Goal: Task Accomplishment & Management: Use online tool/utility

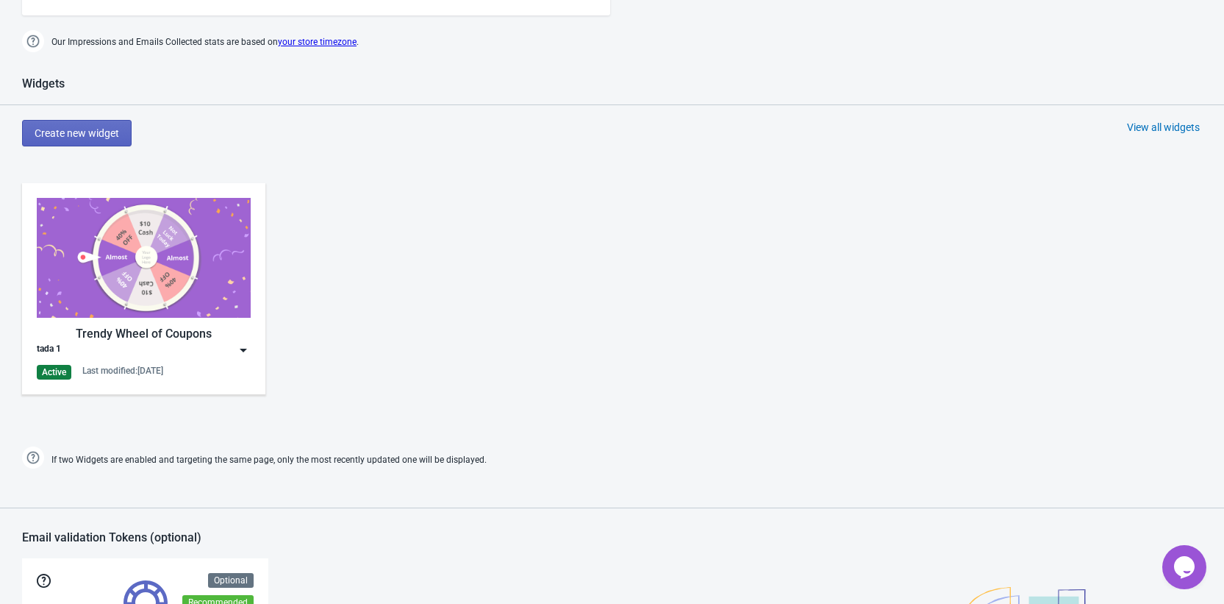
scroll to position [846, 0]
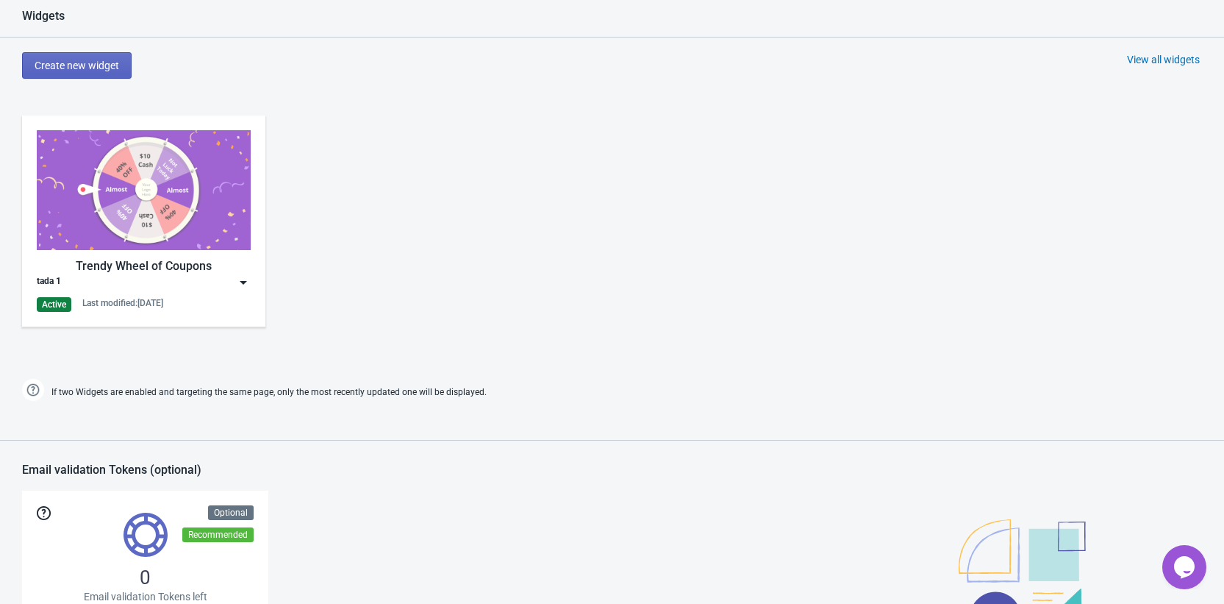
click at [138, 179] on img at bounding box center [144, 190] width 214 height 120
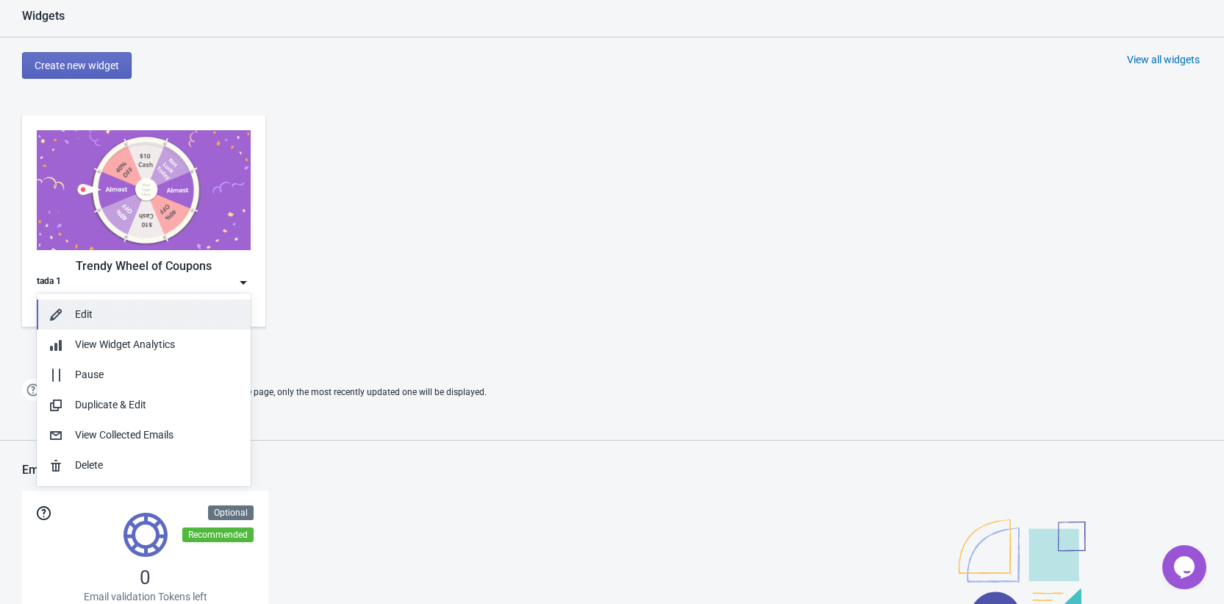
click at [113, 318] on div "Edit" at bounding box center [157, 314] width 164 height 15
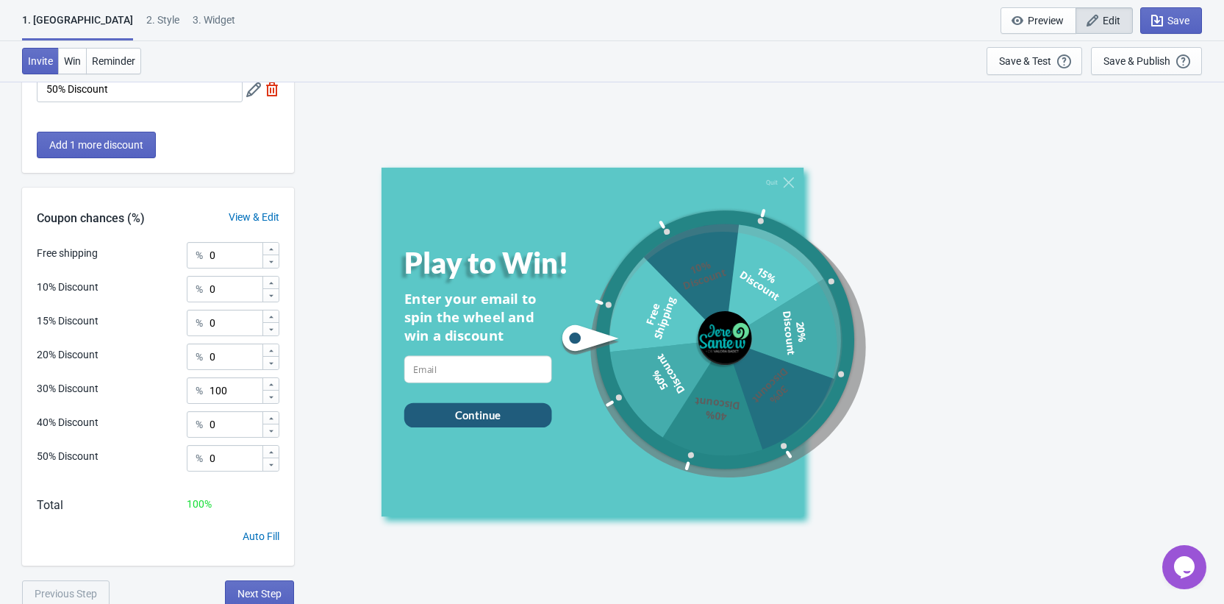
scroll to position [460, 0]
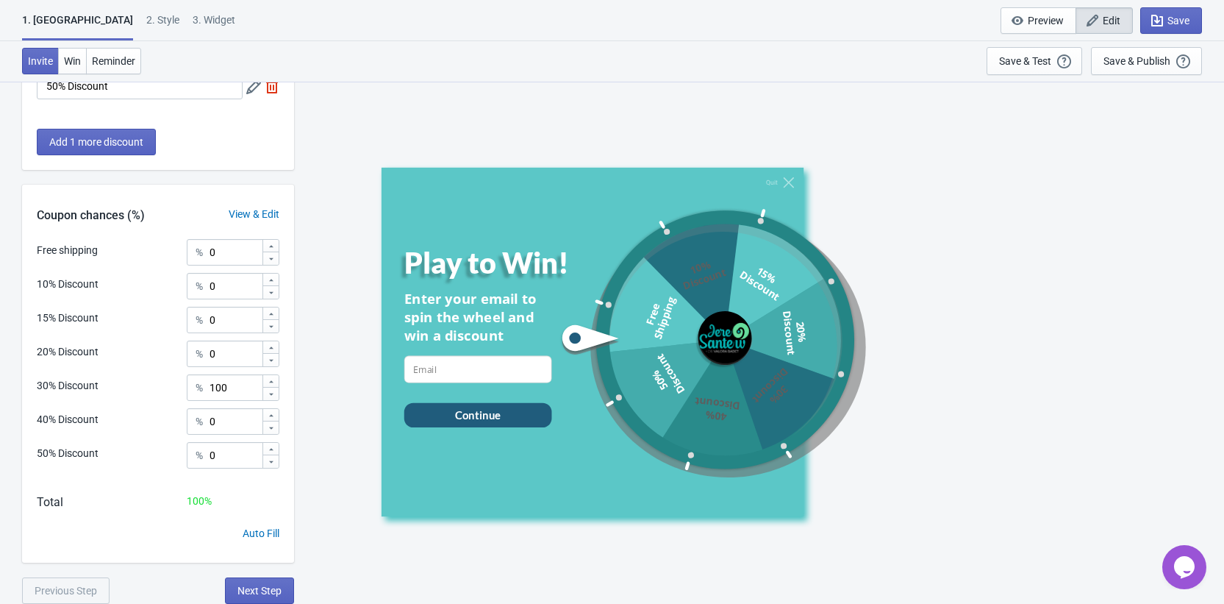
click at [146, 26] on div "2 . Style" at bounding box center [162, 26] width 33 height 26
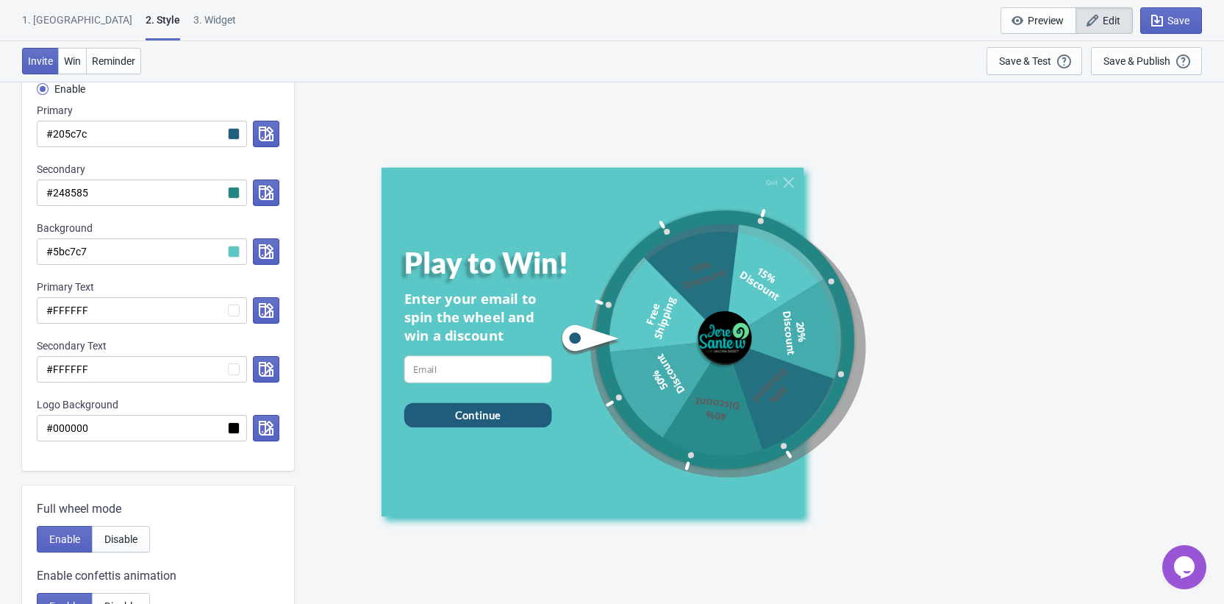
scroll to position [258, 0]
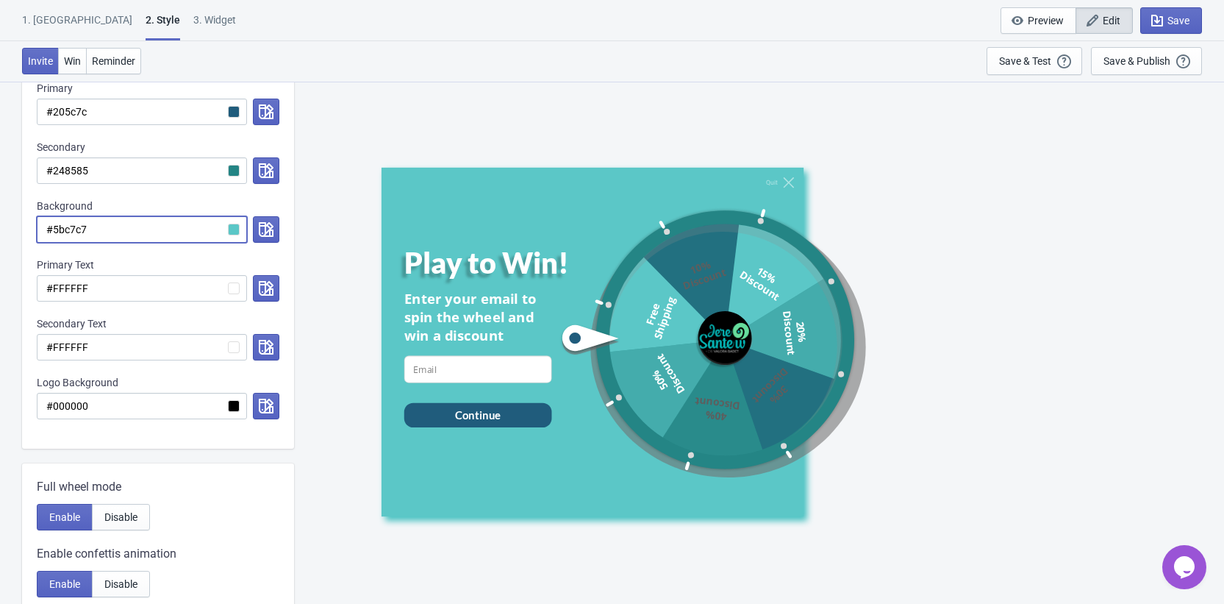
click at [118, 230] on input "#5bc7c7" at bounding box center [142, 229] width 210 height 26
paste input "3AE096"
radio input "true"
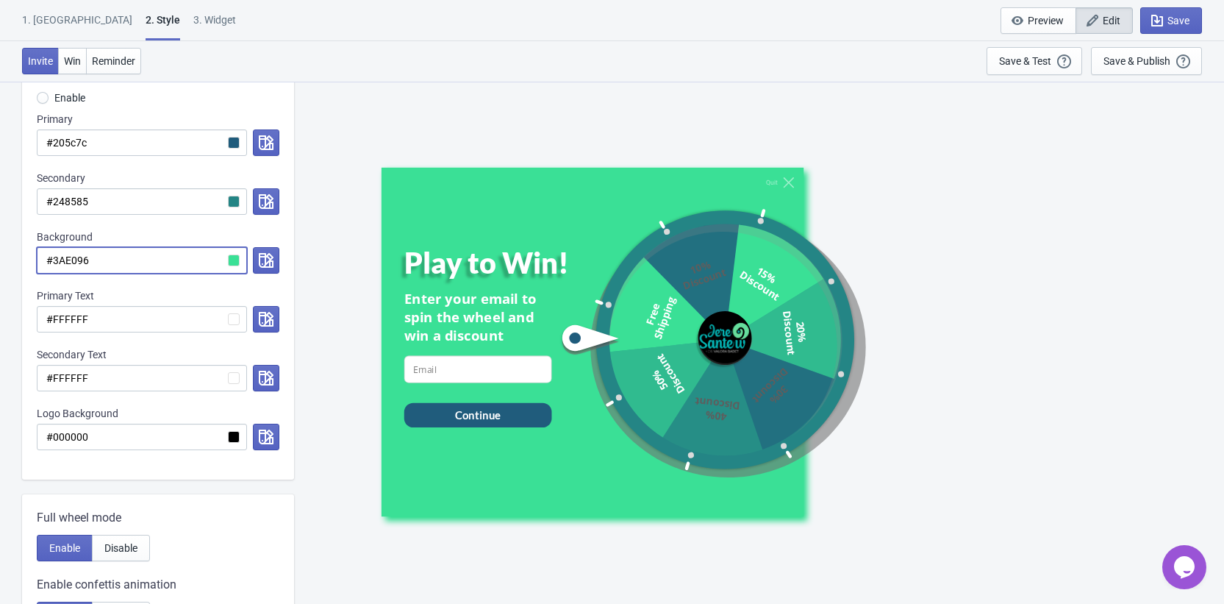
scroll to position [222, 0]
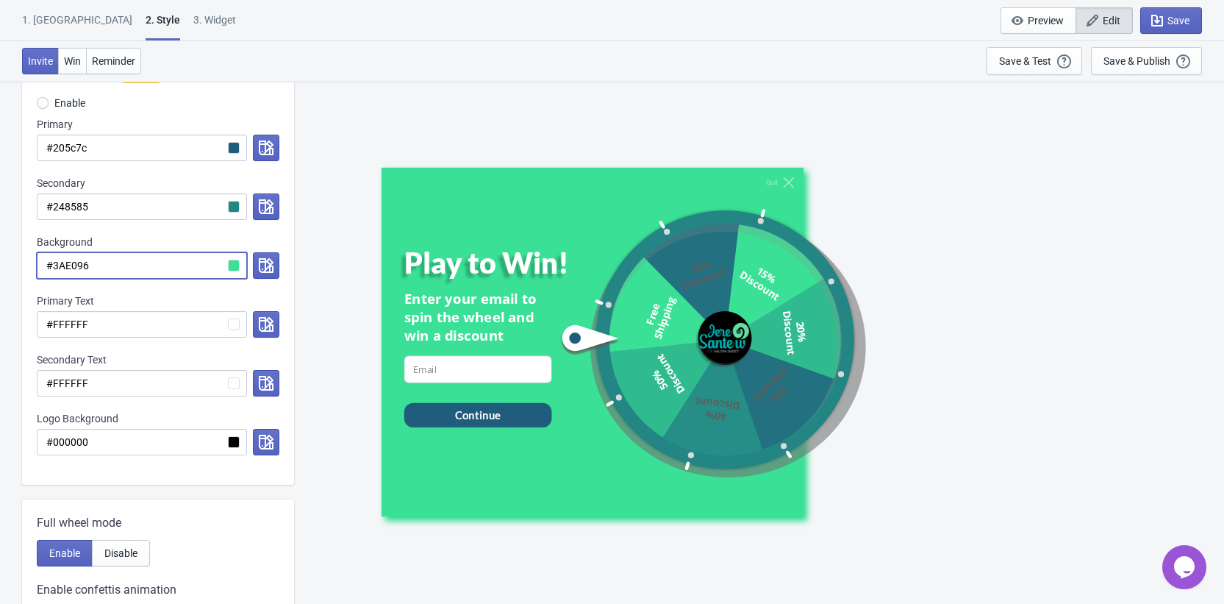
type input "#3AE096"
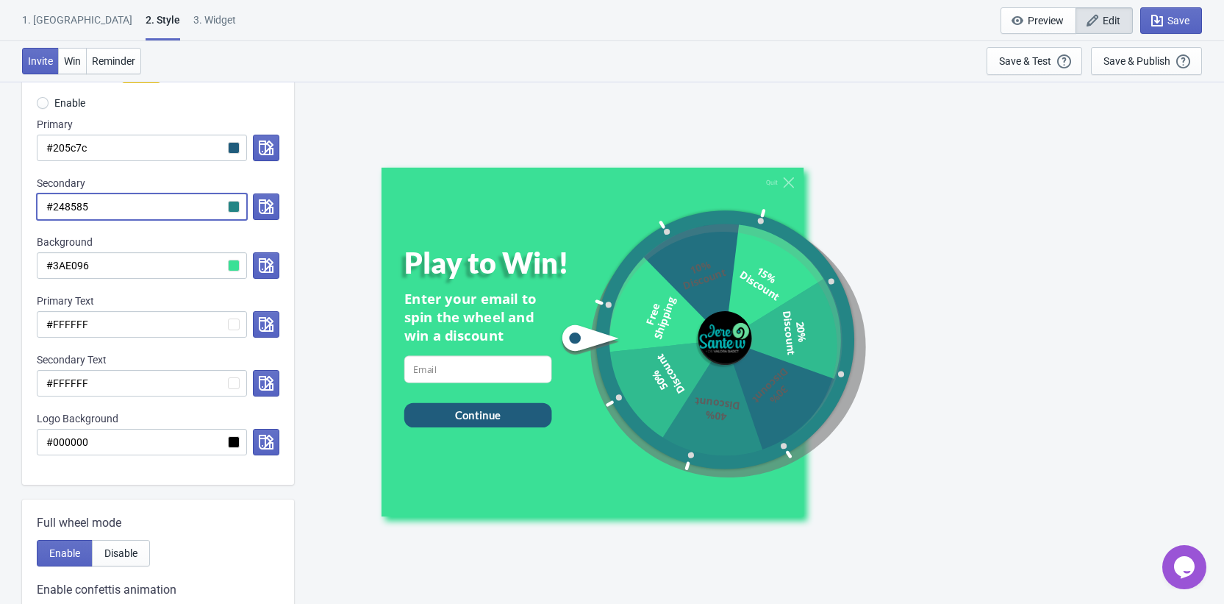
click at [138, 205] on input "#248585" at bounding box center [142, 206] width 210 height 26
paste input "3AE096"
radio input "true"
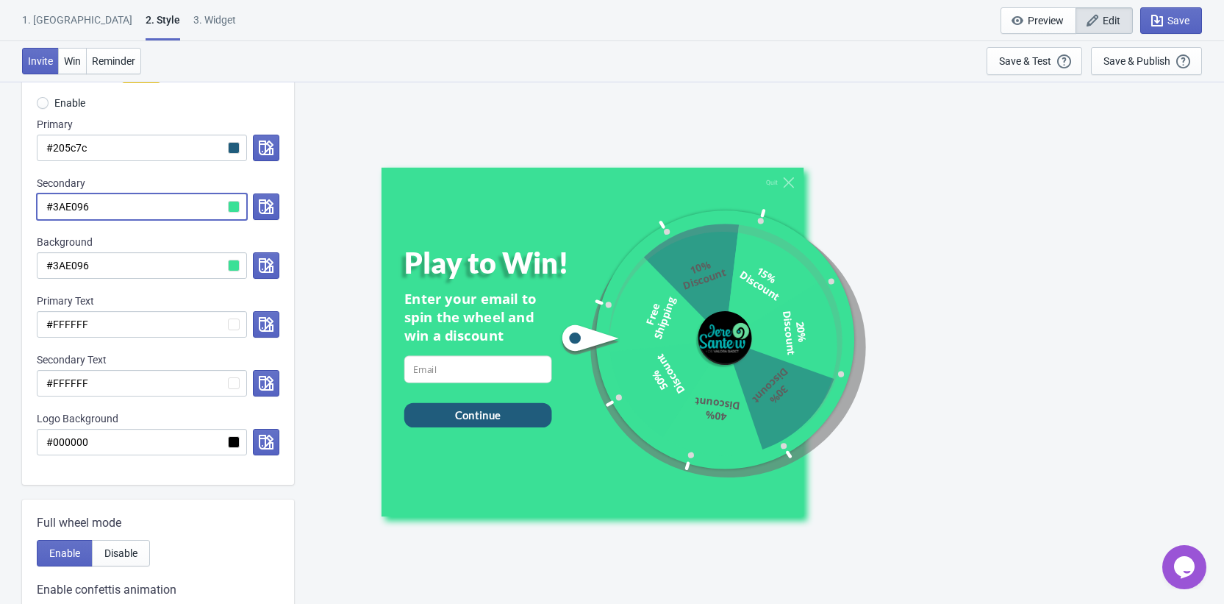
click at [235, 208] on input "#3AE096" at bounding box center [142, 206] width 210 height 26
click at [226, 207] on input "#3AE096" at bounding box center [142, 206] width 210 height 26
click at [235, 206] on input "#3AE096" at bounding box center [142, 206] width 210 height 26
click at [80, 209] on input "#3AE096" at bounding box center [142, 206] width 210 height 26
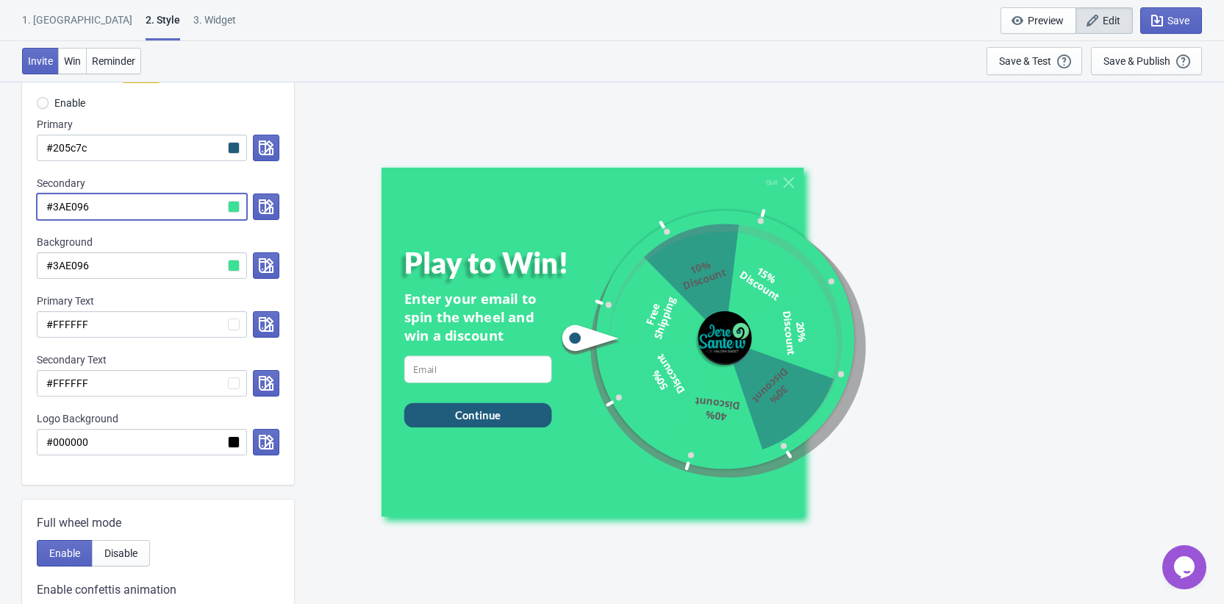
click at [230, 207] on input "#3AE096" at bounding box center [142, 206] width 210 height 26
type input "#3AE096"
click at [284, 212] on div "Custom Theme Starter Enable Primary #205c7c Secondary #3AE096 Background #3AE09…" at bounding box center [158, 268] width 272 height 432
click at [268, 210] on icon "button" at bounding box center [266, 206] width 15 height 15
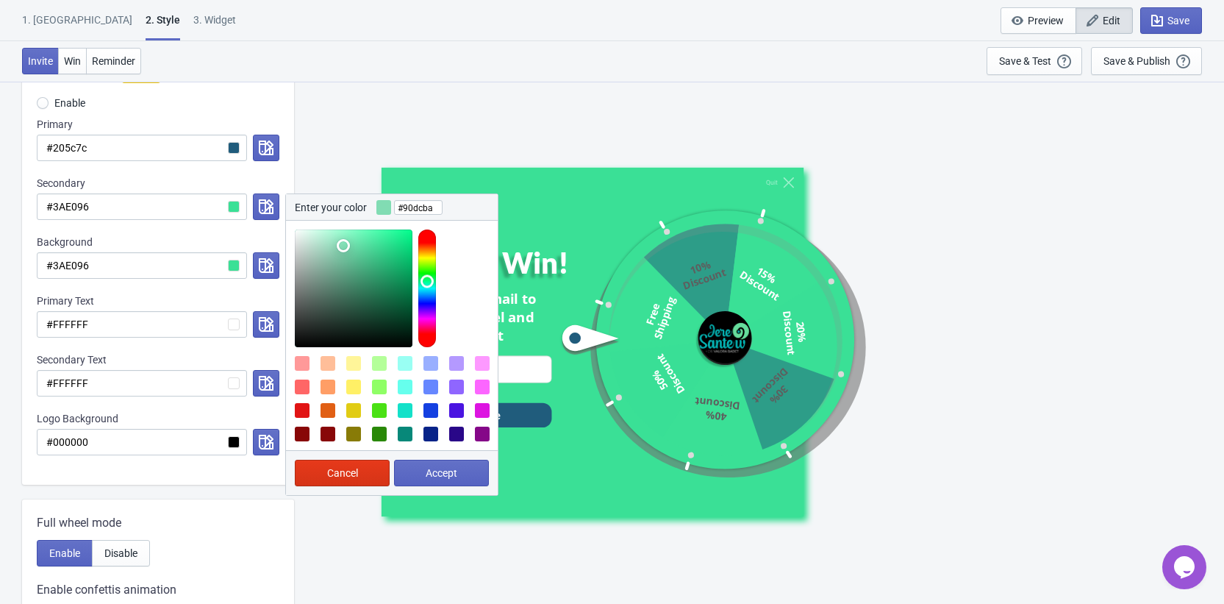
drag, startPoint x: 351, startPoint y: 246, endPoint x: 334, endPoint y: 246, distance: 17.6
click at [335, 246] on div at bounding box center [354, 288] width 118 height 118
click at [339, 246] on div at bounding box center [354, 288] width 118 height 118
type input "#9bd7bc"
drag, startPoint x: 339, startPoint y: 246, endPoint x: 328, endPoint y: 248, distance: 11.1
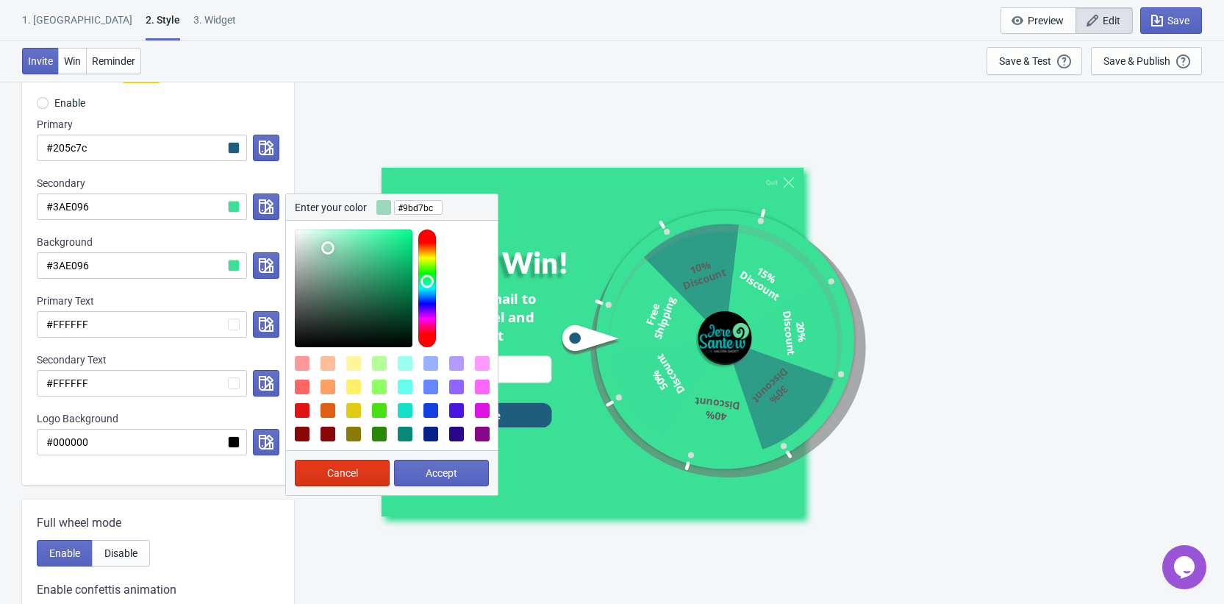
click at [328, 248] on div at bounding box center [354, 288] width 118 height 118
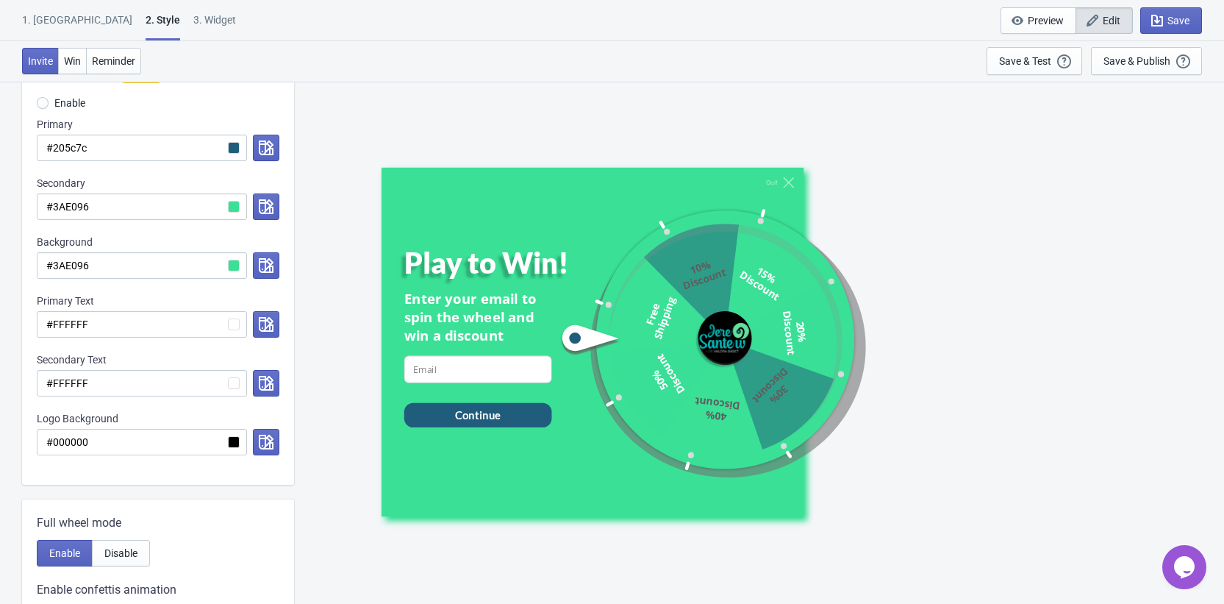
click at [194, 243] on div "Background" at bounding box center [158, 242] width 243 height 15
click at [230, 209] on input "#3AE096" at bounding box center [142, 206] width 210 height 26
click at [235, 208] on input "#3AE096" at bounding box center [142, 206] width 210 height 26
click at [260, 207] on icon "button" at bounding box center [266, 206] width 15 height 15
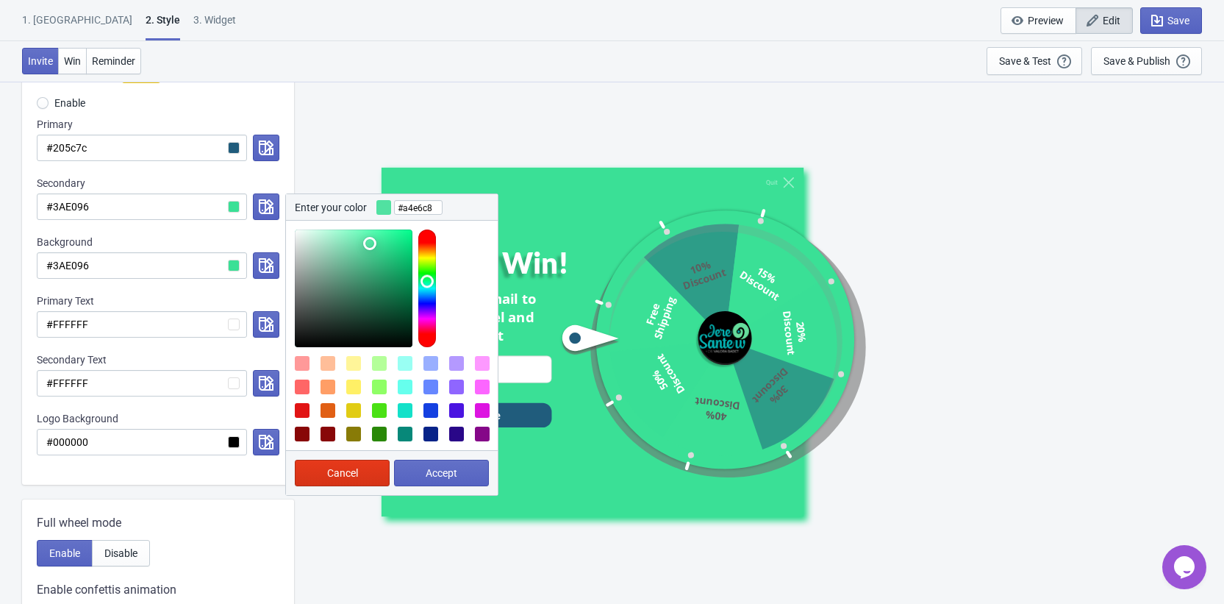
type input "#a5e6c9"
drag, startPoint x: 370, startPoint y: 243, endPoint x: 328, endPoint y: 241, distance: 42.0
click at [328, 241] on div at bounding box center [354, 288] width 118 height 118
click at [442, 463] on button "Accept" at bounding box center [441, 473] width 95 height 26
radio input "true"
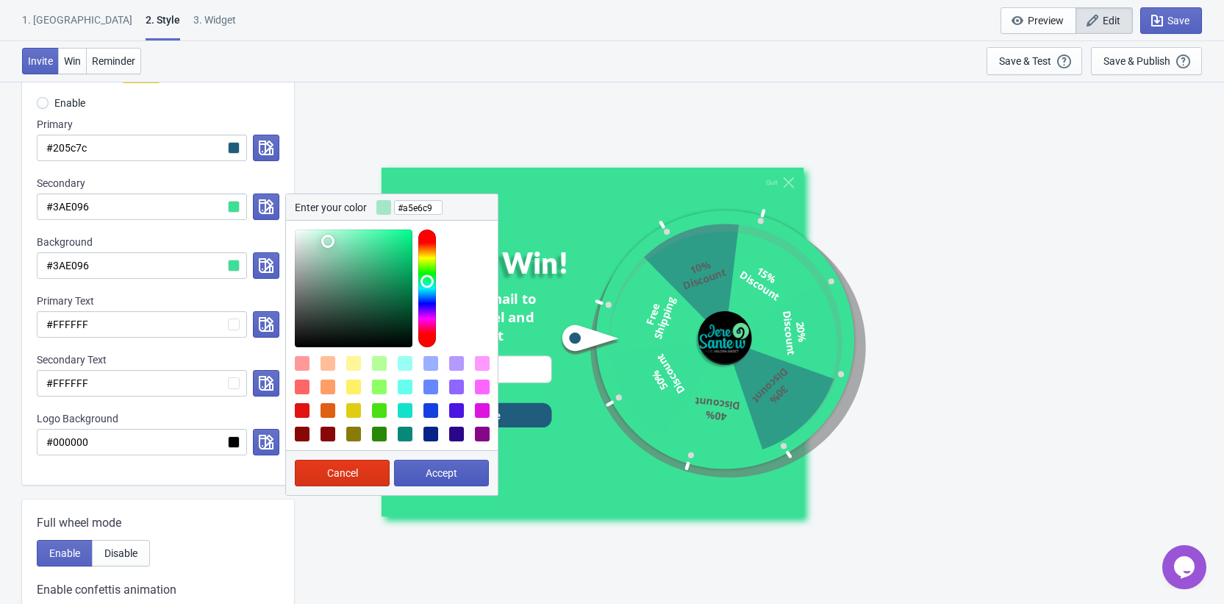
type input "#a5e6c9"
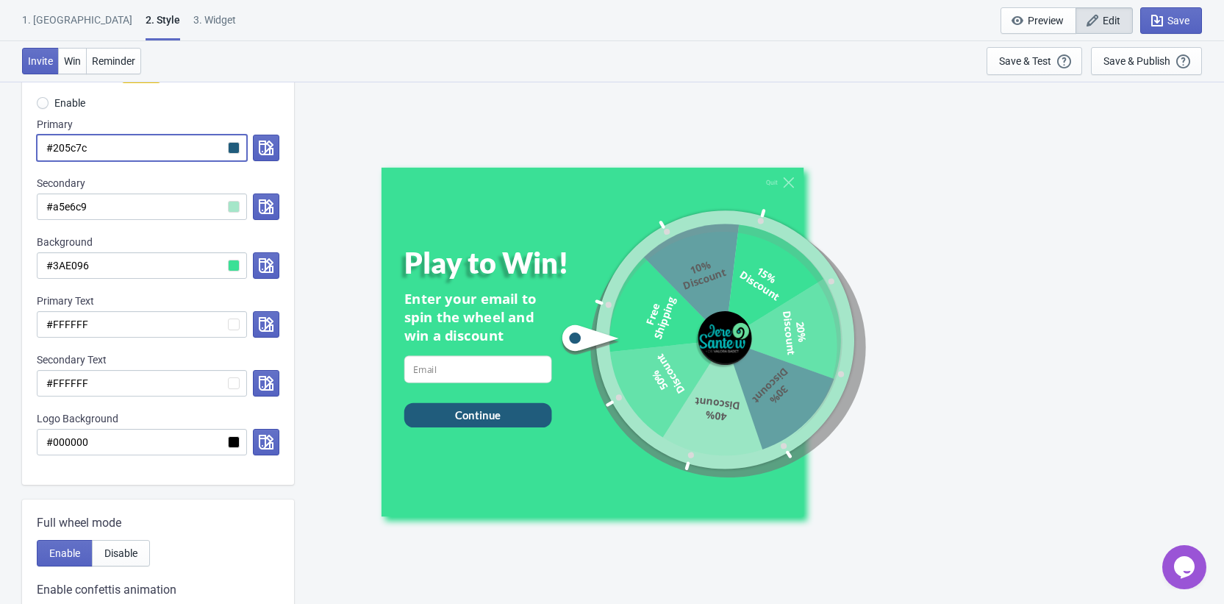
click at [233, 143] on input "#205c7c" at bounding box center [142, 148] width 210 height 26
click at [175, 149] on input "#205c7c" at bounding box center [142, 148] width 210 height 26
paste input "3AE096"
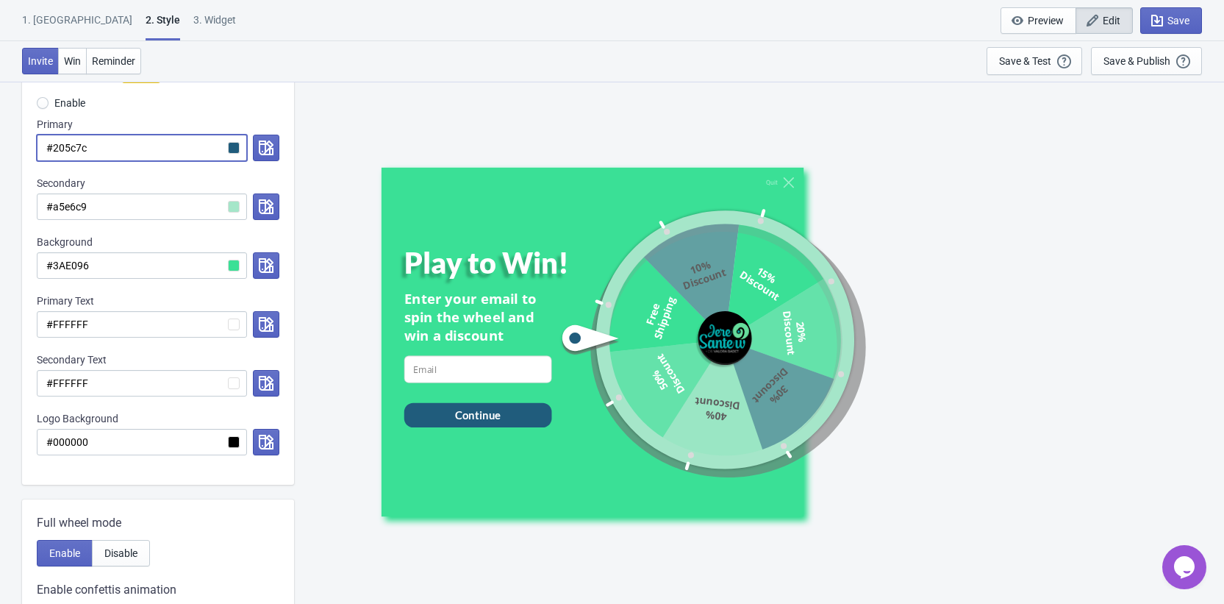
radio input "true"
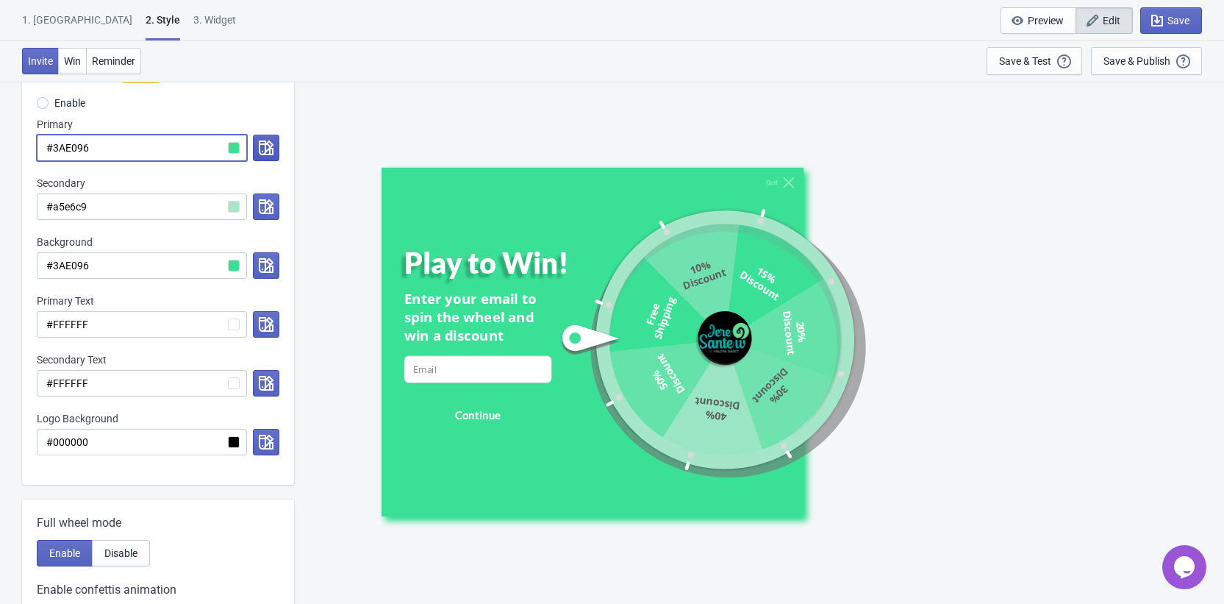
type input "#3AE096"
click at [269, 146] on icon "button" at bounding box center [266, 147] width 15 height 15
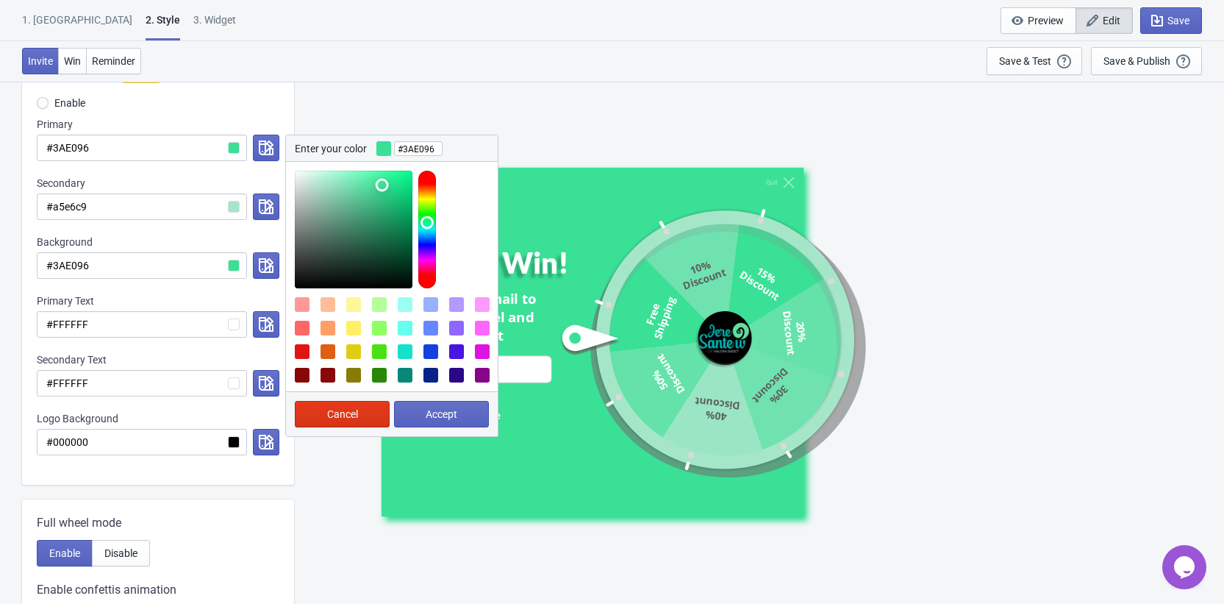
type input "#1c714b"
click at [384, 236] on div at bounding box center [354, 230] width 118 height 118
click at [434, 413] on span "Accept" at bounding box center [442, 414] width 32 height 12
radio input "true"
type input "#1c714b"
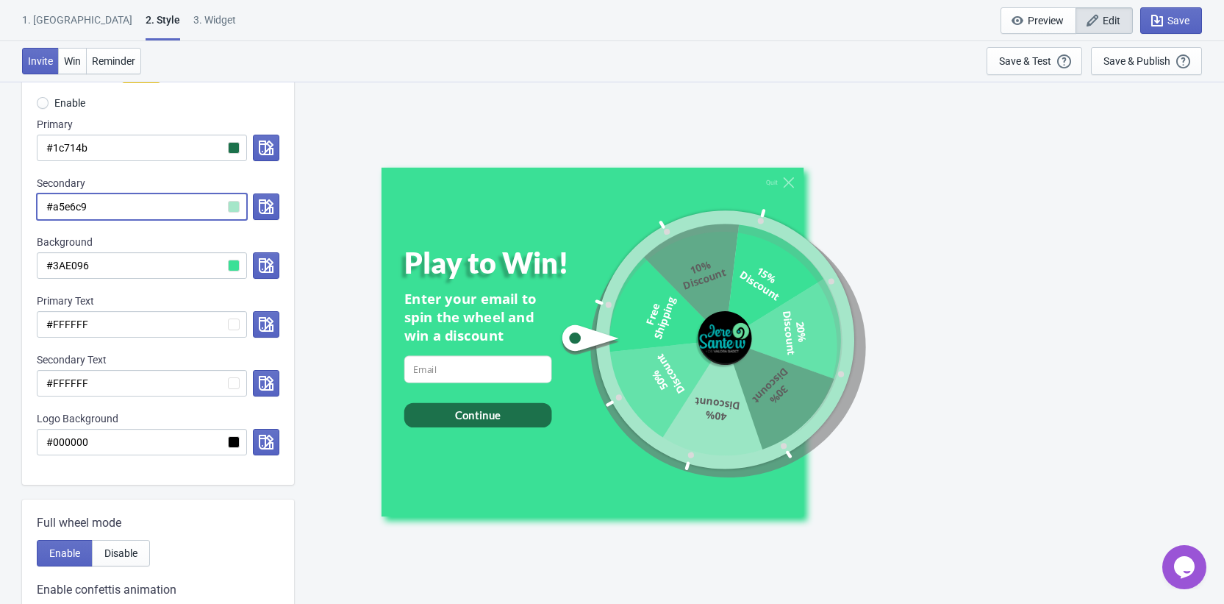
click at [235, 215] on input "#a5e6c9" at bounding box center [142, 206] width 210 height 26
click at [278, 207] on button "button" at bounding box center [266, 206] width 26 height 26
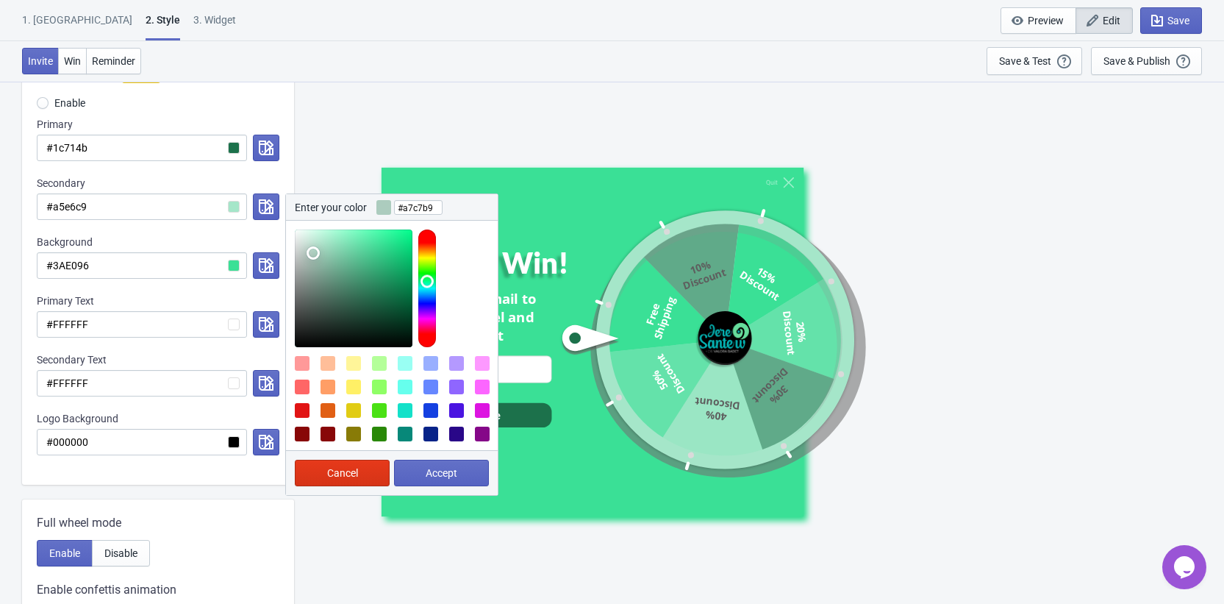
type input "#a6c6b7"
drag, startPoint x: 318, startPoint y: 238, endPoint x: 314, endPoint y: 256, distance: 18.2
click at [314, 256] on div at bounding box center [354, 288] width 118 height 118
click at [434, 482] on button "Accept" at bounding box center [441, 473] width 95 height 26
radio input "true"
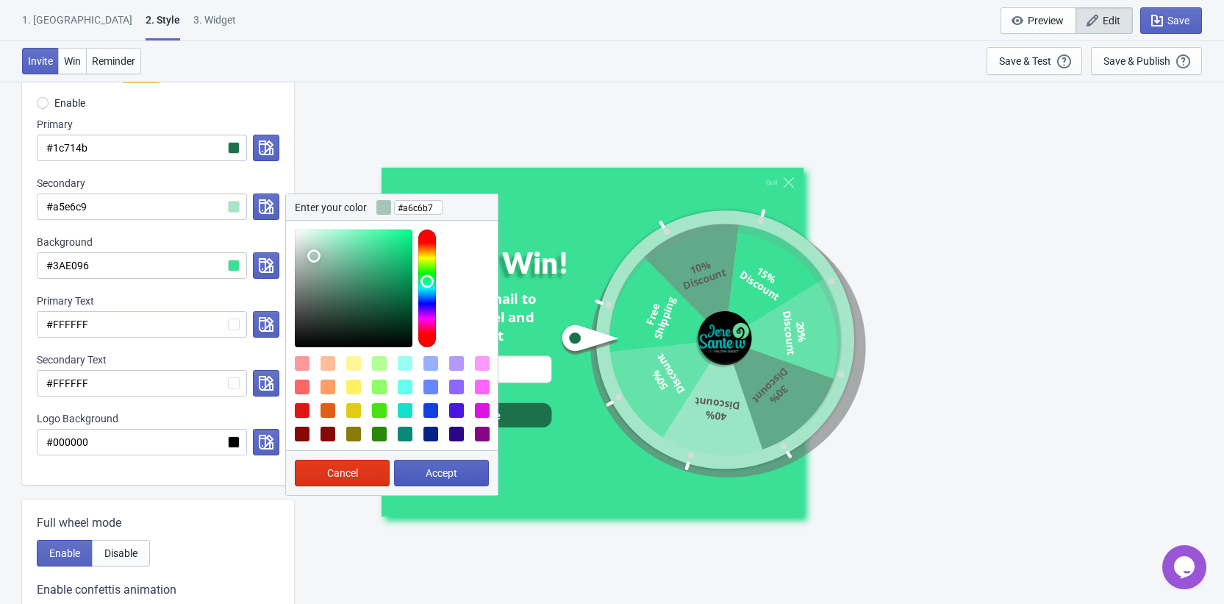
type input "#a6c6b7"
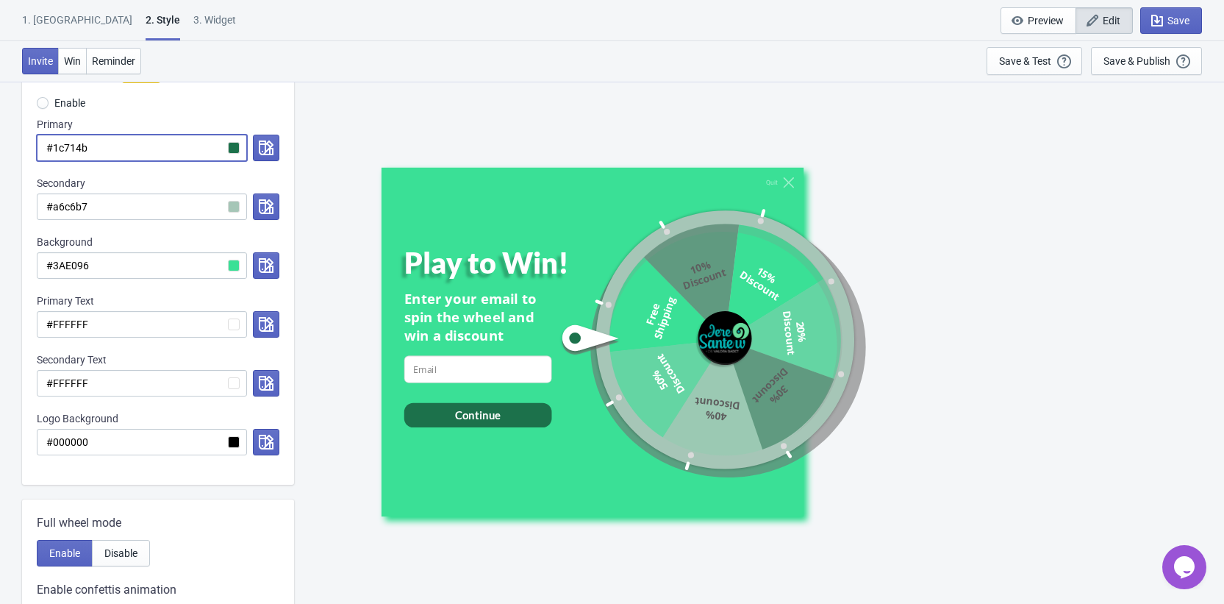
click at [238, 151] on input "#1c714b" at bounding box center [142, 148] width 210 height 26
click at [268, 146] on icon "button" at bounding box center [266, 147] width 15 height 15
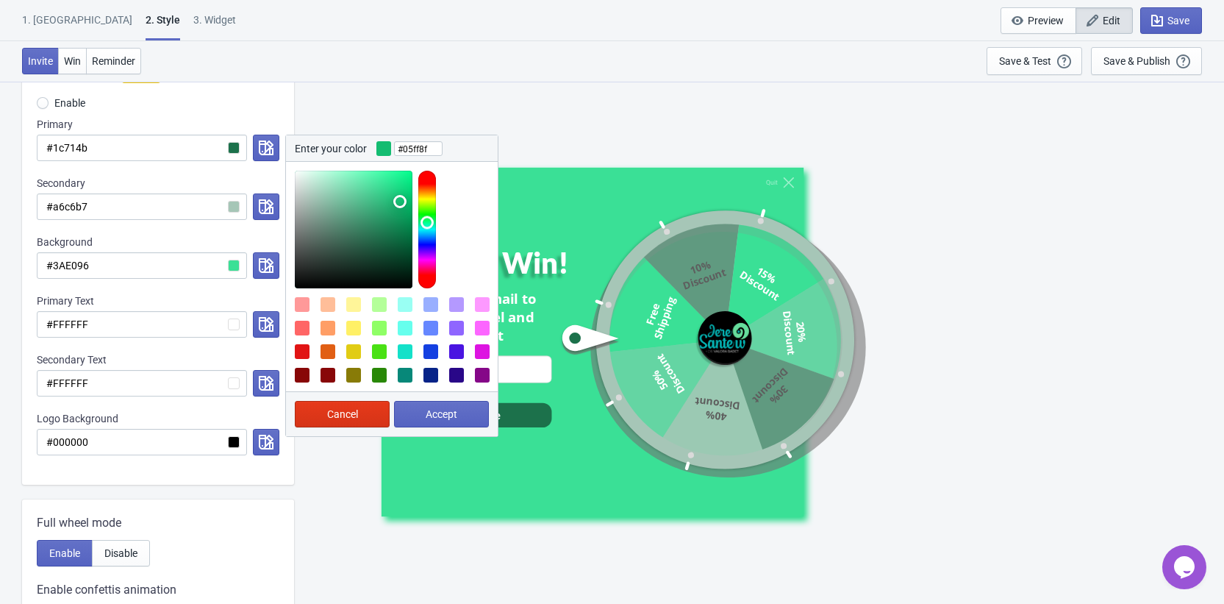
type input "#00ff8d"
drag, startPoint x: 398, startPoint y: 218, endPoint x: 421, endPoint y: 142, distance: 79.8
click at [421, 142] on div "Enter your color #00ff8d Cancel Accept" at bounding box center [391, 286] width 213 height 302
click at [408, 415] on button "Accept" at bounding box center [441, 414] width 95 height 26
radio input "true"
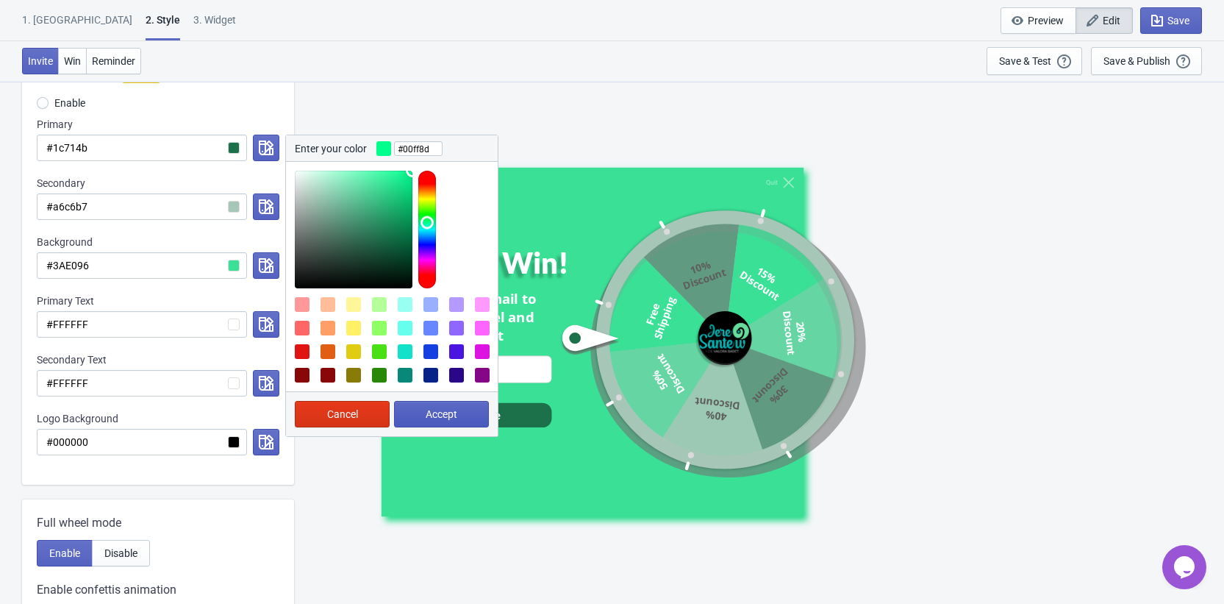
type input "#00ff8d"
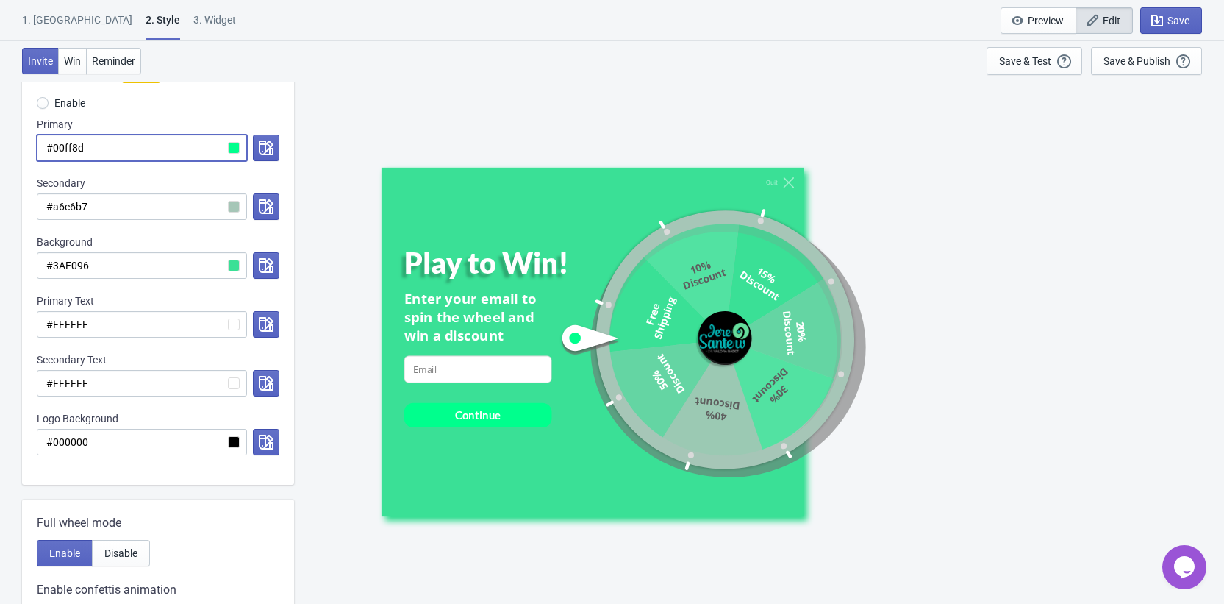
click at [229, 148] on input "#00ff8d" at bounding box center [142, 148] width 210 height 26
click at [168, 148] on input "#00ff8d" at bounding box center [142, 148] width 210 height 26
paste input "3AE096"
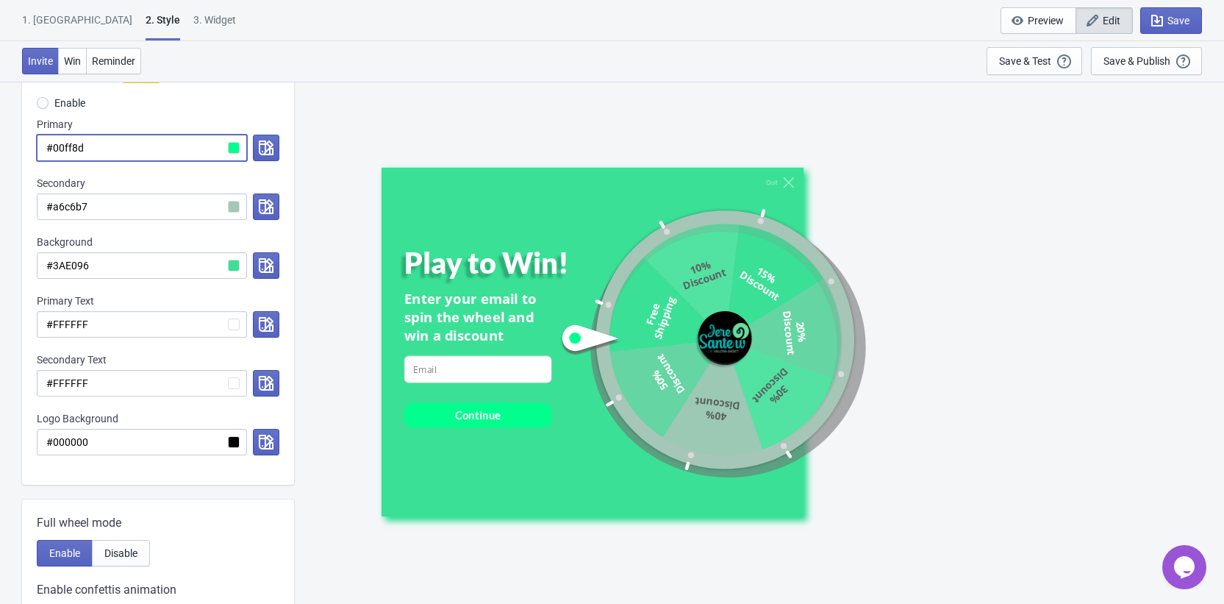
radio input "true"
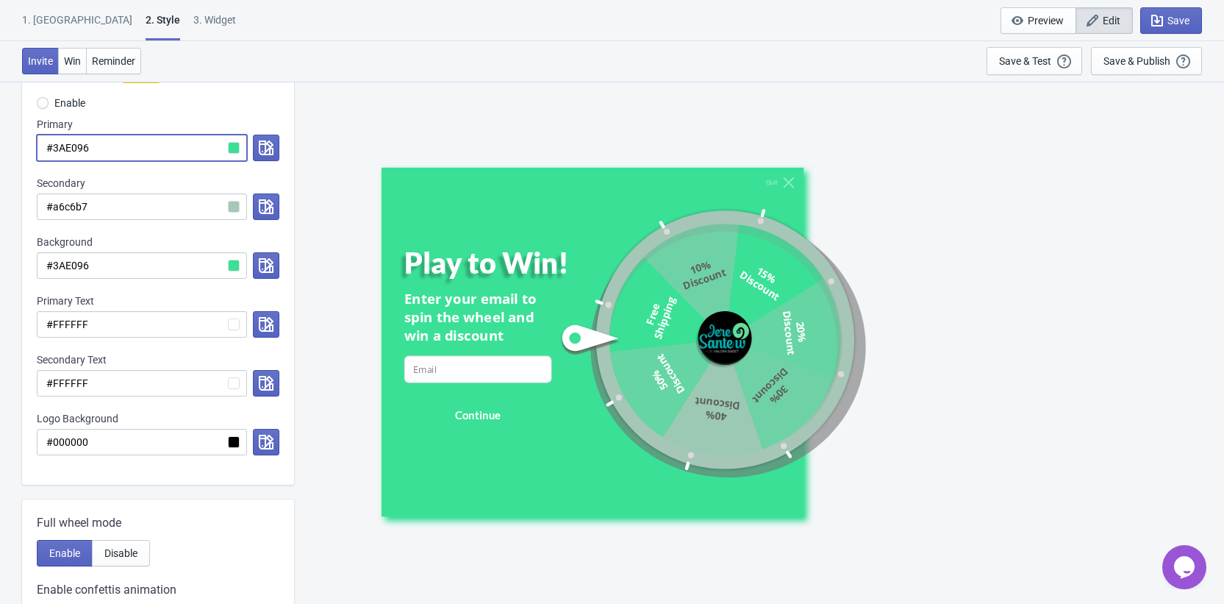
type input "#3AE096"
click at [143, 180] on div "Secondary" at bounding box center [158, 183] width 243 height 15
click at [265, 147] on icon "button" at bounding box center [266, 147] width 15 height 15
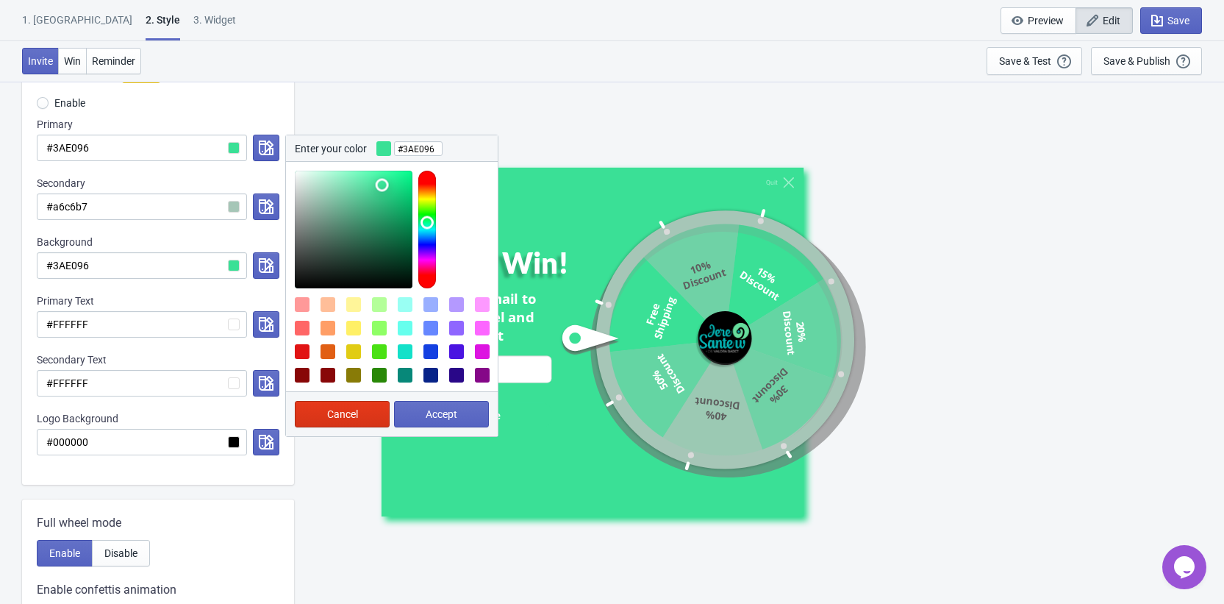
type input "#2e8961"
click at [373, 225] on div at bounding box center [354, 230] width 118 height 118
click at [445, 413] on span "Accept" at bounding box center [442, 414] width 32 height 12
radio input "true"
type input "#2e8961"
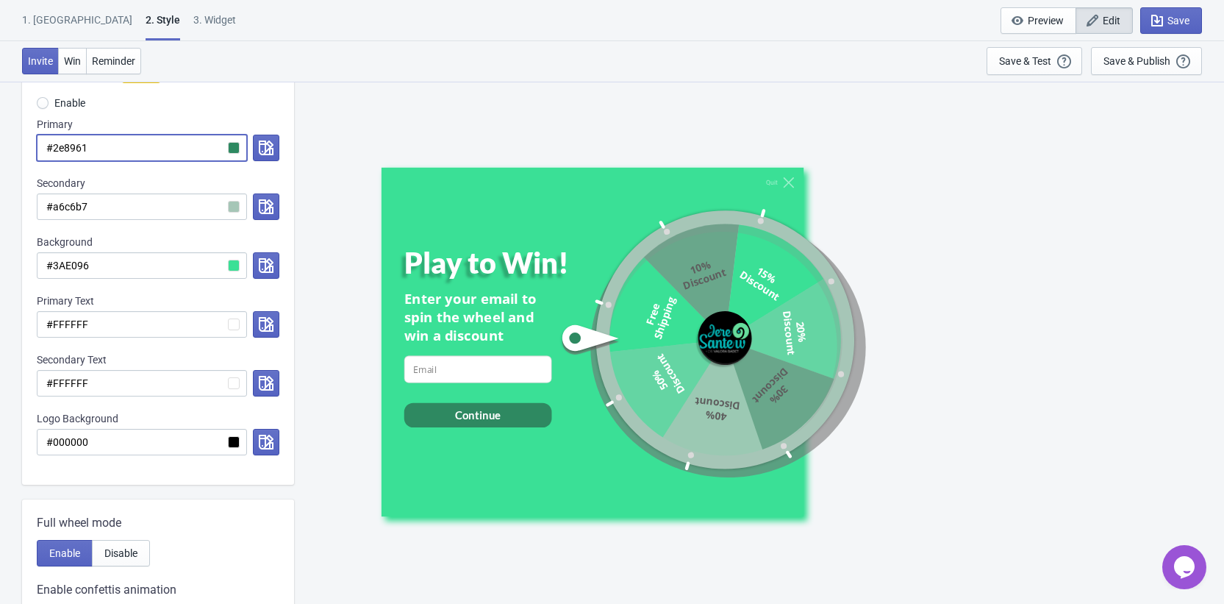
click at [138, 146] on input "#2e8961" at bounding box center [142, 148] width 210 height 26
paste input "3AE096"
radio input "true"
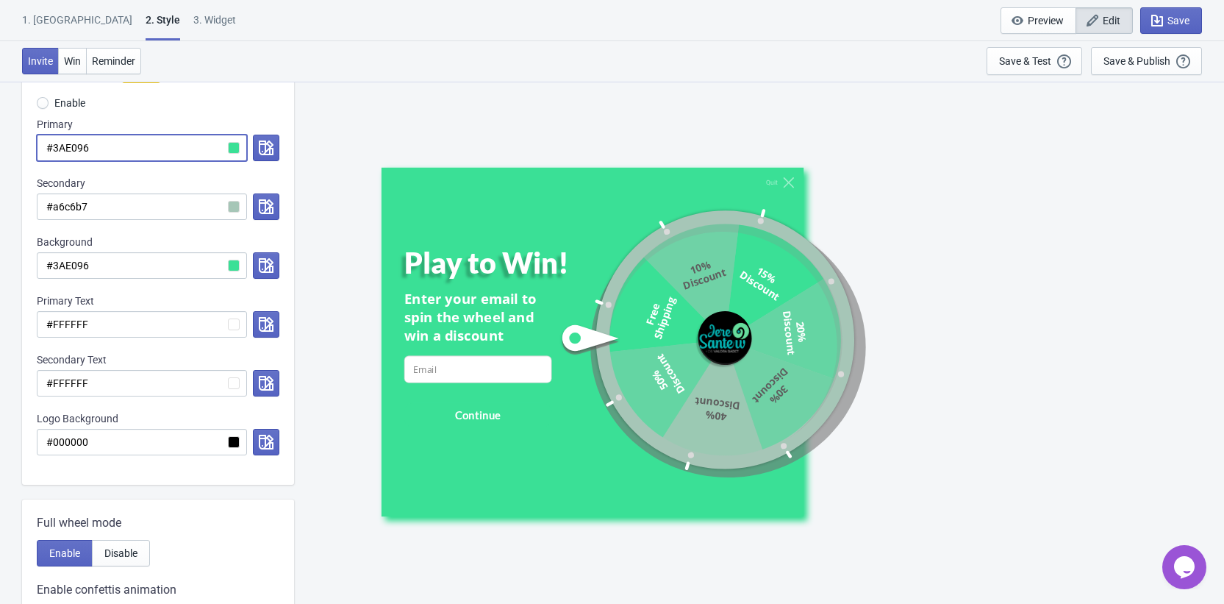
type input "#3AE096"
click at [144, 179] on div "Secondary" at bounding box center [158, 183] width 243 height 15
click at [263, 207] on icon "button" at bounding box center [266, 206] width 15 height 15
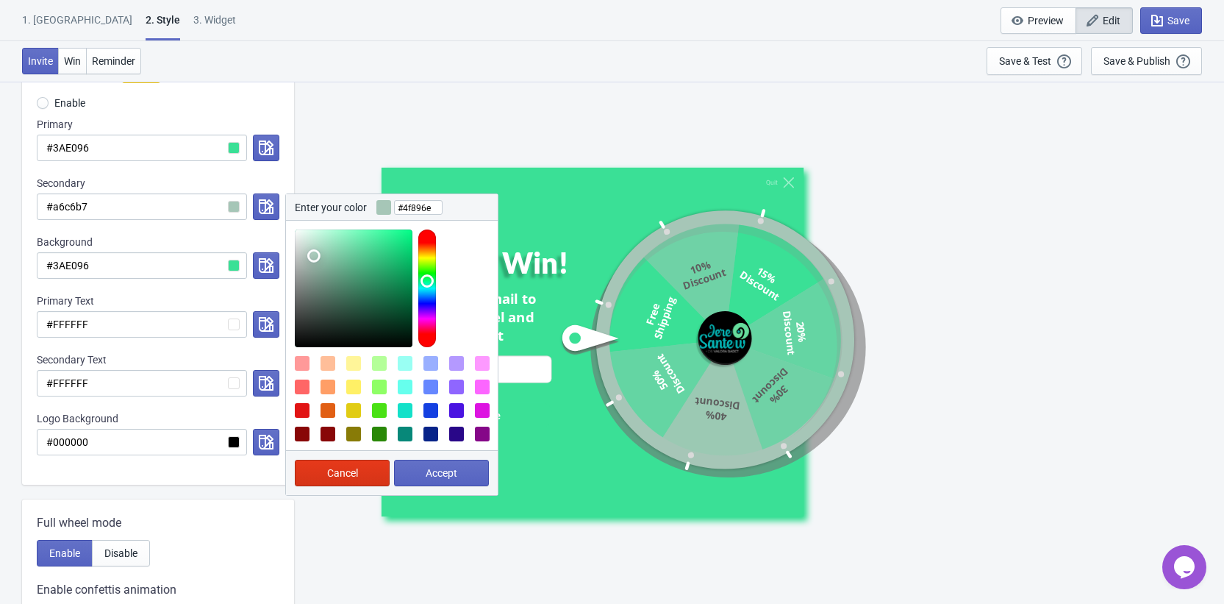
click at [345, 284] on div at bounding box center [354, 288] width 118 height 118
type input "#3b4e45"
drag, startPoint x: 336, startPoint y: 291, endPoint x: 324, endPoint y: 311, distance: 23.1
click at [324, 311] on div at bounding box center [354, 288] width 118 height 118
click at [464, 469] on button "Accept" at bounding box center [441, 473] width 95 height 26
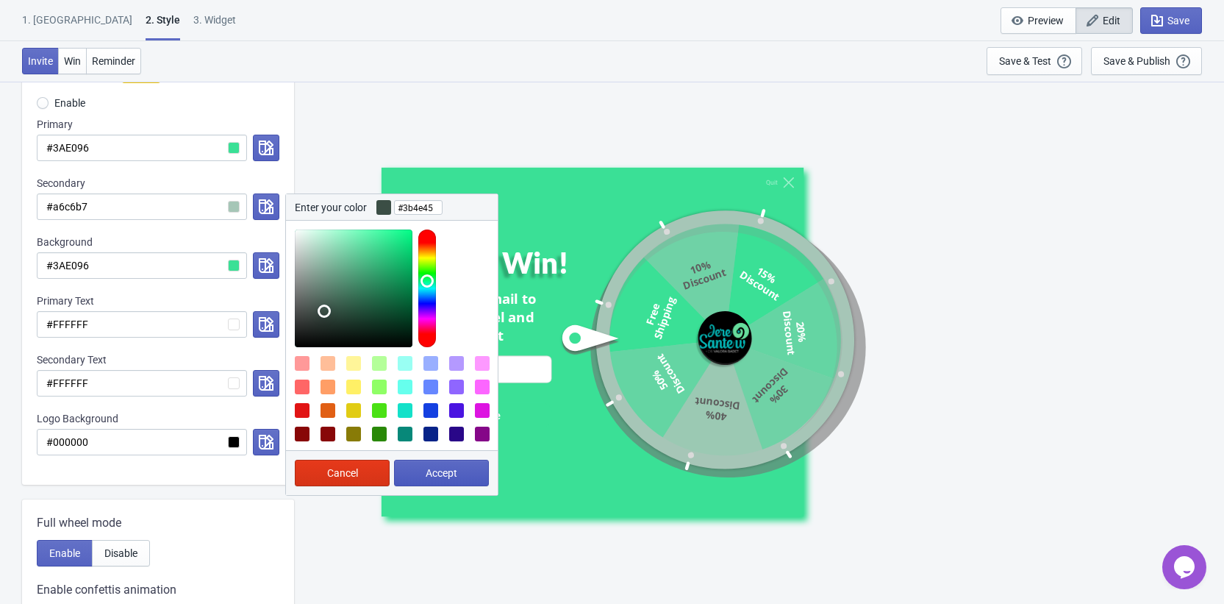
radio input "true"
type input "#3b4e45"
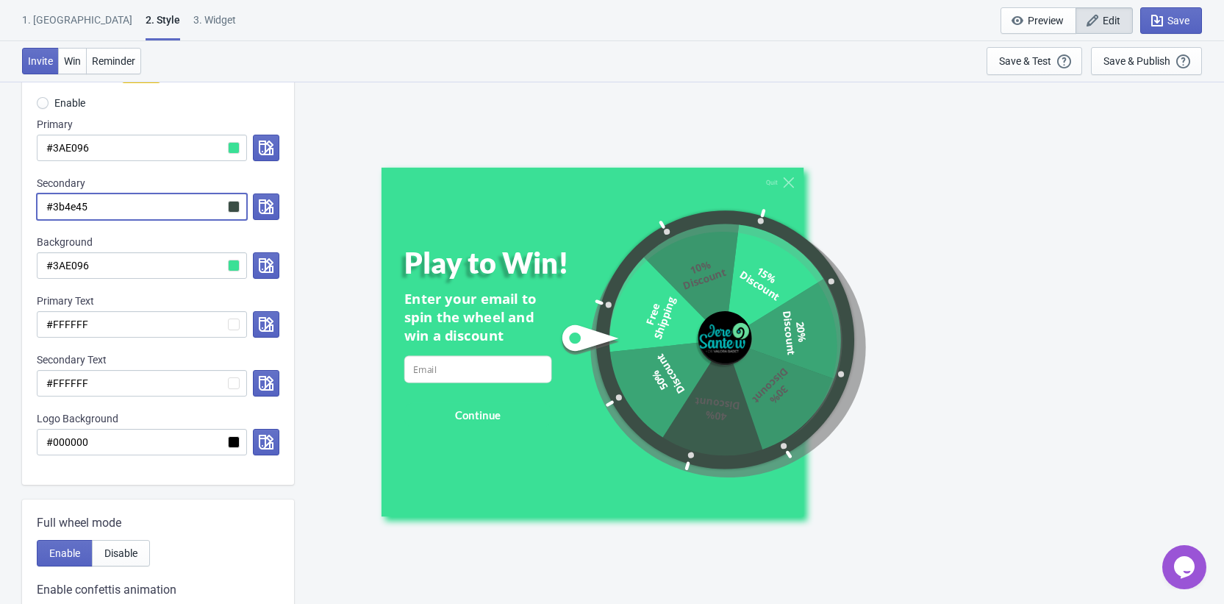
click at [240, 208] on input "#3b4e45" at bounding box center [142, 206] width 210 height 26
click at [188, 206] on input "#3b4e45" at bounding box center [142, 206] width 210 height 26
paste input "AE096"
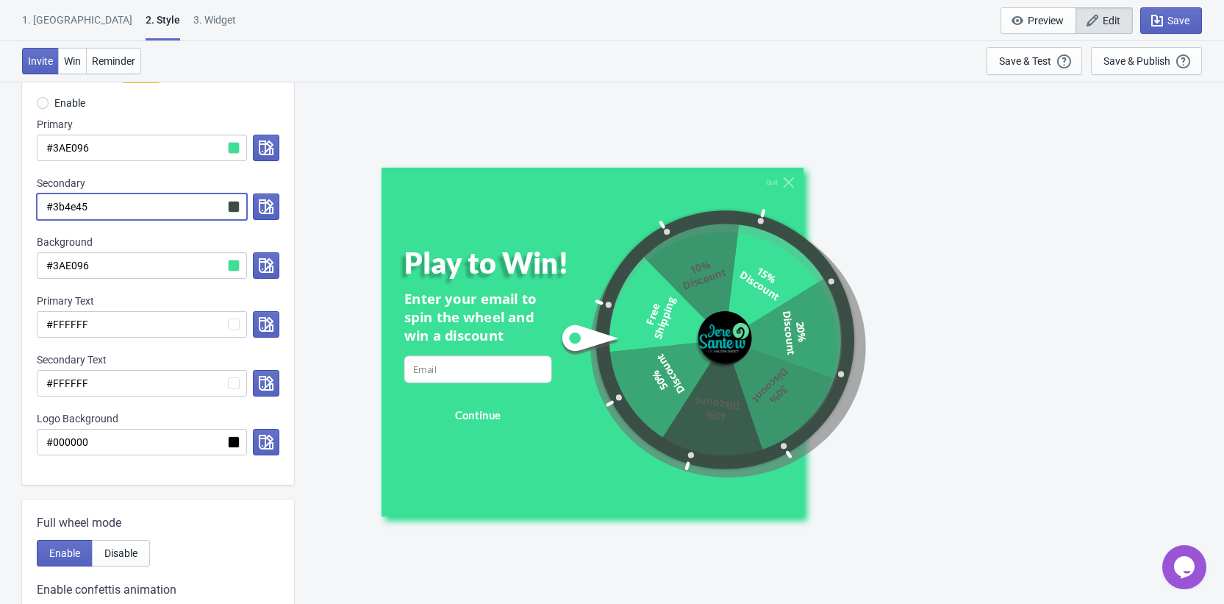
radio input "true"
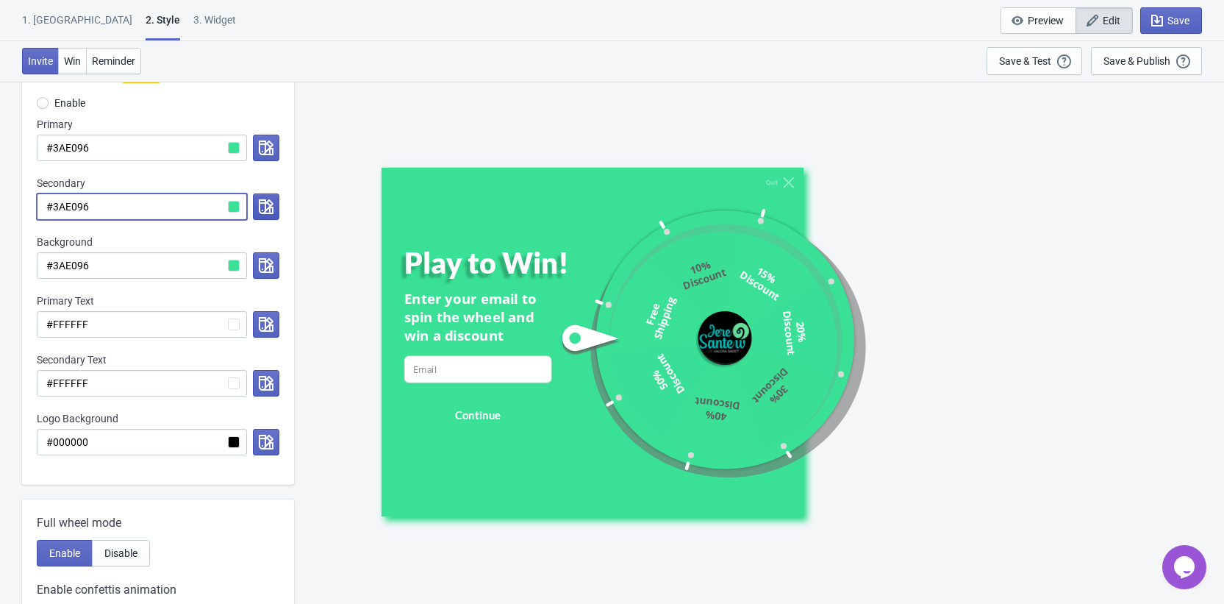
type input "#3AE096"
click at [274, 207] on button "button" at bounding box center [266, 206] width 26 height 26
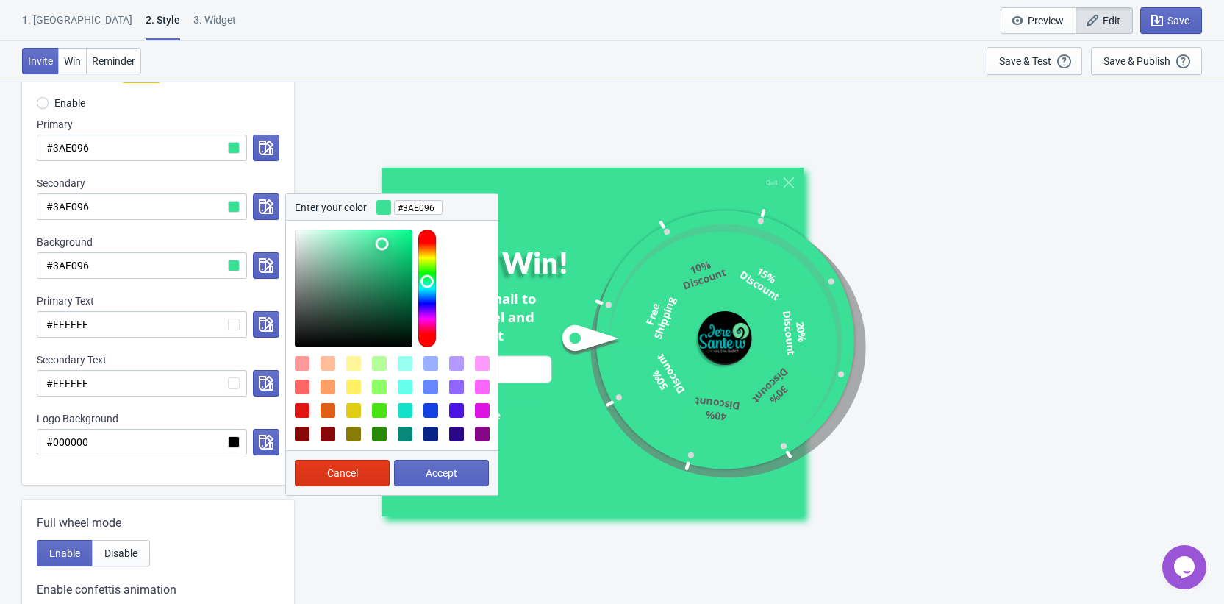
type input "#8edab8"
click at [336, 246] on div at bounding box center [354, 288] width 118 height 118
click at [435, 478] on span "Accept" at bounding box center [442, 473] width 32 height 12
radio input "true"
type input "#8edab8"
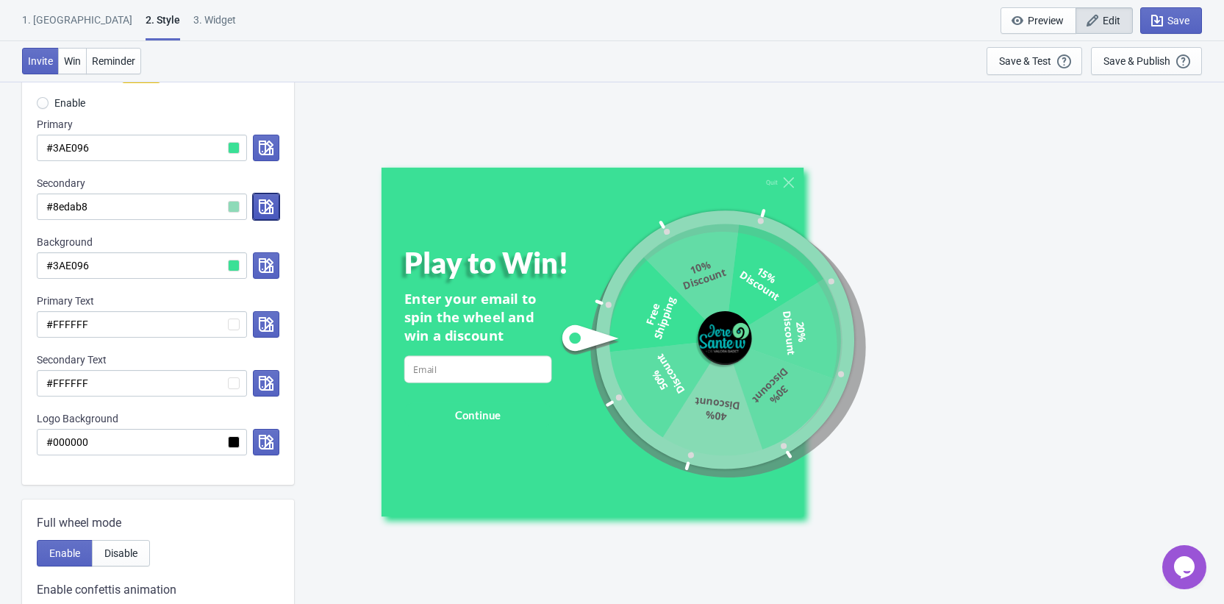
click at [265, 195] on button "button" at bounding box center [266, 206] width 26 height 26
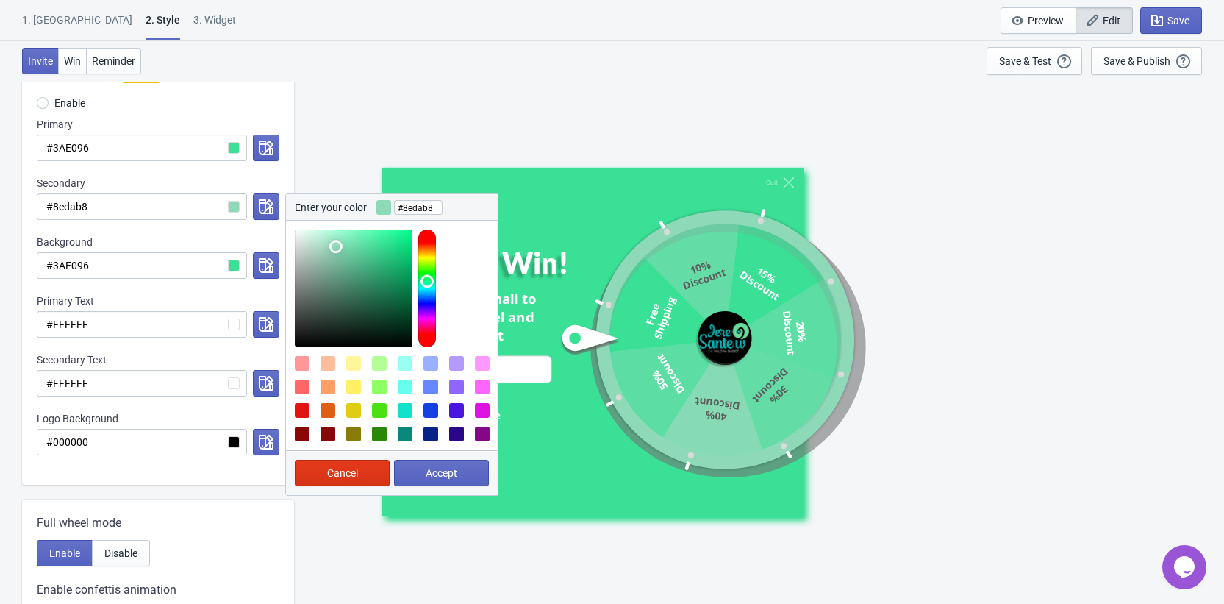
type input "#cae2d8"
click at [307, 243] on div at bounding box center [354, 288] width 118 height 118
click at [428, 467] on span "Accept" at bounding box center [442, 473] width 32 height 12
radio input "true"
type input "#cae2d8"
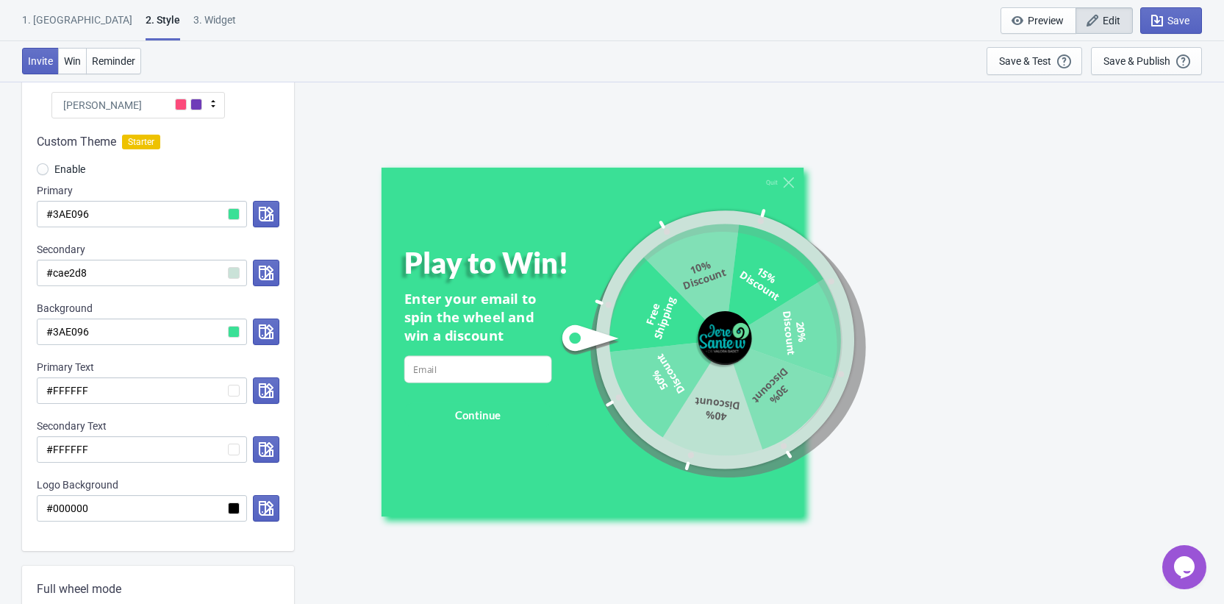
scroll to position [193, 0]
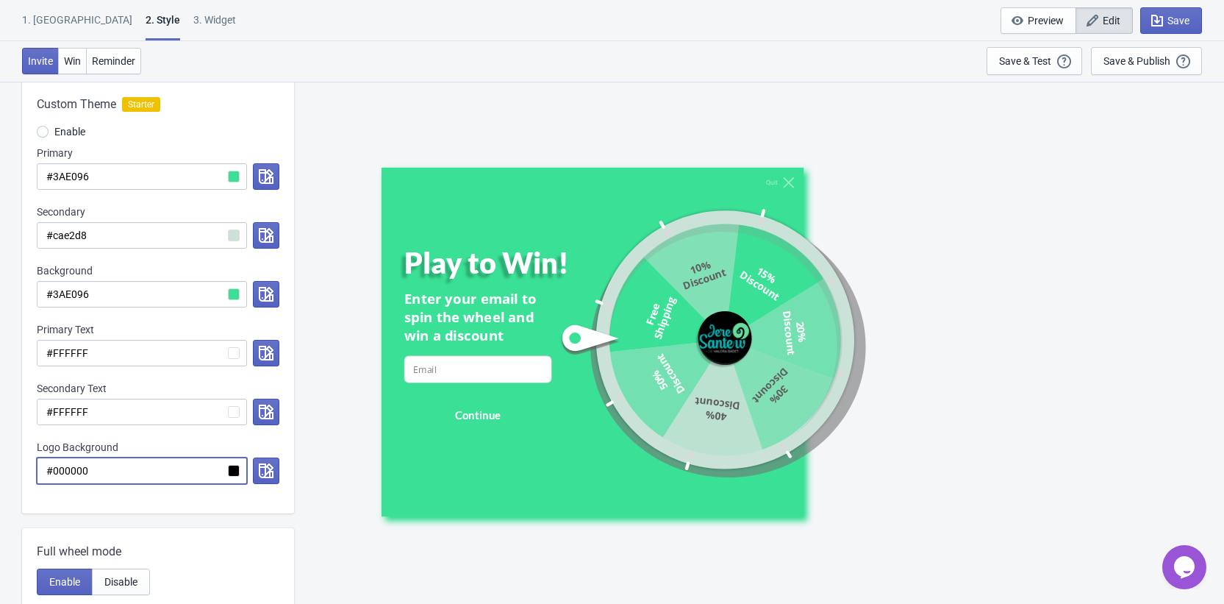
click at [201, 469] on input "#000000" at bounding box center [142, 470] width 210 height 26
click at [251, 478] on div at bounding box center [263, 470] width 32 height 26
click at [241, 476] on input "#000000" at bounding box center [142, 470] width 210 height 26
click at [259, 470] on icon "button" at bounding box center [266, 470] width 15 height 15
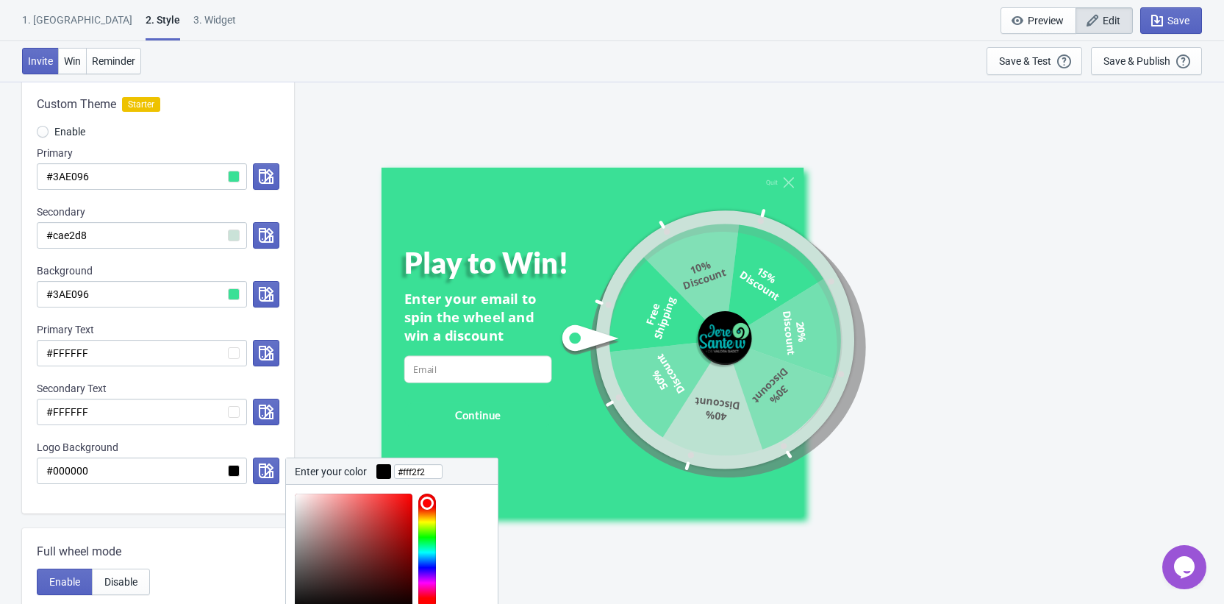
type input "#ffffff"
drag, startPoint x: 329, startPoint y: 526, endPoint x: 256, endPoint y: 432, distance: 119.4
click at [256, 433] on div "Custom Theme Starter Enable Primary #3AE096 Secondary #cae2d8 Background #3AE09…" at bounding box center [158, 297] width 272 height 432
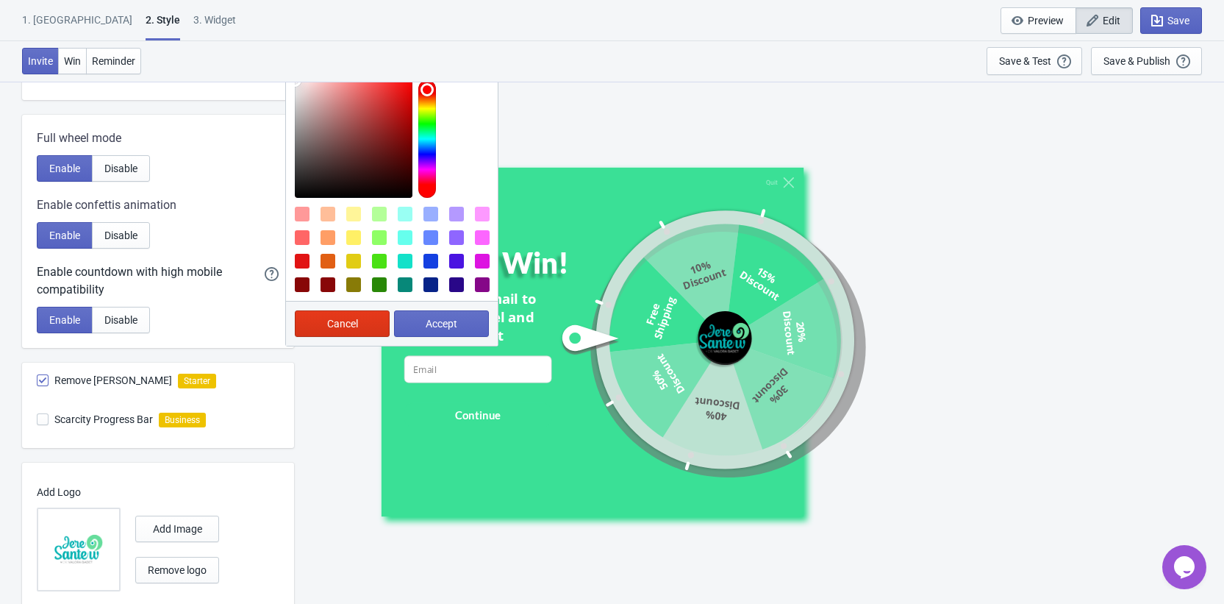
scroll to position [618, 0]
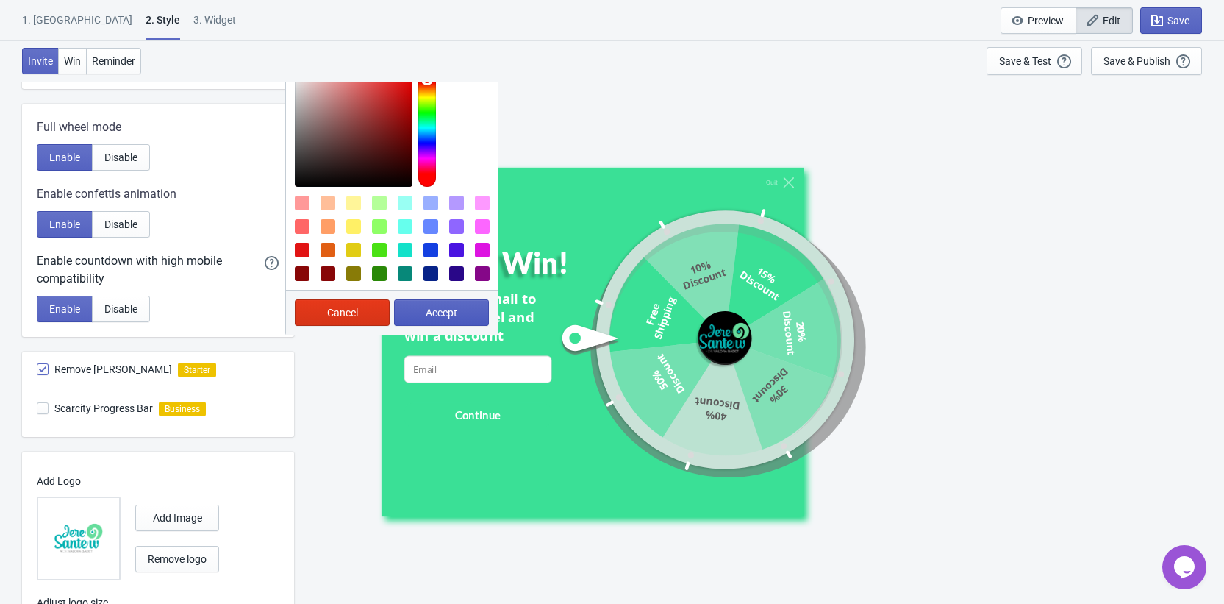
click at [429, 321] on button "Accept" at bounding box center [441, 312] width 95 height 26
radio input "true"
type input "#ffffff"
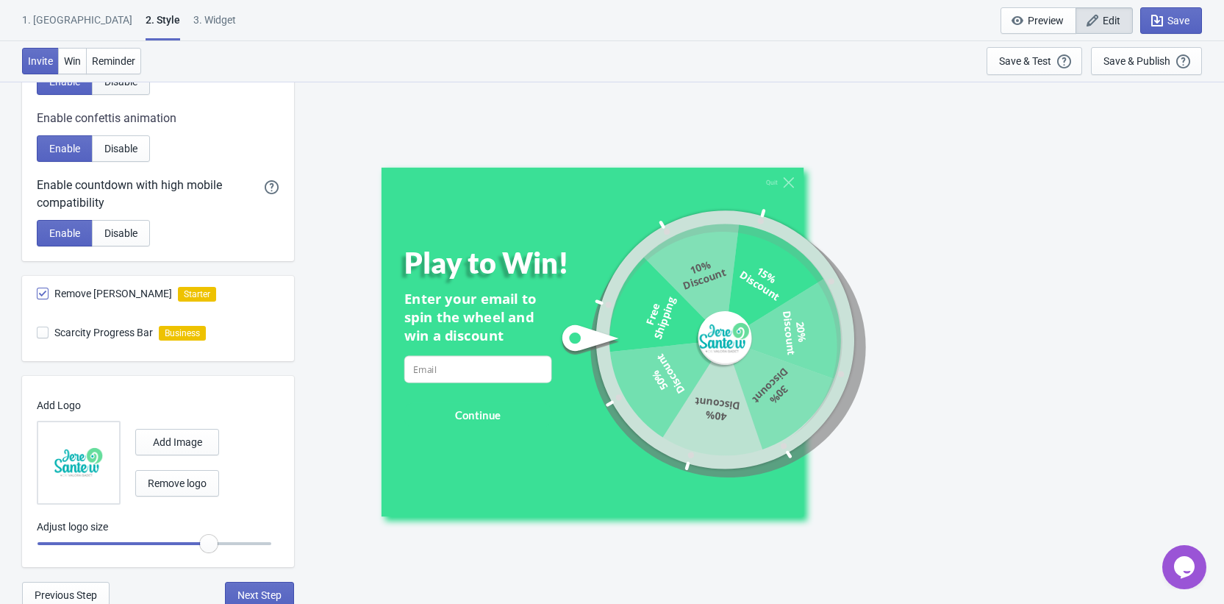
scroll to position [698, 0]
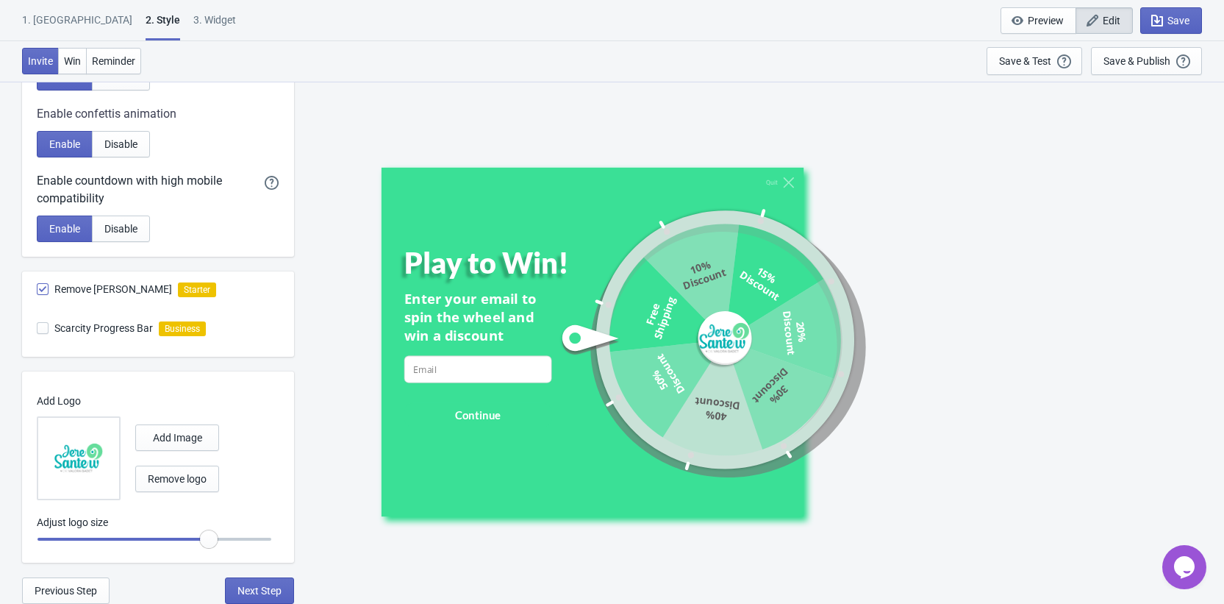
radio input "true"
type input "0.95"
radio input "true"
drag, startPoint x: 205, startPoint y: 540, endPoint x: 194, endPoint y: 541, distance: 11.1
type input "0.9"
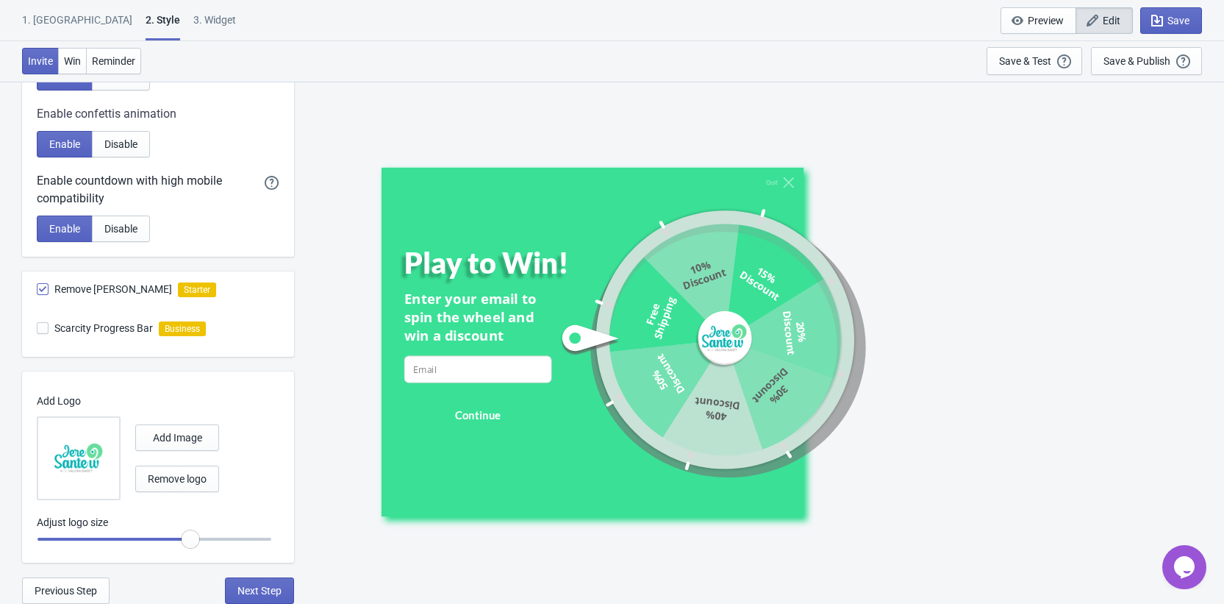
click at [194, 541] on input "range" at bounding box center [154, 539] width 235 height 26
radio input "true"
type input "0.85"
radio input "true"
type input "0.8"
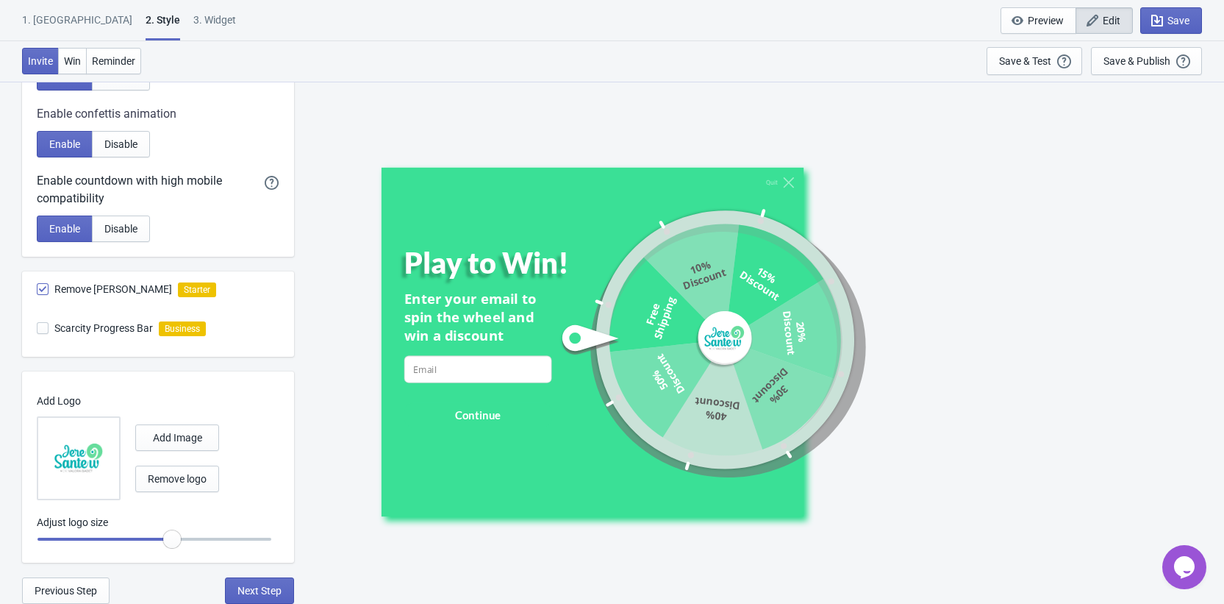
radio input "true"
type input "0.75"
radio input "true"
drag, startPoint x: 192, startPoint y: 540, endPoint x: 154, endPoint y: 542, distance: 37.5
type input "0.7"
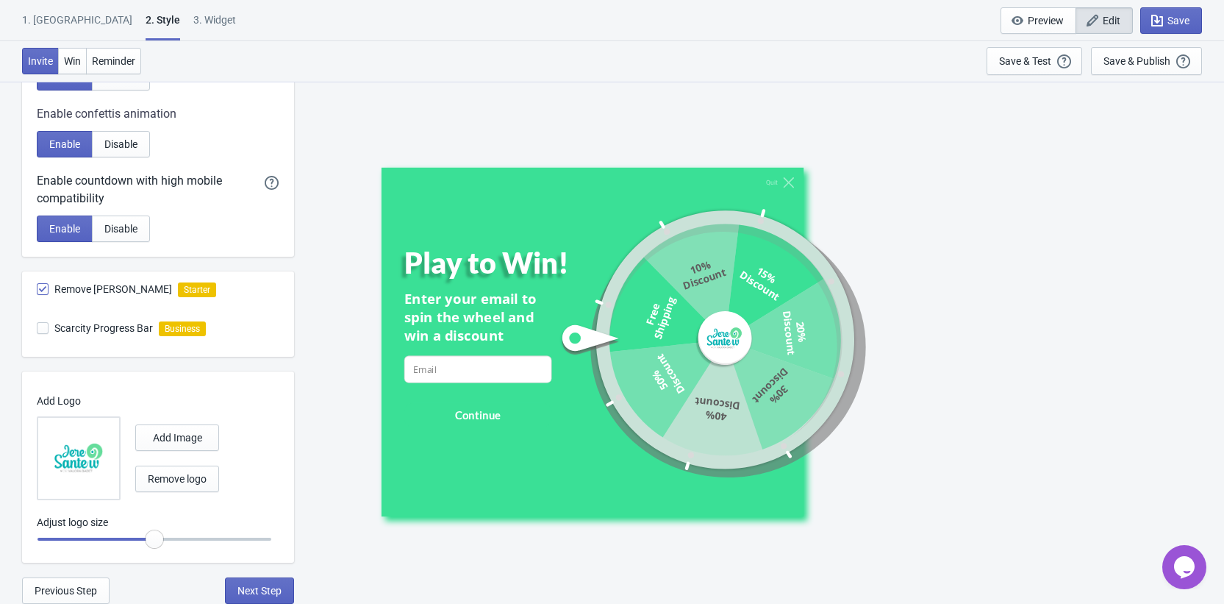
click at [154, 542] on input "range" at bounding box center [154, 539] width 235 height 26
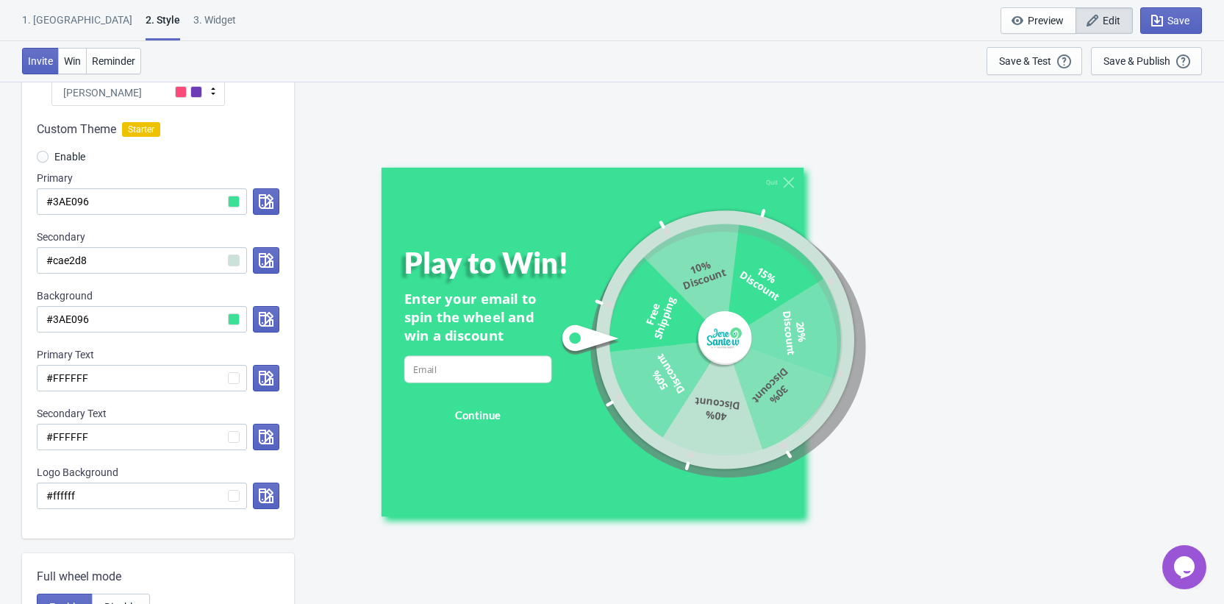
scroll to position [154, 0]
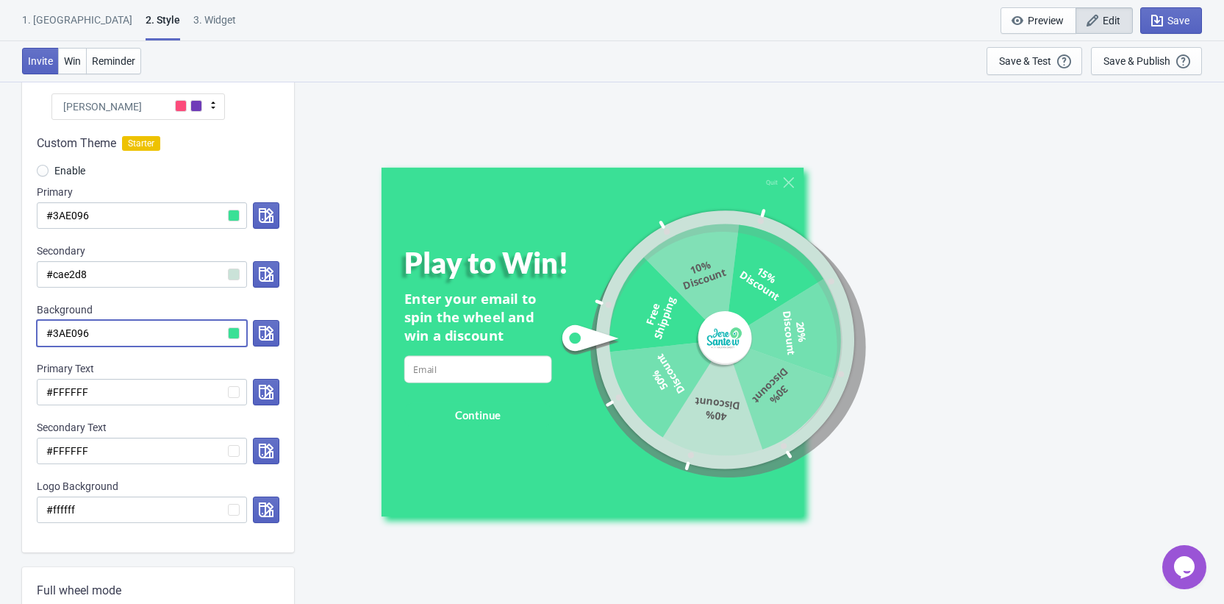
click at [232, 335] on input "#3AE096" at bounding box center [142, 333] width 210 height 26
click at [247, 330] on div at bounding box center [263, 333] width 32 height 26
click at [262, 332] on icon "button" at bounding box center [266, 333] width 15 height 15
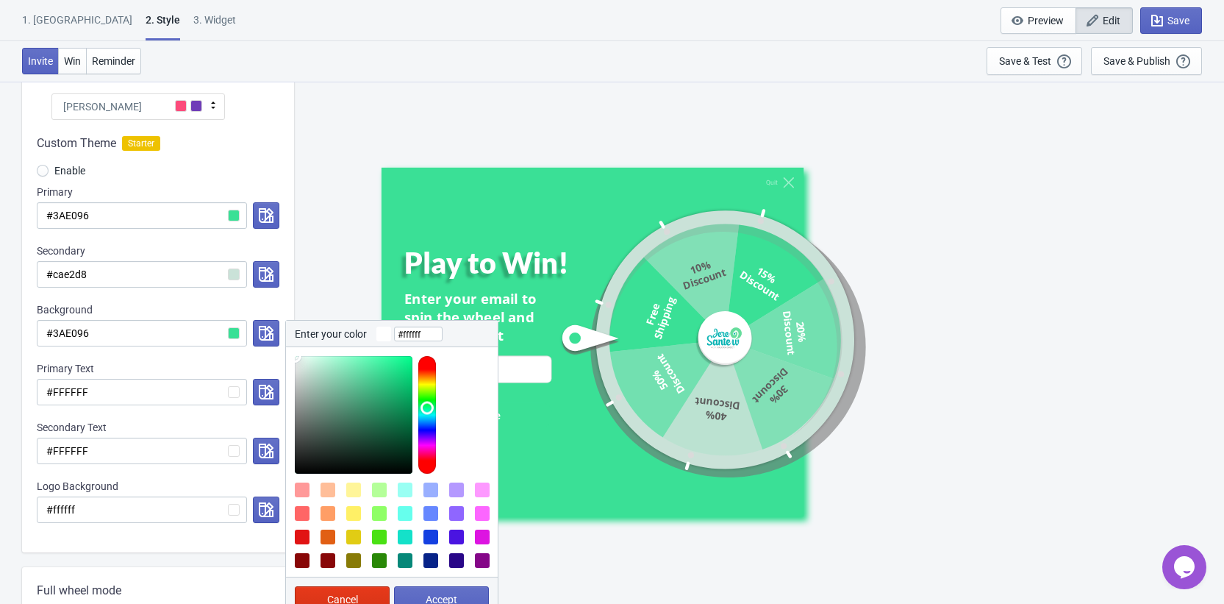
drag, startPoint x: 318, startPoint y: 368, endPoint x: 234, endPoint y: 329, distance: 92.4
click at [235, 329] on div "#3AE096 Enter your color #ffffff Cancel Accept" at bounding box center [158, 333] width 243 height 26
type input "#000000"
drag, startPoint x: 335, startPoint y: 423, endPoint x: 332, endPoint y: 505, distance: 82.4
click at [332, 505] on div at bounding box center [392, 461] width 212 height 229
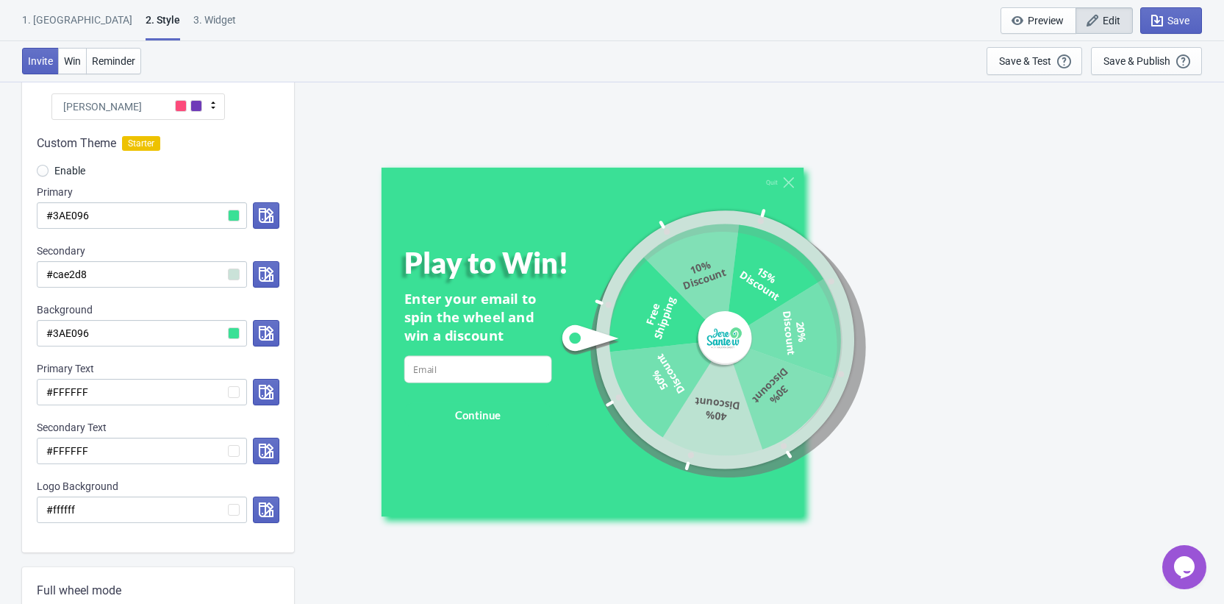
click at [198, 295] on div "Custom Theme Starter Enable Primary #3AE096 Secondary #cae2d8 Background #3AE09…" at bounding box center [158, 336] width 272 height 432
click at [261, 330] on icon "button" at bounding box center [266, 333] width 15 height 15
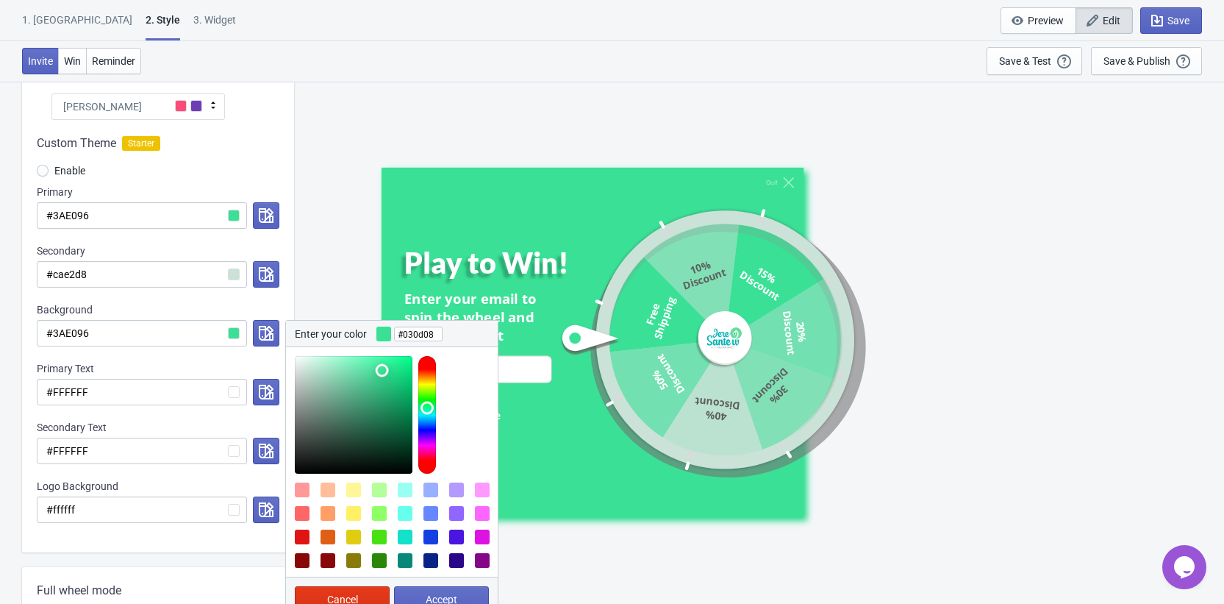
type input "#000000"
drag, startPoint x: 386, startPoint y: 454, endPoint x: 399, endPoint y: 530, distance: 76.8
click at [386, 510] on div at bounding box center [392, 461] width 212 height 229
click at [415, 590] on button "Accept" at bounding box center [441, 599] width 95 height 26
radio input "true"
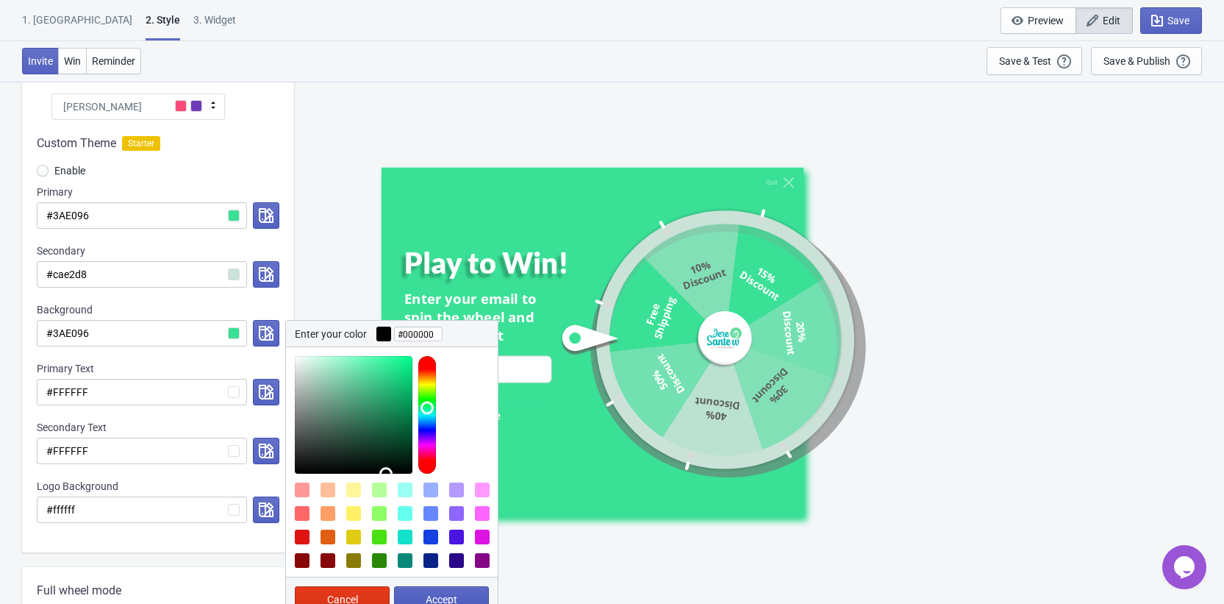
type input "#000000"
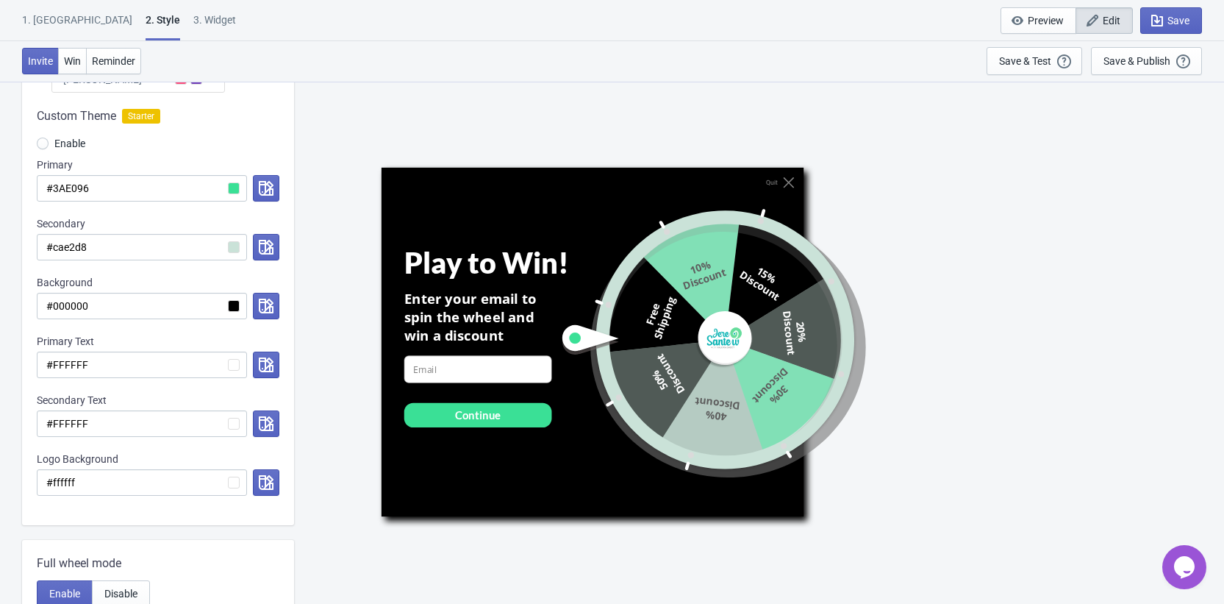
scroll to position [197, 0]
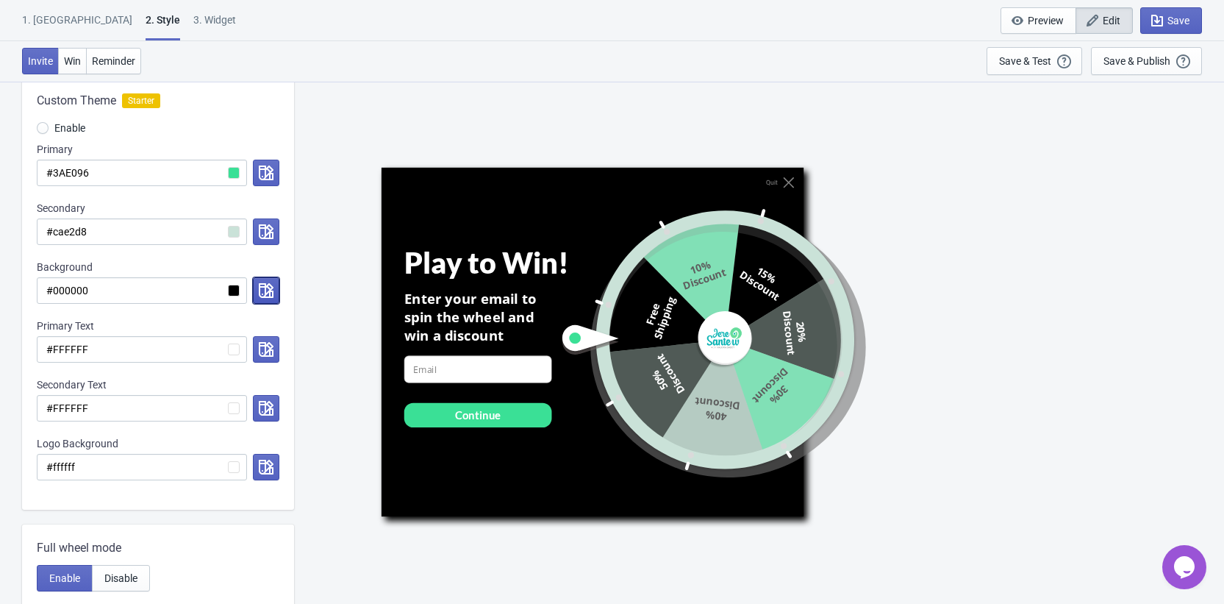
click at [263, 286] on icon "button" at bounding box center [266, 290] width 15 height 15
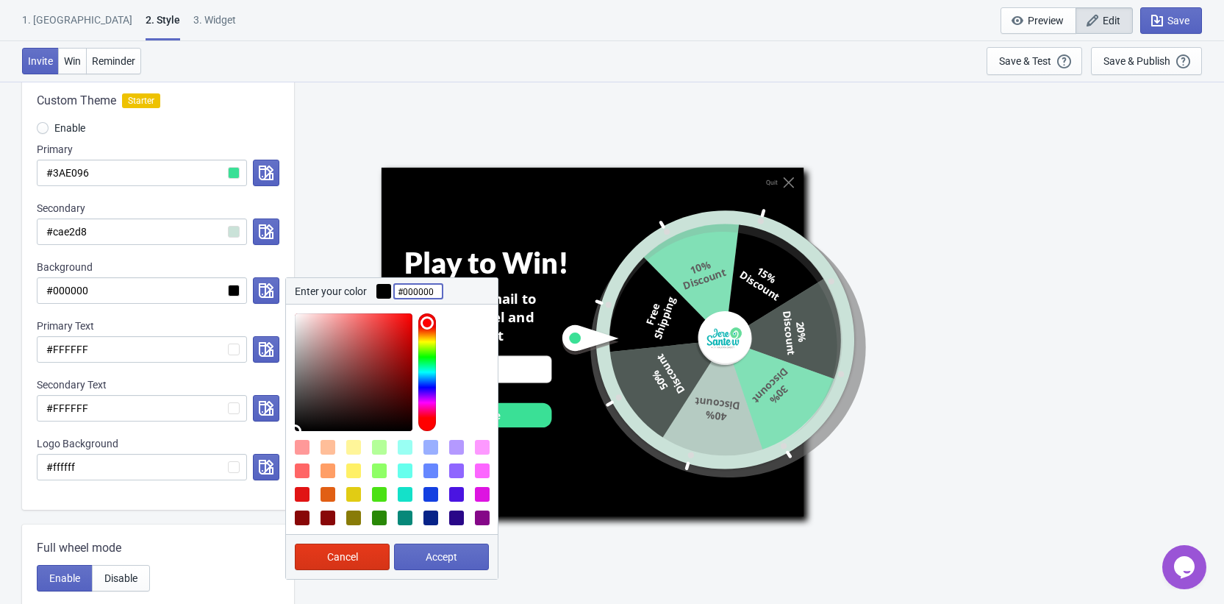
click at [415, 290] on input "#000000" at bounding box center [418, 291] width 49 height 26
paste input "3AE096"
type input "#3AE096"
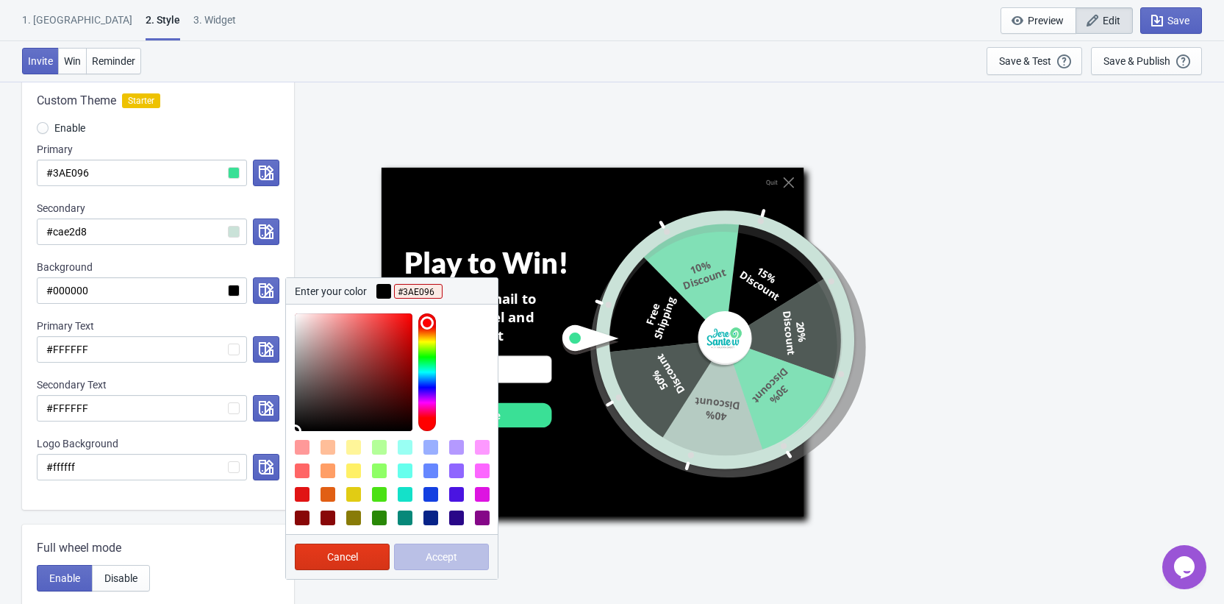
click at [420, 561] on div "Cancel Accept" at bounding box center [392, 556] width 212 height 45
click at [455, 406] on div at bounding box center [396, 372] width 203 height 118
click at [192, 285] on input "#000000" at bounding box center [142, 290] width 210 height 26
click at [191, 285] on input "#000000" at bounding box center [142, 290] width 210 height 26
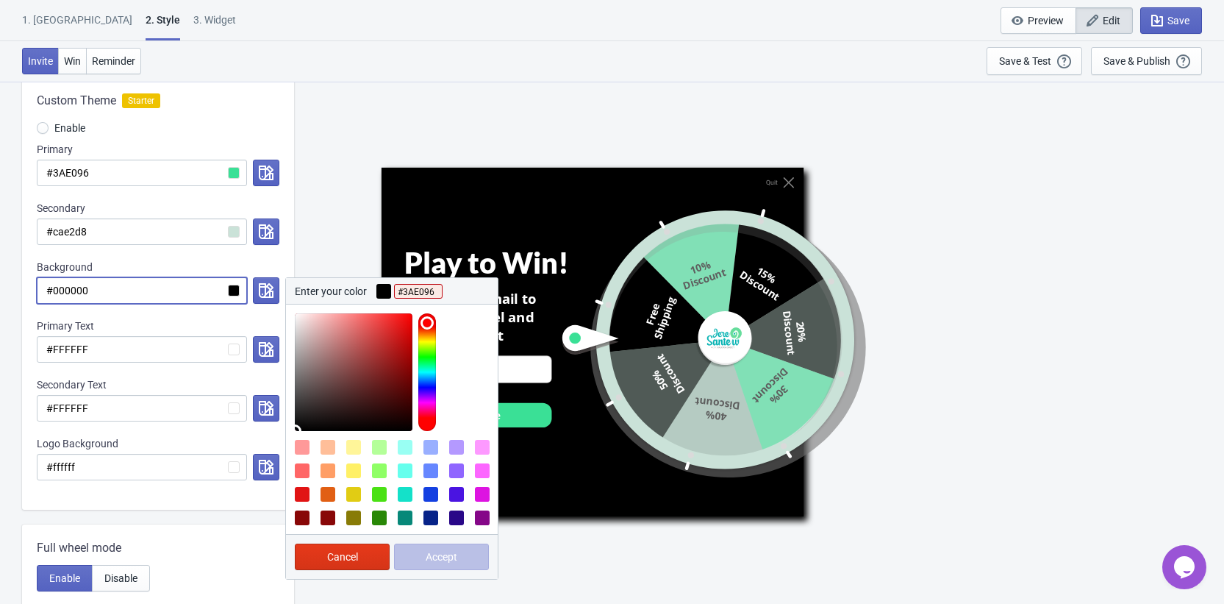
paste input "3AE096"
radio input "true"
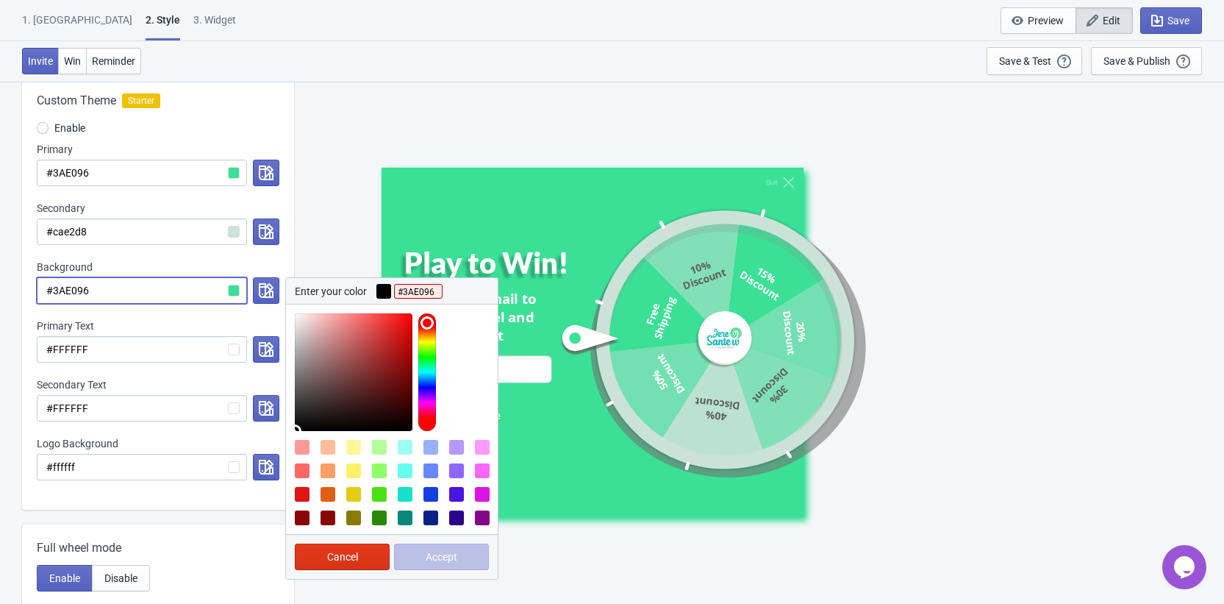
type input "#3AE096"
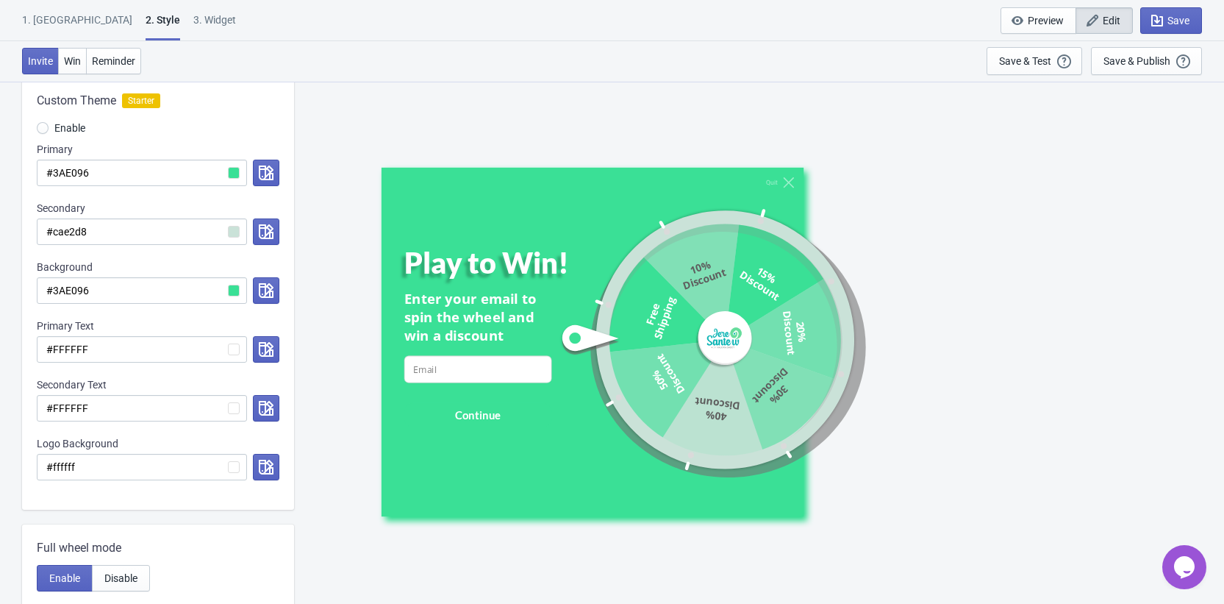
click at [168, 327] on div "Primary Text" at bounding box center [158, 325] width 243 height 15
click at [119, 233] on input "#cae2d8" at bounding box center [142, 231] width 210 height 26
click at [132, 172] on input "#3AE096" at bounding box center [142, 173] width 210 height 26
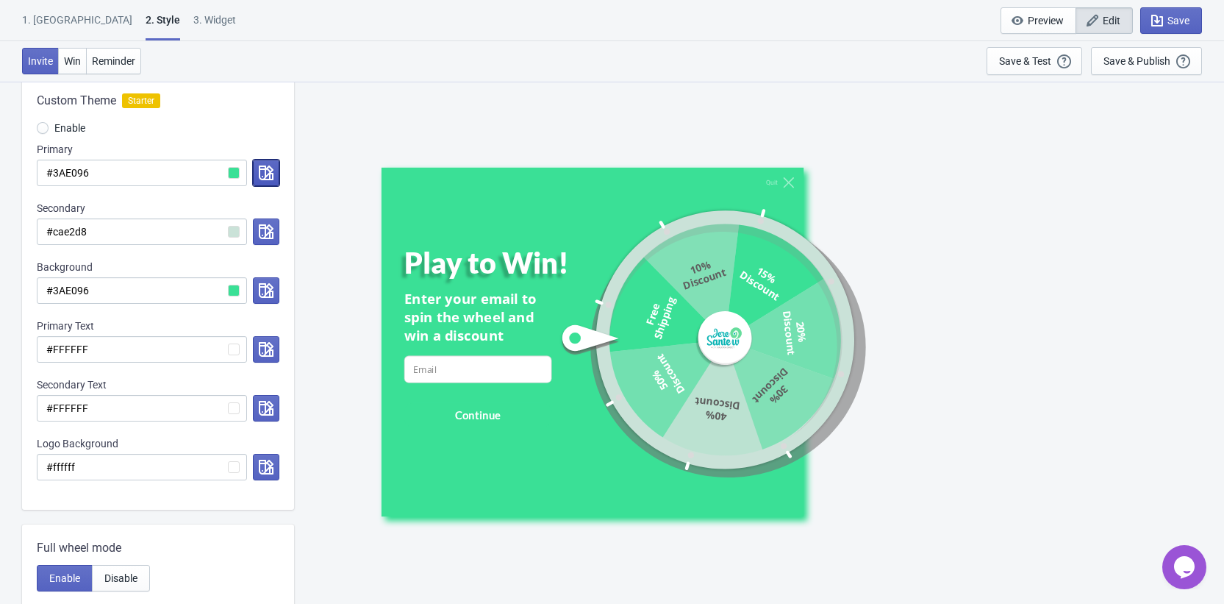
click at [265, 174] on icon "button" at bounding box center [266, 172] width 15 height 15
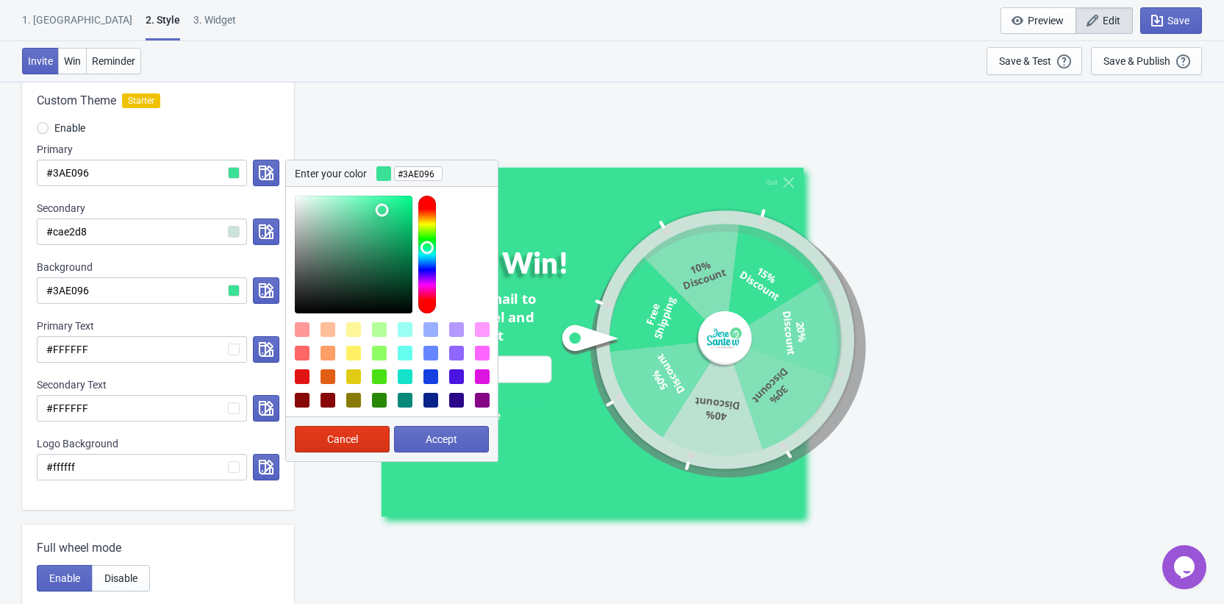
type input "#04693c"
click at [408, 265] on div at bounding box center [354, 255] width 118 height 118
click at [422, 443] on button "Accept" at bounding box center [441, 439] width 95 height 26
radio input "true"
type input "#04693c"
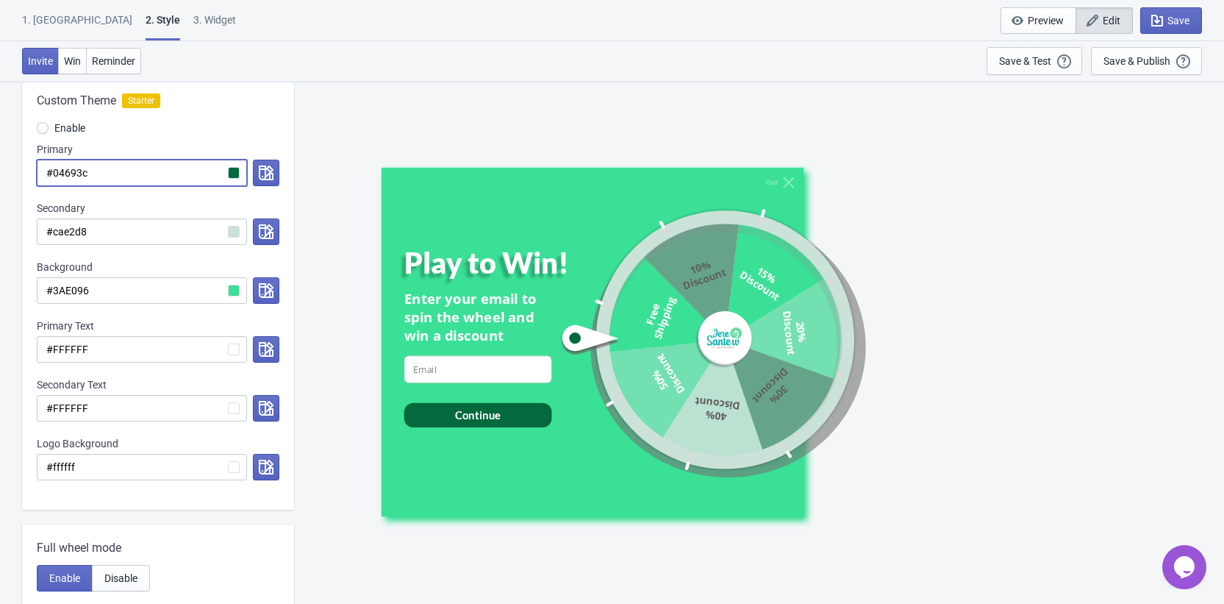
click at [174, 175] on input "#04693c" at bounding box center [142, 173] width 210 height 26
click at [251, 172] on div at bounding box center [263, 173] width 32 height 26
click at [257, 171] on button "button" at bounding box center [266, 173] width 26 height 26
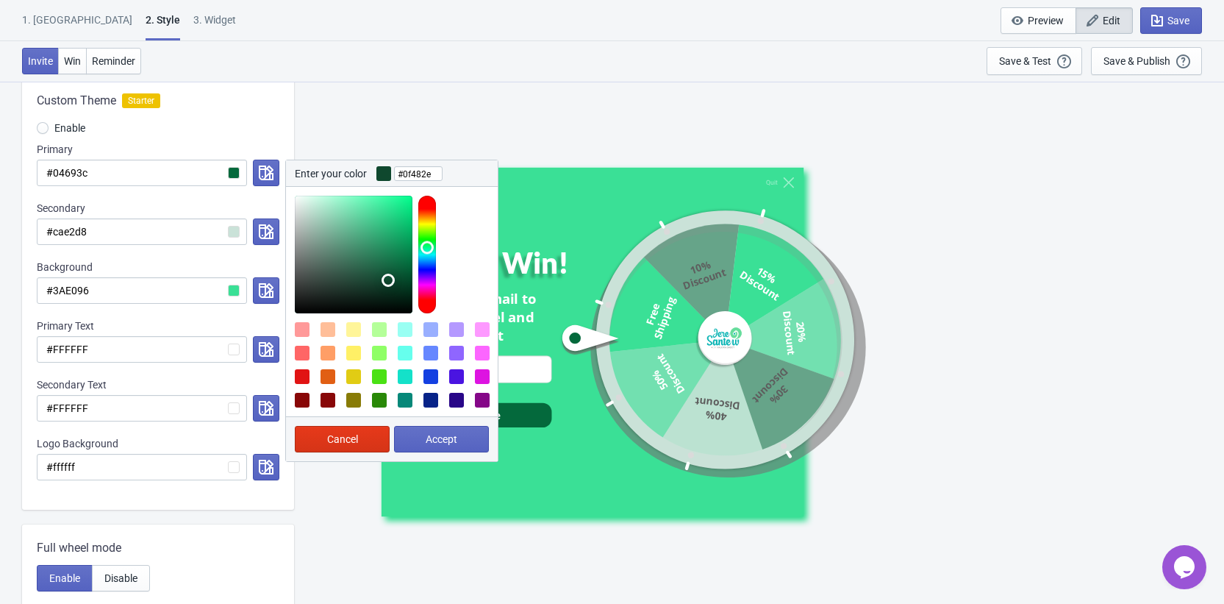
click at [388, 280] on div at bounding box center [354, 255] width 118 height 118
type input "#052818"
click at [397, 295] on div at bounding box center [354, 255] width 118 height 118
click at [447, 434] on span "Accept" at bounding box center [442, 439] width 32 height 12
radio input "true"
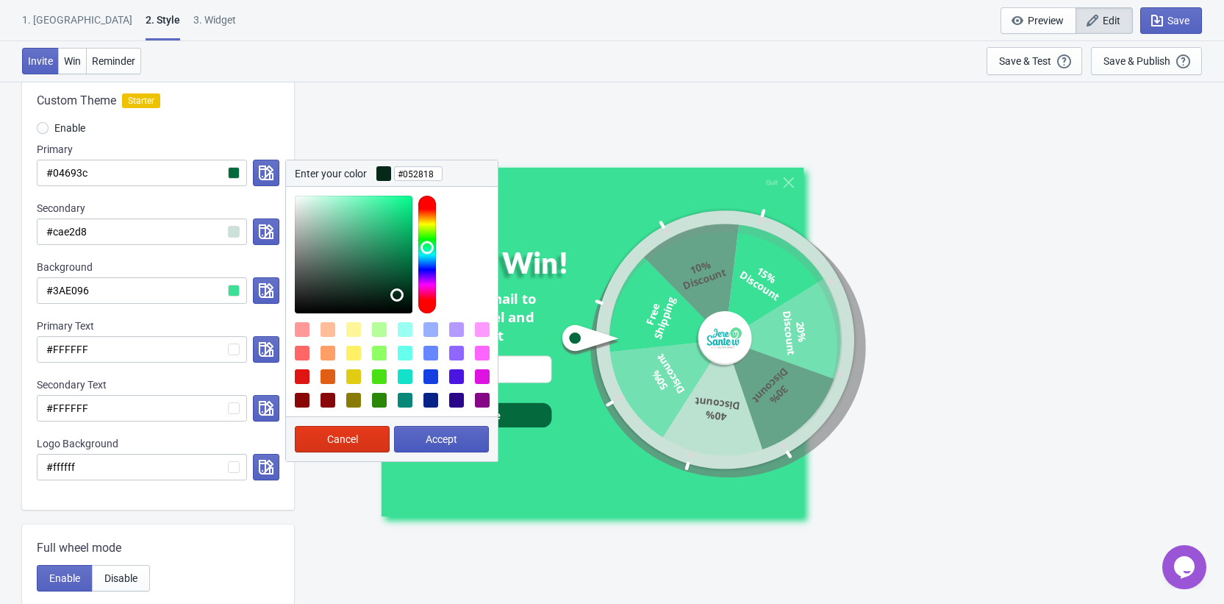
type input "#052818"
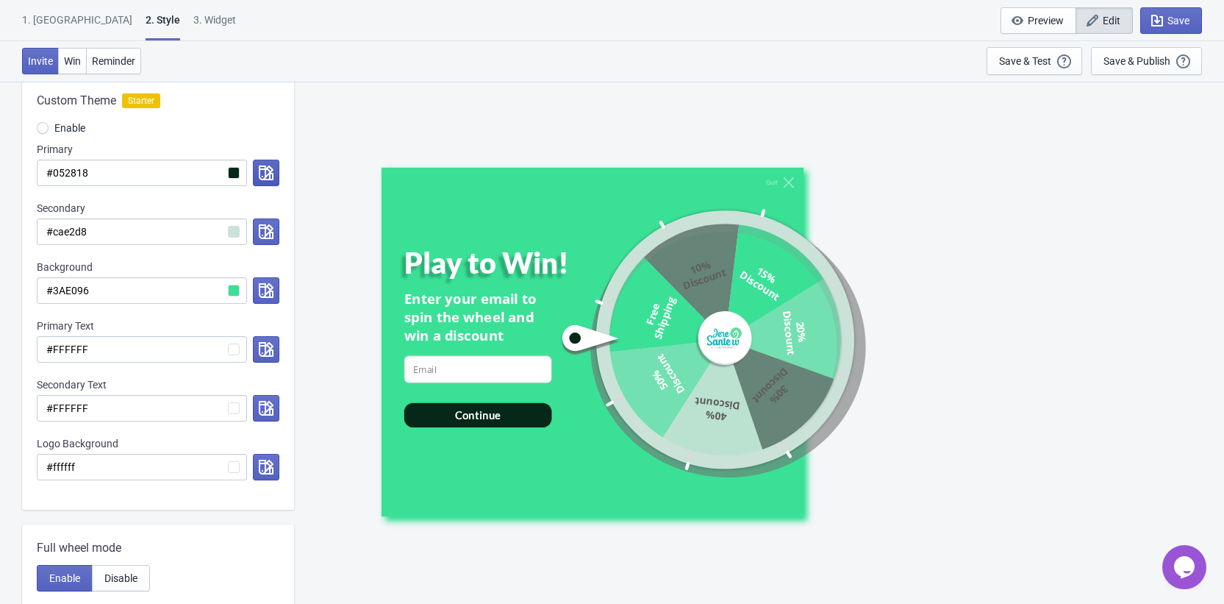
click at [260, 178] on icon "button" at bounding box center [266, 172] width 15 height 15
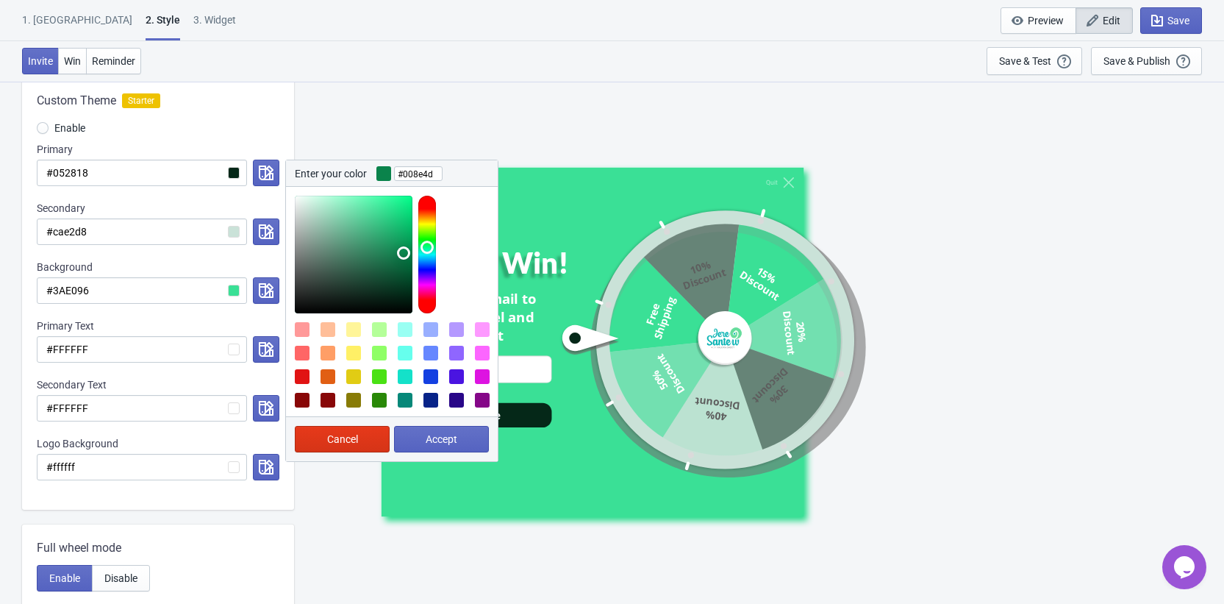
type input "#008f4e"
drag, startPoint x: 404, startPoint y: 254, endPoint x: 415, endPoint y: 247, distance: 12.7
click at [415, 247] on div at bounding box center [396, 255] width 203 height 118
click at [451, 439] on span "Accept" at bounding box center [442, 439] width 32 height 12
radio input "true"
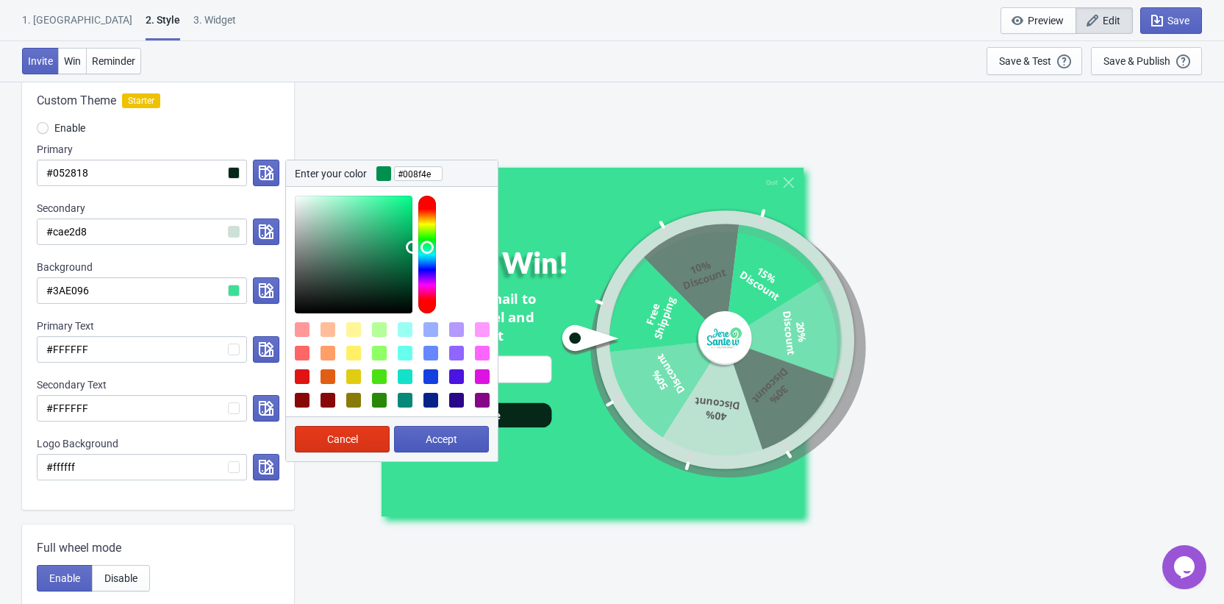
type input "#008f4e"
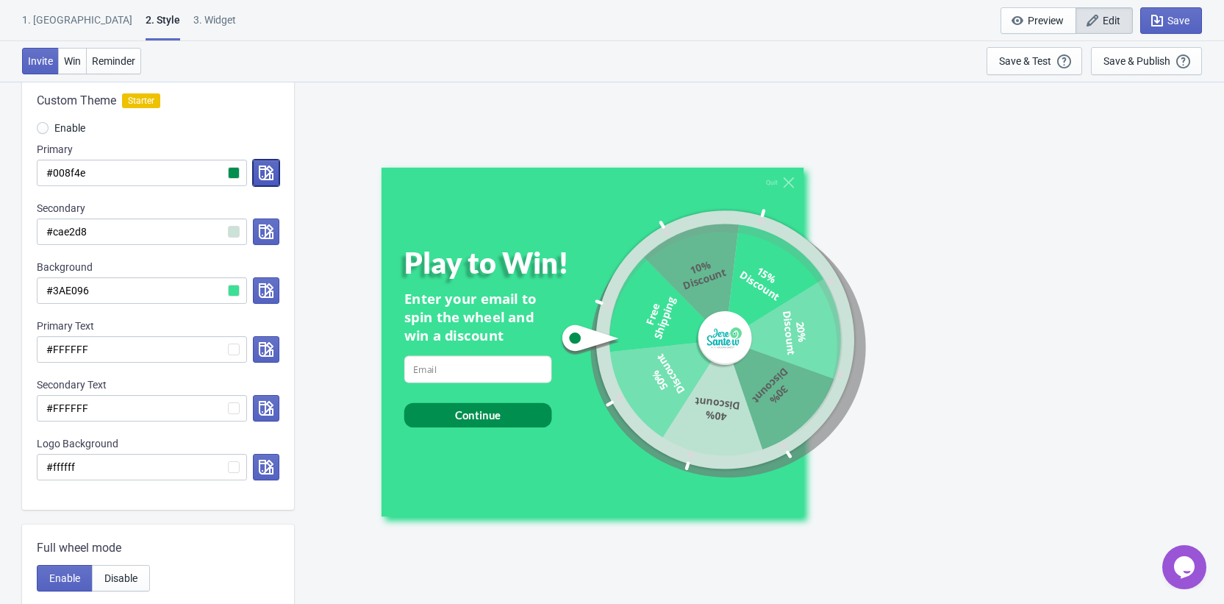
click at [256, 168] on button "button" at bounding box center [266, 173] width 26 height 26
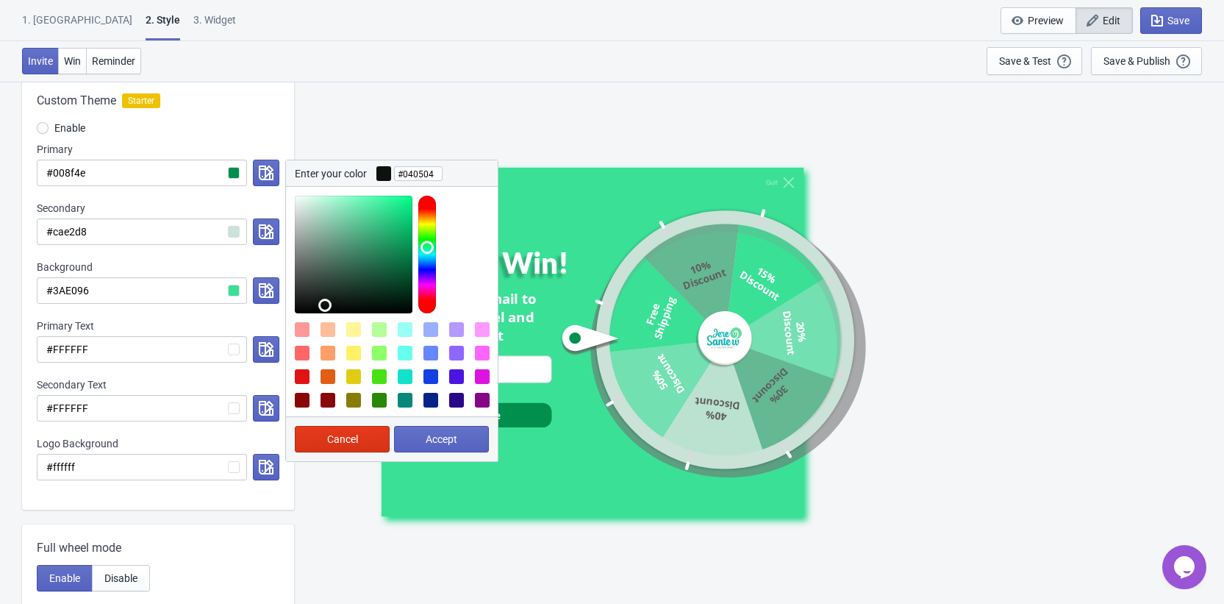
type input "#000000"
drag, startPoint x: 341, startPoint y: 270, endPoint x: 263, endPoint y: 351, distance: 112.9
click at [263, 351] on div "Custom Theme Starter Enable Primary #008f4e Enter your color #000000 Cancel Acc…" at bounding box center [158, 293] width 272 height 432
click at [409, 446] on button "Accept" at bounding box center [441, 439] width 95 height 26
radio input "true"
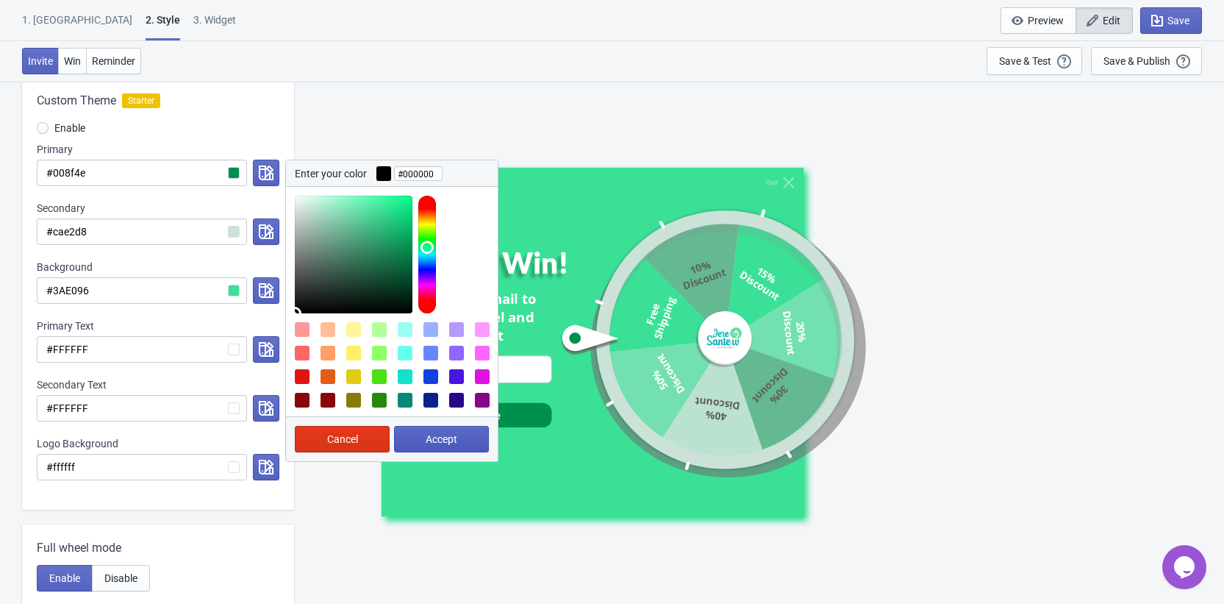
type input "#000000"
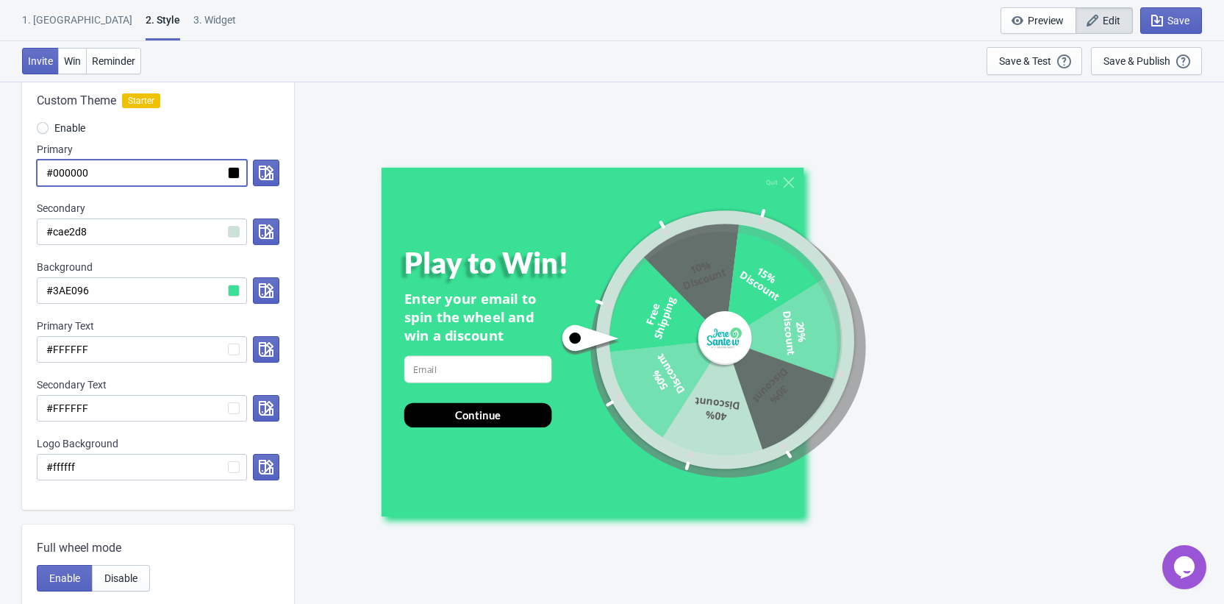
click at [232, 171] on input "#000000" at bounding box center [142, 173] width 210 height 26
click at [254, 172] on button "button" at bounding box center [266, 173] width 26 height 26
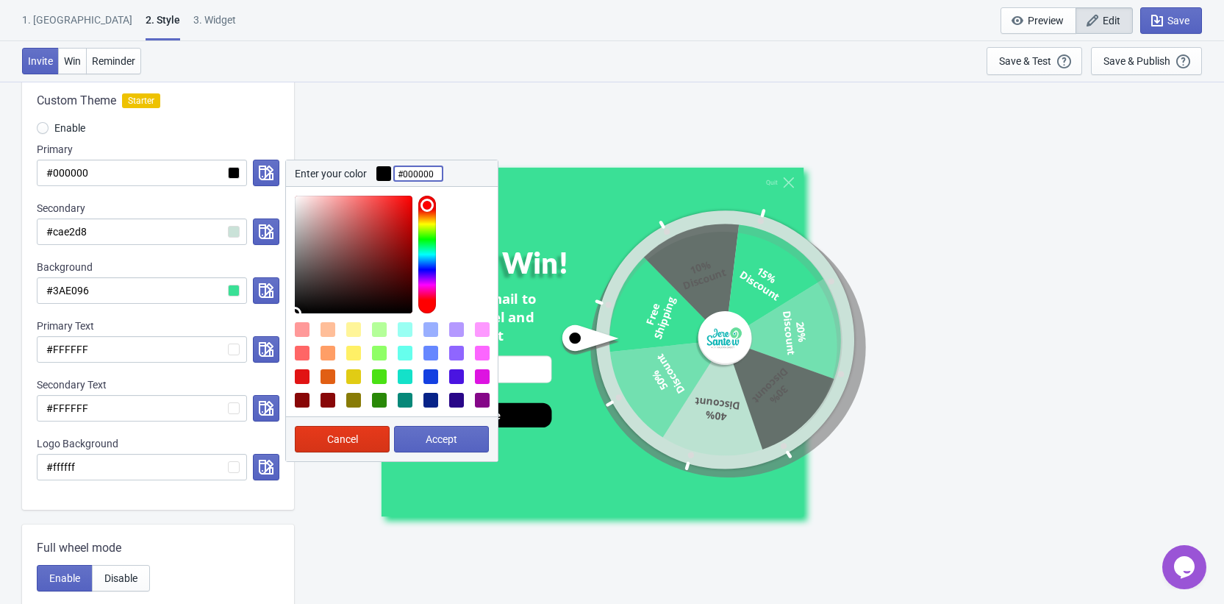
click at [415, 169] on input "#000000" at bounding box center [418, 173] width 49 height 26
paste input "3AE096"
type input "#3AE096"
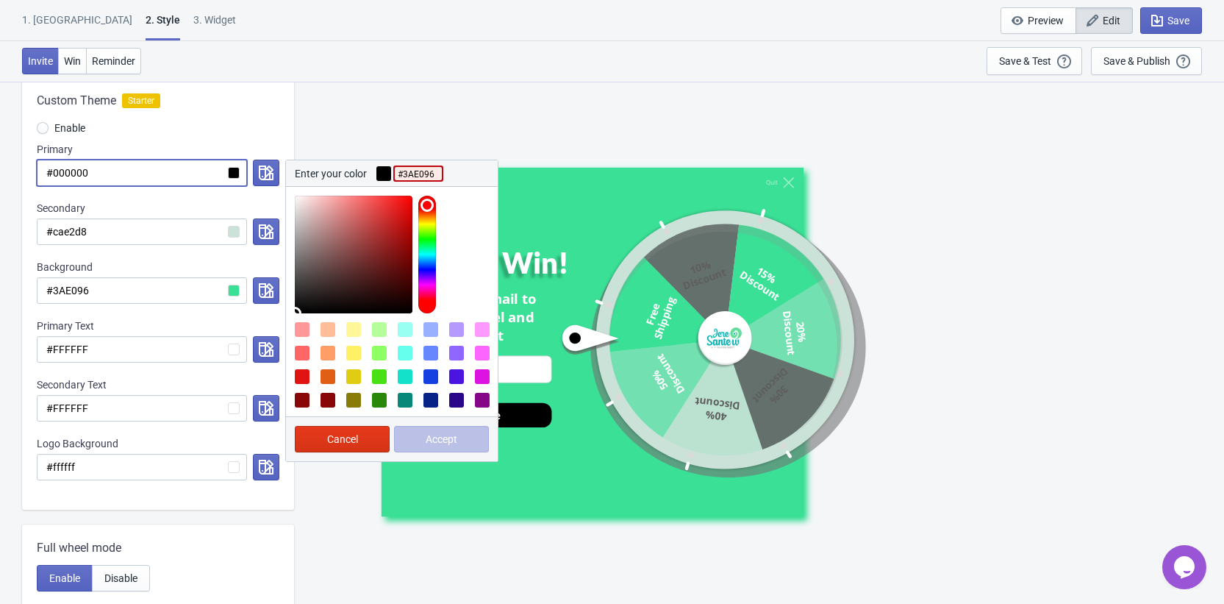
click at [188, 182] on input "#000000" at bounding box center [142, 173] width 210 height 26
click at [187, 176] on input "#000000" at bounding box center [142, 173] width 210 height 26
paste input "3AE096"
radio input "true"
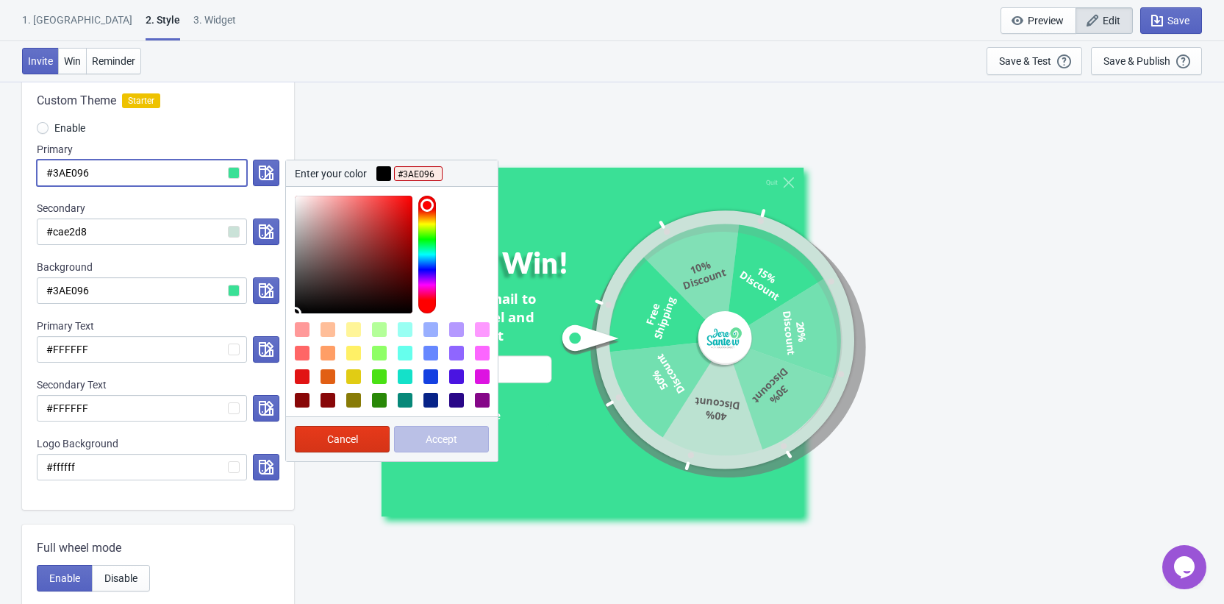
type input "#3AE096"
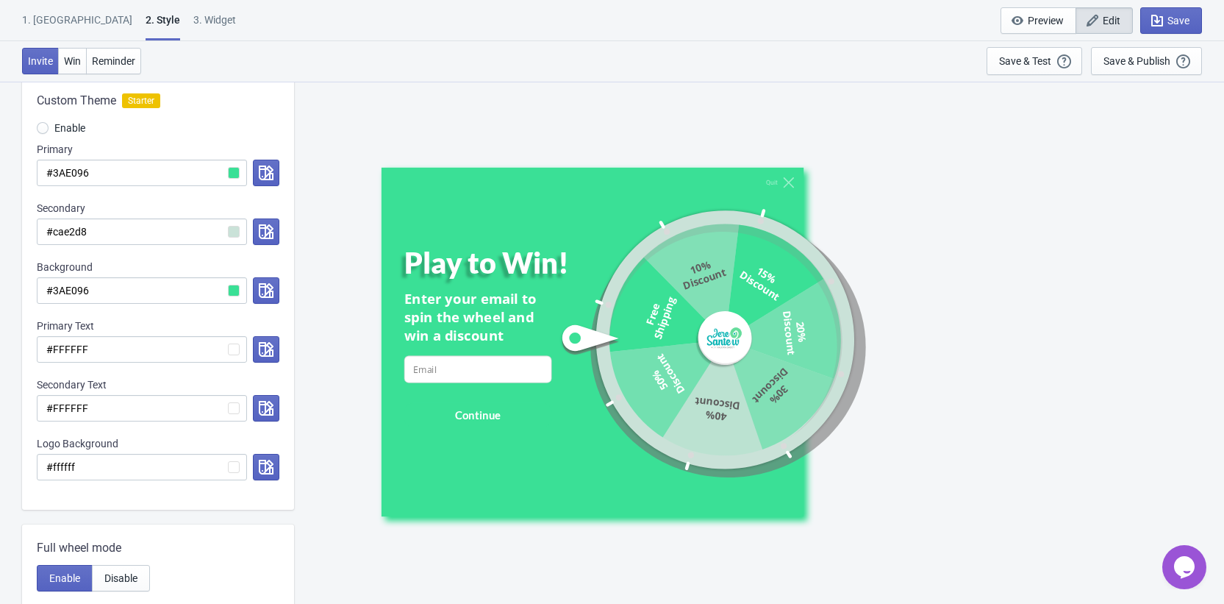
click at [195, 192] on div "Custom Theme Starter Enable Primary #3AE096 Secondary #cae2d8 Background #3AE09…" at bounding box center [158, 293] width 272 height 432
click at [237, 288] on input "#3AE096" at bounding box center [142, 290] width 210 height 26
click at [273, 289] on icon "button" at bounding box center [266, 290] width 15 height 15
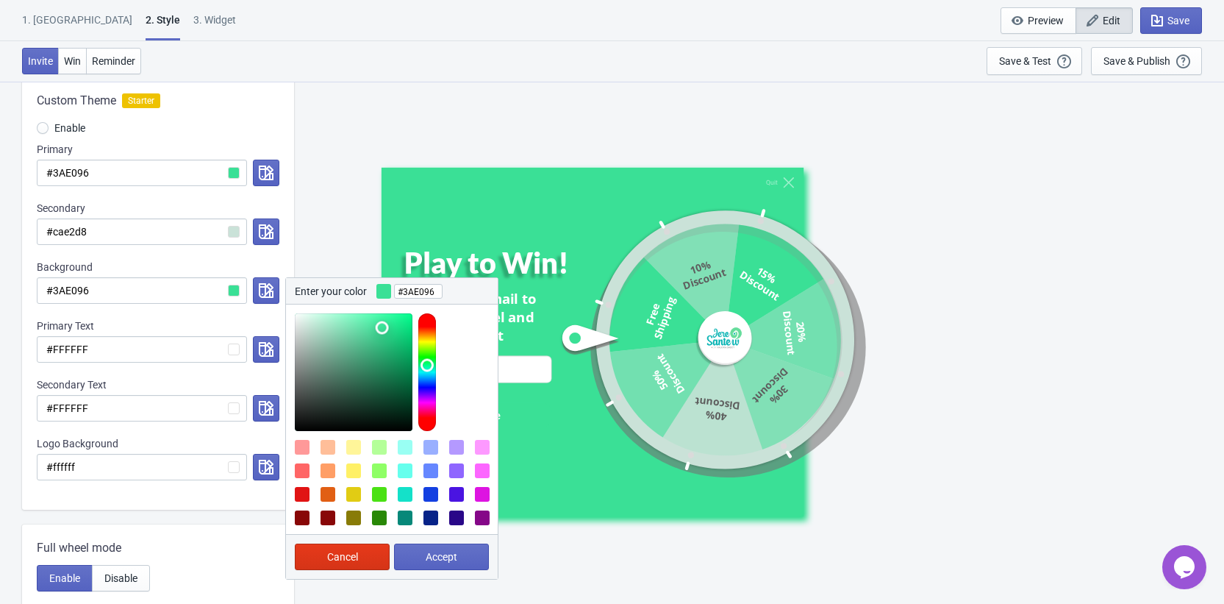
type input "#61daa4"
click at [360, 330] on div at bounding box center [354, 372] width 118 height 118
click at [422, 568] on button "Accept" at bounding box center [441, 556] width 95 height 26
radio input "true"
type input "#61daa4"
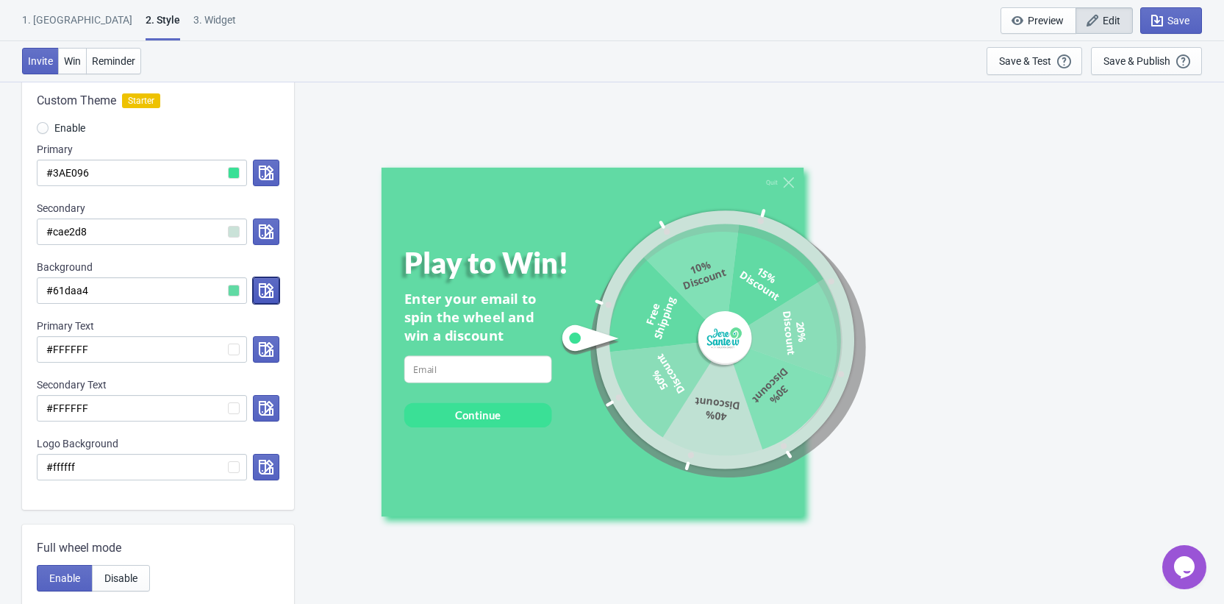
click at [265, 283] on icon "button" at bounding box center [266, 290] width 15 height 15
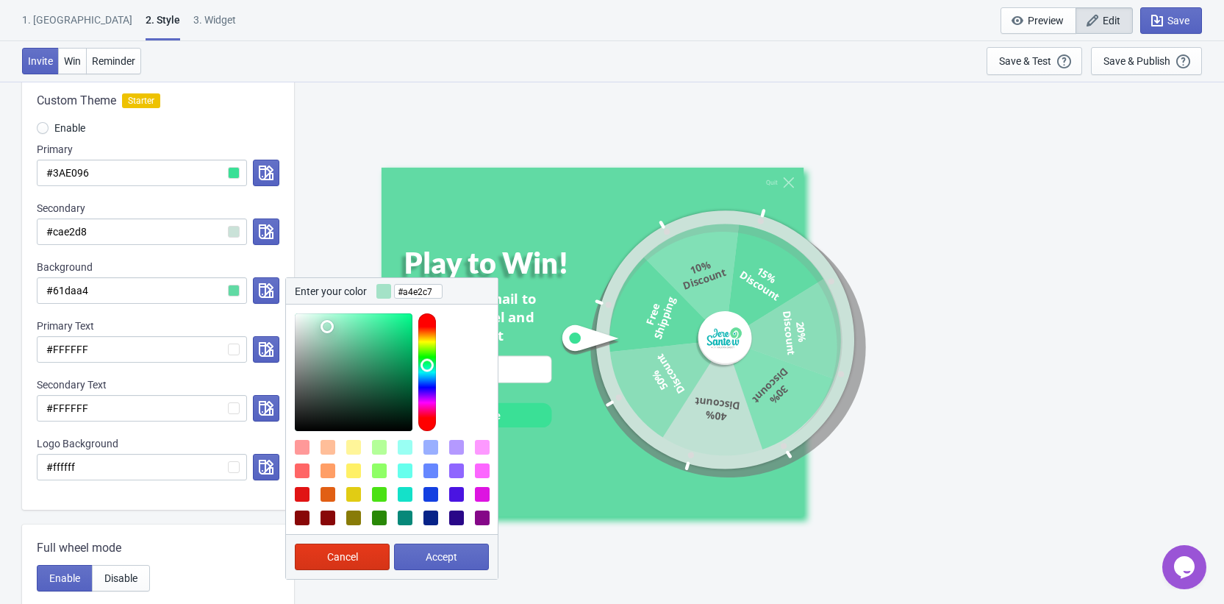
click at [327, 326] on div at bounding box center [354, 372] width 118 height 118
type input "#8cc1a9"
click at [327, 342] on div at bounding box center [354, 372] width 118 height 118
click at [446, 560] on span "Accept" at bounding box center [442, 557] width 32 height 12
radio input "true"
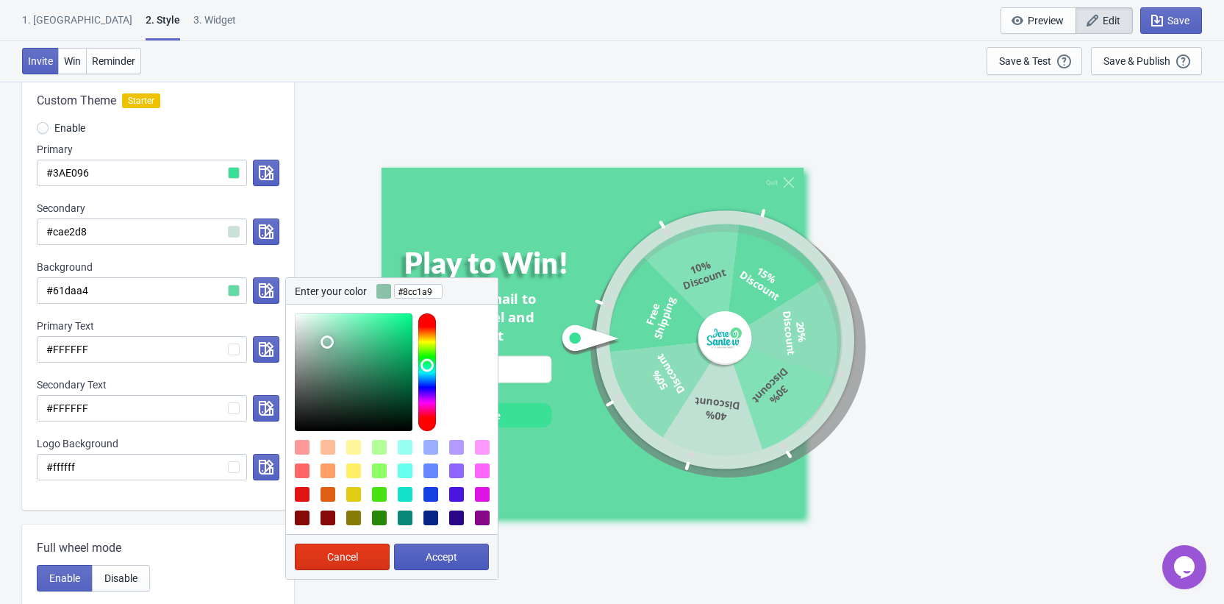
type input "#8cc1a9"
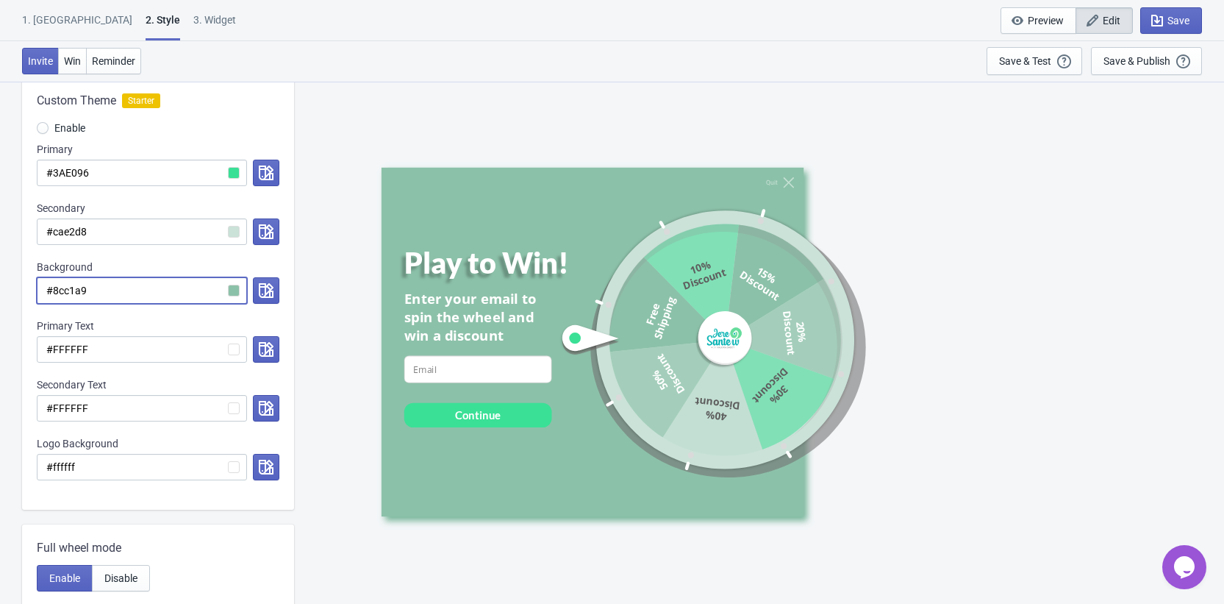
click at [200, 295] on input "#8cc1a9" at bounding box center [142, 290] width 210 height 26
paste input "3AE096"
radio input "true"
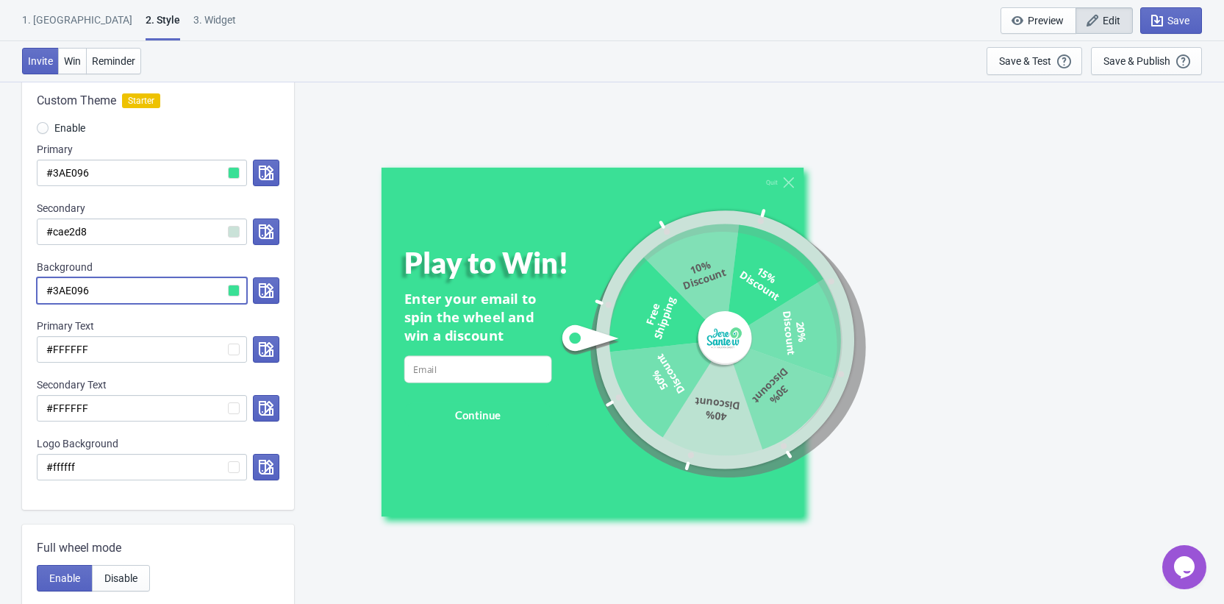
type input "#3AE096"
click at [193, 260] on div "Background" at bounding box center [158, 267] width 243 height 15
click at [260, 170] on button "button" at bounding box center [266, 173] width 26 height 26
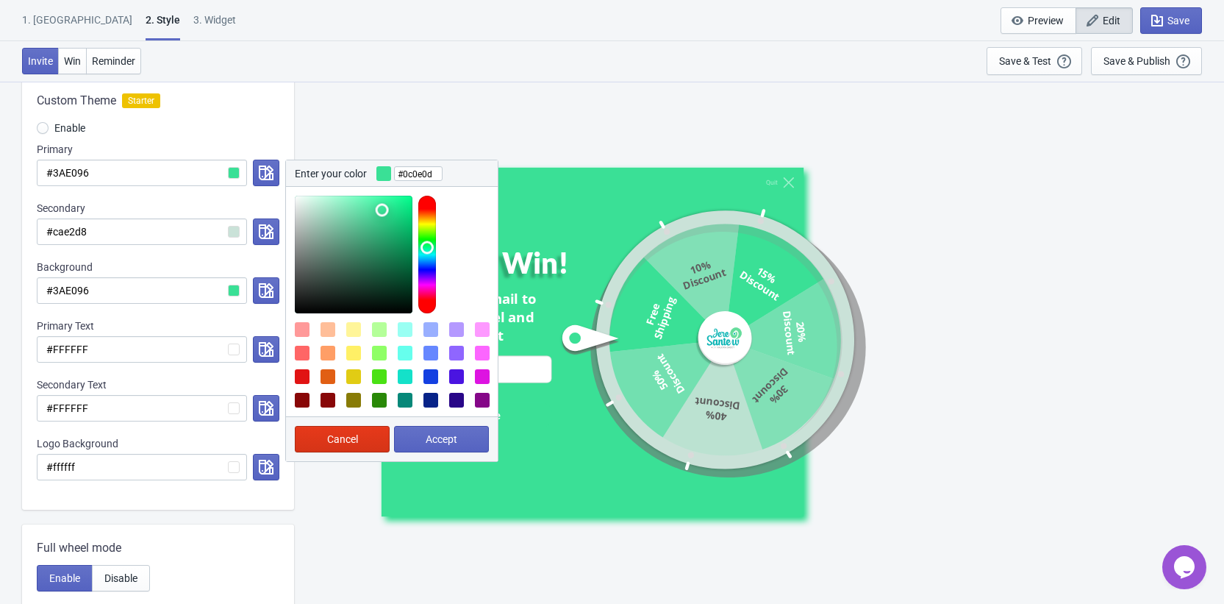
type input "#000000"
drag, startPoint x: 316, startPoint y: 282, endPoint x: 303, endPoint y: 362, distance: 81.2
click at [304, 362] on div at bounding box center [392, 301] width 212 height 229
click at [451, 439] on span "Accept" at bounding box center [442, 439] width 32 height 12
radio input "true"
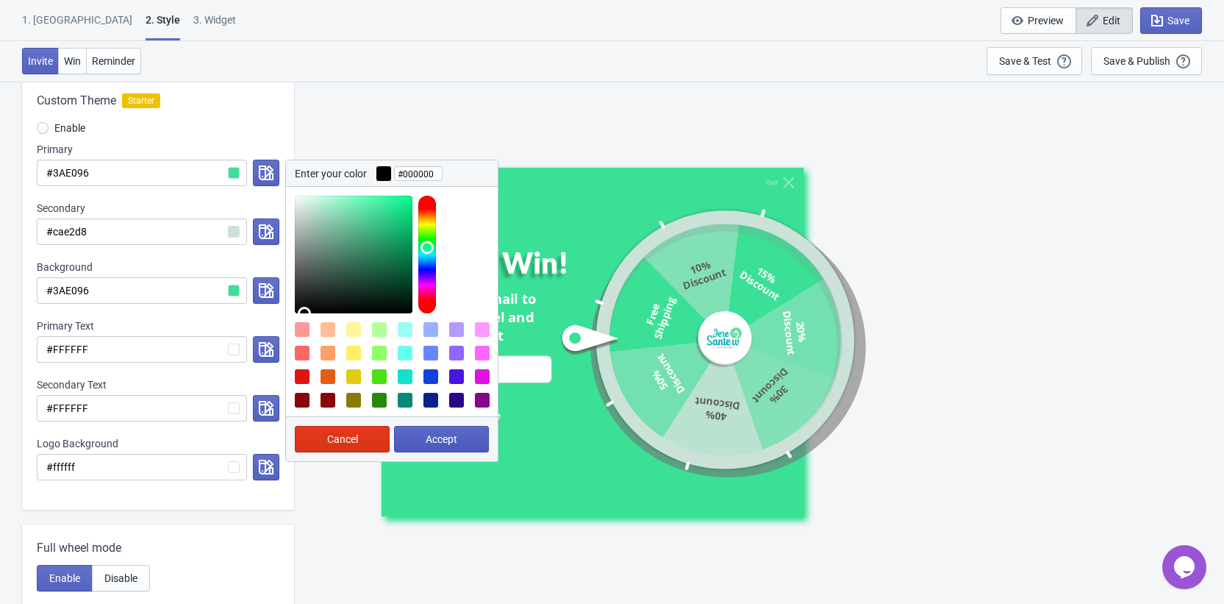
type input "#000000"
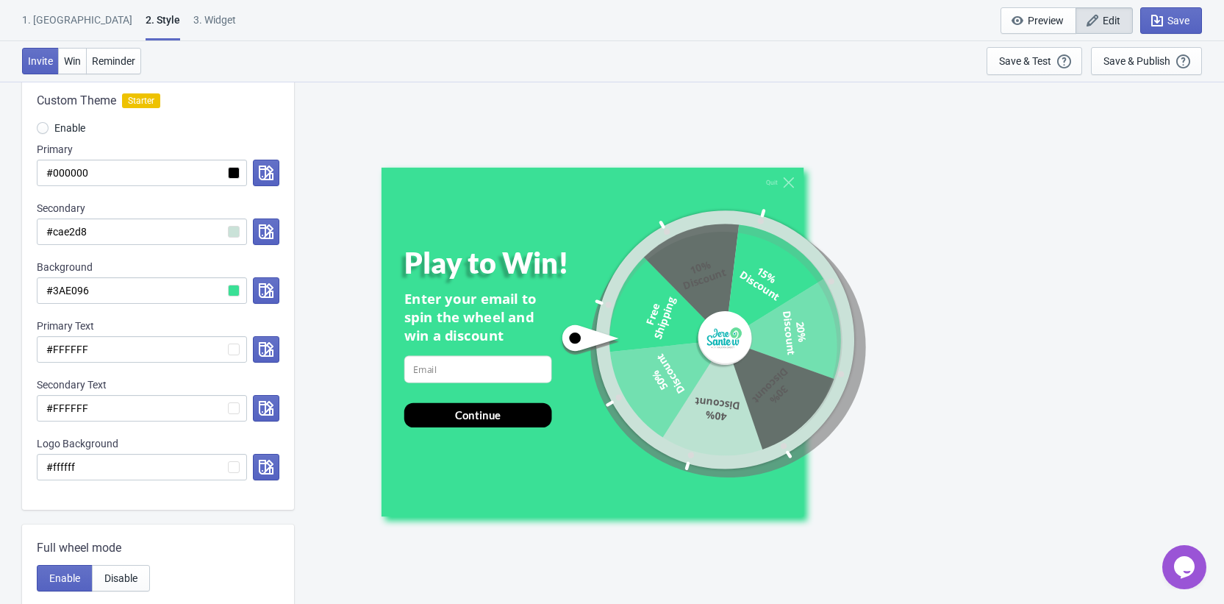
click at [989, 490] on div "Quit Play to Win! Enter your email to spin the wheel and win a discount email-i…" at bounding box center [759, 342] width 756 height 349
click at [1186, 15] on span "Save" at bounding box center [1179, 21] width 22 height 12
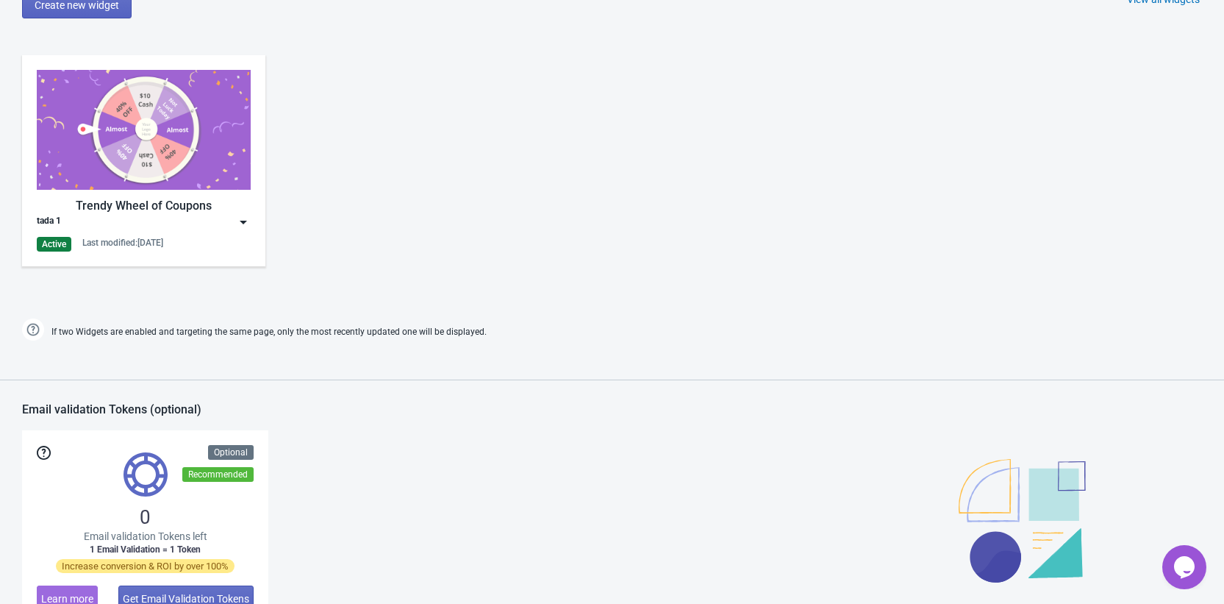
scroll to position [910, 0]
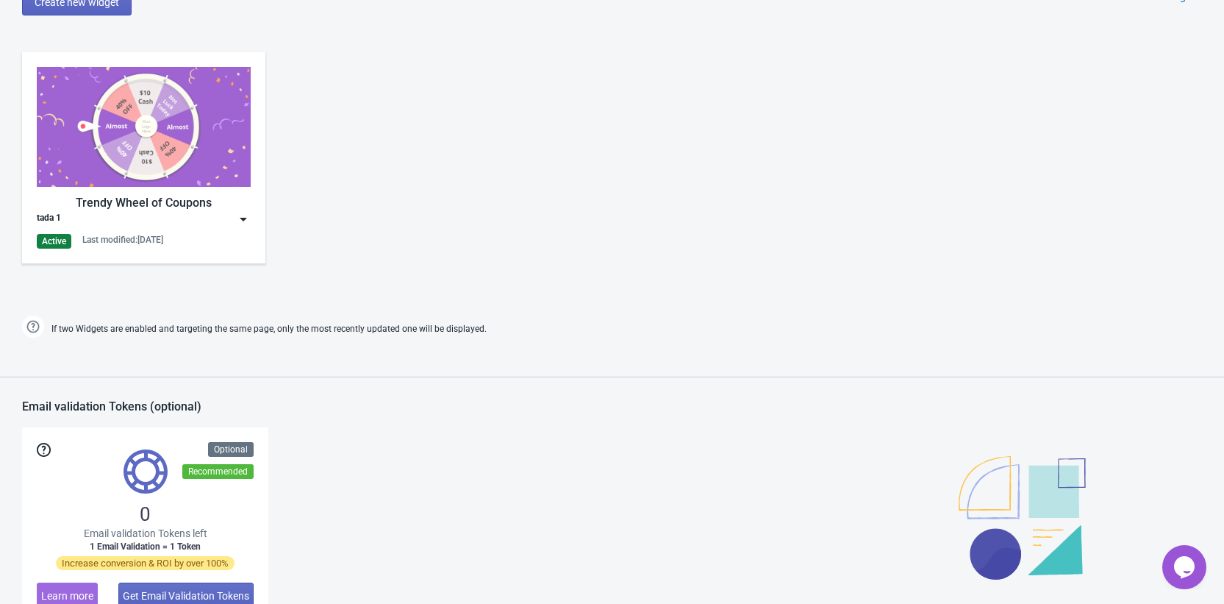
click at [213, 238] on div "Active Last modified: 18.8.2025" at bounding box center [144, 241] width 214 height 15
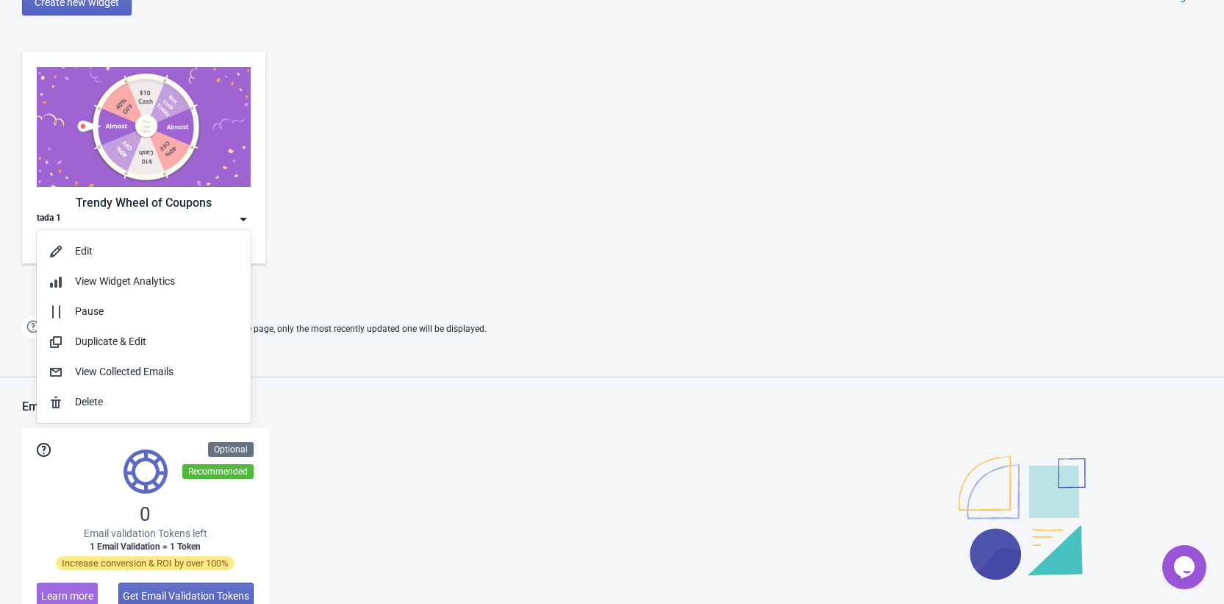
click at [360, 221] on div "Trendy Wheel of Coupons tada 1 Active Last modified: 18.8.2025" at bounding box center [612, 170] width 1224 height 265
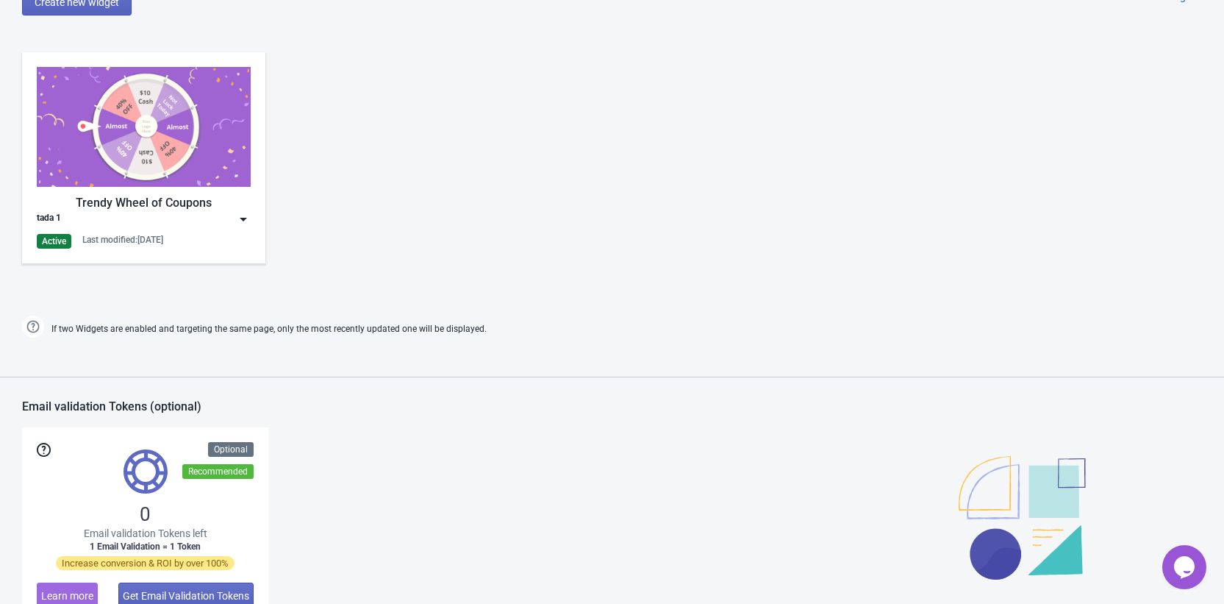
click at [201, 222] on div "tada 1" at bounding box center [144, 219] width 214 height 15
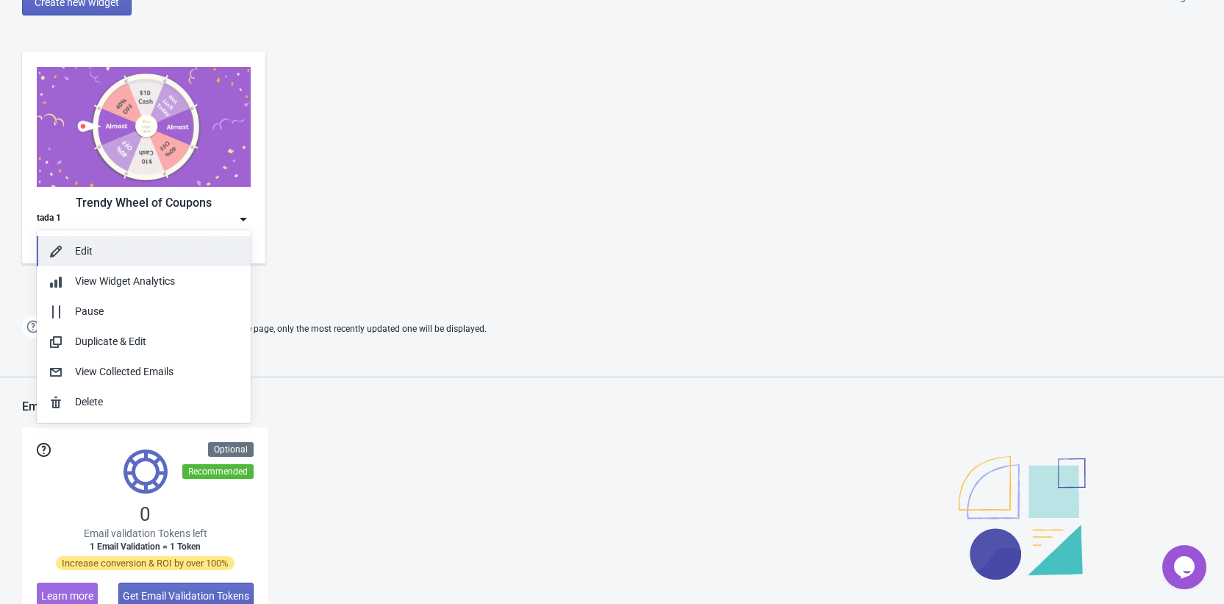
click at [126, 255] on div "Edit" at bounding box center [157, 250] width 164 height 15
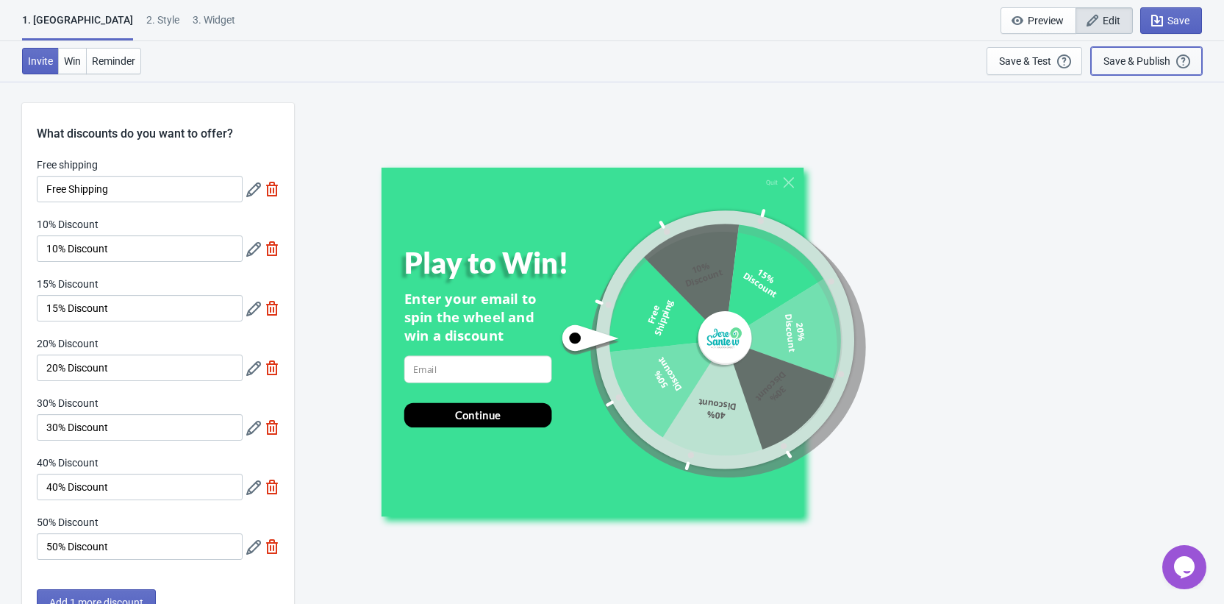
click at [1140, 60] on div "Save & Publish" at bounding box center [1137, 61] width 67 height 12
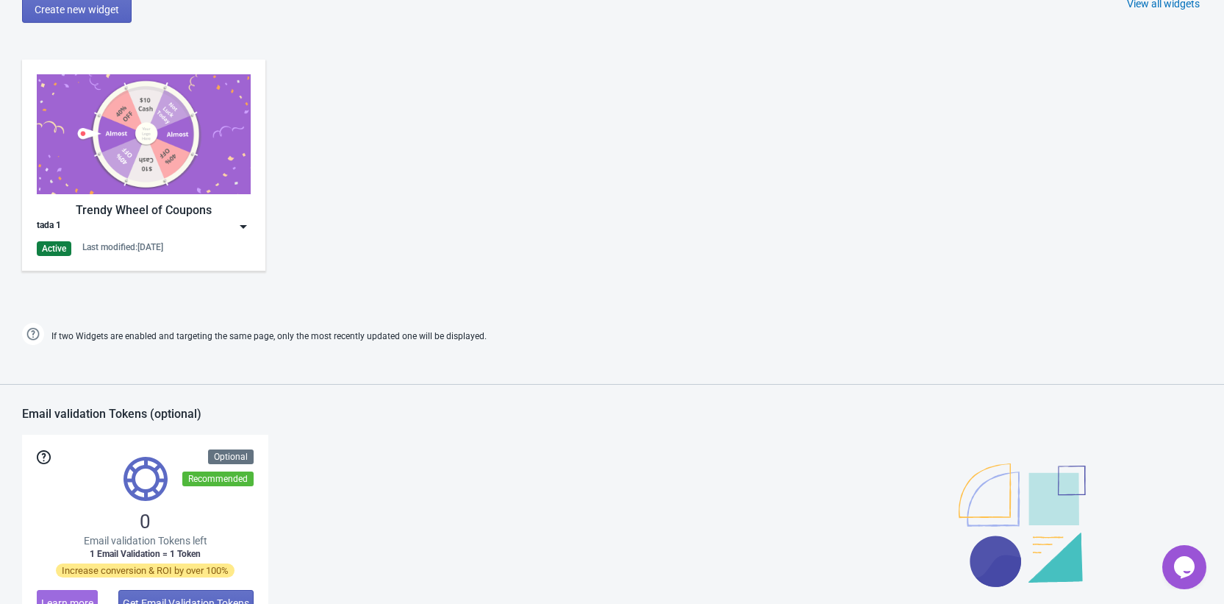
scroll to position [891, 0]
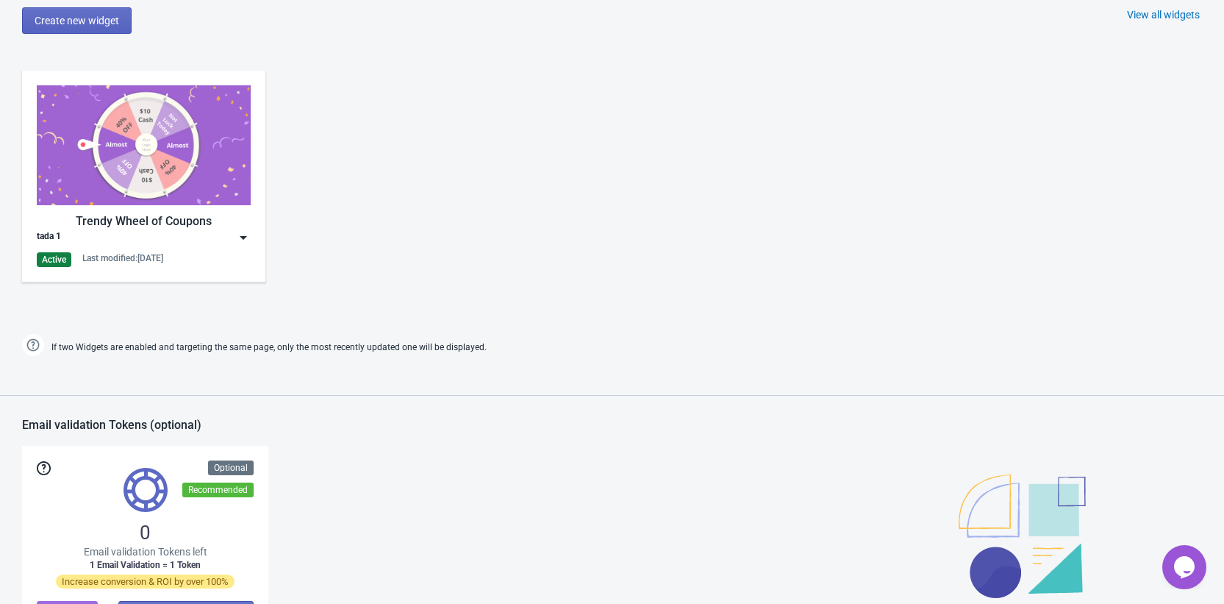
click at [240, 247] on div "Trendy Wheel of Coupons tada 1 Active Last modified: 18.8.2025" at bounding box center [144, 176] width 214 height 182
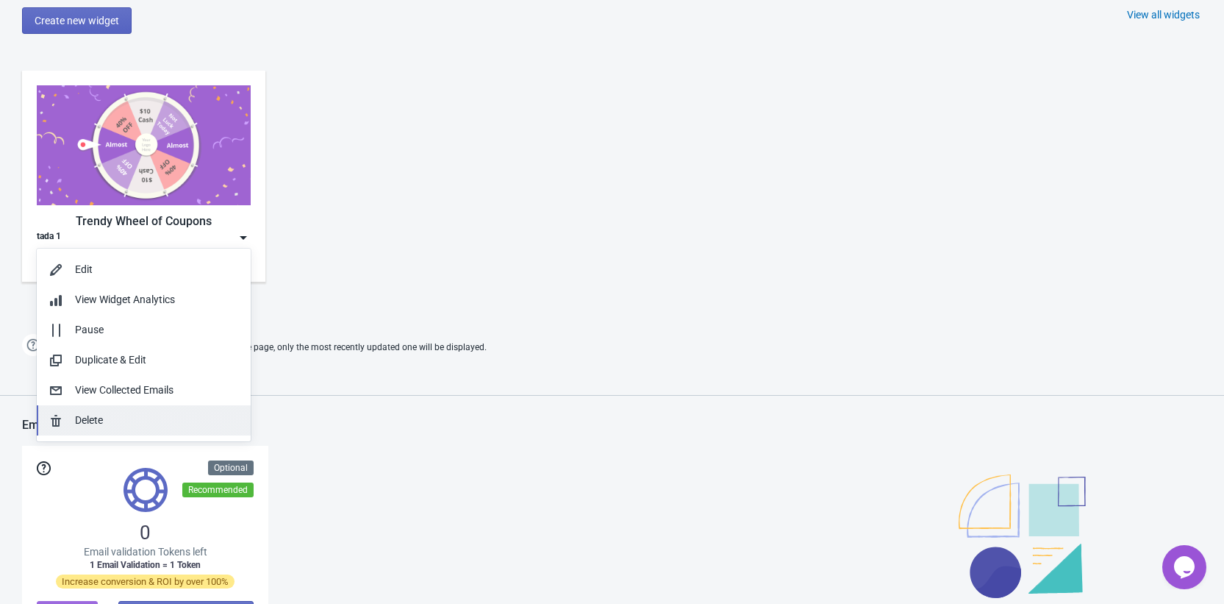
click at [125, 414] on div "Delete" at bounding box center [157, 420] width 164 height 15
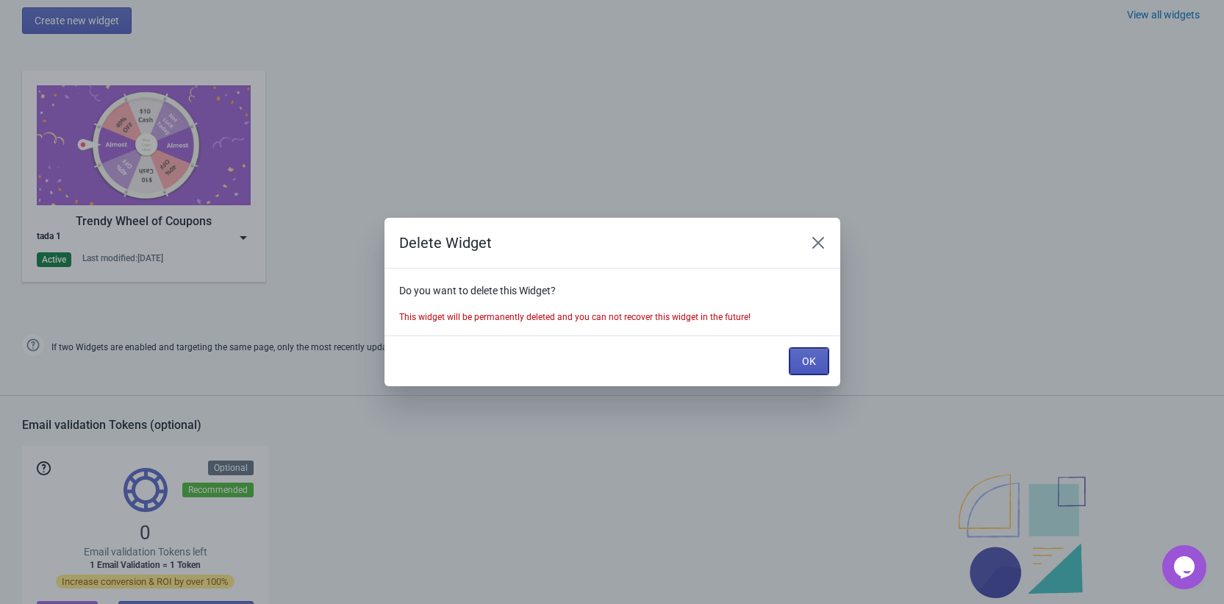
click at [804, 355] on span "OK" at bounding box center [809, 361] width 14 height 12
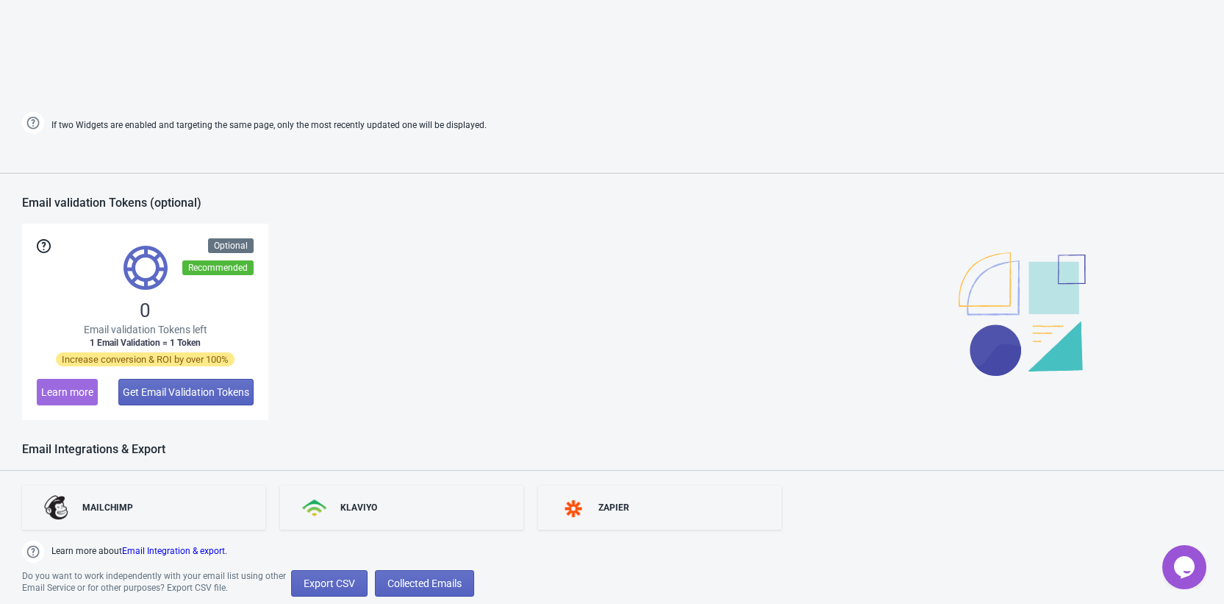
scroll to position [1165, 0]
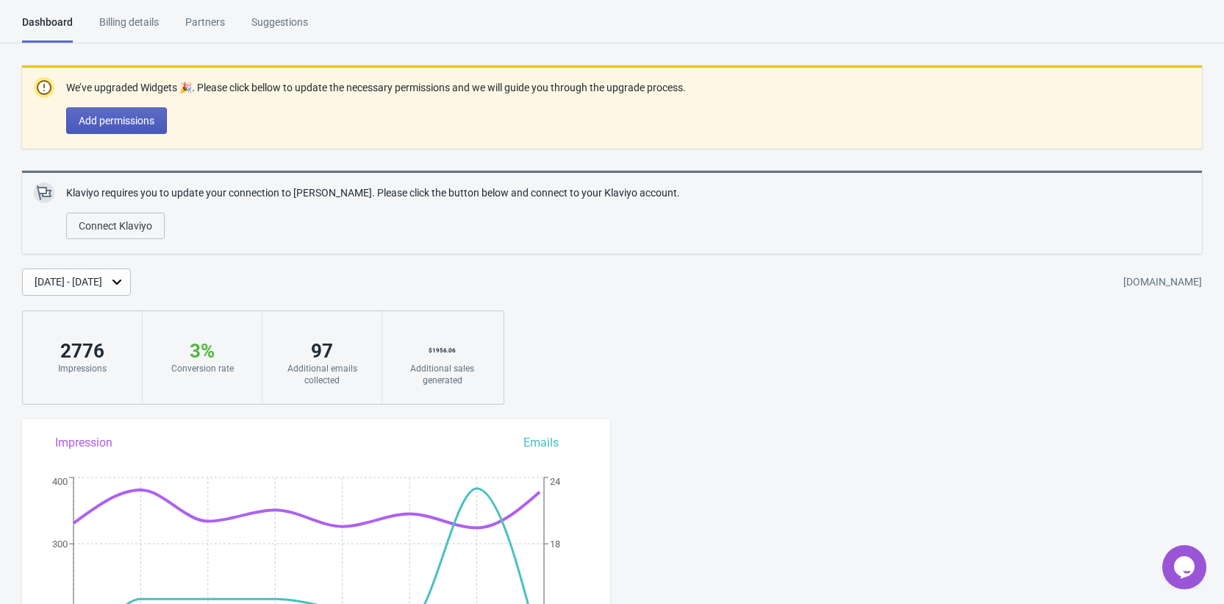
click at [143, 129] on button "Add permissions" at bounding box center [116, 120] width 101 height 26
click at [130, 18] on div "Billing details" at bounding box center [129, 28] width 60 height 26
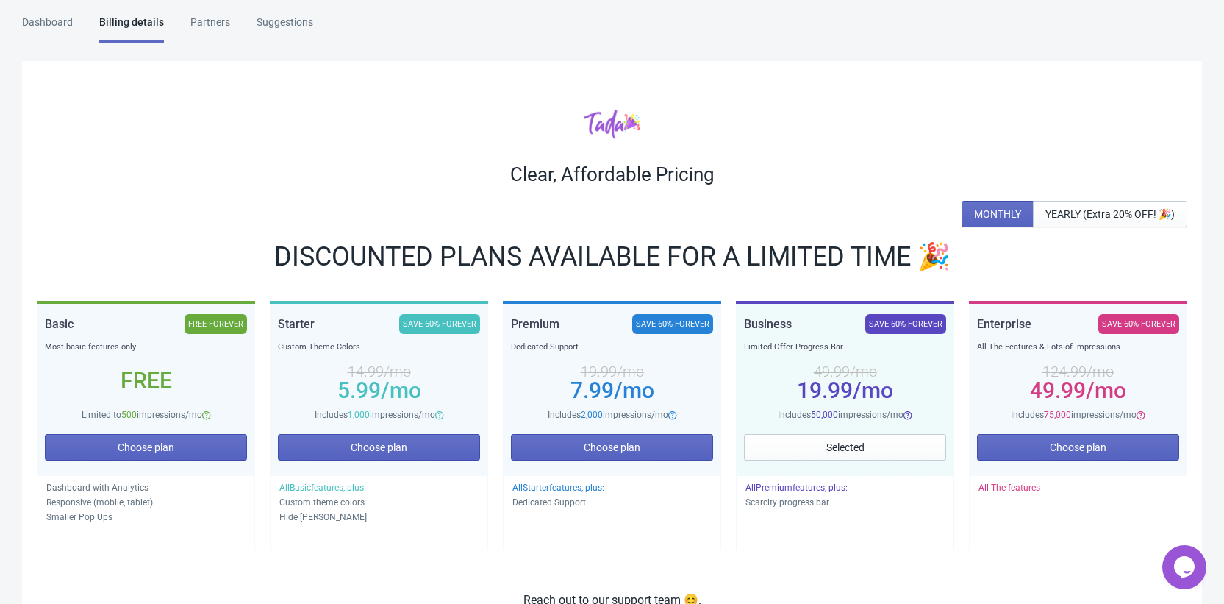
click at [221, 18] on div "Partners" at bounding box center [210, 28] width 40 height 26
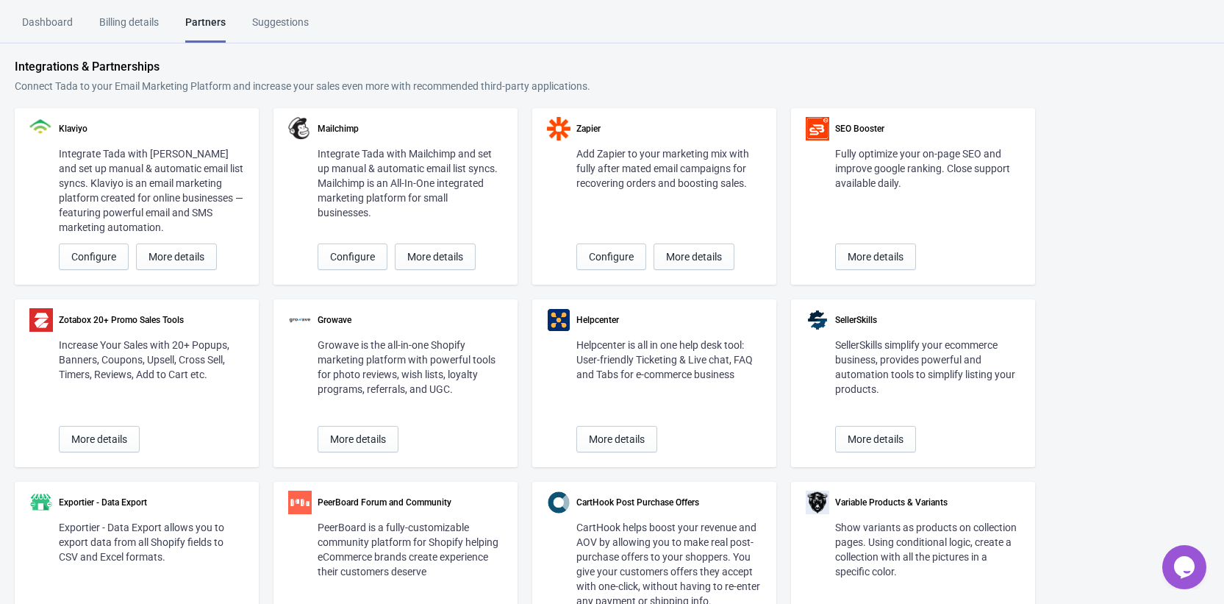
click at [294, 26] on div "Suggestions" at bounding box center [280, 28] width 57 height 26
click at [104, 21] on div "Billing details" at bounding box center [129, 28] width 60 height 26
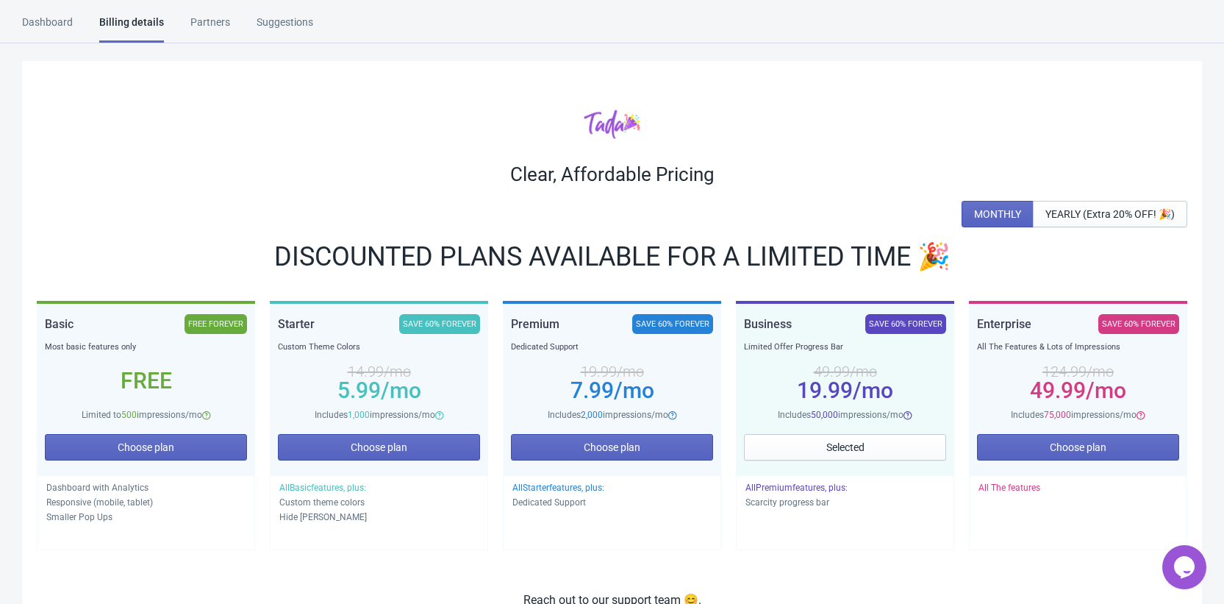
click at [66, 35] on div "Dashboard" at bounding box center [47, 28] width 51 height 26
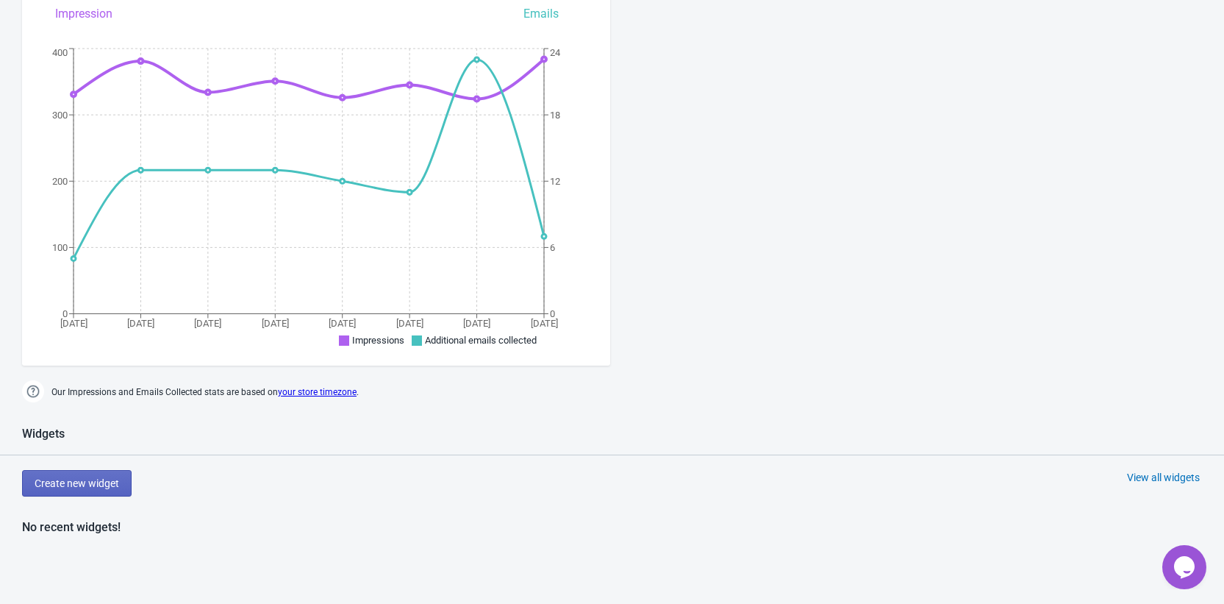
scroll to position [310, 0]
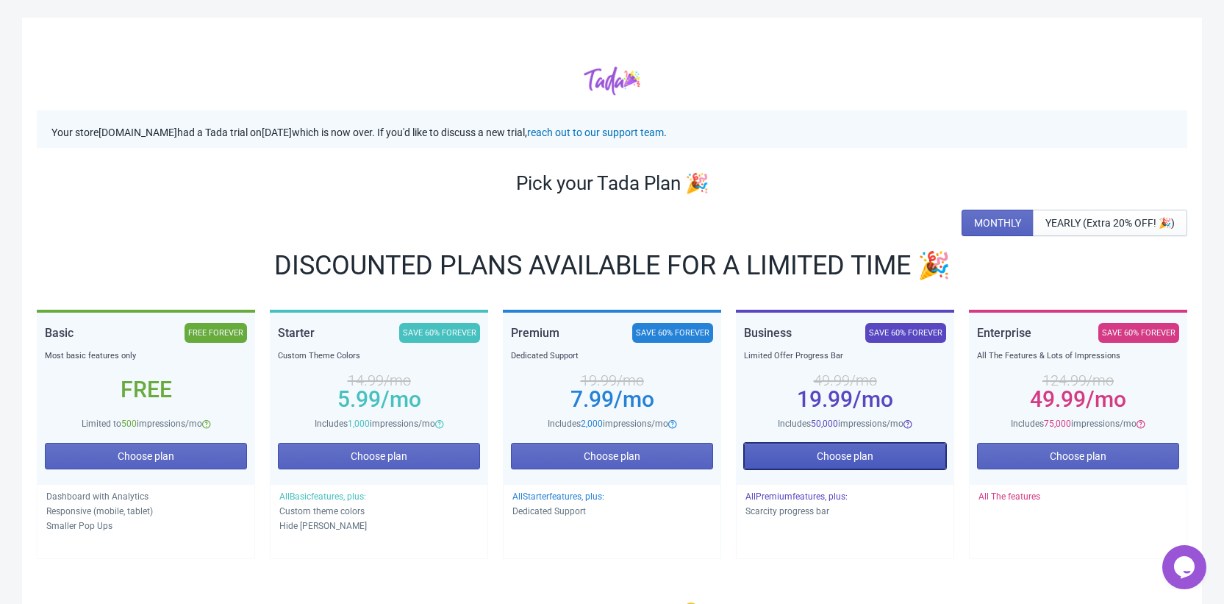
click at [827, 458] on span "Choose plan" at bounding box center [845, 456] width 57 height 12
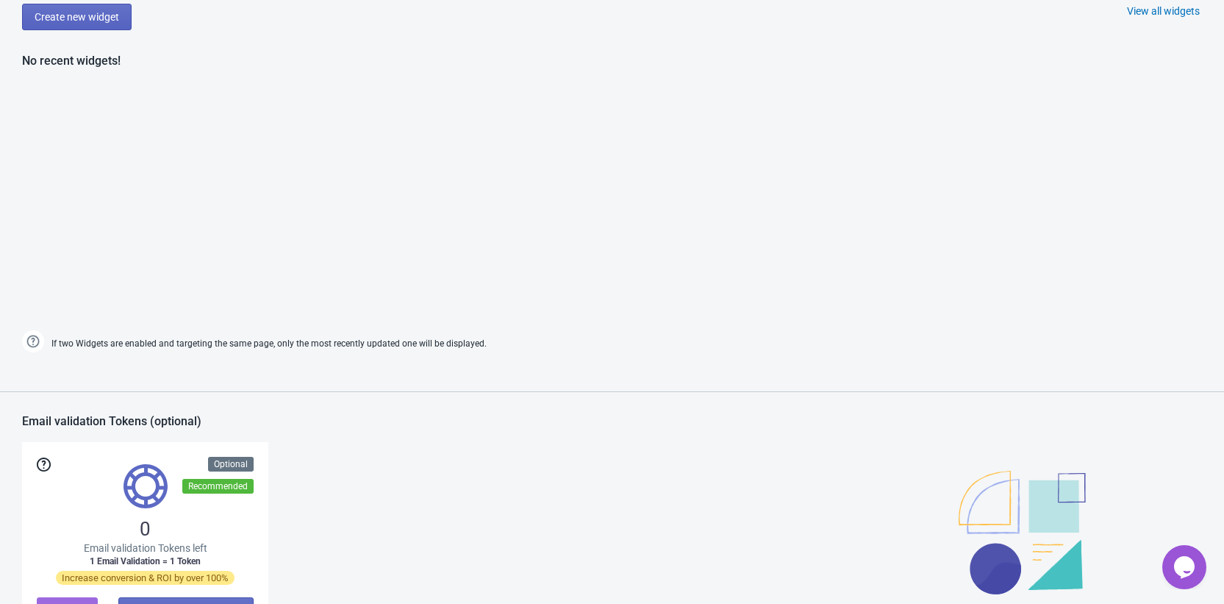
scroll to position [617, 0]
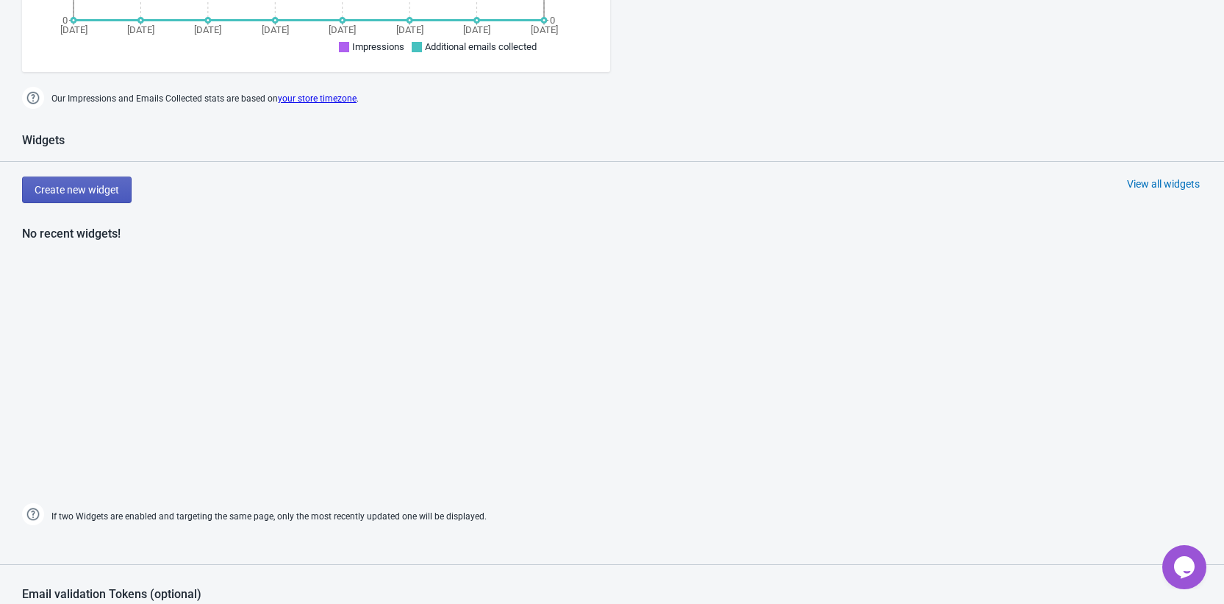
click at [83, 181] on button "Create new widget" at bounding box center [77, 189] width 110 height 26
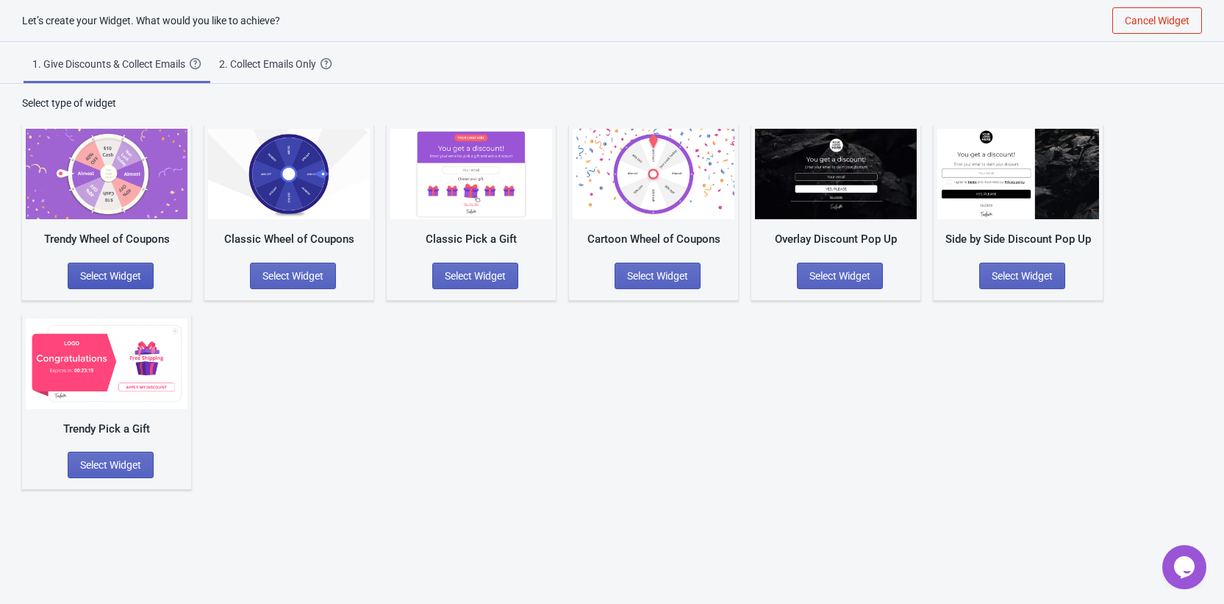
click at [114, 272] on span "Select Widget" at bounding box center [110, 276] width 61 height 12
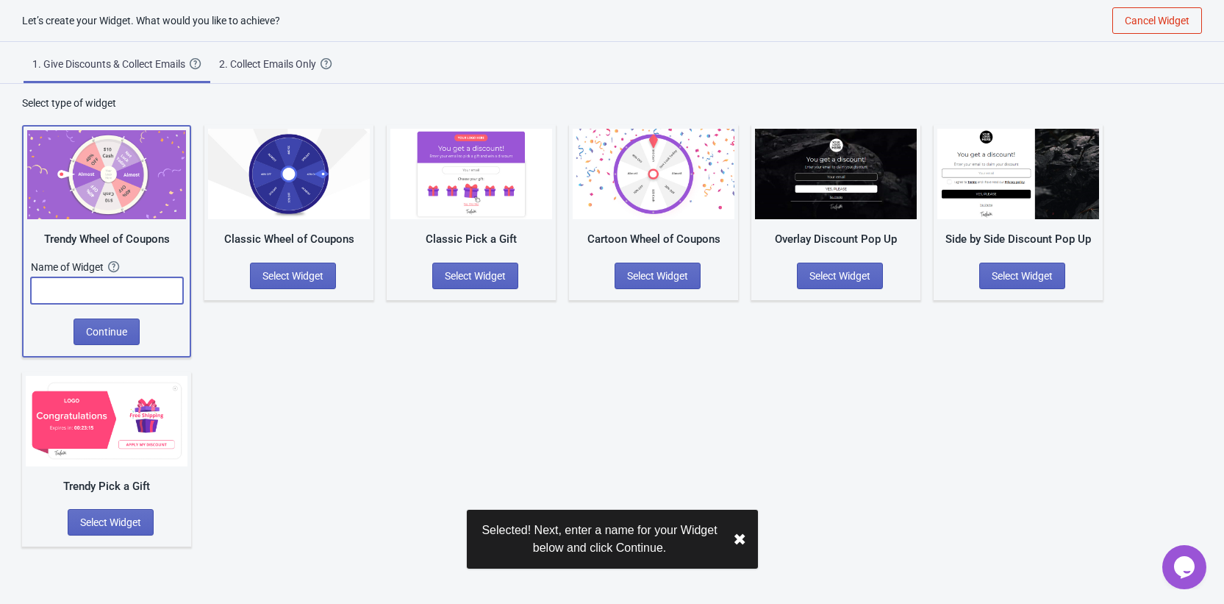
click at [88, 279] on input "text" at bounding box center [107, 290] width 152 height 26
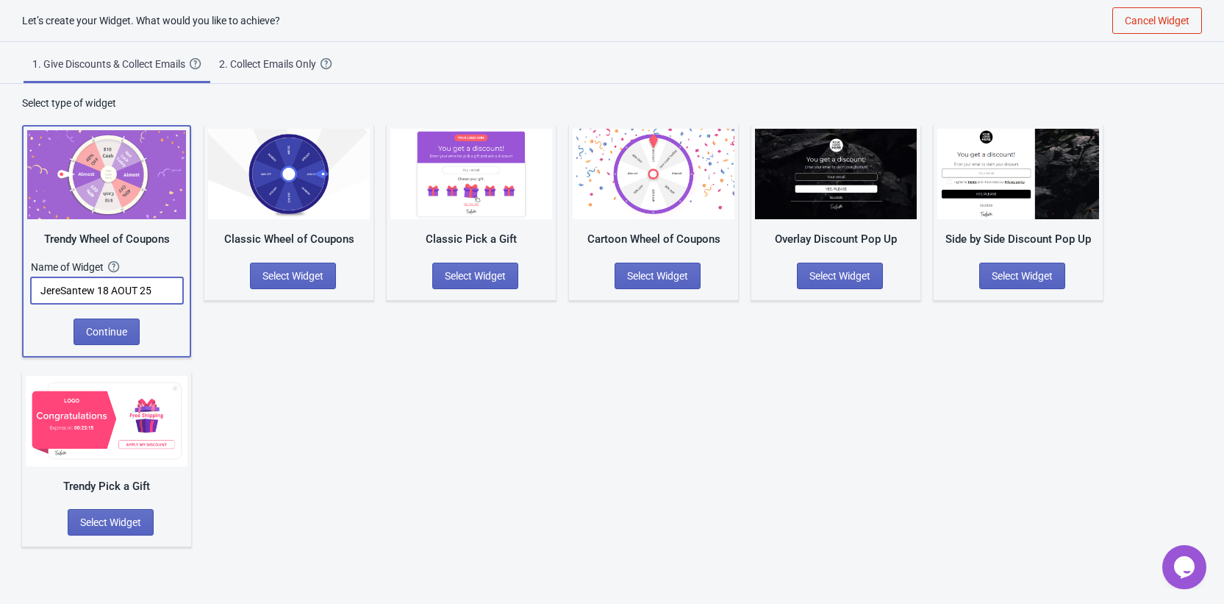
click at [101, 289] on input "JereSantew 18 AOUT 25" at bounding box center [107, 290] width 152 height 26
click at [139, 290] on input "JereSantew - 18 AOUT 25" at bounding box center [107, 290] width 152 height 26
type input "JereSantew - 18 AOÛT 25"
click at [137, 335] on button "Continue" at bounding box center [107, 331] width 66 height 26
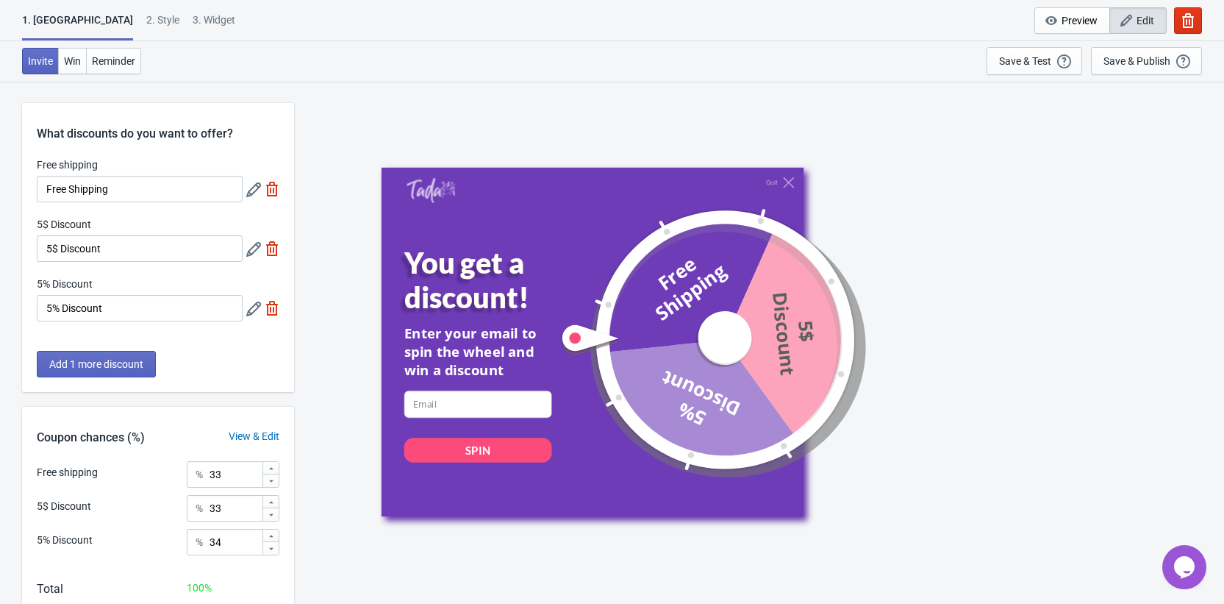
click at [146, 28] on div "2 . Style" at bounding box center [162, 26] width 33 height 26
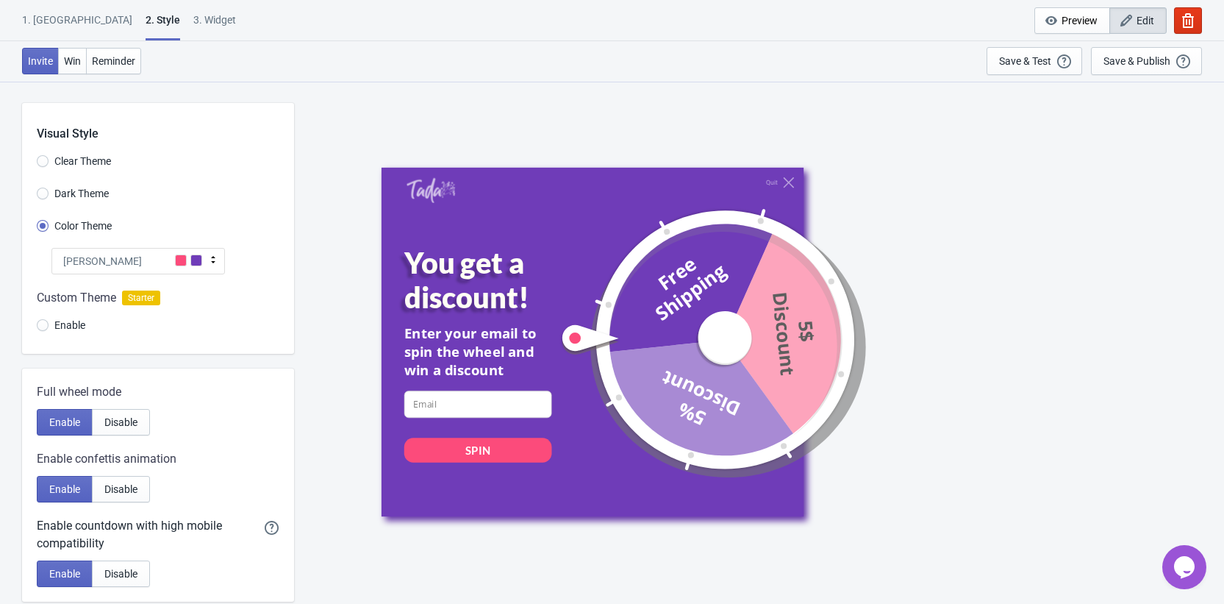
scroll to position [3, 0]
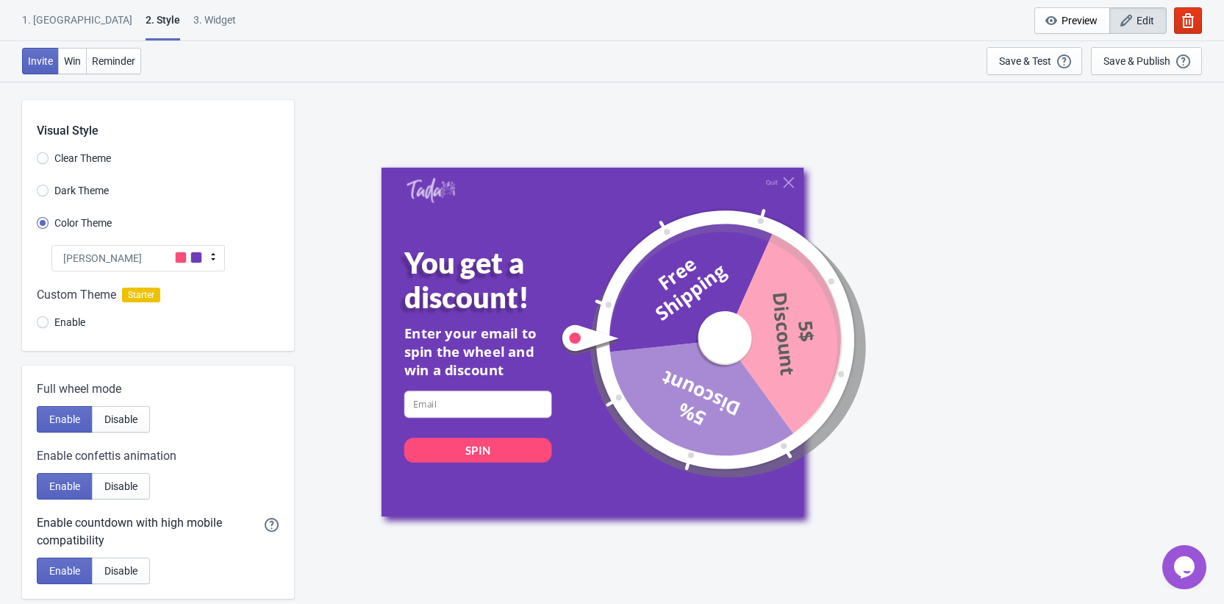
click at [59, 316] on span "Enable" at bounding box center [69, 322] width 31 height 15
click at [49, 316] on input "Enable" at bounding box center [43, 329] width 12 height 26
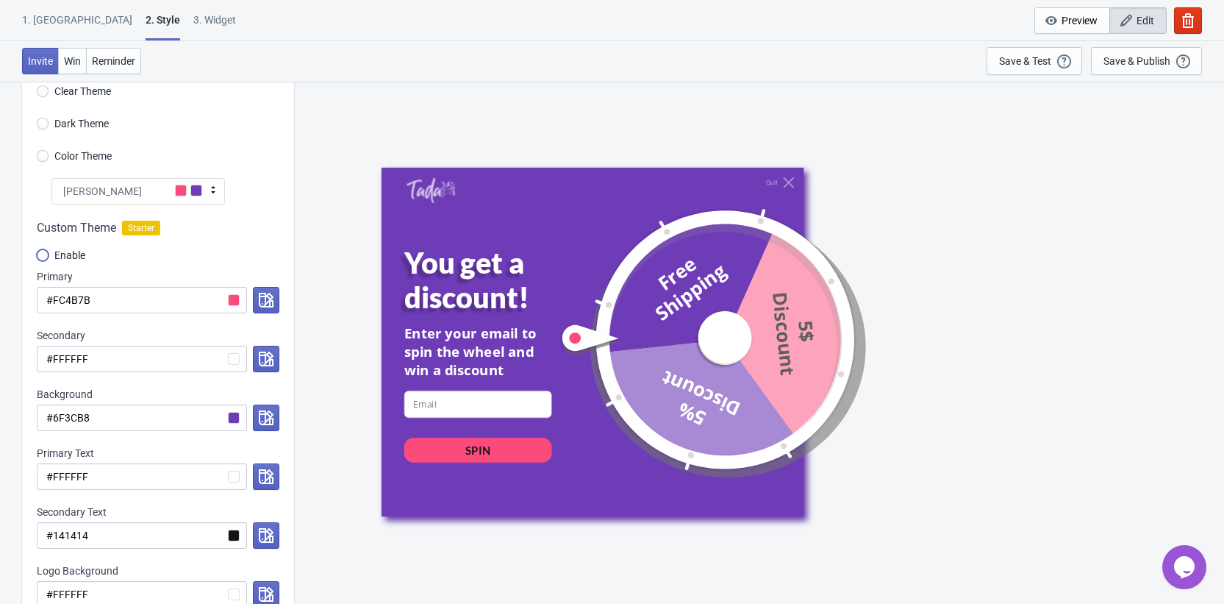
scroll to position [85, 0]
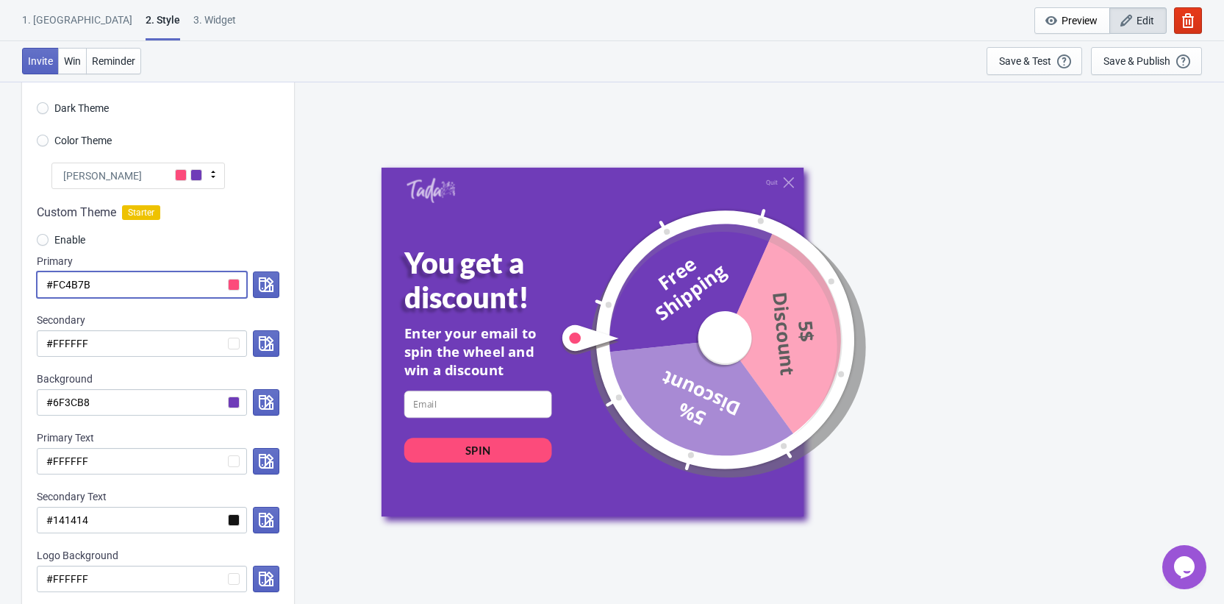
click at [160, 288] on input "#FC4B7B" at bounding box center [142, 284] width 210 height 26
click at [113, 285] on input "#FC4B7B" at bounding box center [142, 284] width 210 height 26
click at [140, 401] on input "#6F3CB8" at bounding box center [142, 402] width 210 height 26
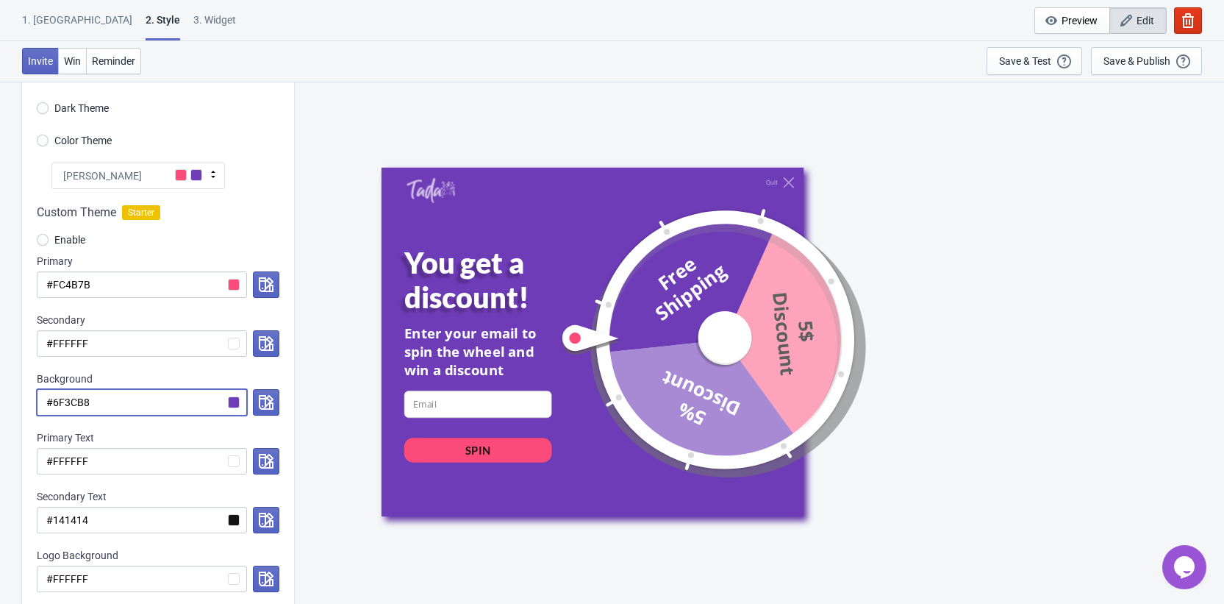
click at [140, 401] on input "#6F3CB8" at bounding box center [142, 402] width 210 height 26
paste input "3AE096"
radio input "true"
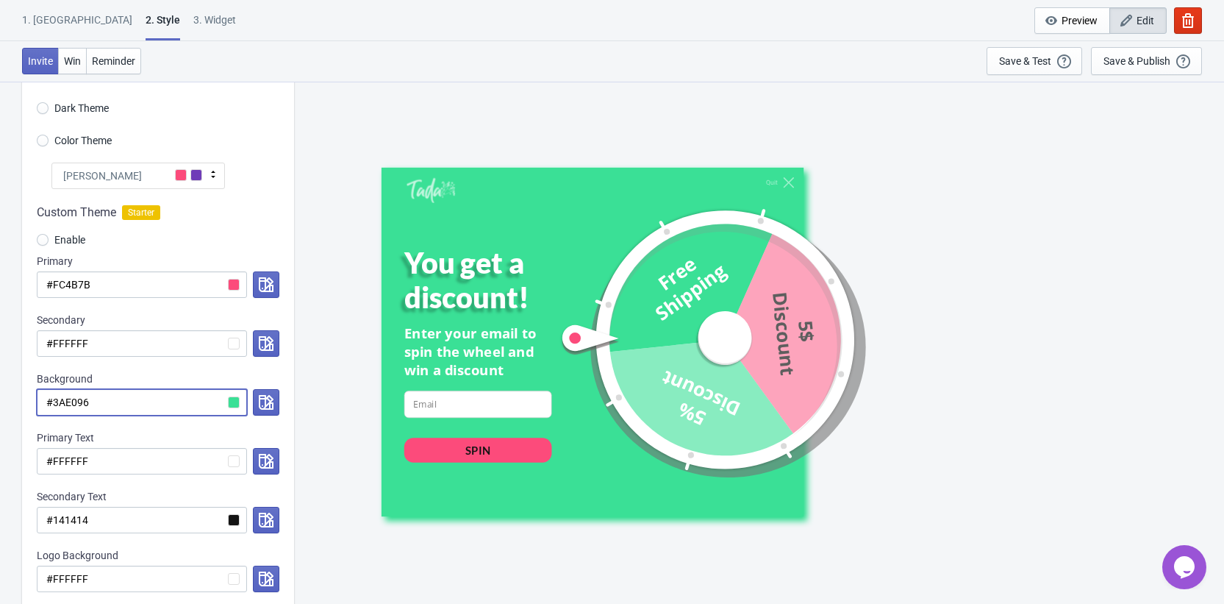
type input "#3AE096"
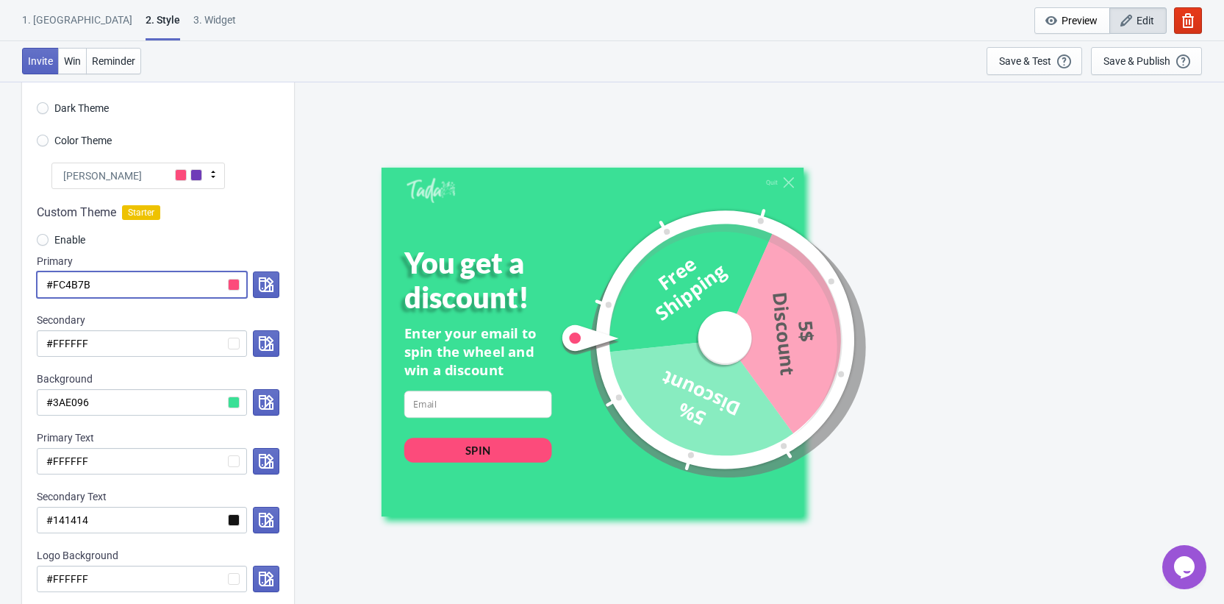
click at [151, 293] on input "#FC4B7B" at bounding box center [142, 284] width 210 height 26
click at [230, 286] on input "#FC4B7B" at bounding box center [142, 284] width 210 height 26
click at [253, 286] on button "button" at bounding box center [266, 284] width 26 height 26
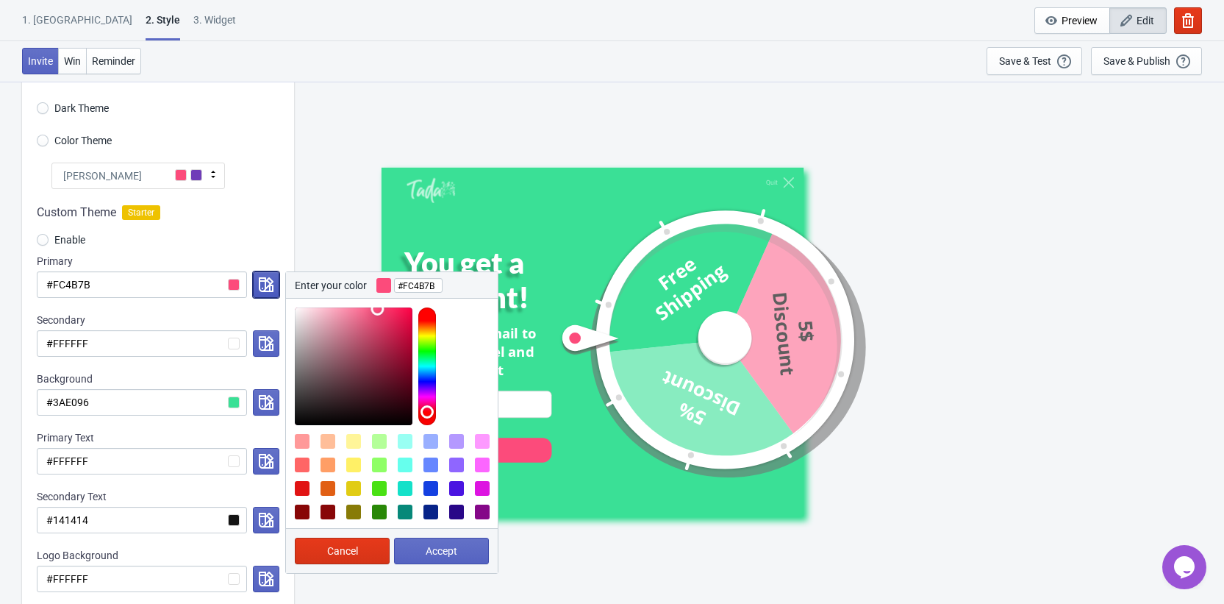
click at [269, 286] on icon "button" at bounding box center [266, 284] width 15 height 15
click at [385, 511] on div at bounding box center [379, 511] width 15 height 15
type input "#298807"
click at [418, 543] on button "Accept" at bounding box center [441, 551] width 95 height 26
radio input "true"
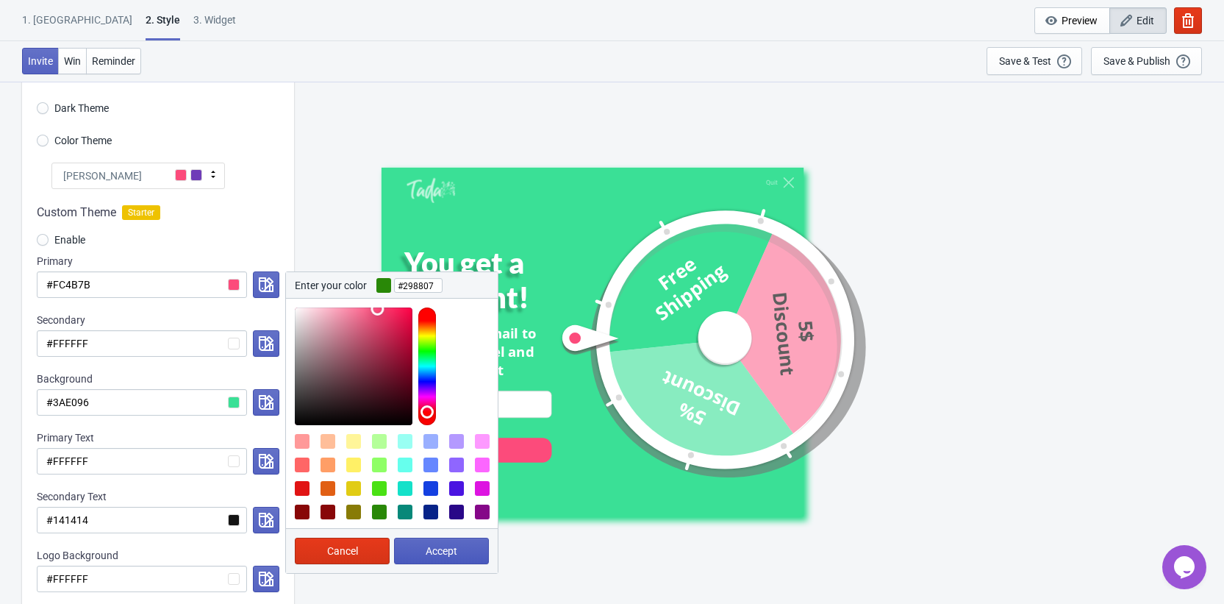
type input "#298807"
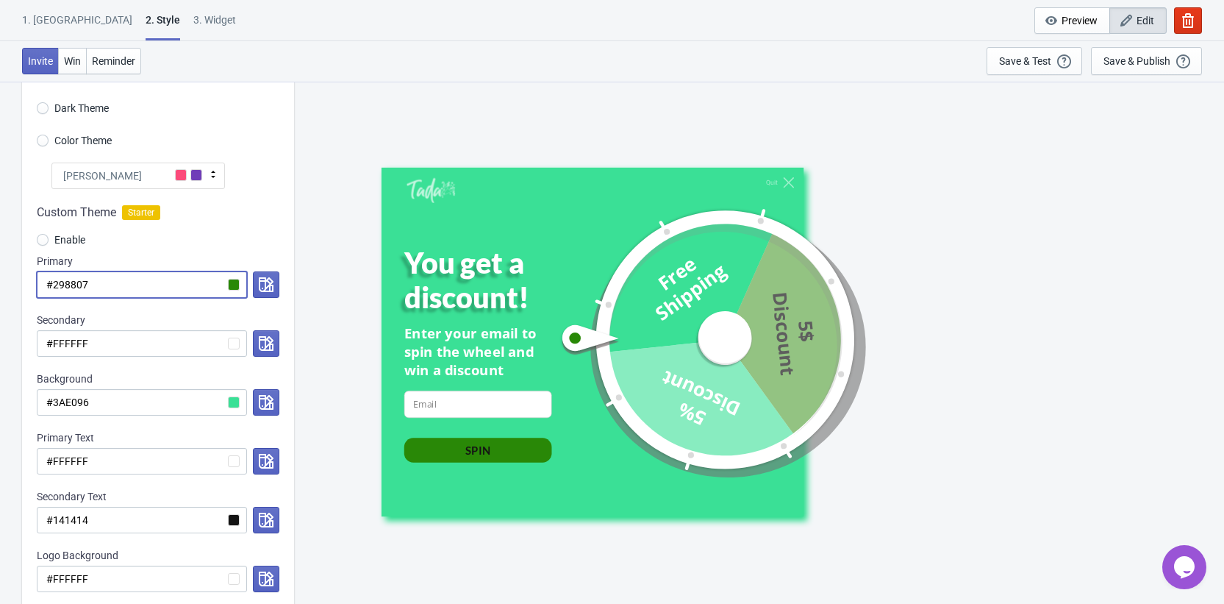
click at [171, 282] on input "#298807" at bounding box center [142, 284] width 210 height 26
paste input "3AE096"
radio input "true"
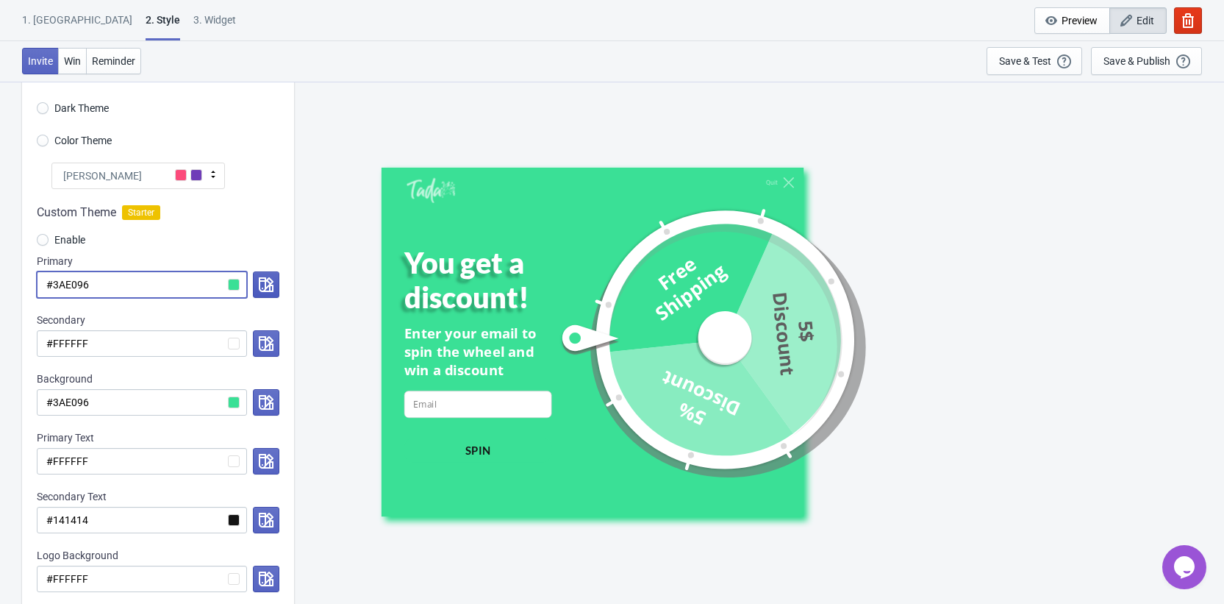
type input "#3AE096"
click at [254, 282] on button "button" at bounding box center [266, 284] width 26 height 26
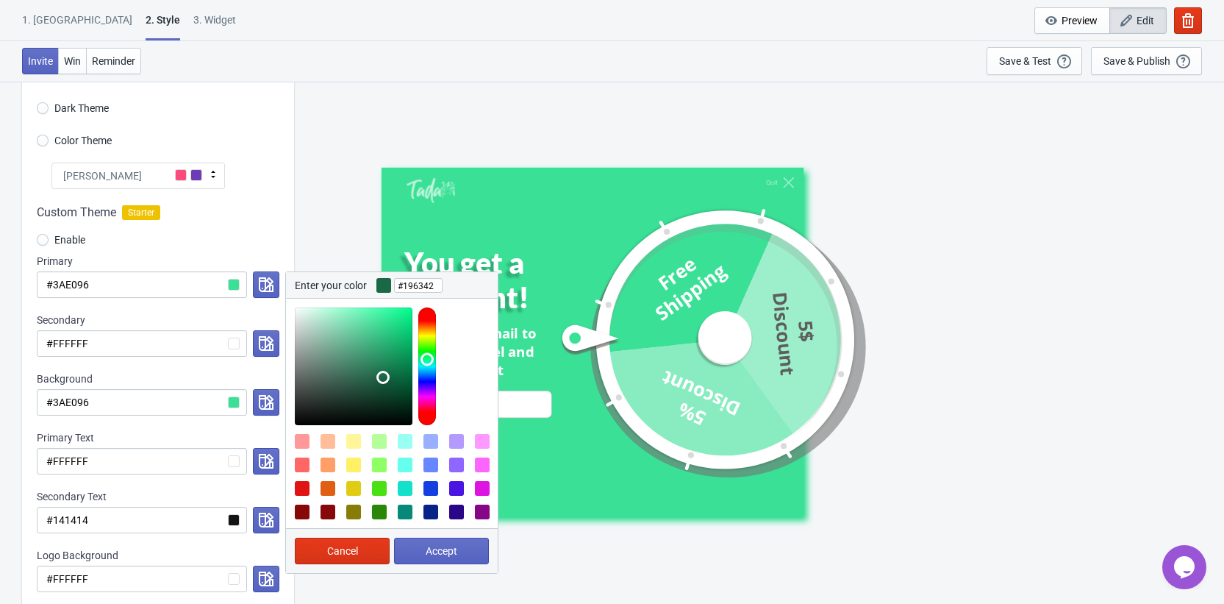
type input "#186141"
drag, startPoint x: 390, startPoint y: 321, endPoint x: 383, endPoint y: 380, distance: 59.3
click at [383, 380] on div at bounding box center [354, 366] width 118 height 118
click at [433, 550] on span "Accept" at bounding box center [442, 551] width 32 height 12
radio input "true"
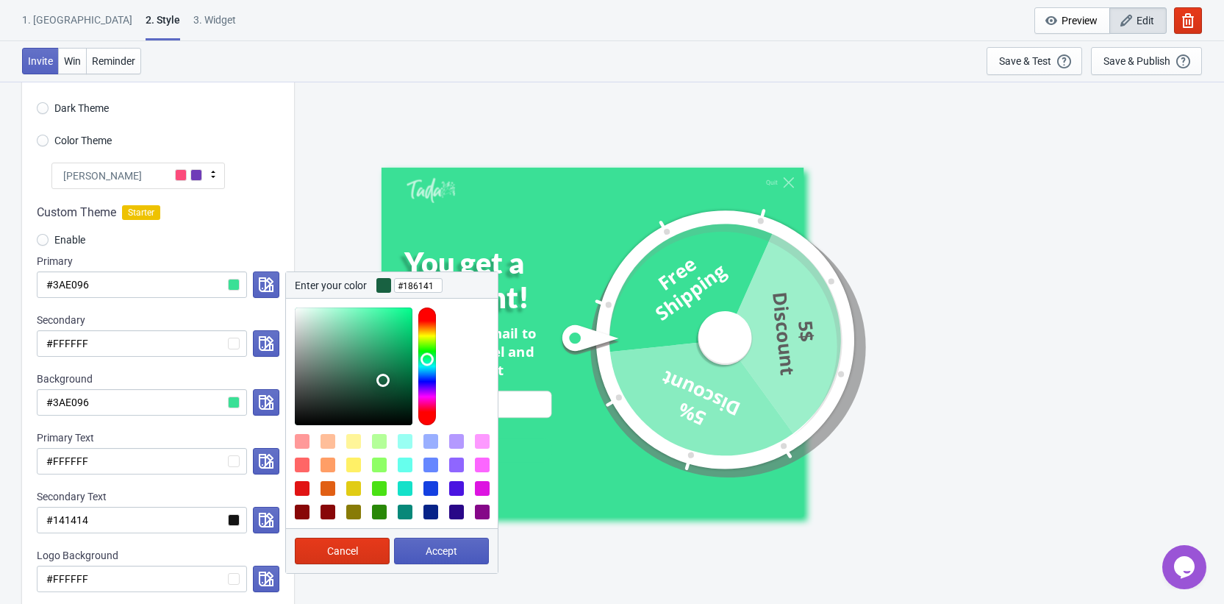
type input "#186141"
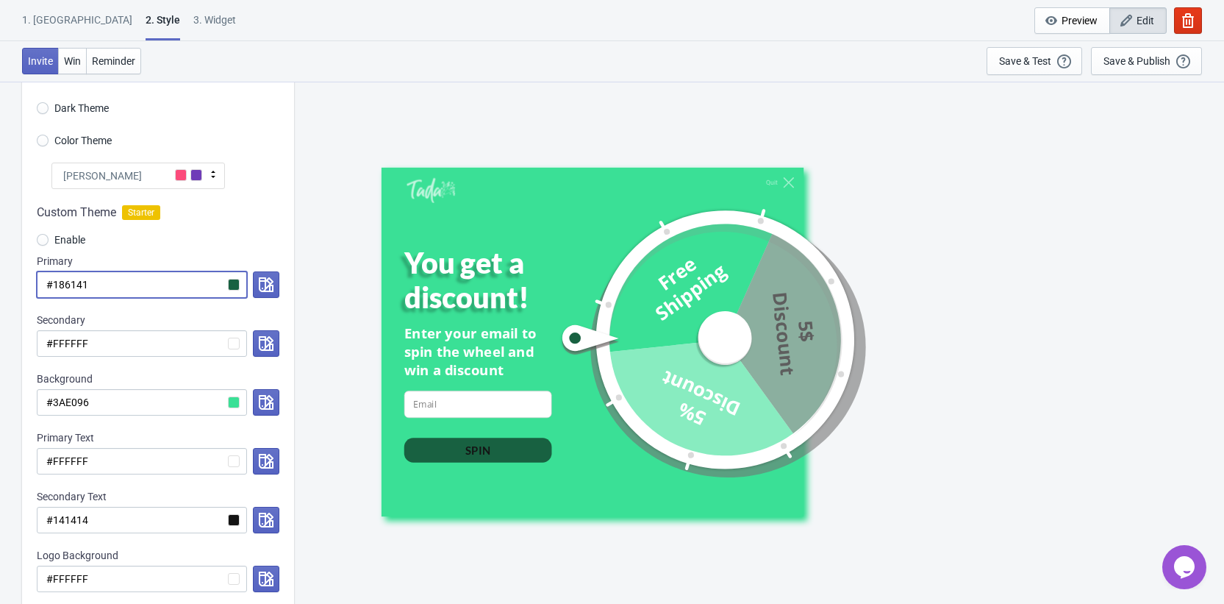
click at [160, 293] on input "#186141" at bounding box center [142, 284] width 210 height 26
click at [259, 285] on icon "button" at bounding box center [266, 284] width 15 height 15
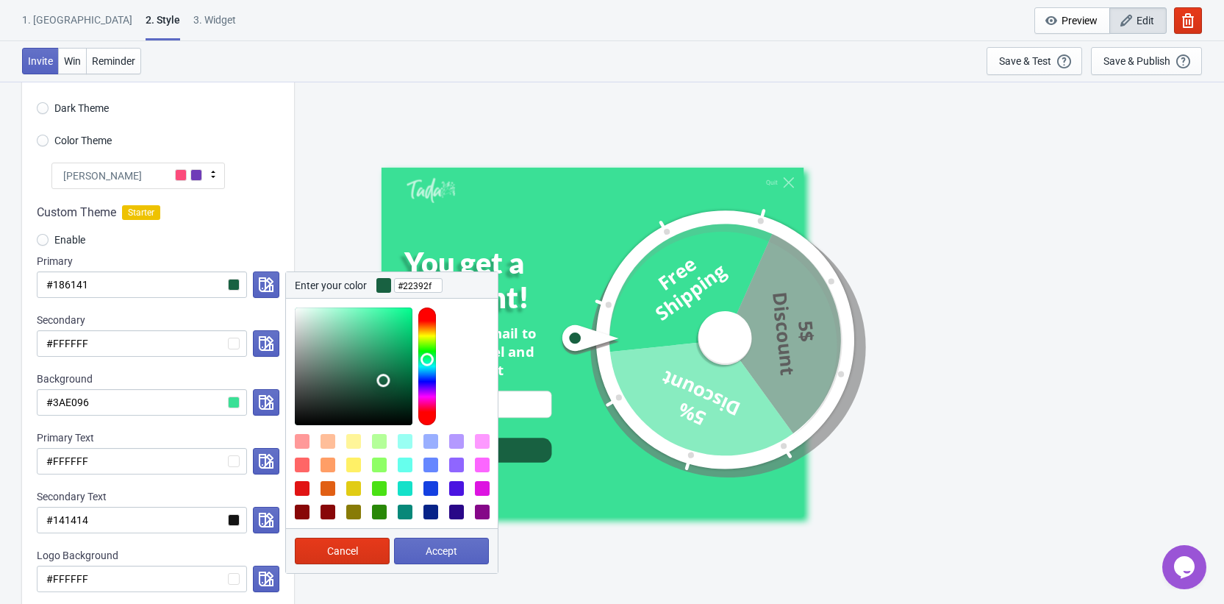
type input "#233b30"
click at [343, 398] on div at bounding box center [354, 366] width 118 height 118
click at [452, 548] on span "Accept" at bounding box center [442, 551] width 32 height 12
radio input "true"
type input "#233b30"
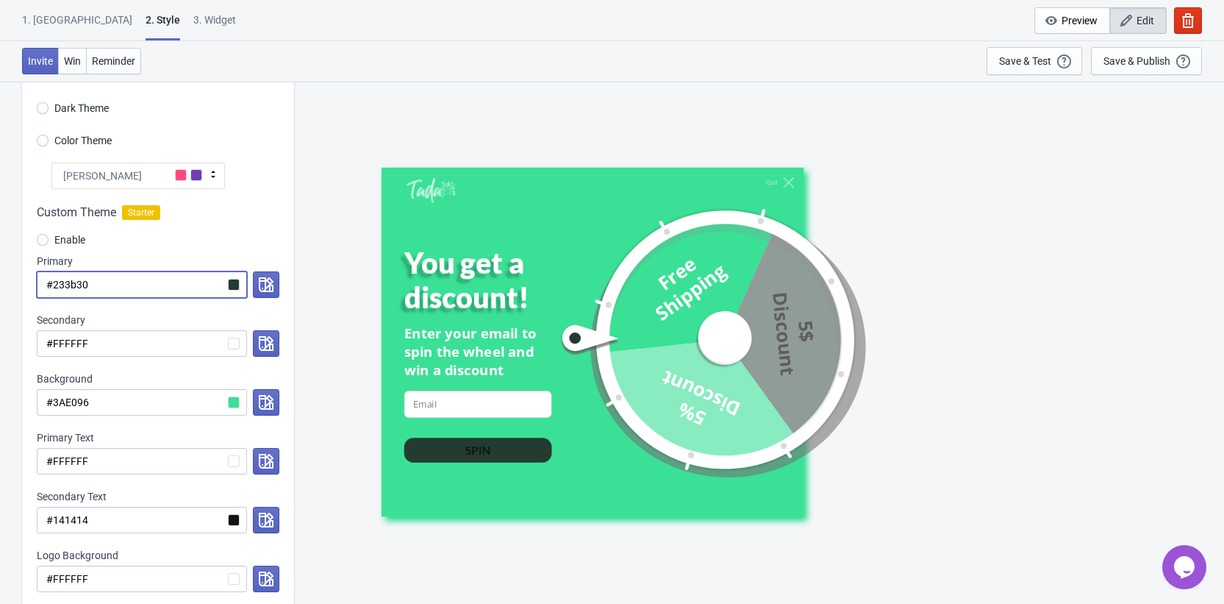
click at [208, 293] on input "#233b30" at bounding box center [142, 284] width 210 height 26
paste input "3AE096"
radio input "true"
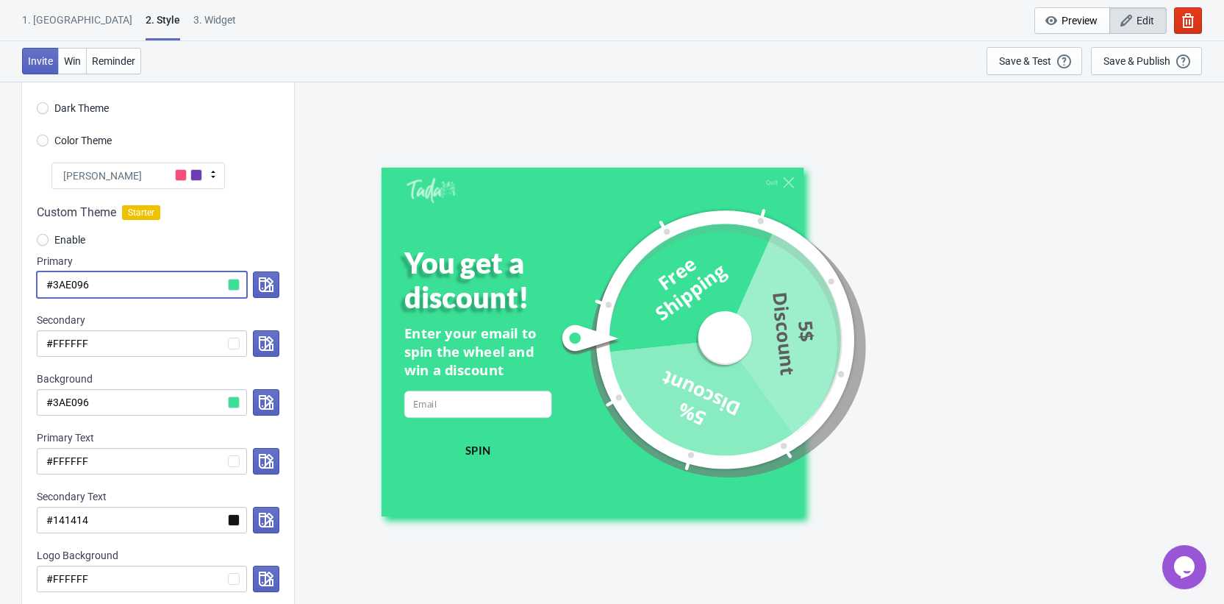
click at [240, 285] on input "#3AE096" at bounding box center [142, 284] width 210 height 26
click at [238, 285] on input "#3AE096" at bounding box center [142, 284] width 210 height 26
type input "#3AE096"
click at [277, 284] on button "button" at bounding box center [266, 284] width 26 height 26
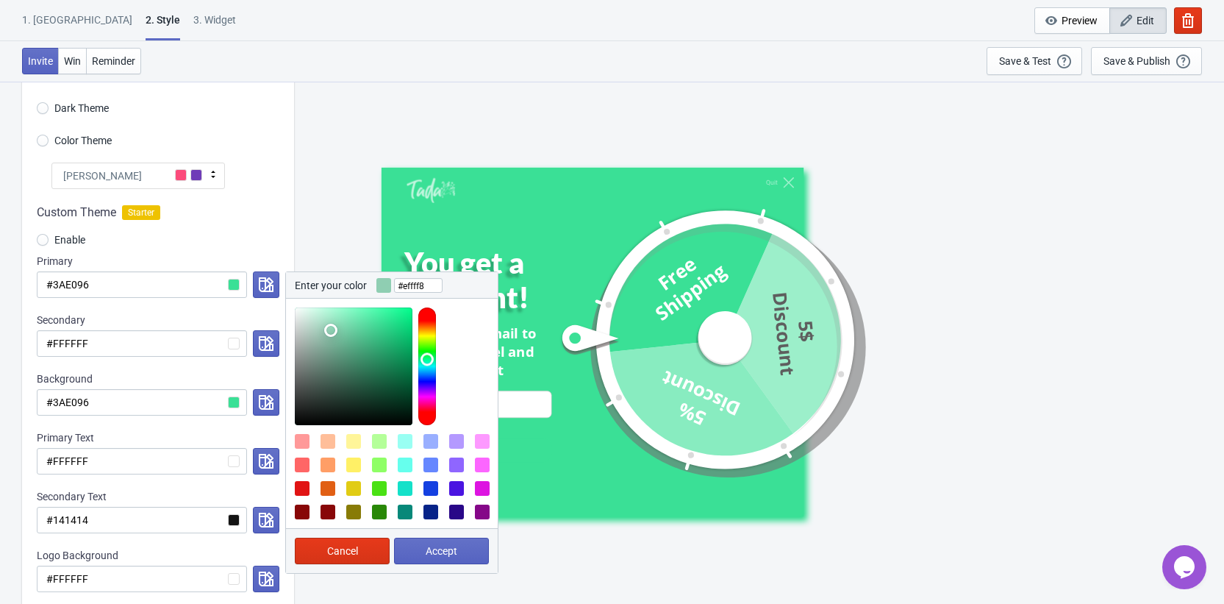
type input "#ffffff"
drag, startPoint x: 339, startPoint y: 348, endPoint x: 277, endPoint y: 265, distance: 102.9
click at [277, 265] on div "Primary #3AE096 Enter your color #ffffff Cancel Accept" at bounding box center [158, 276] width 243 height 44
click at [429, 552] on span "Accept" at bounding box center [442, 551] width 32 height 12
radio input "true"
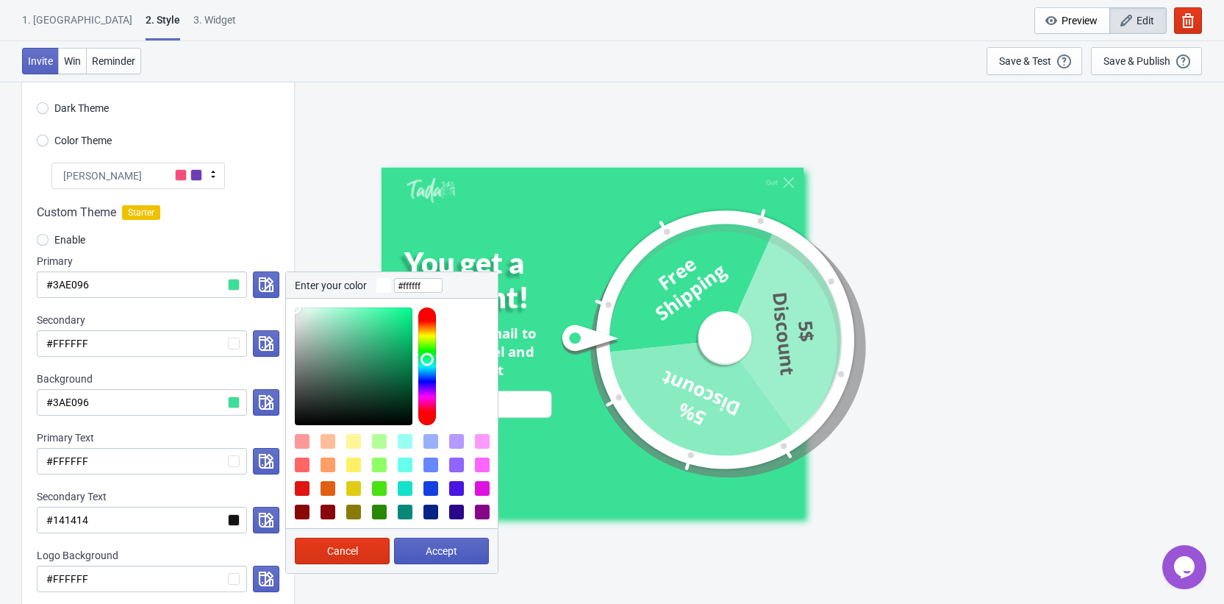
type input "#ffffff"
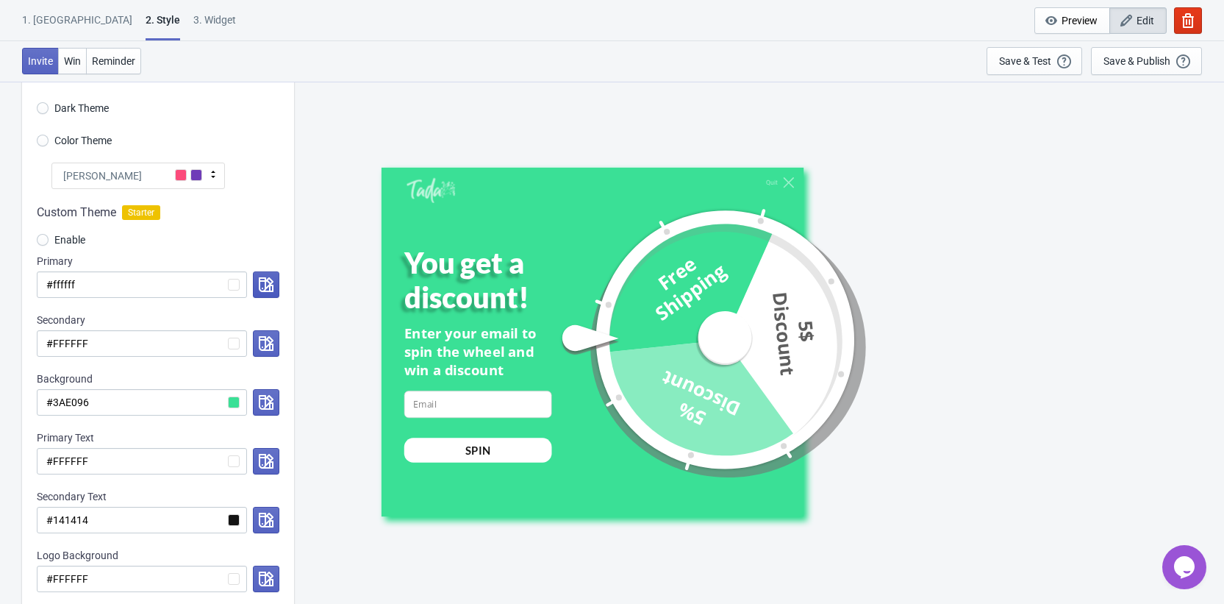
click at [255, 288] on button "button" at bounding box center [266, 284] width 26 height 26
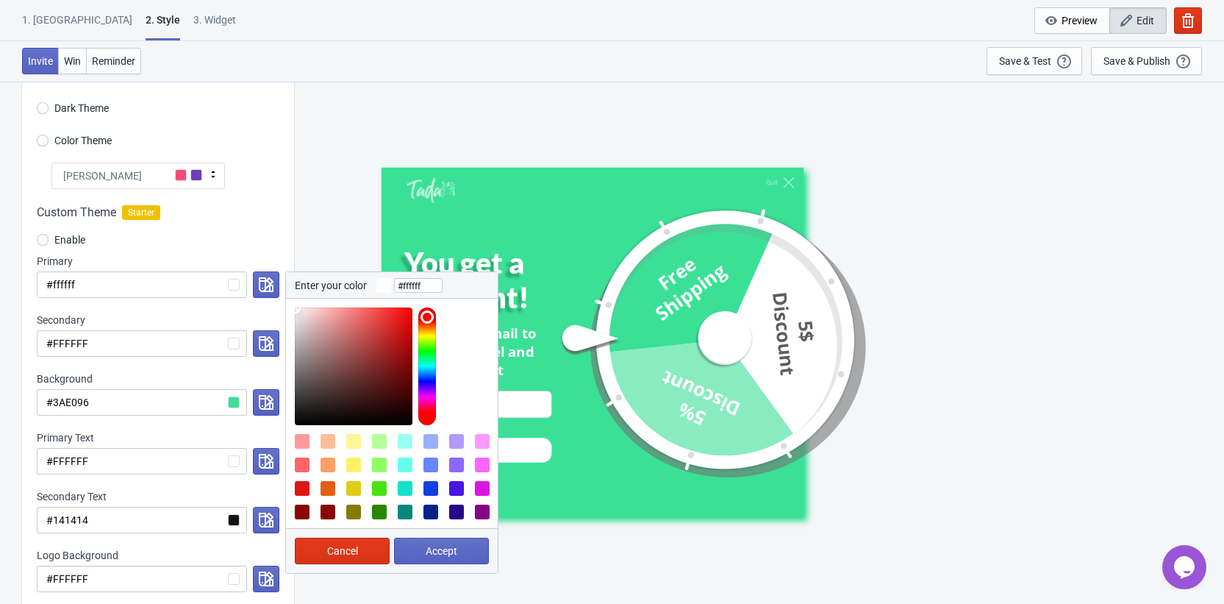
type input "#130909"
click at [358, 416] on div at bounding box center [354, 366] width 118 height 118
click at [421, 542] on button "Accept" at bounding box center [441, 551] width 95 height 26
radio input "true"
type input "#130909"
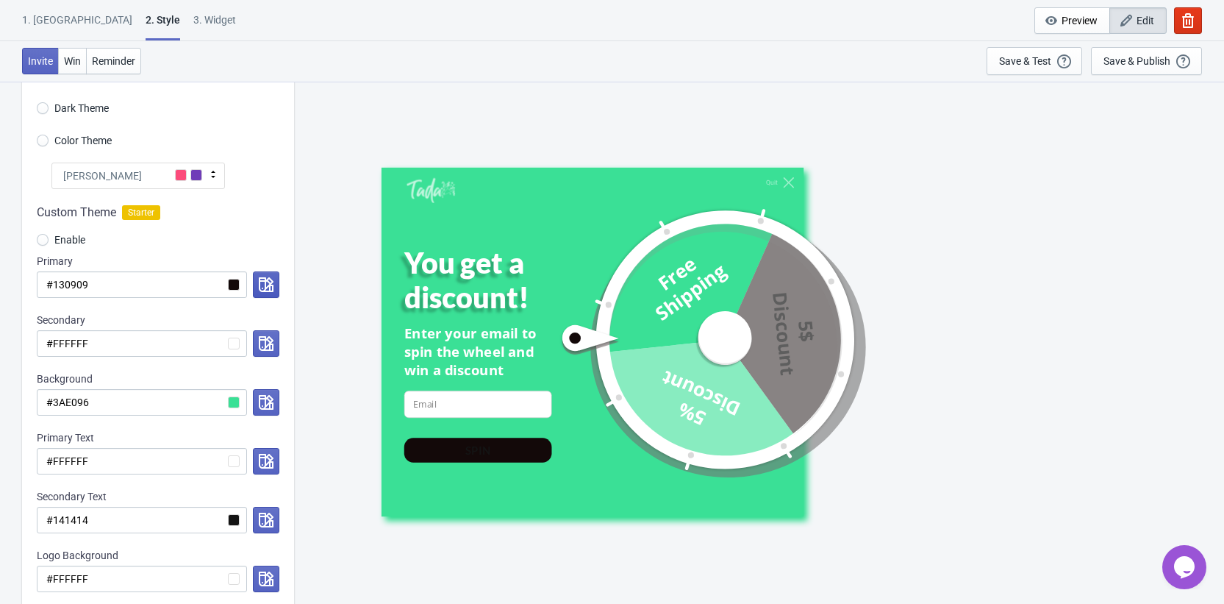
click at [263, 278] on icon "button" at bounding box center [266, 284] width 15 height 15
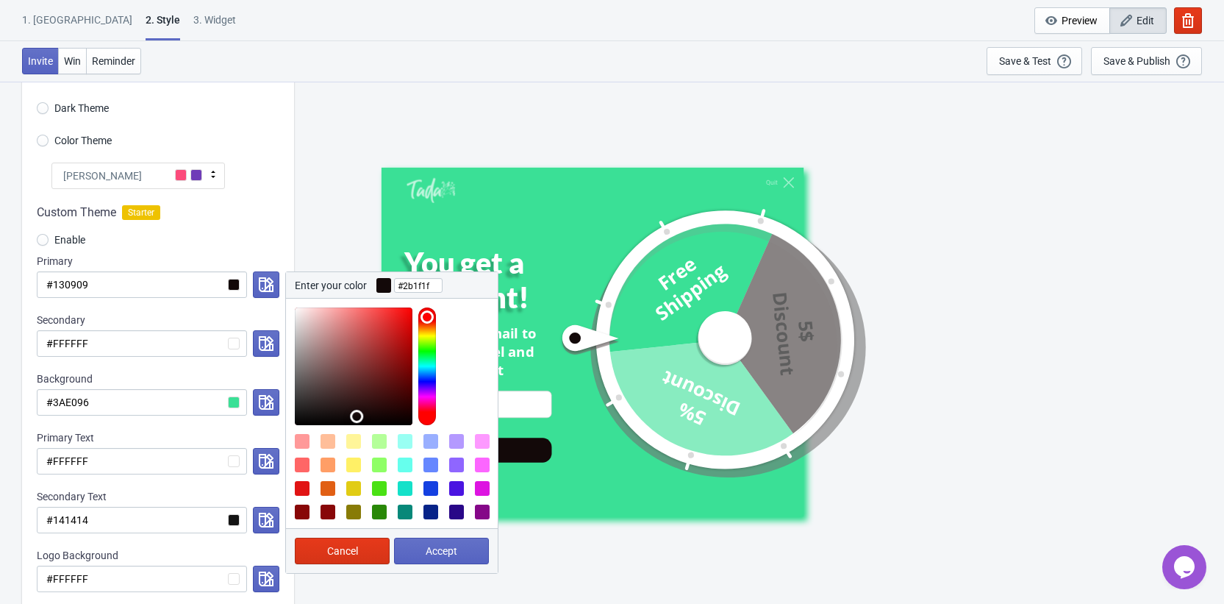
click at [329, 405] on div at bounding box center [354, 366] width 118 height 118
click at [321, 393] on div at bounding box center [354, 366] width 118 height 118
type input "#4d4646"
click at [305, 390] on div at bounding box center [354, 366] width 118 height 118
click at [429, 545] on span "Accept" at bounding box center [442, 551] width 32 height 12
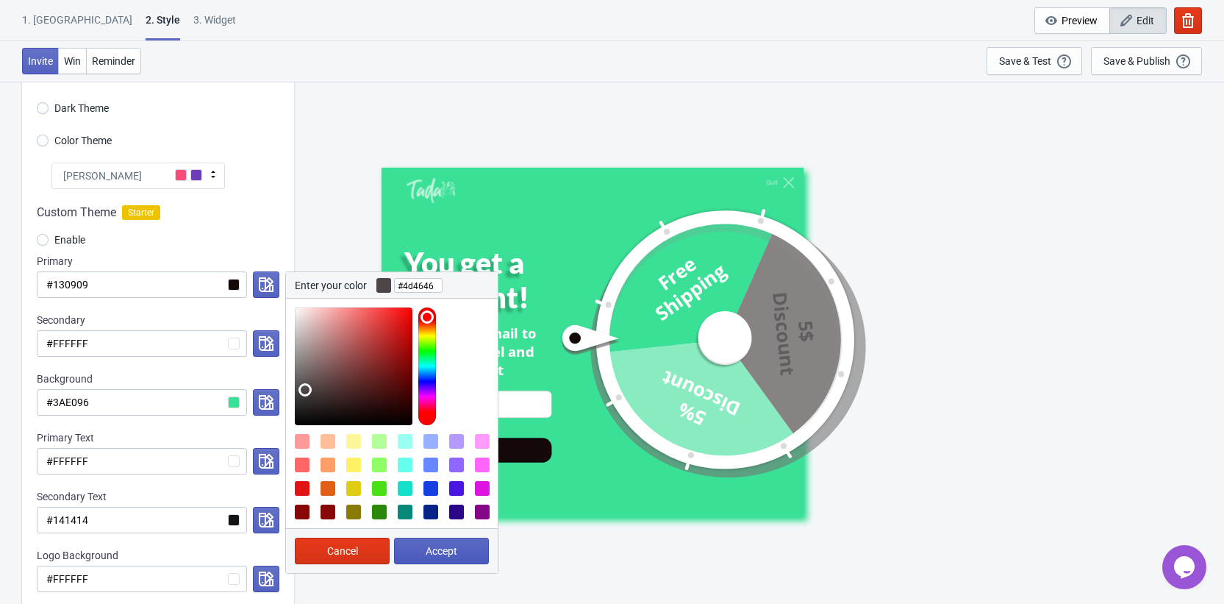
radio input "true"
type input "#4d4646"
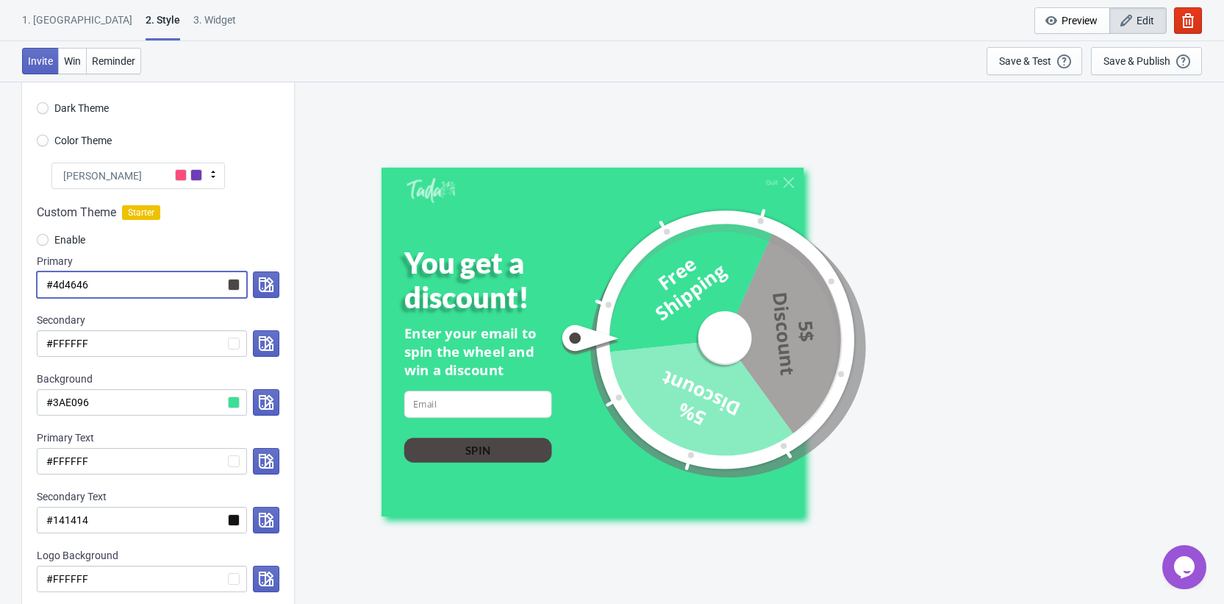
click at [157, 288] on input "#4d4646" at bounding box center [142, 284] width 210 height 26
paste input "3AE09"
radio input "true"
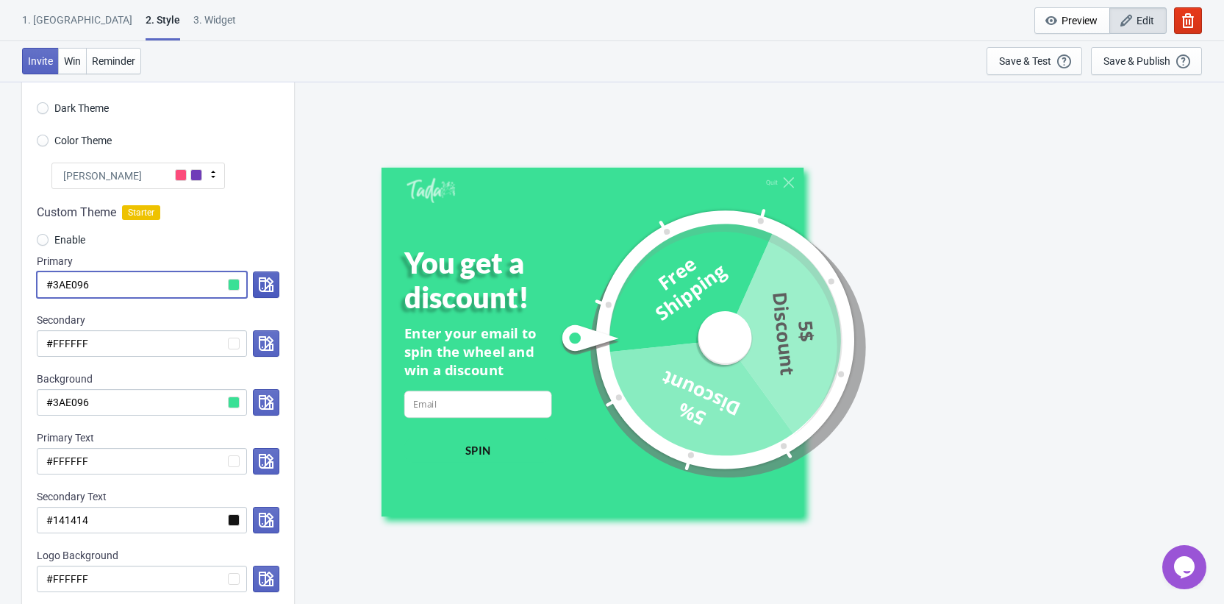
type input "#3AE096"
click at [268, 287] on icon "button" at bounding box center [266, 284] width 15 height 15
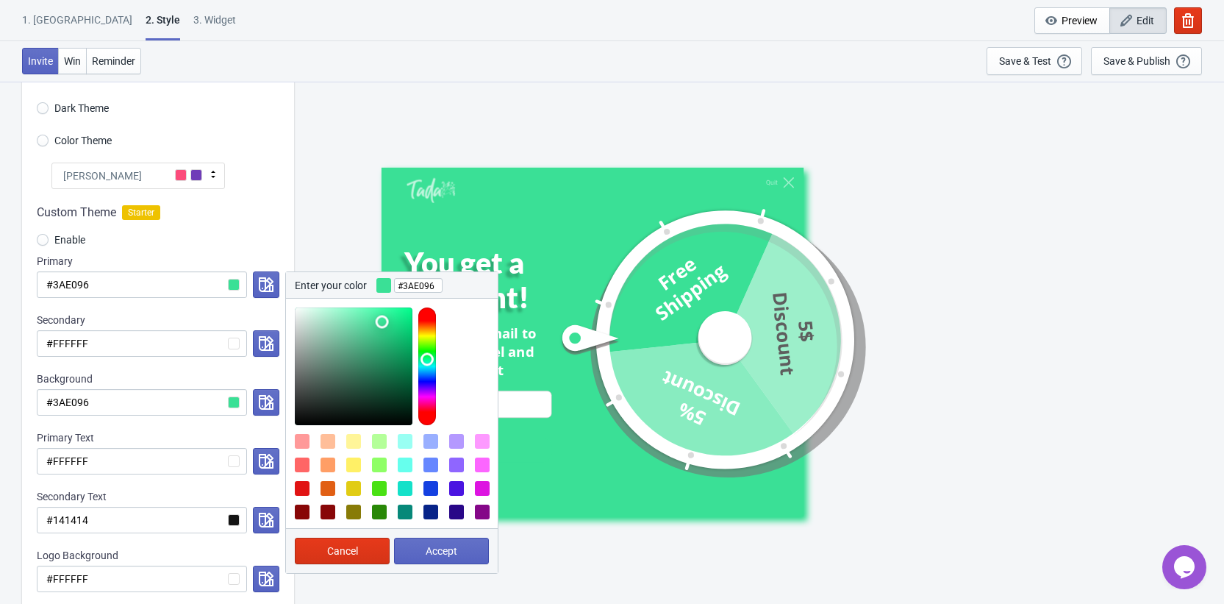
type input "#68c69c"
click at [351, 334] on div at bounding box center [354, 366] width 118 height 118
click at [440, 545] on span "Accept" at bounding box center [442, 551] width 32 height 12
radio input "true"
type input "#68c69c"
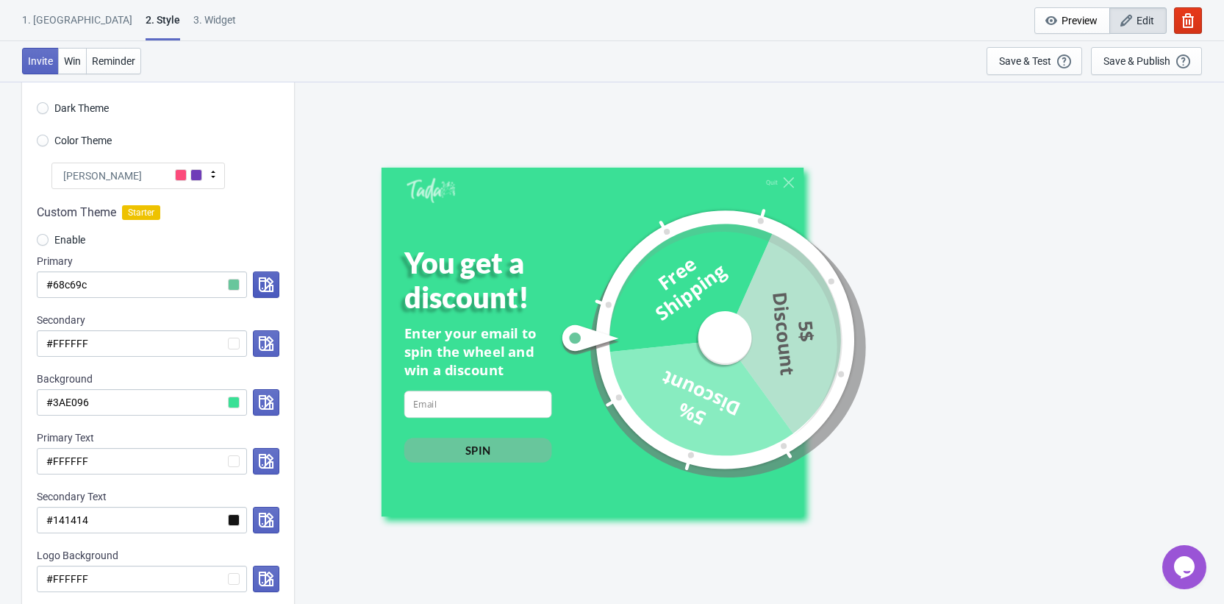
click at [260, 289] on icon "button" at bounding box center [266, 284] width 15 height 15
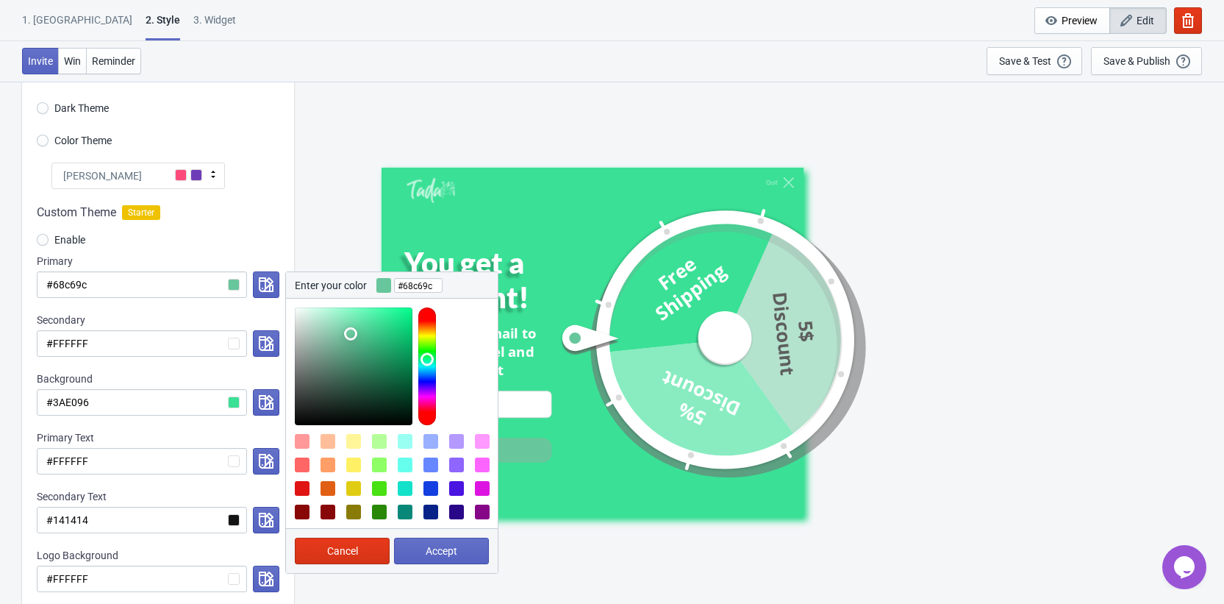
type input "#83978e"
click at [311, 355] on div at bounding box center [354, 366] width 118 height 118
click at [421, 546] on button "Accept" at bounding box center [441, 551] width 95 height 26
radio input "true"
type input "#83978e"
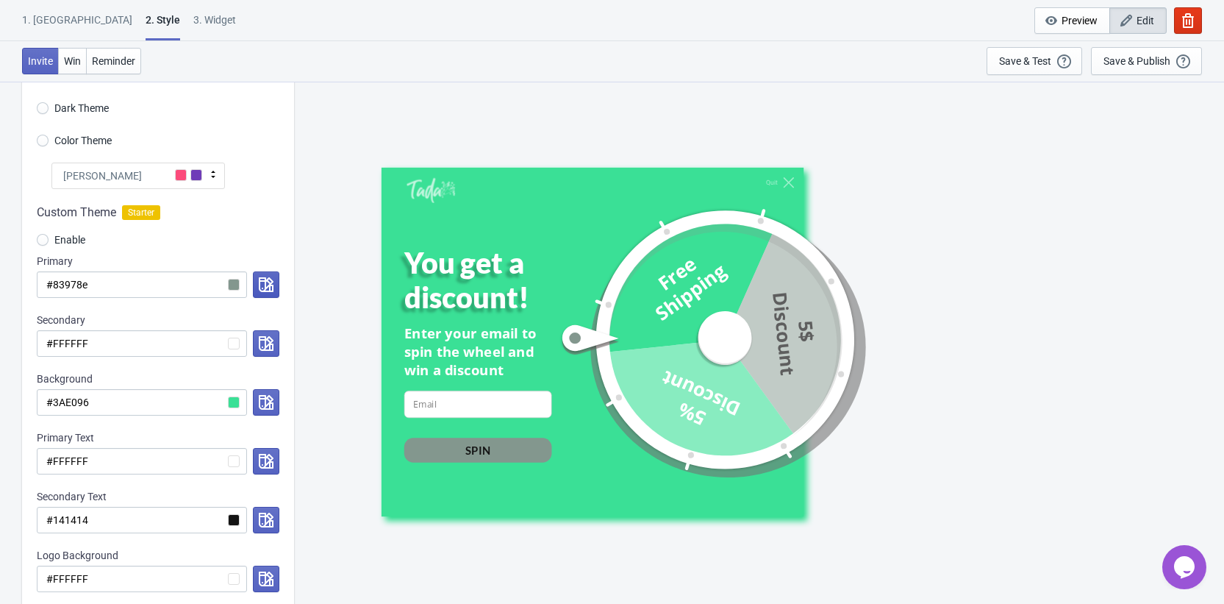
click at [259, 289] on icon "button" at bounding box center [266, 284] width 15 height 15
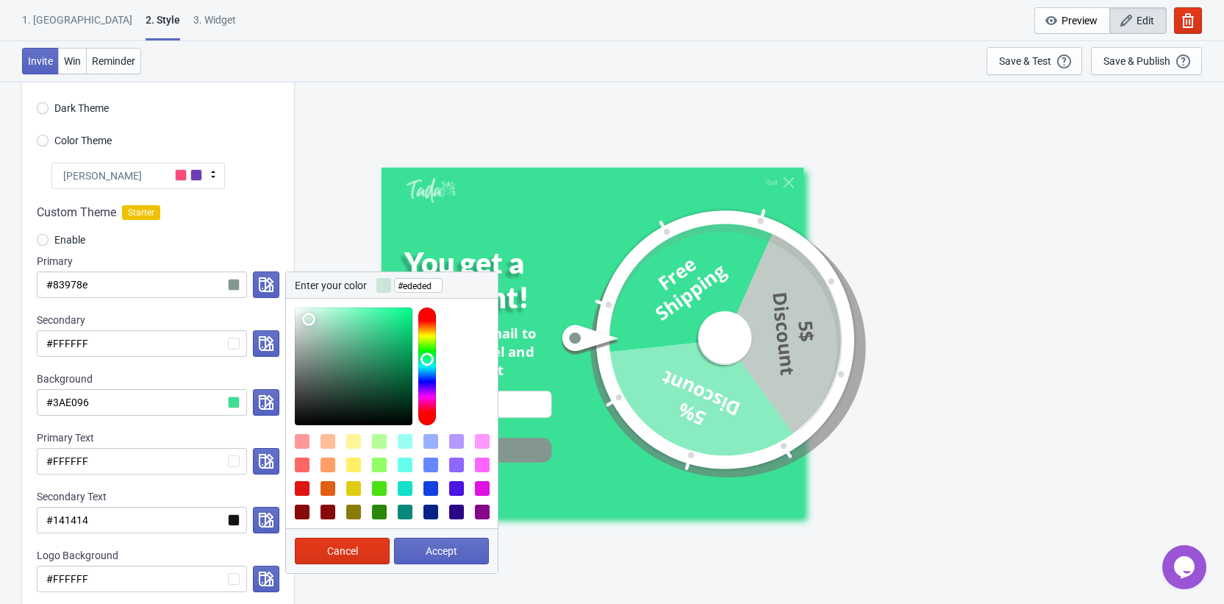
type input "#efefef"
drag, startPoint x: 320, startPoint y: 320, endPoint x: 273, endPoint y: 315, distance: 47.3
click at [274, 315] on div "Custom Theme Starter Enable Primary #83978e Enter your color #efefef Cancel Acc…" at bounding box center [158, 405] width 272 height 432
click at [418, 549] on button "Accept" at bounding box center [441, 551] width 95 height 26
radio input "true"
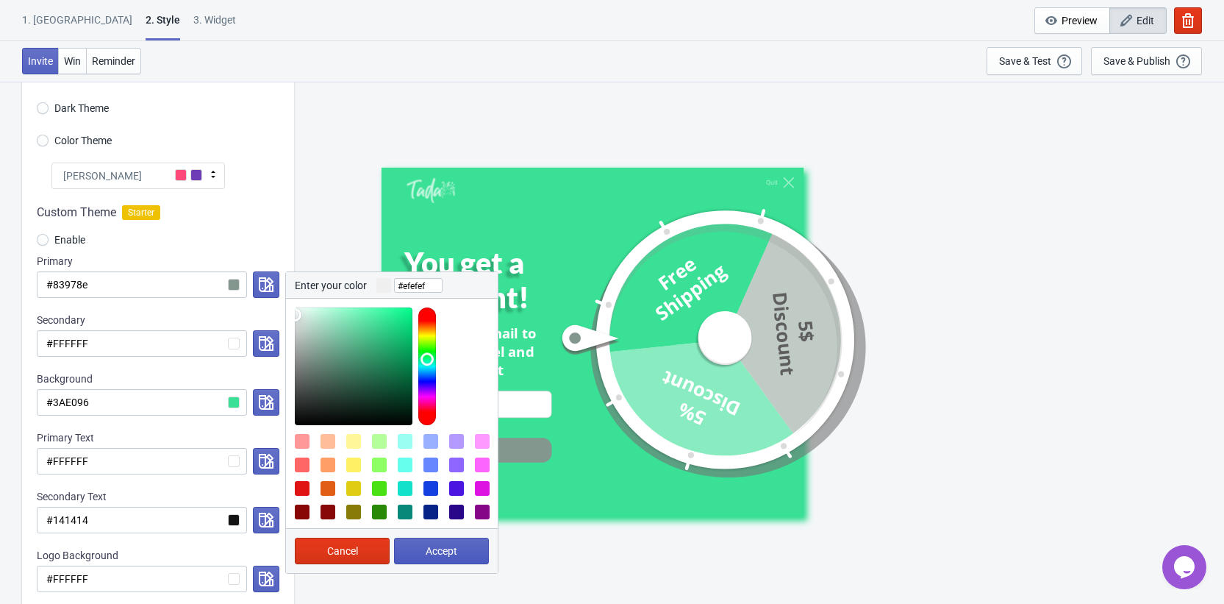
type input "#efefef"
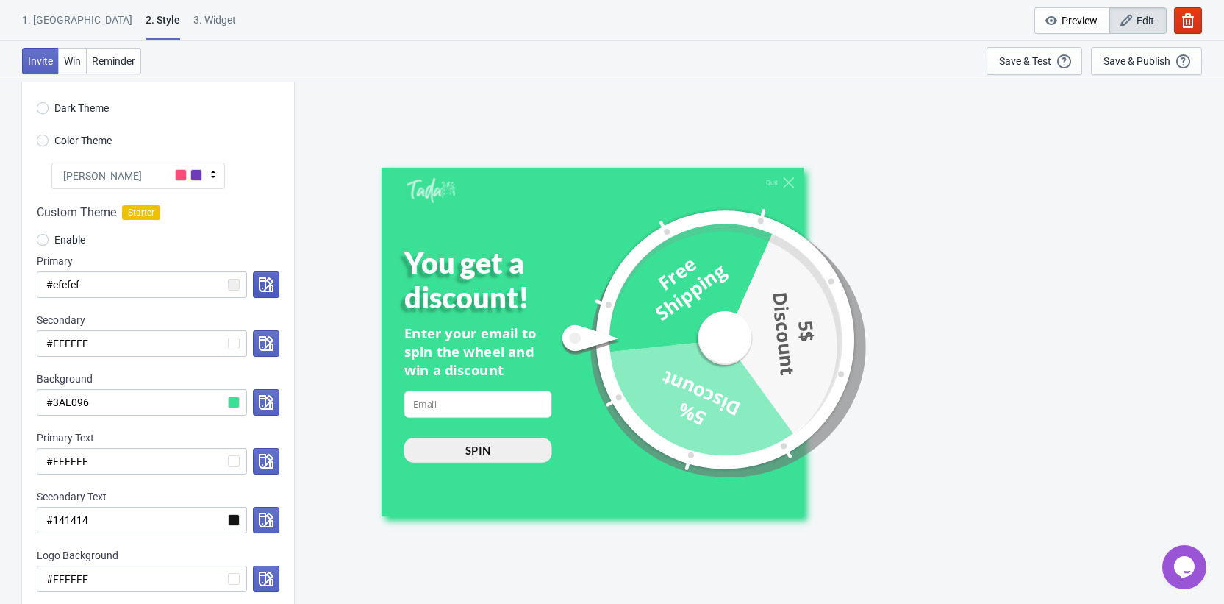
click at [276, 276] on button "button" at bounding box center [266, 284] width 26 height 26
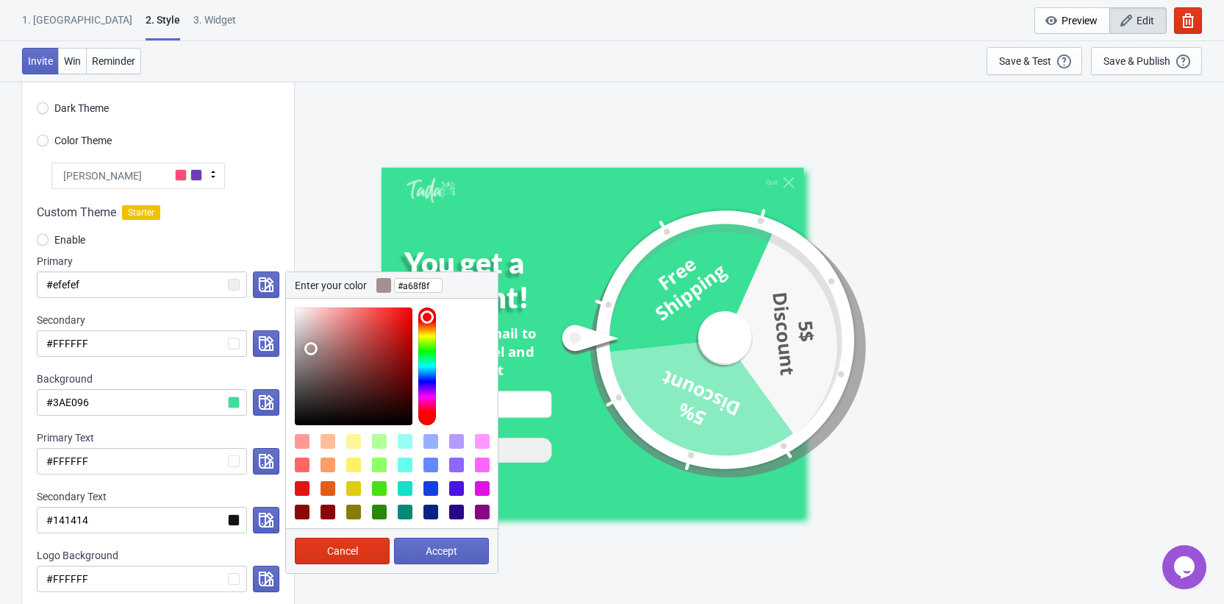
click at [311, 349] on div at bounding box center [354, 366] width 118 height 118
drag, startPoint x: 310, startPoint y: 345, endPoint x: 265, endPoint y: 332, distance: 45.9
click at [265, 332] on div "Custom Theme Starter Enable Primary #efefef Enter your color #c9c9c9 Cancel Acc…" at bounding box center [158, 405] width 272 height 432
type input "#8f8f8f"
drag, startPoint x: 302, startPoint y: 353, endPoint x: 282, endPoint y: 361, distance: 21.4
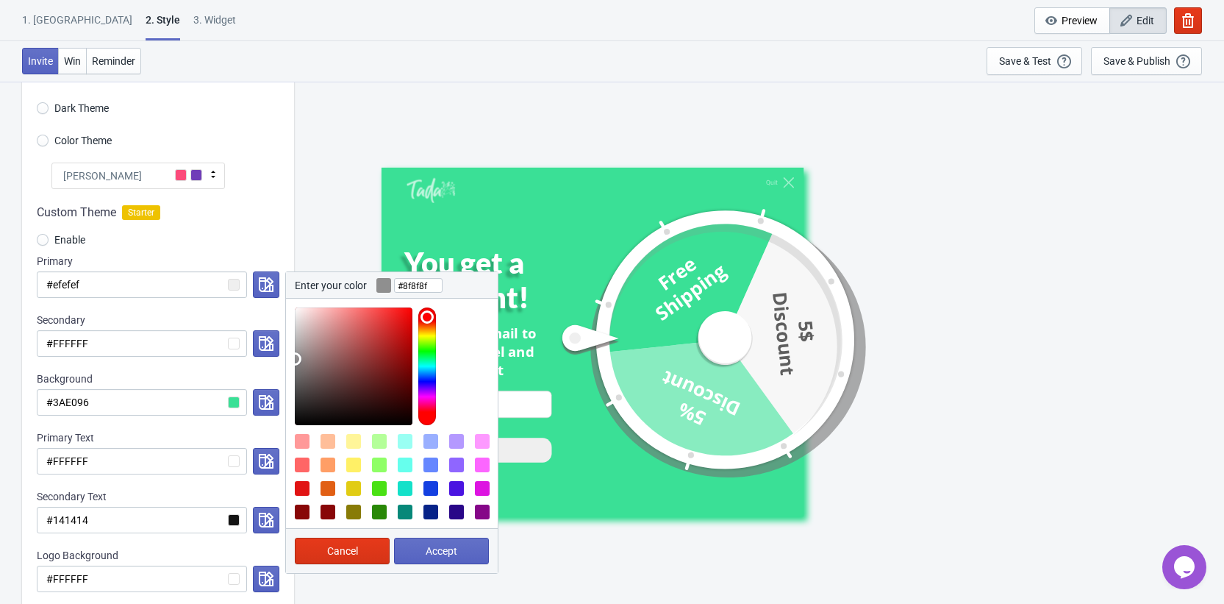
click at [282, 359] on div "Custom Theme Starter Enable Primary #efefef Enter your color #8f8f8f Cancel Acc…" at bounding box center [158, 405] width 272 height 432
click at [413, 561] on button "Accept" at bounding box center [441, 551] width 95 height 26
radio input "true"
type input "#8f8f8f"
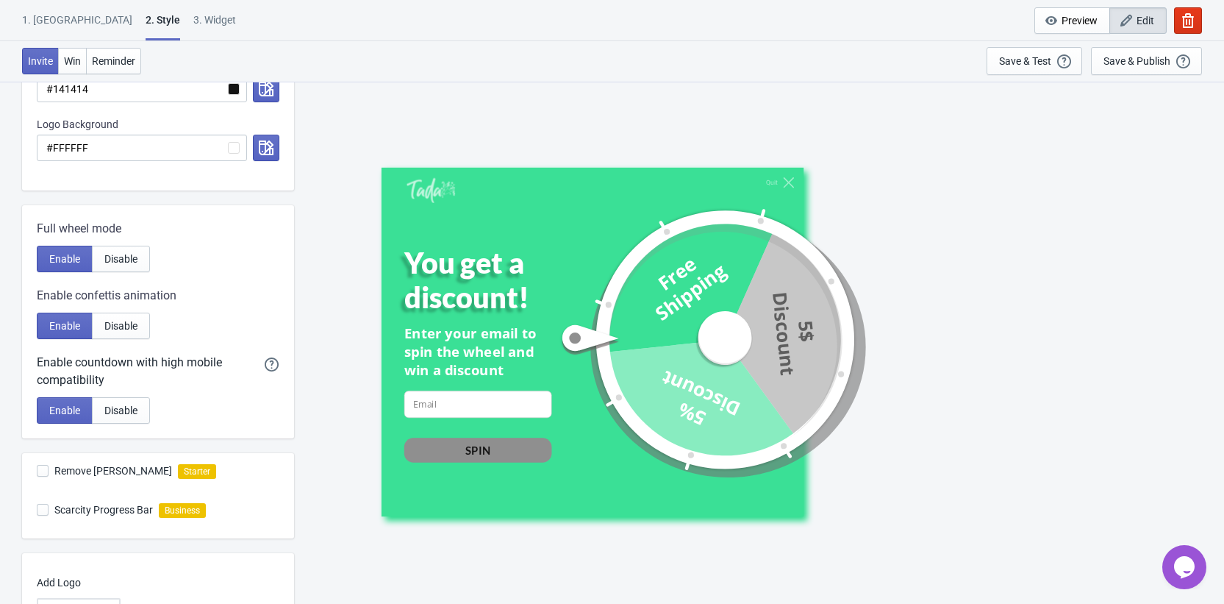
scroll to position [540, 0]
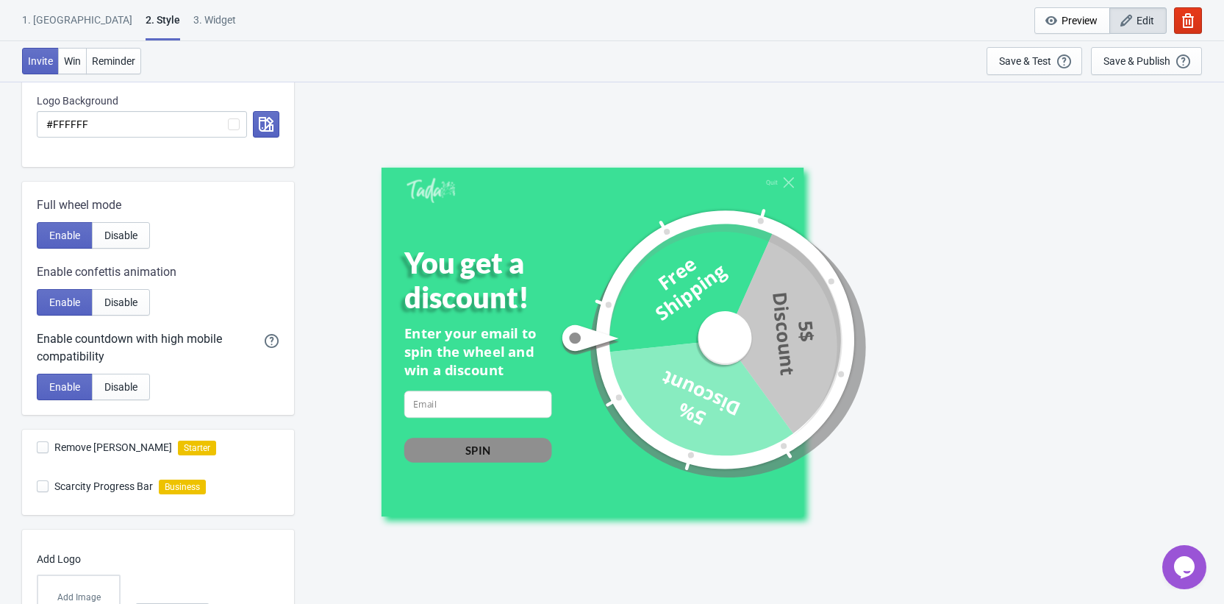
click at [109, 451] on span "Remove Tada Branding" at bounding box center [113, 447] width 118 height 15
click at [38, 451] on input "Remove Tada Branding" at bounding box center [37, 454] width 1 height 26
checkbox input "true"
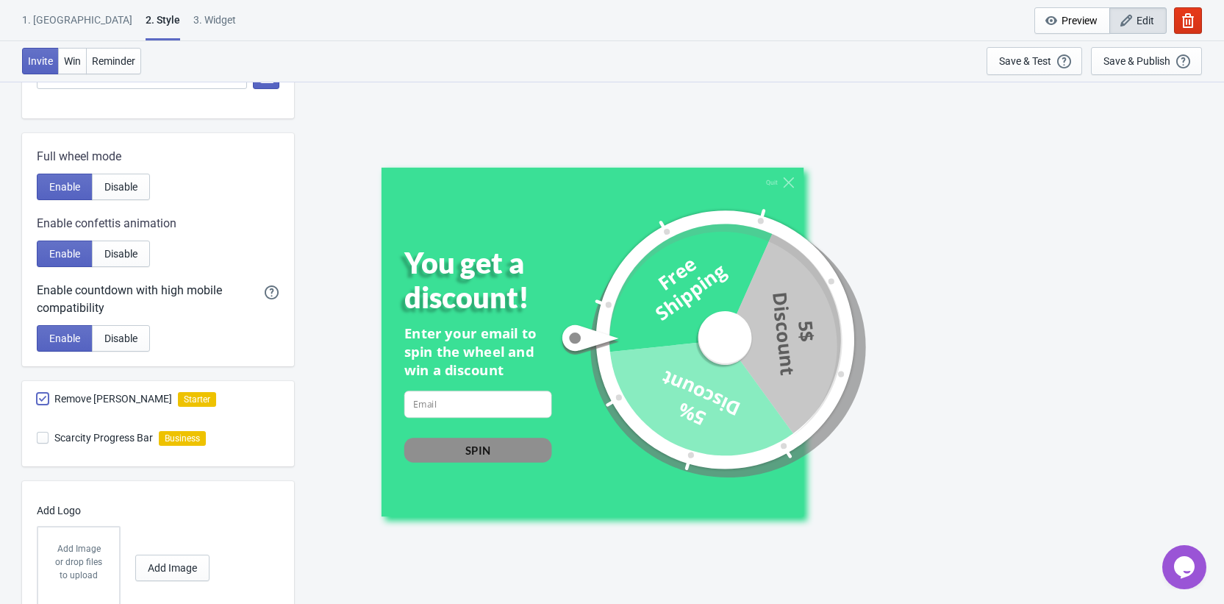
scroll to position [650, 0]
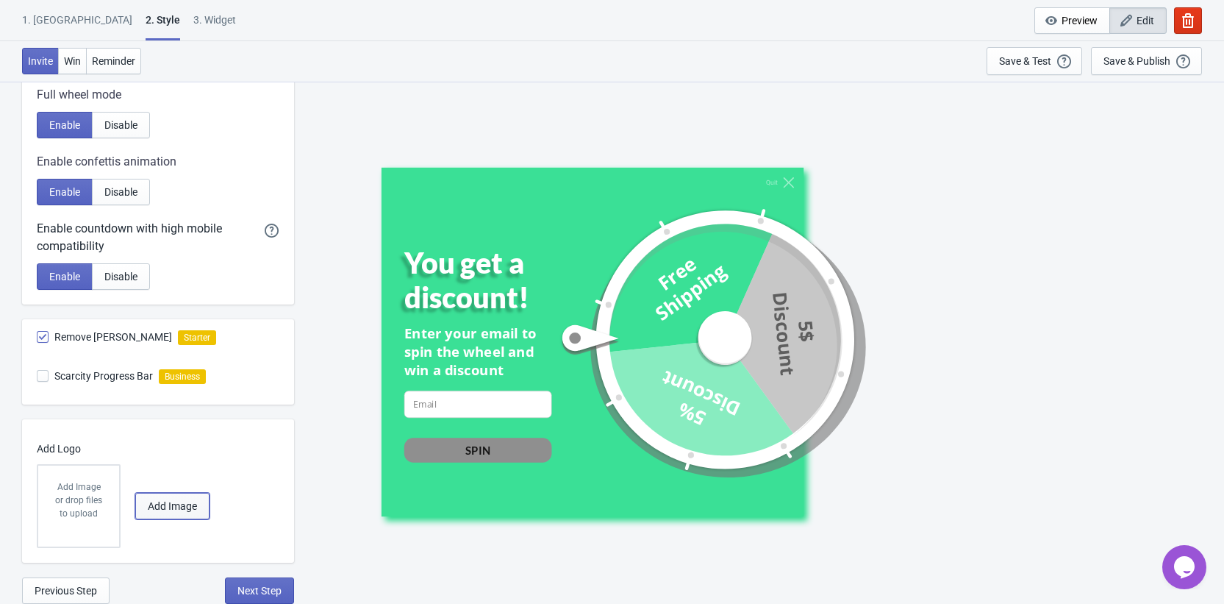
click at [164, 496] on button "Add Image" at bounding box center [172, 506] width 74 height 26
radio input "true"
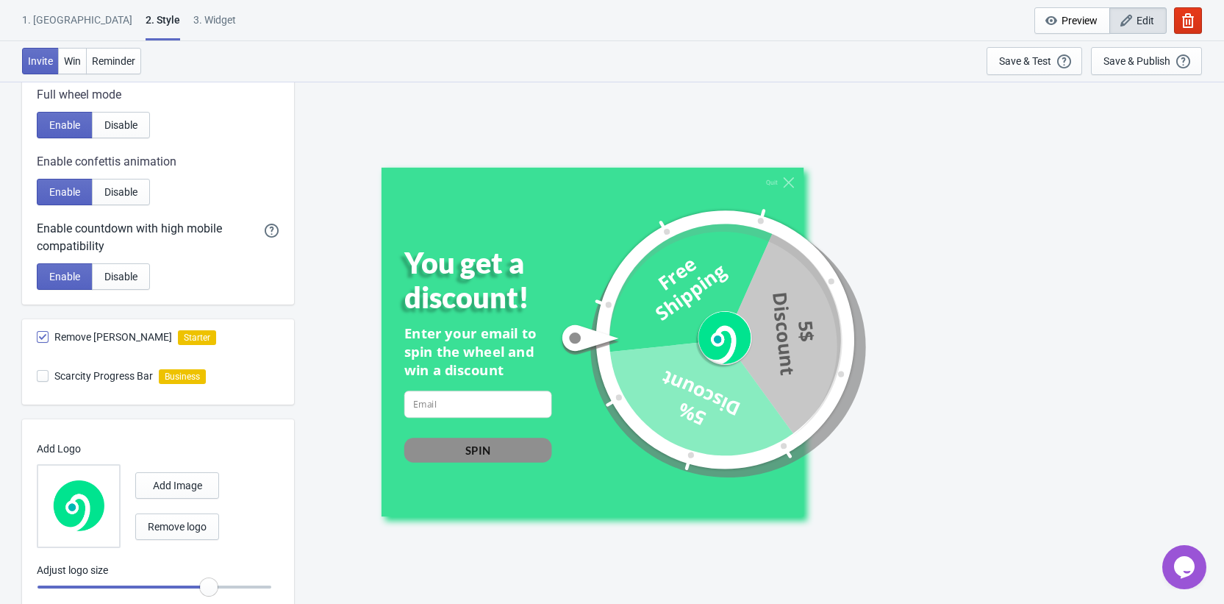
click at [77, 384] on label "Scarcity Progress Bar" at bounding box center [95, 375] width 116 height 21
click at [38, 384] on input "Scarcity Progress Bar" at bounding box center [37, 383] width 1 height 26
checkbox input "true"
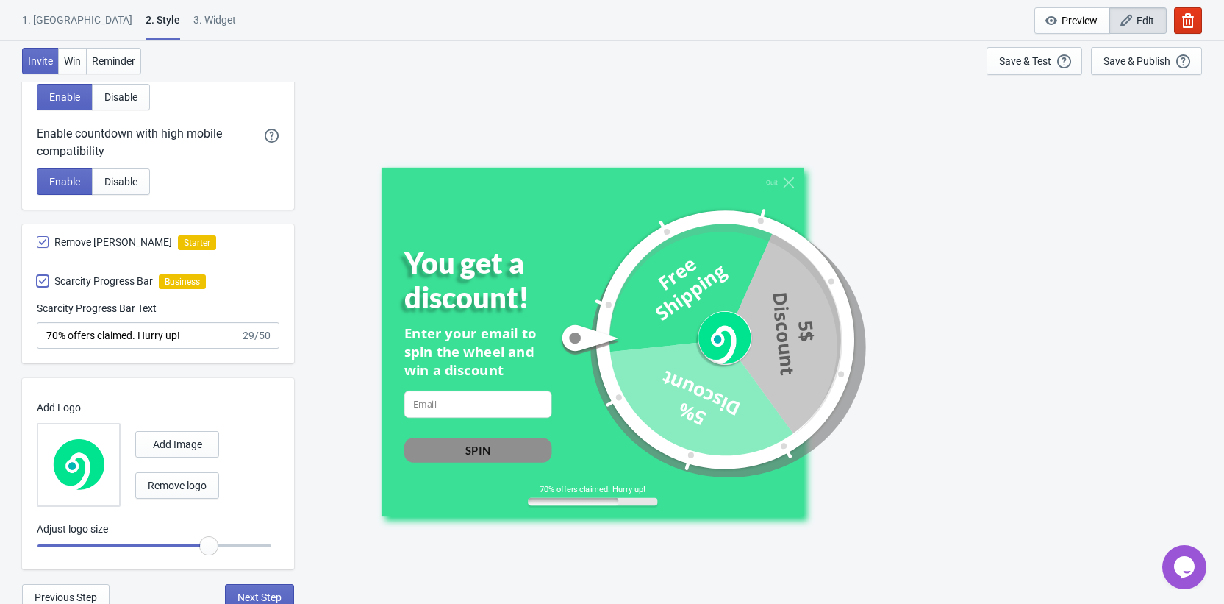
scroll to position [752, 0]
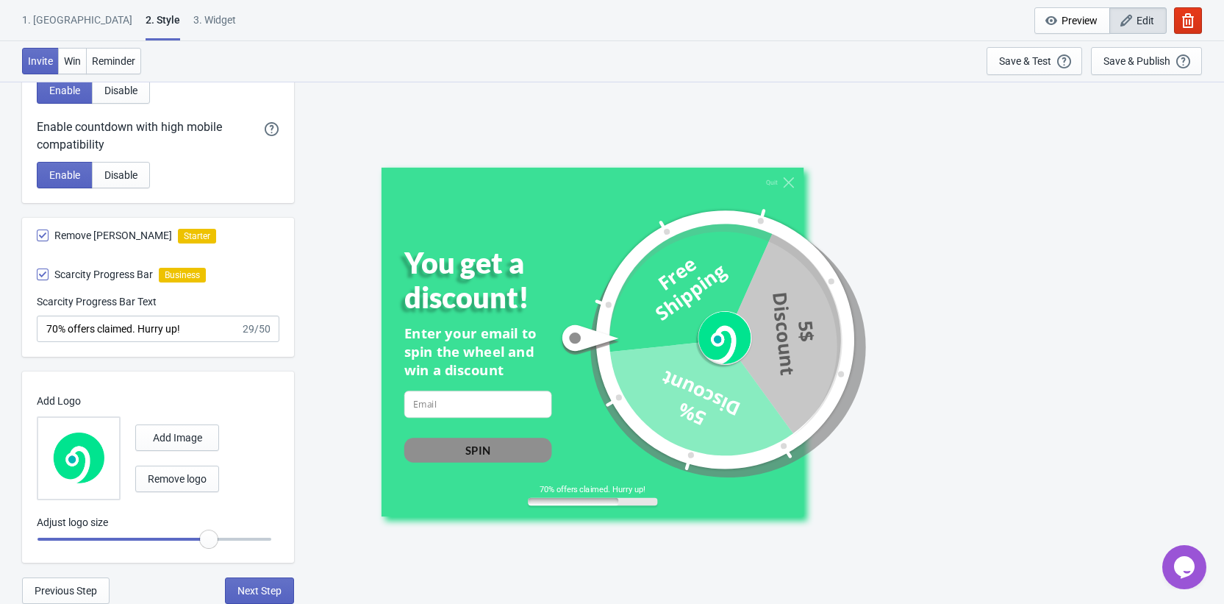
radio input "true"
type input "0.75"
click at [163, 543] on input "range" at bounding box center [154, 539] width 235 height 26
radio input "true"
type input "0.7"
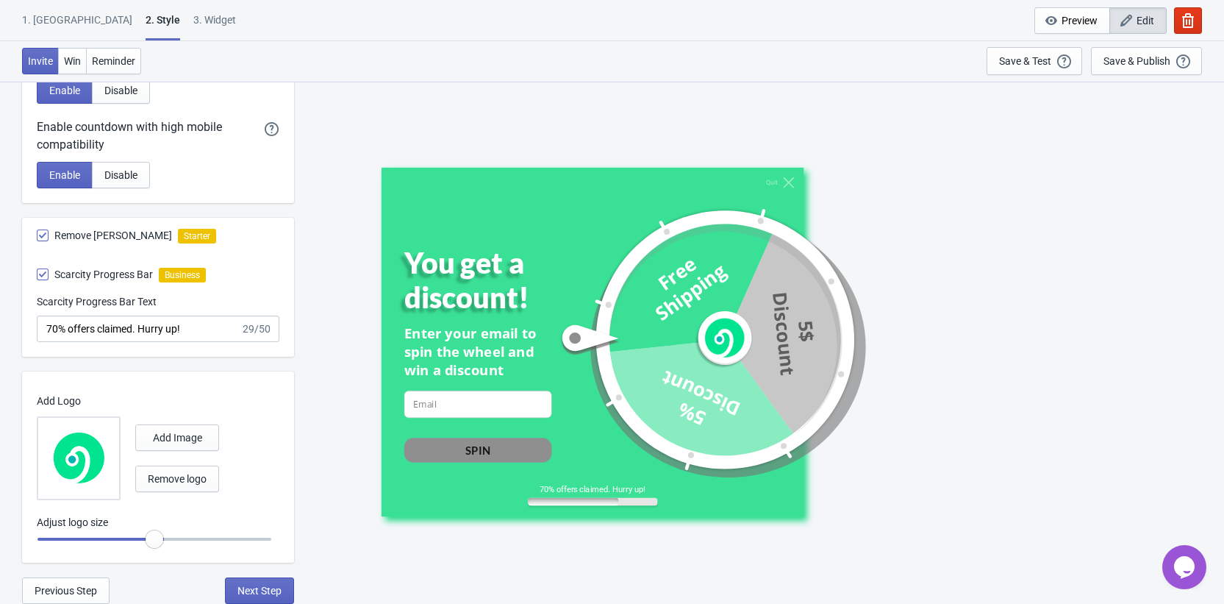
radio input "true"
type input "0.65"
radio input "true"
type input "0.6"
radio input "true"
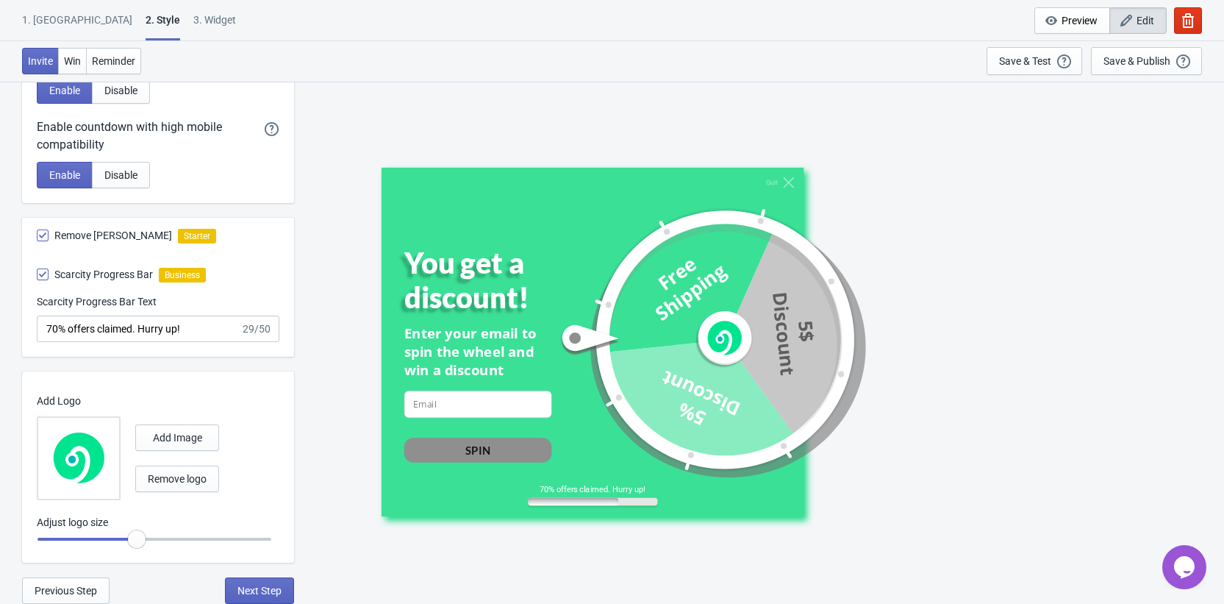
type input "0.55"
radio input "true"
type input "0.6"
radio input "true"
type input "0.65"
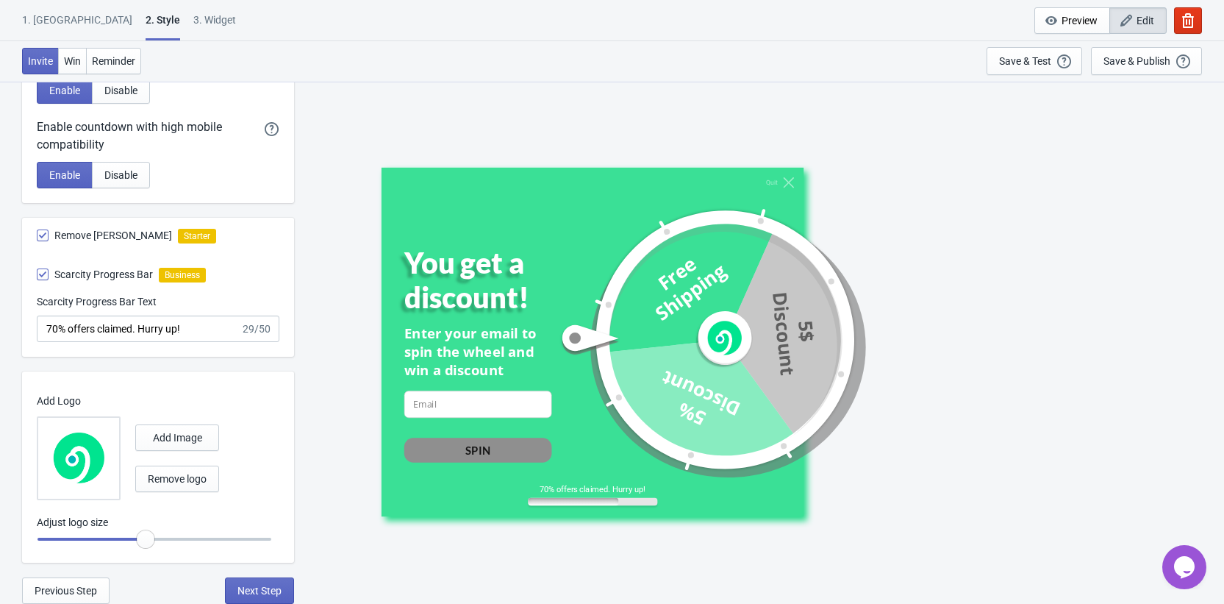
radio input "true"
type input "0.7"
click at [157, 548] on input "range" at bounding box center [154, 539] width 235 height 26
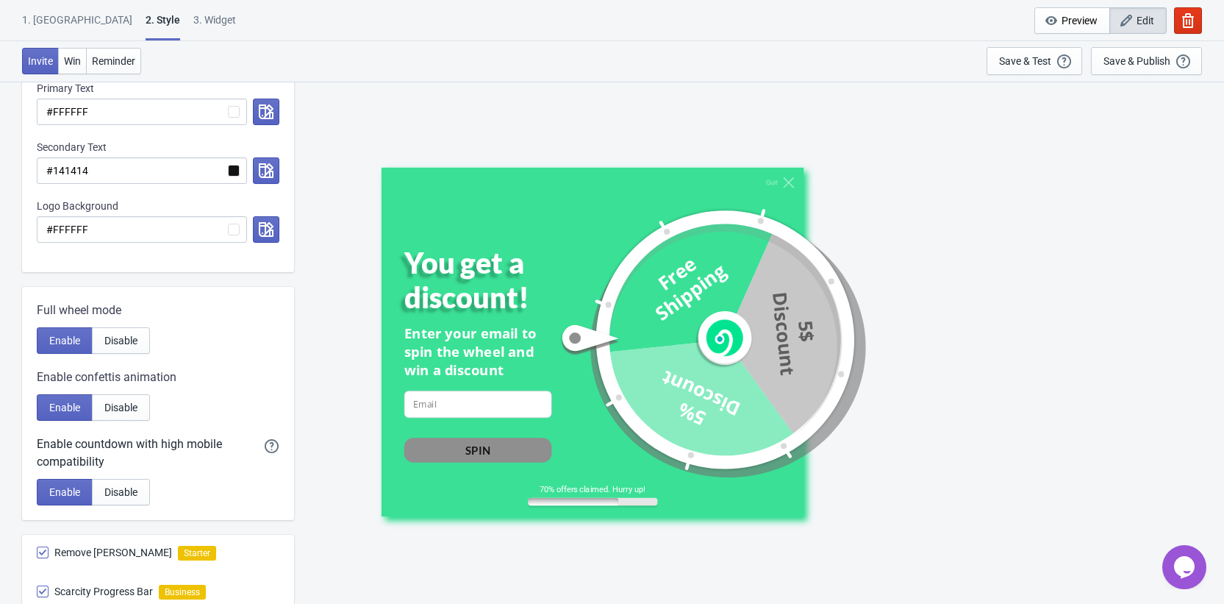
scroll to position [73, 0]
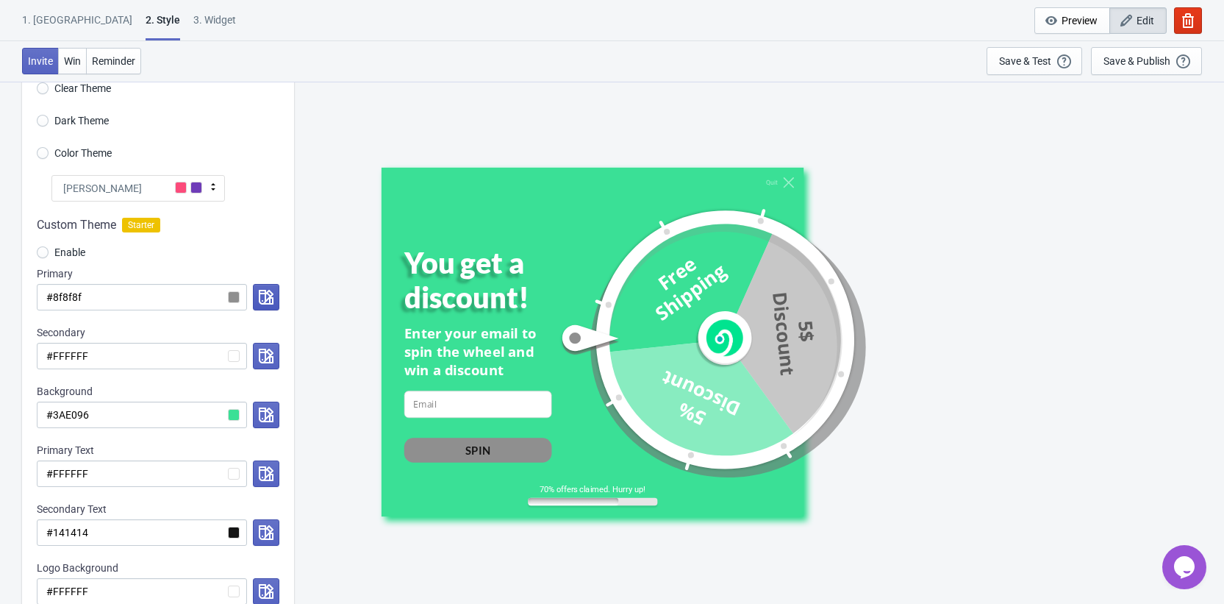
click at [271, 298] on icon "button" at bounding box center [266, 297] width 15 height 15
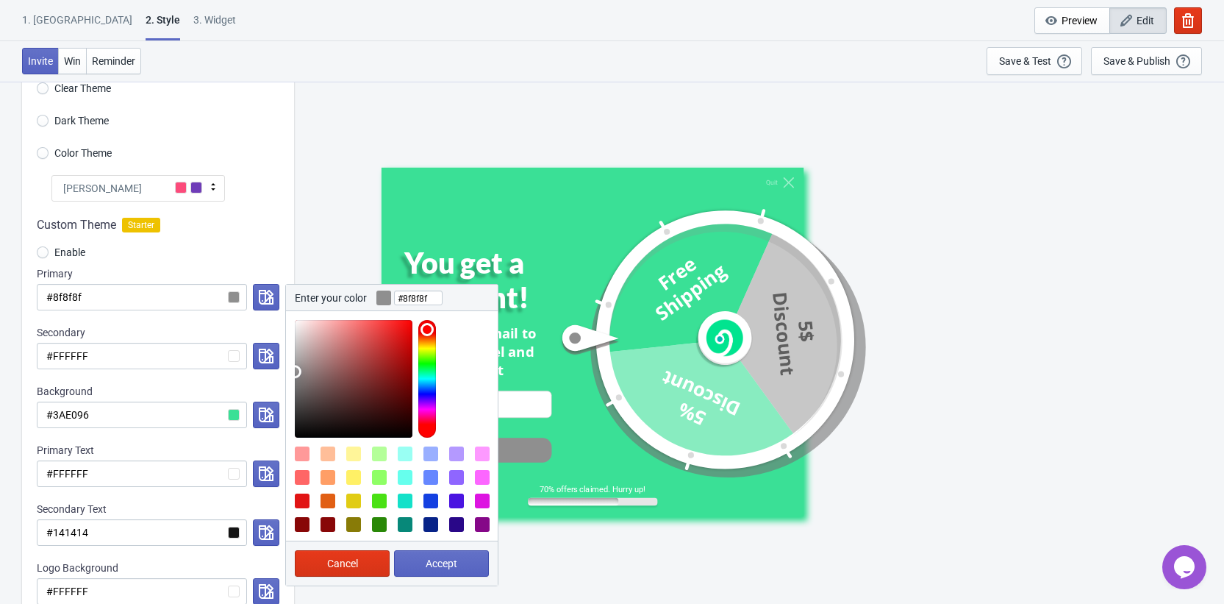
click at [376, 522] on div at bounding box center [379, 524] width 15 height 15
type input "#298807"
click at [426, 565] on span "Accept" at bounding box center [442, 563] width 32 height 12
radio input "true"
type input "#298807"
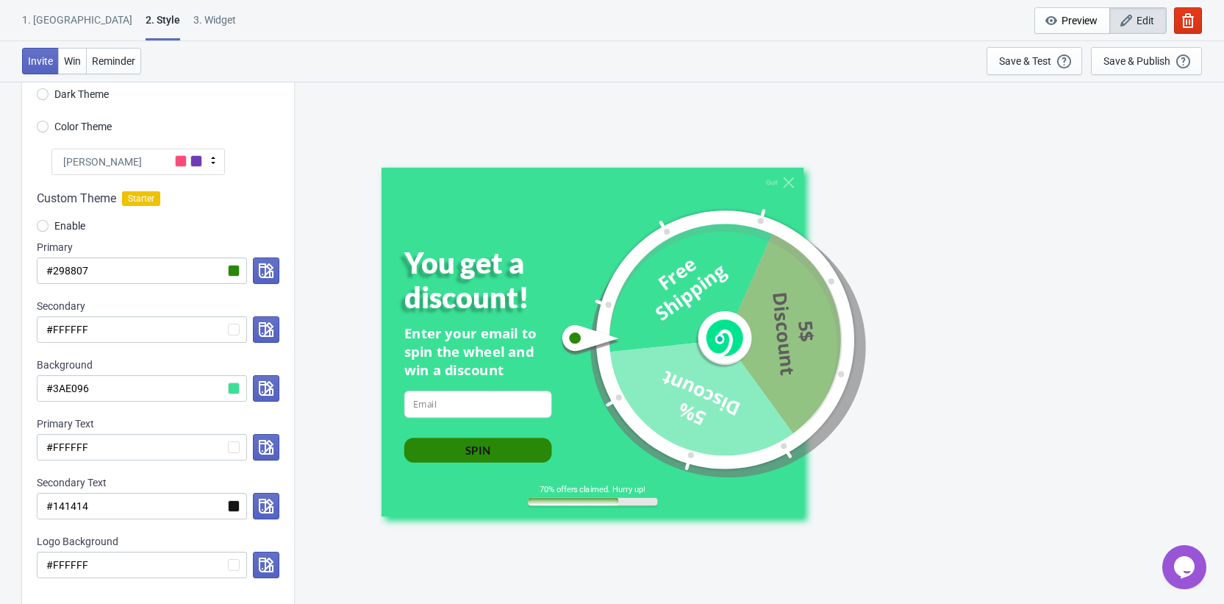
scroll to position [0, 0]
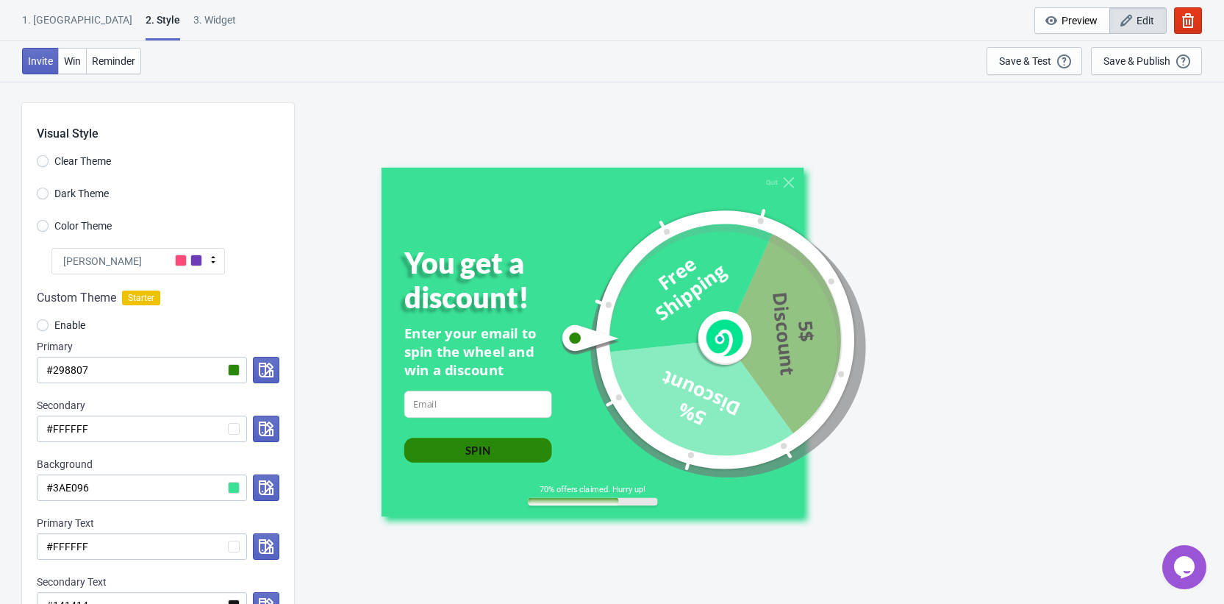
click at [60, 26] on div "1. Coupon" at bounding box center [77, 26] width 110 height 26
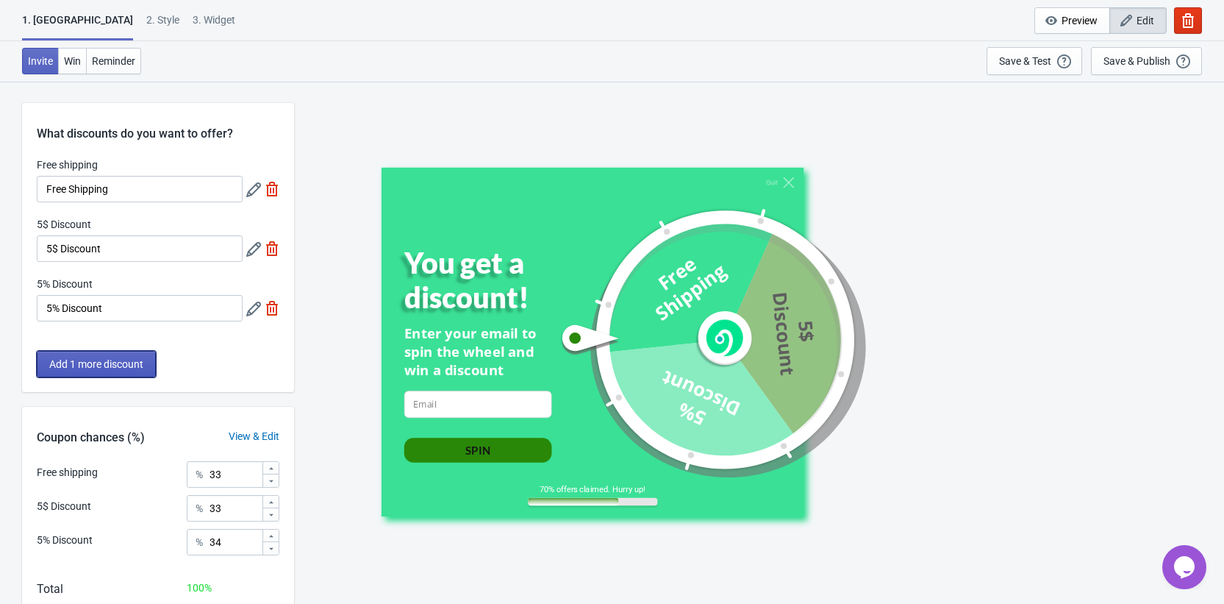
click at [121, 361] on span "Add 1 more discount" at bounding box center [96, 364] width 94 height 12
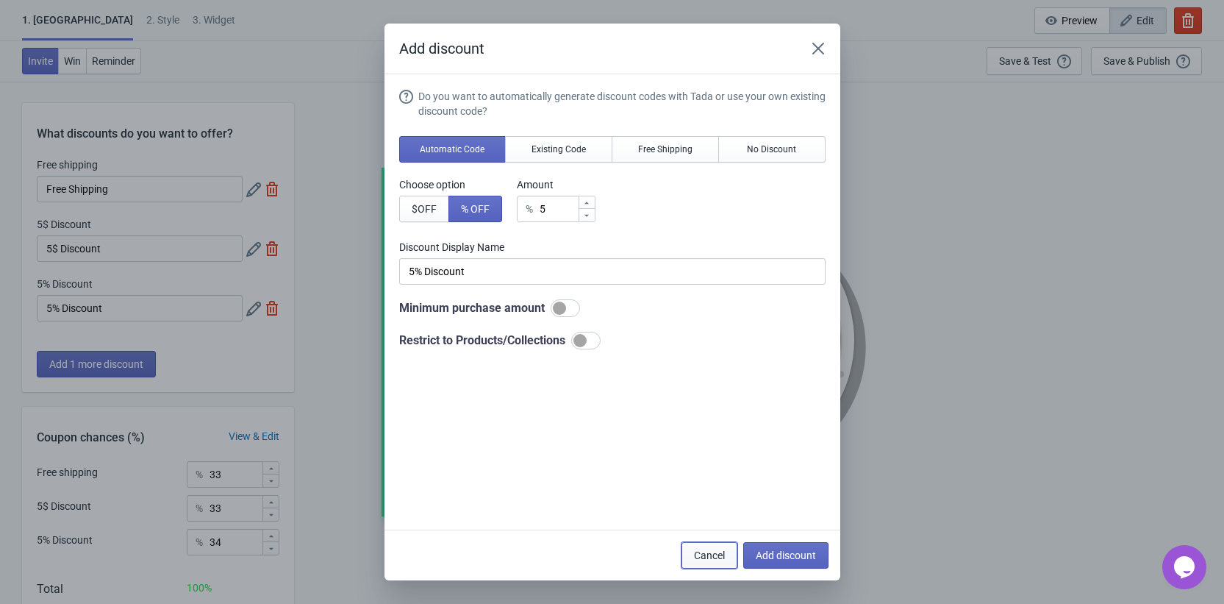
click at [694, 551] on span "Cancel" at bounding box center [709, 555] width 31 height 12
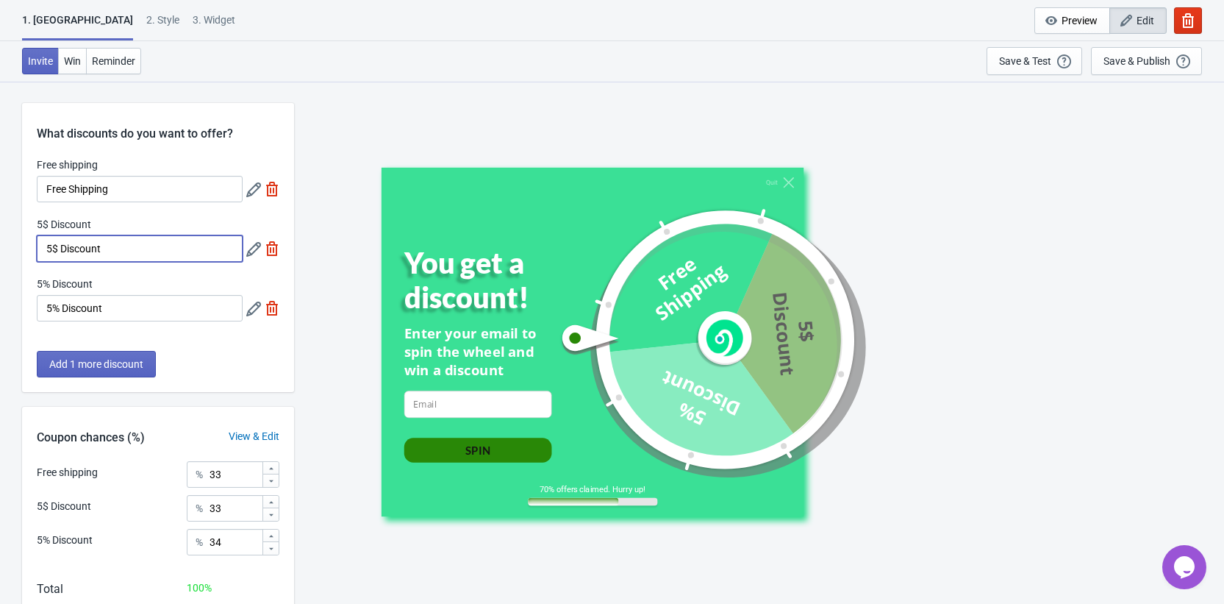
click at [201, 250] on input "5$ Discount" at bounding box center [140, 248] width 206 height 26
click at [245, 250] on div "5$ Discount 5$ Discount" at bounding box center [158, 239] width 243 height 45
click at [246, 250] on icon at bounding box center [253, 249] width 15 height 15
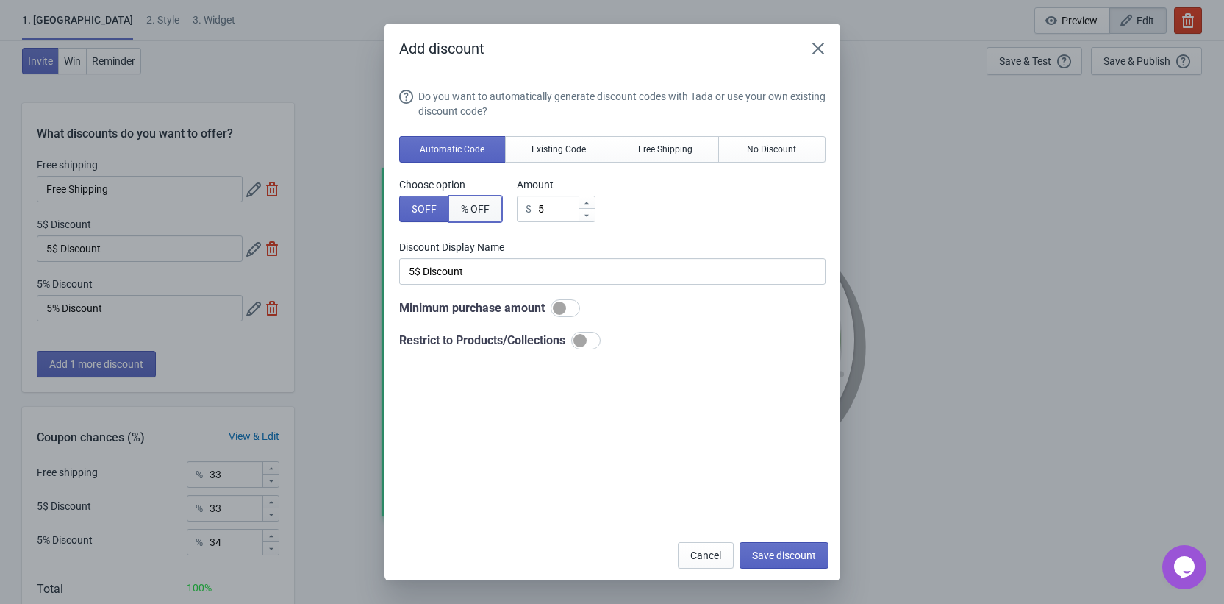
click at [485, 215] on button "% OFF" at bounding box center [476, 209] width 54 height 26
type input "5% Discount"
click at [572, 210] on input "5" at bounding box center [558, 209] width 39 height 26
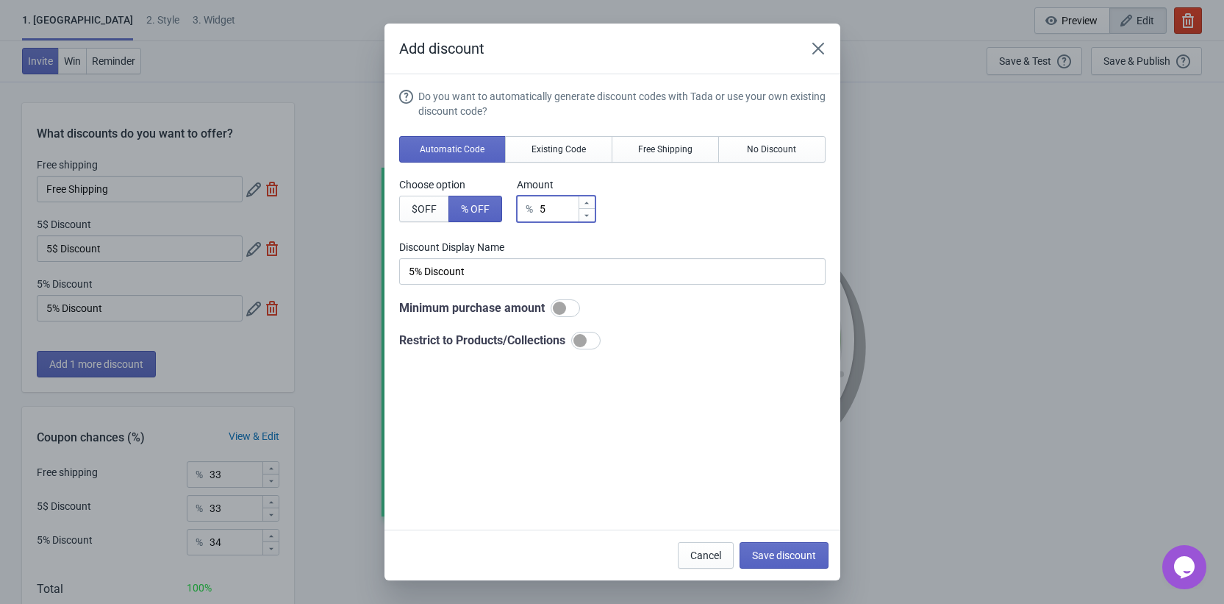
type input "1"
type input "1% Discount"
type input "10"
type input "10% Discount"
type input "10"
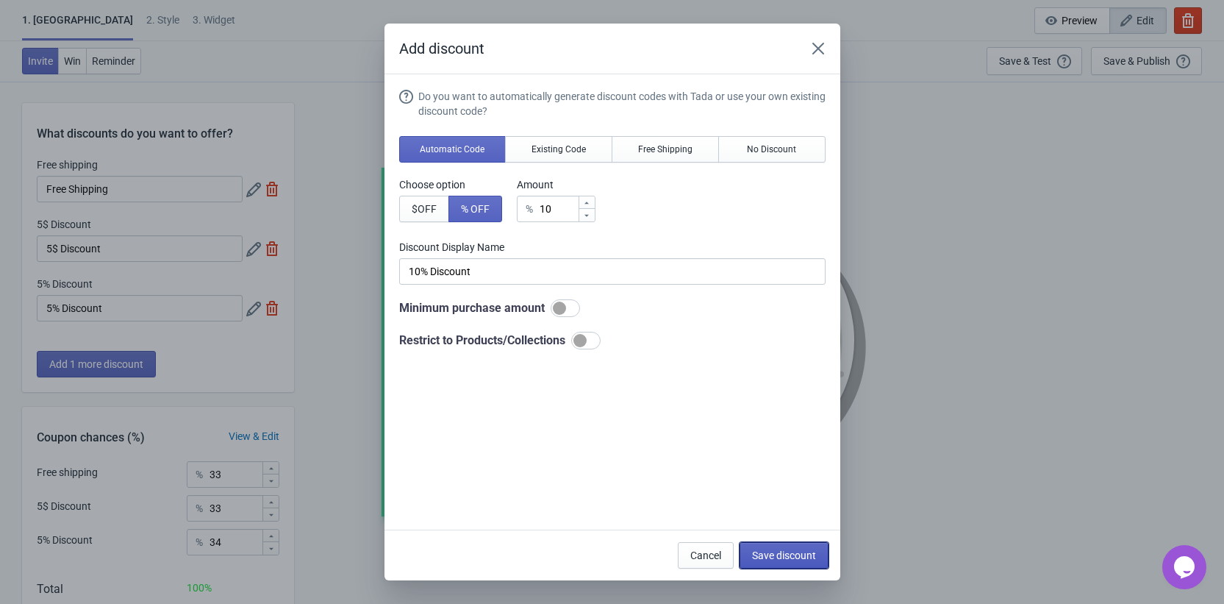
click at [796, 560] on span "Save discount" at bounding box center [784, 555] width 64 height 12
type input "10% Discount"
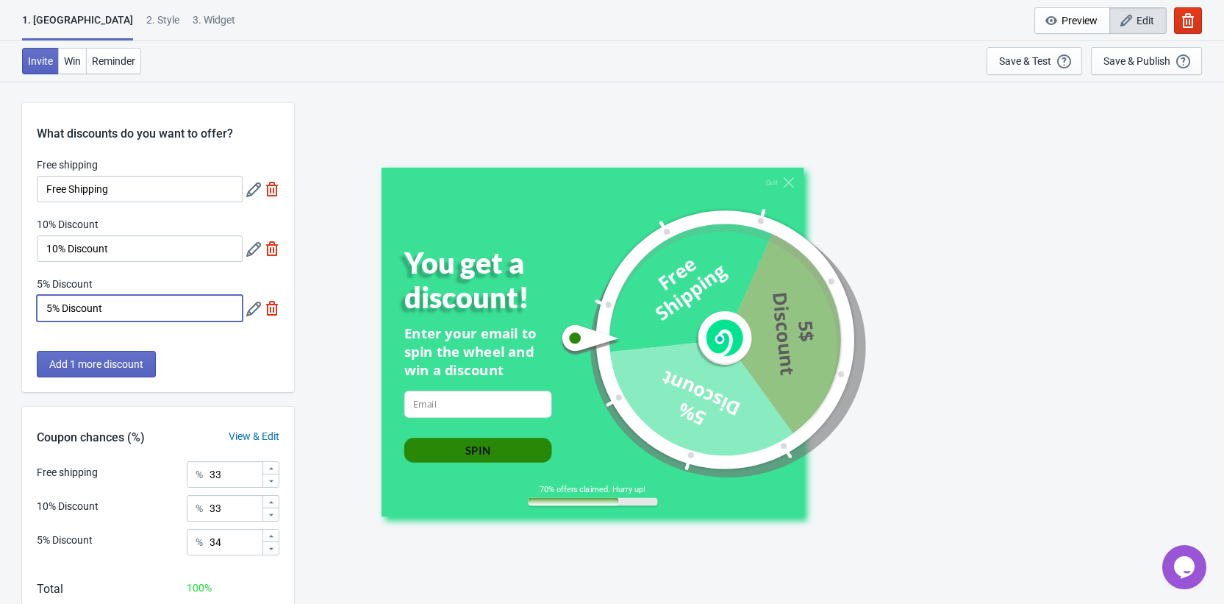
click at [232, 311] on input "5% Discount" at bounding box center [140, 308] width 206 height 26
click at [249, 310] on icon at bounding box center [253, 308] width 15 height 15
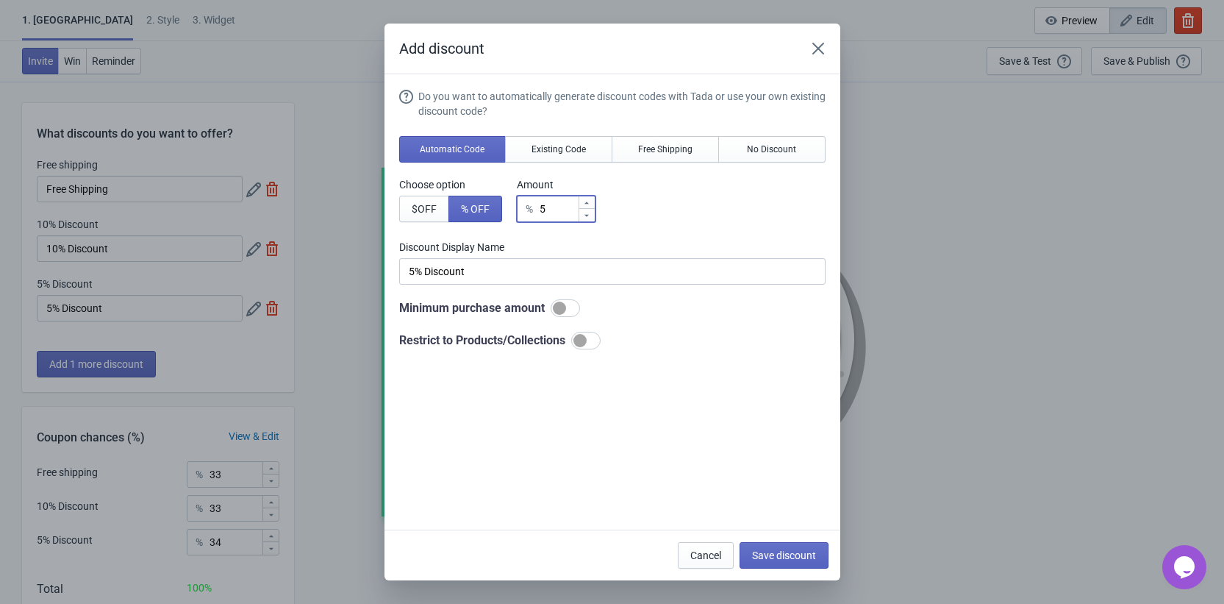
click at [558, 209] on input "5" at bounding box center [558, 209] width 39 height 26
type input "1"
type input "1% Discount"
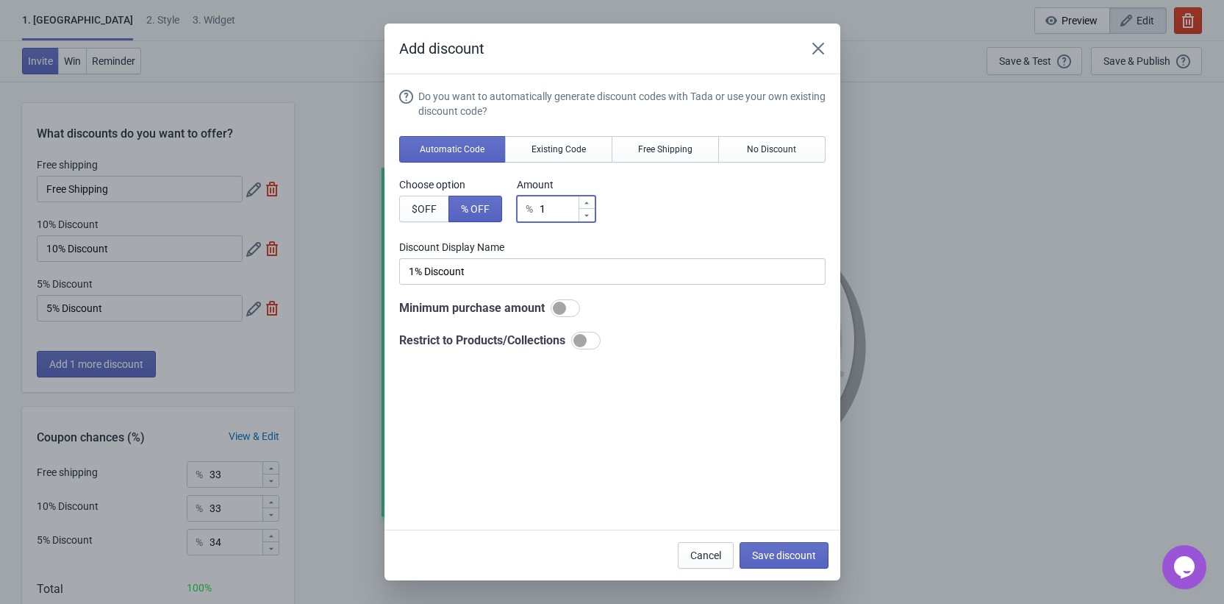
type input "15"
type input "15% Discount"
type input "15"
click at [803, 550] on span "Save discount" at bounding box center [784, 555] width 64 height 12
type input "15% Discount"
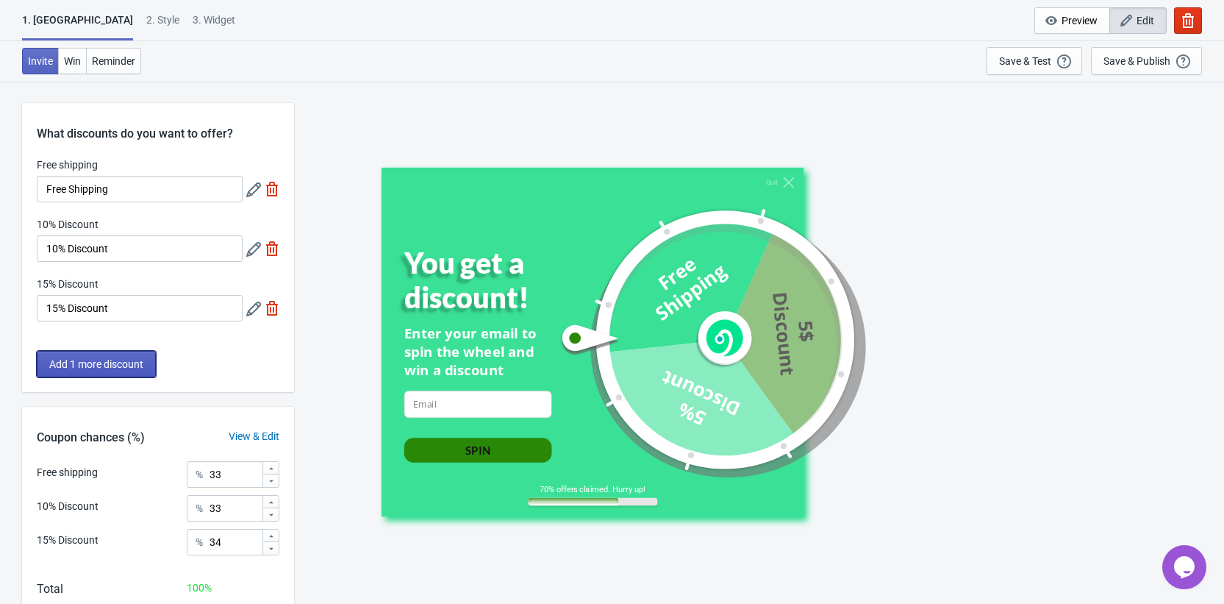
click at [115, 360] on span "Add 1 more discount" at bounding box center [96, 364] width 94 height 12
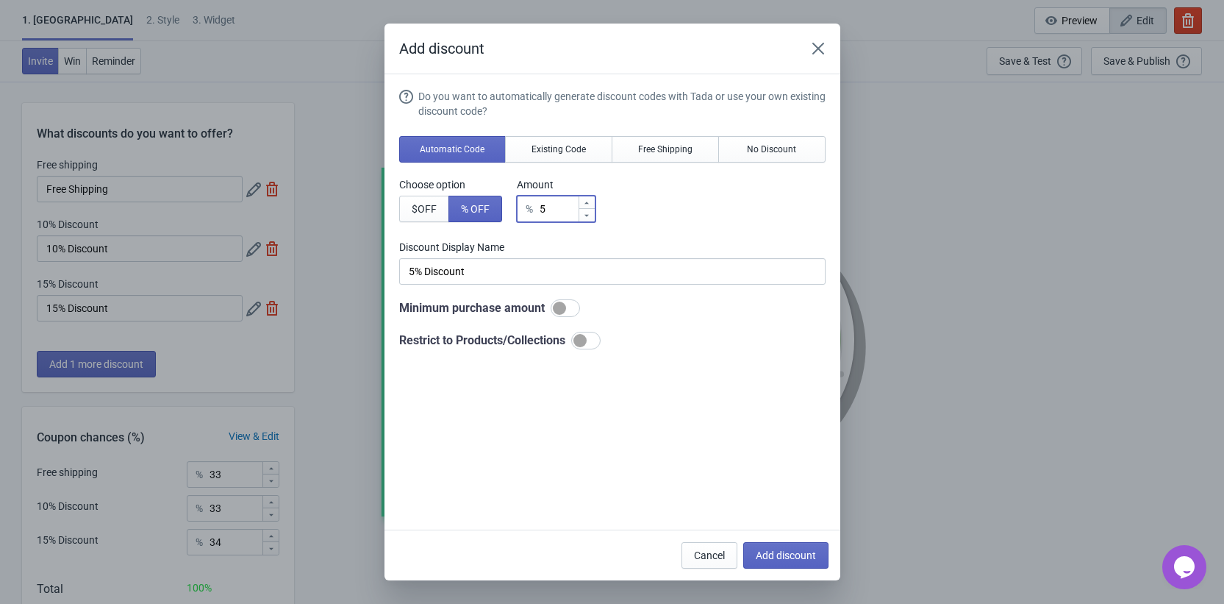
click at [555, 211] on input "5" at bounding box center [558, 209] width 39 height 26
type input "2"
type input "2% Discount"
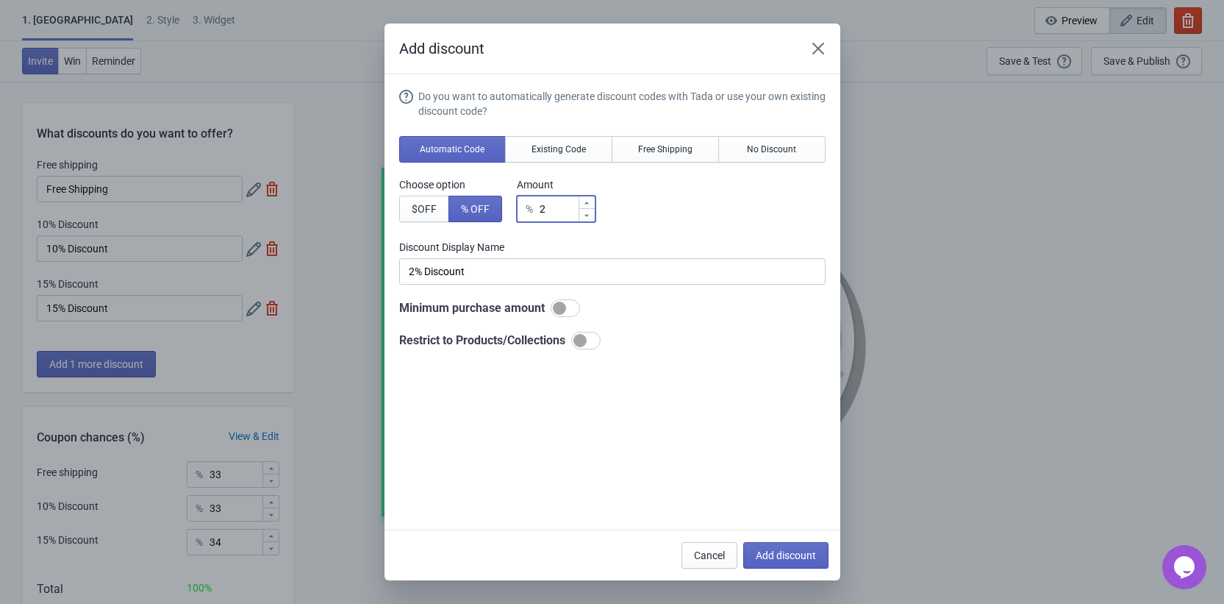
type input "20"
type input "20% Discount"
type input "20"
click at [766, 552] on span "Add discount" at bounding box center [786, 555] width 60 height 12
type input "25"
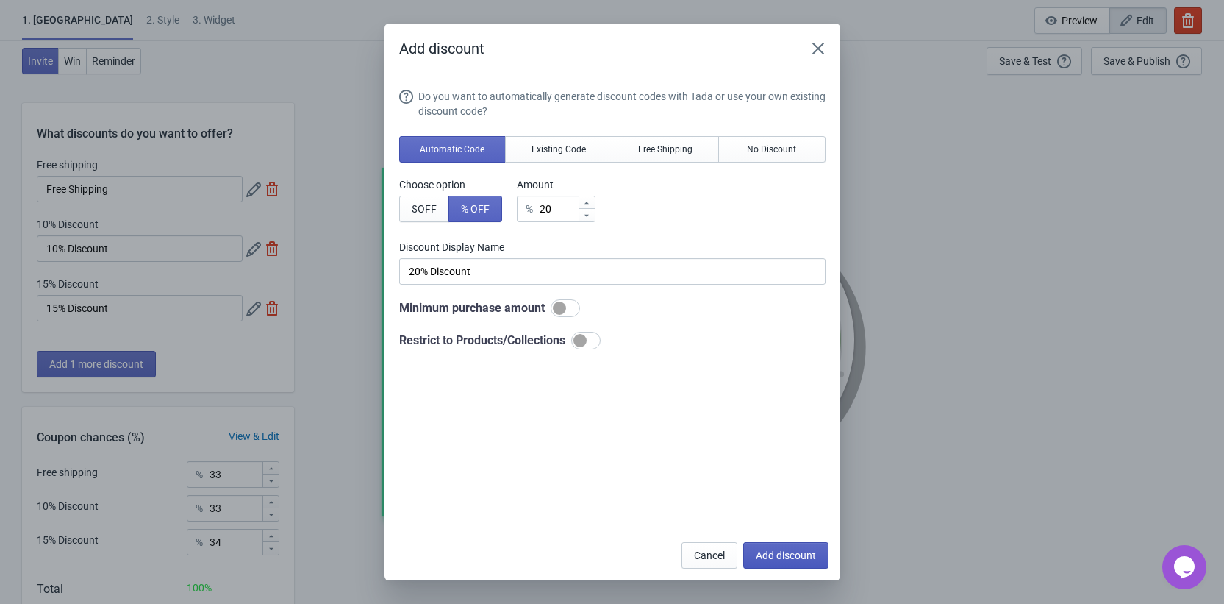
type input "25"
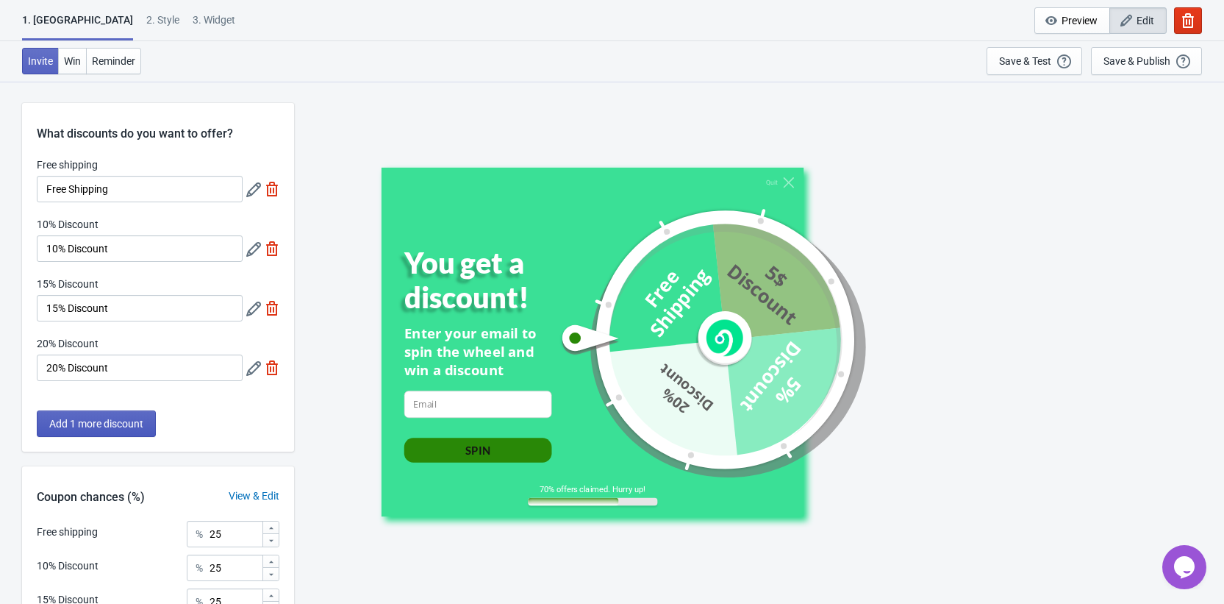
click at [90, 421] on span "Add 1 more discount" at bounding box center [96, 424] width 94 height 12
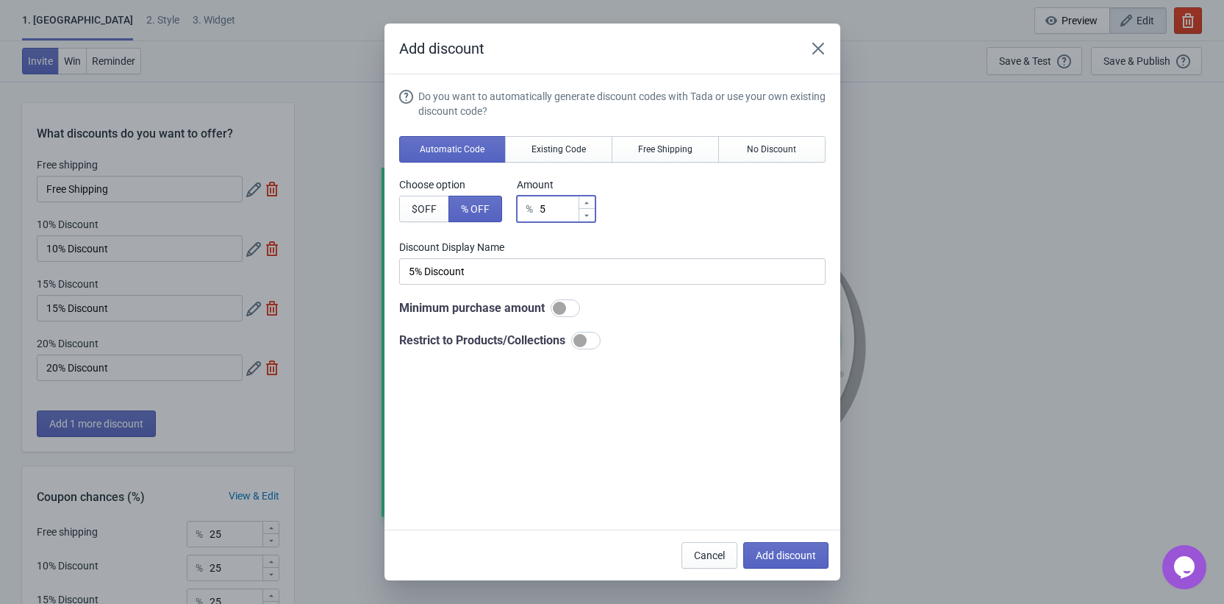
click at [560, 211] on input "5" at bounding box center [558, 209] width 39 height 26
type input "3"
type input "3% Discount"
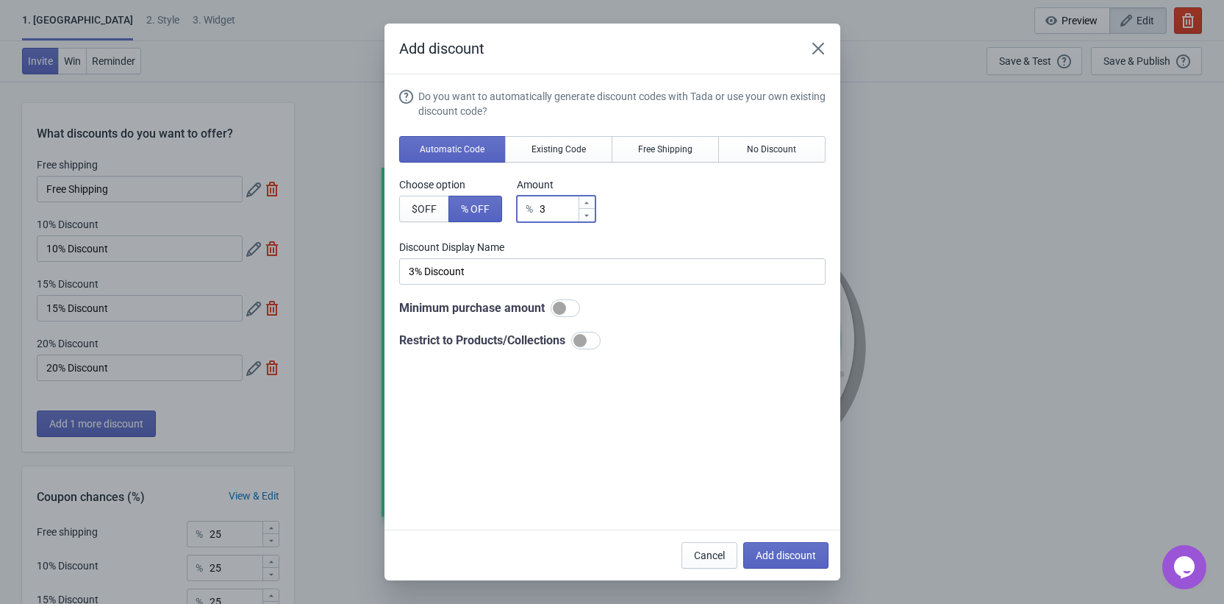
type input "30"
type input "30% Discount"
type input "30"
click at [782, 546] on button "Add discount" at bounding box center [785, 555] width 85 height 26
type input "20"
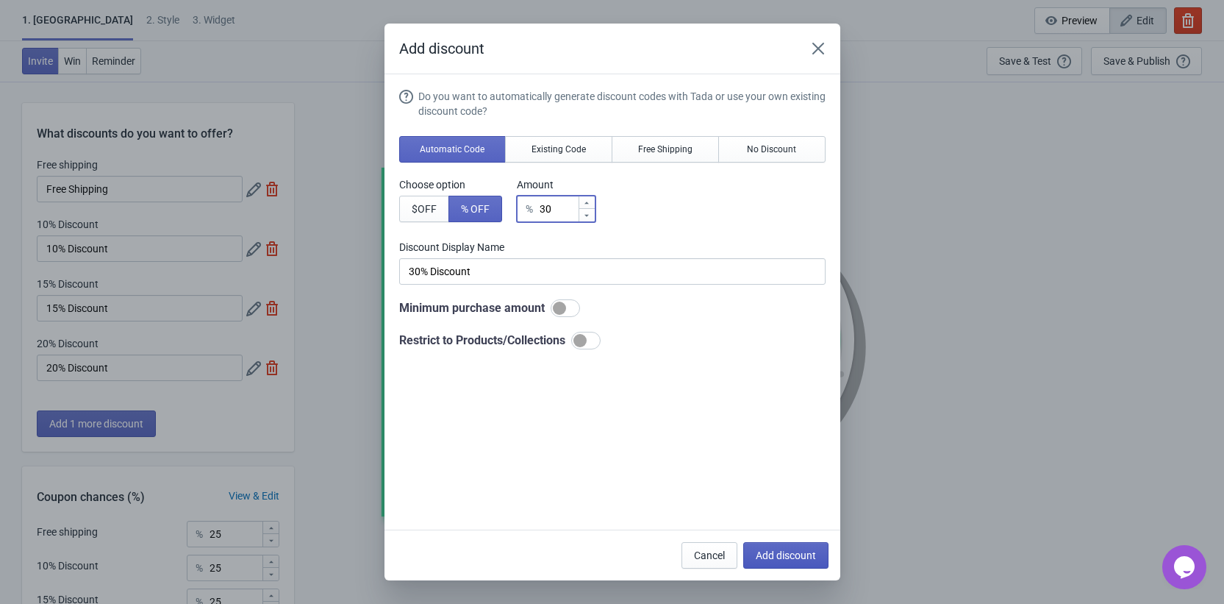
type input "20"
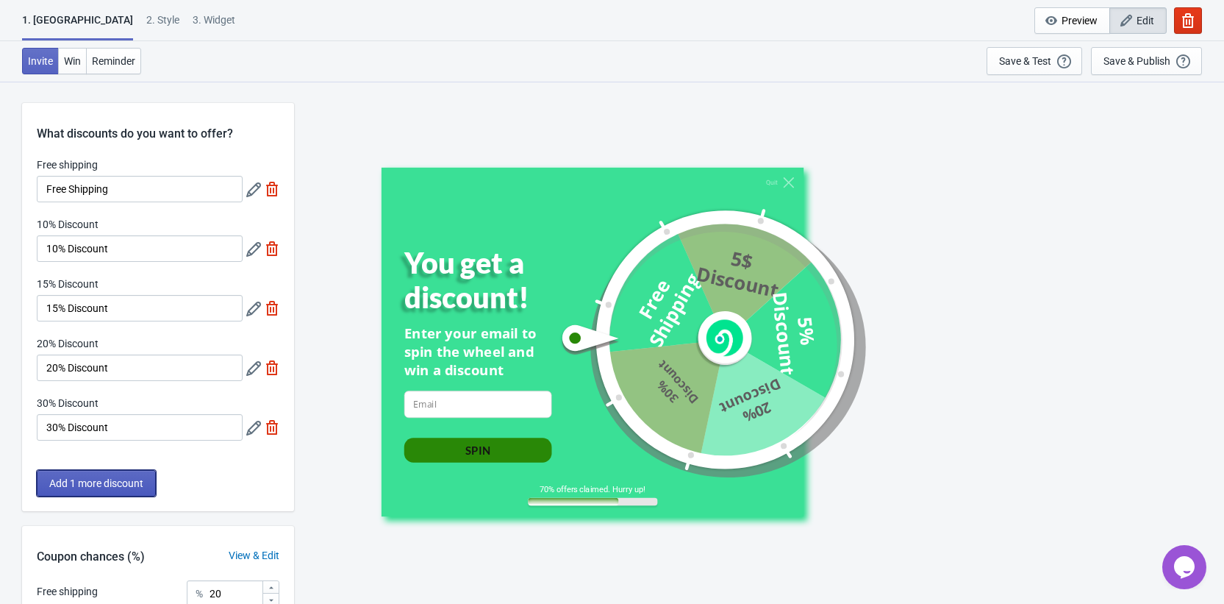
click at [85, 484] on span "Add 1 more discount" at bounding box center [96, 483] width 94 height 12
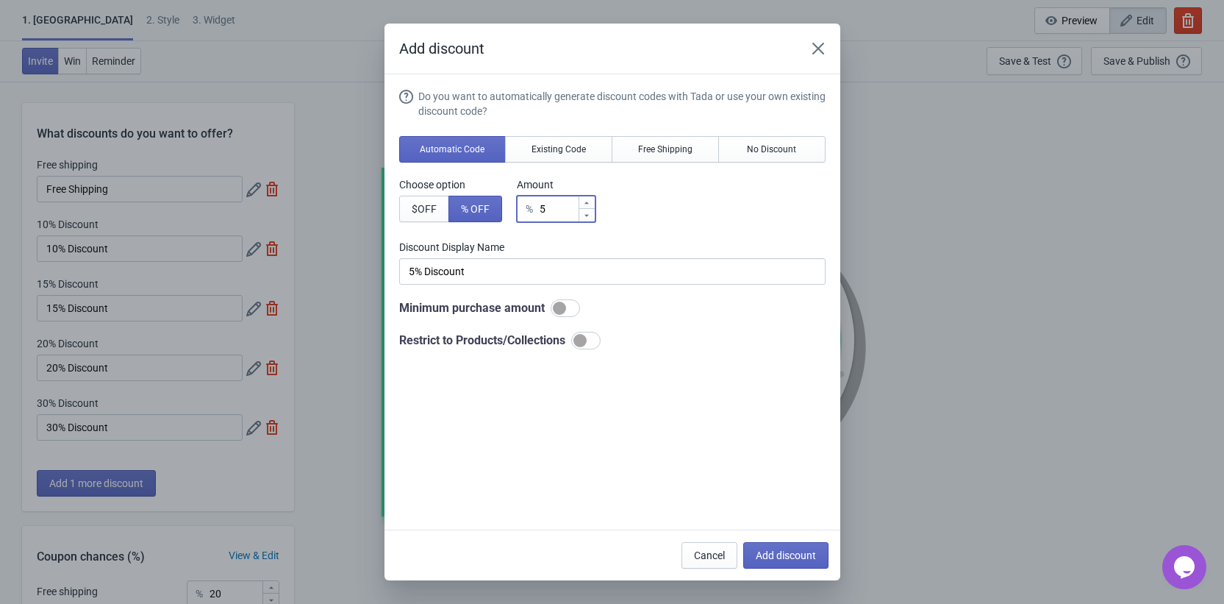
click at [570, 204] on input "5" at bounding box center [558, 209] width 39 height 26
type input "4"
type input "4% Discount"
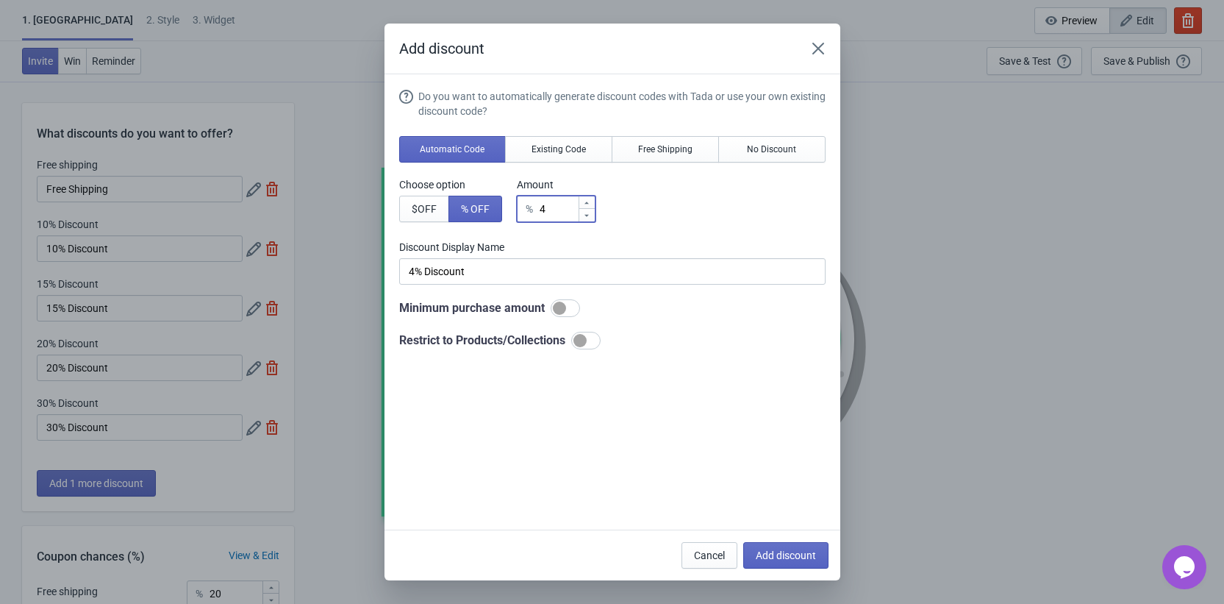
type input "40"
type input "40% Discount"
type input "40"
click at [791, 556] on span "Add discount" at bounding box center [786, 555] width 60 height 12
type input "16"
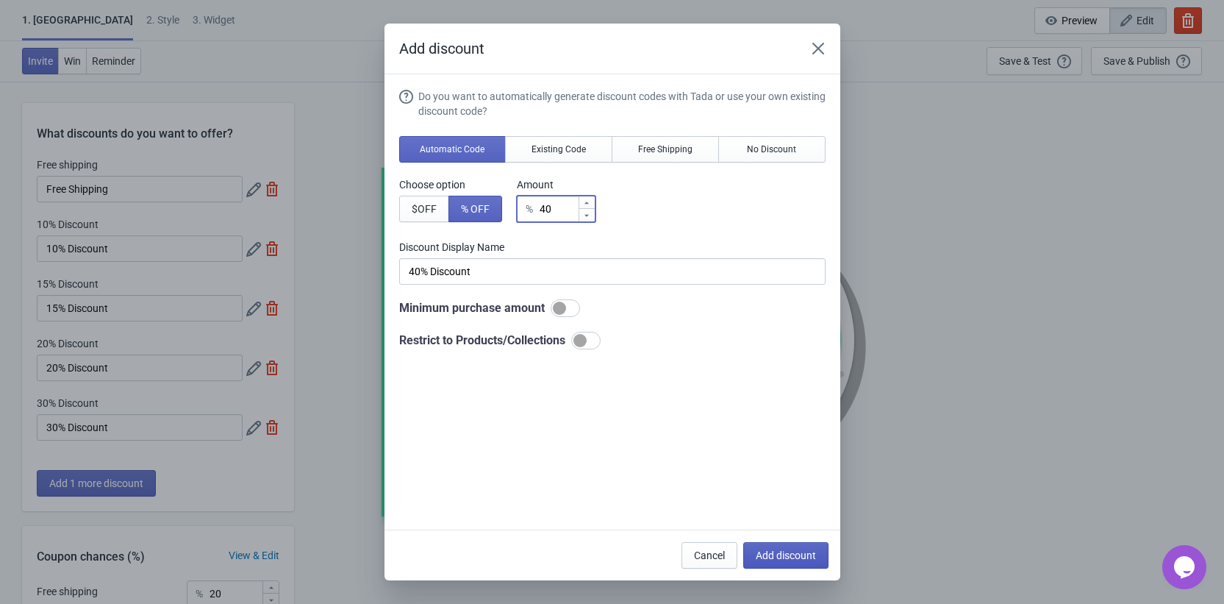
type input "16"
type input "17"
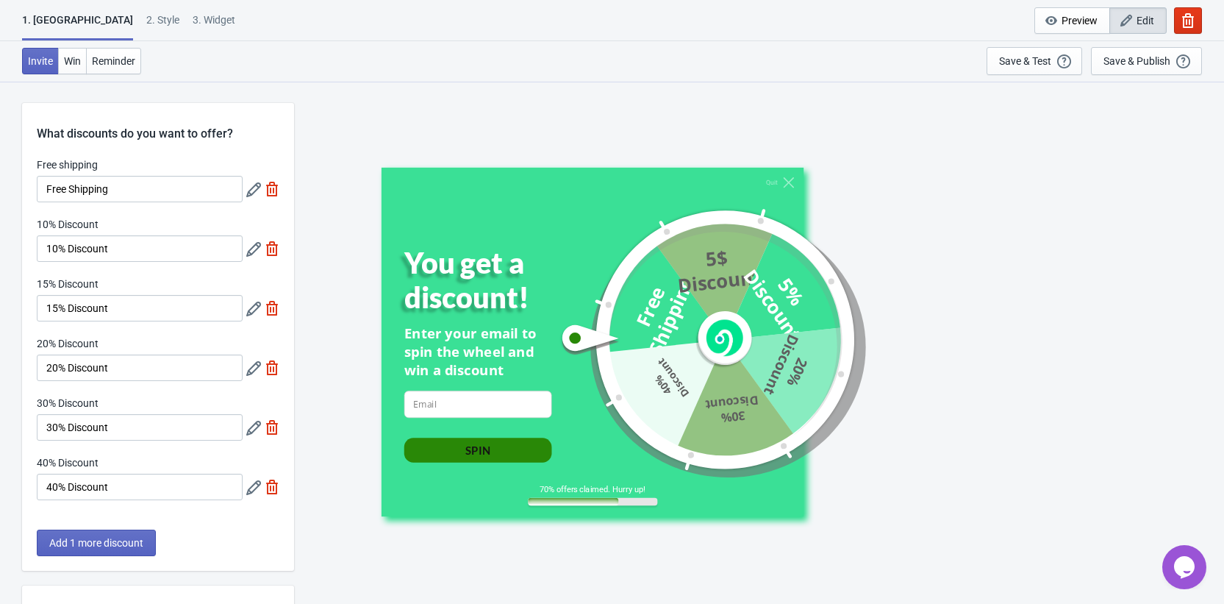
click at [111, 557] on div "Add 1 more discount" at bounding box center [158, 549] width 272 height 41
click at [110, 550] on button "Add 1 more discount" at bounding box center [96, 542] width 119 height 26
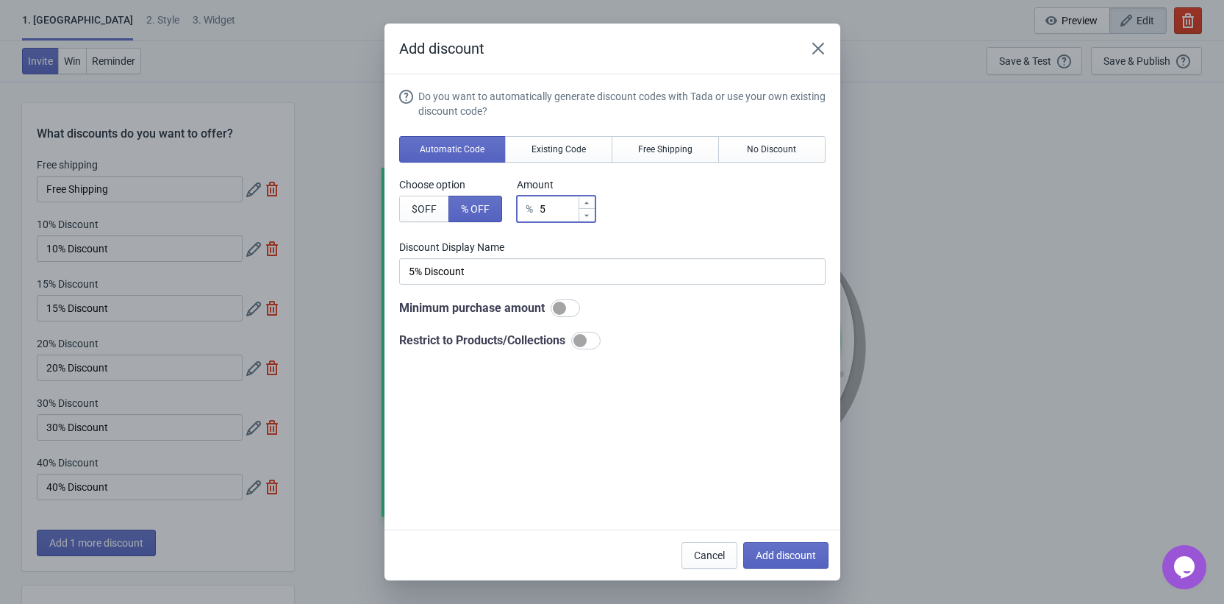
click at [551, 204] on input "5" at bounding box center [558, 209] width 39 height 26
type input "50"
type input "50% Discount"
type input "50"
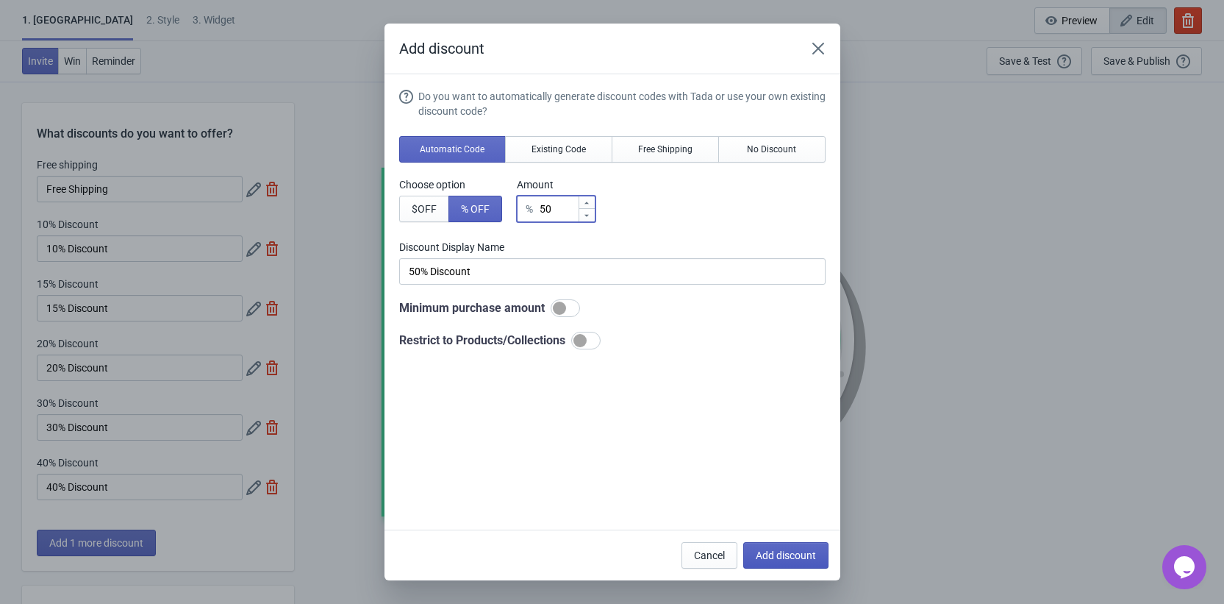
click at [779, 549] on span "Add discount" at bounding box center [786, 555] width 60 height 12
type input "14"
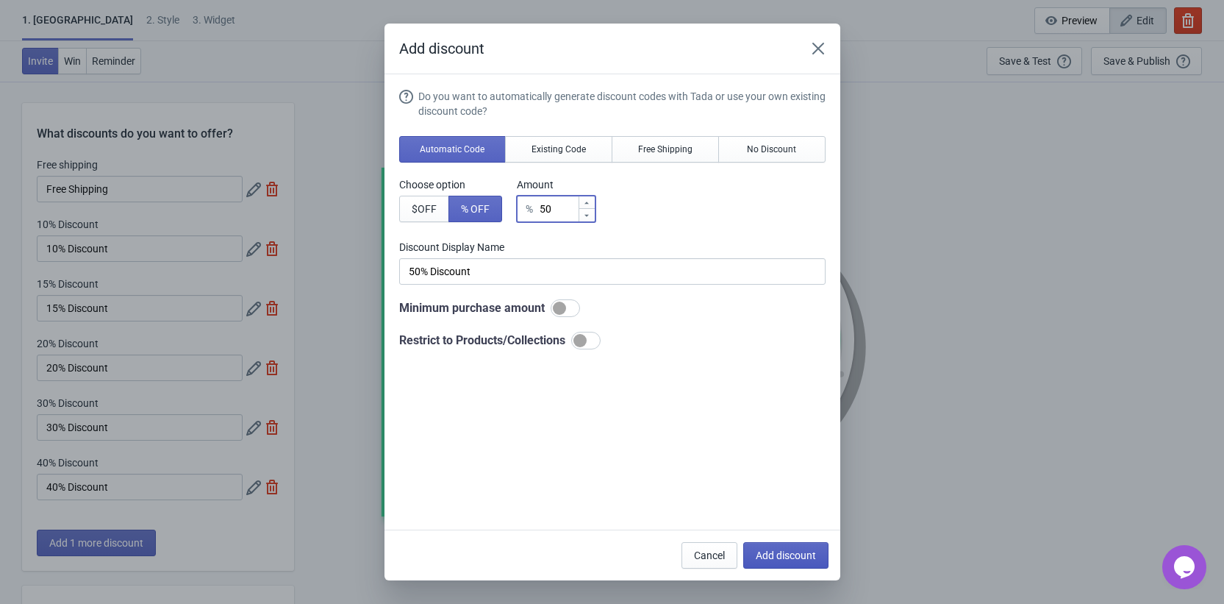
type input "14"
type input "15"
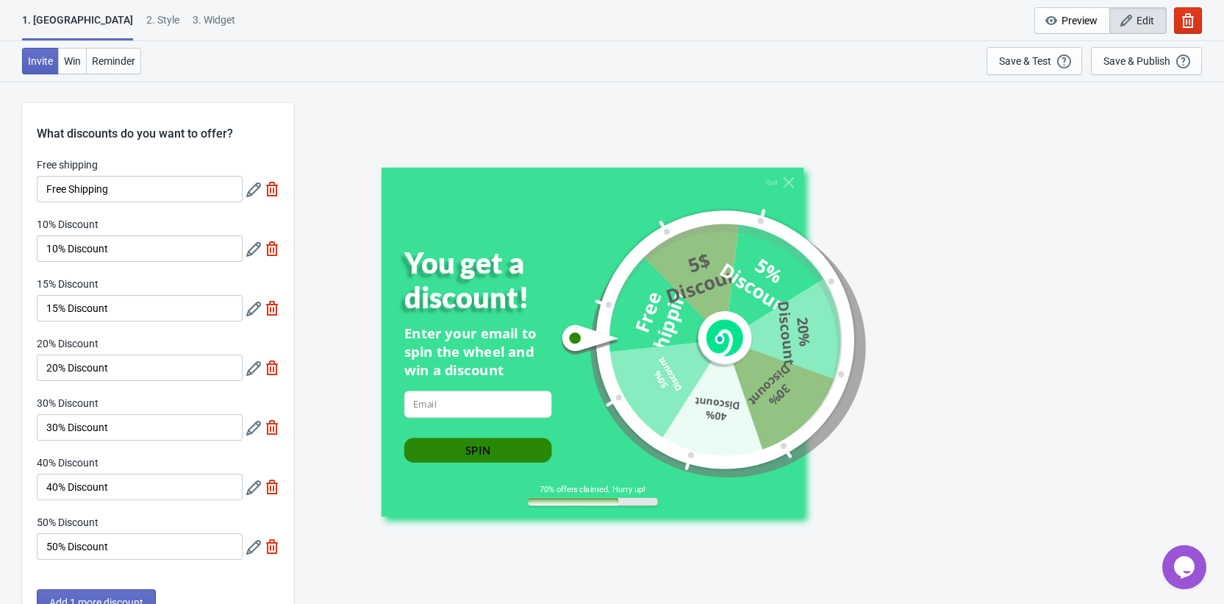
click at [146, 29] on div "2 . Style" at bounding box center [162, 26] width 33 height 26
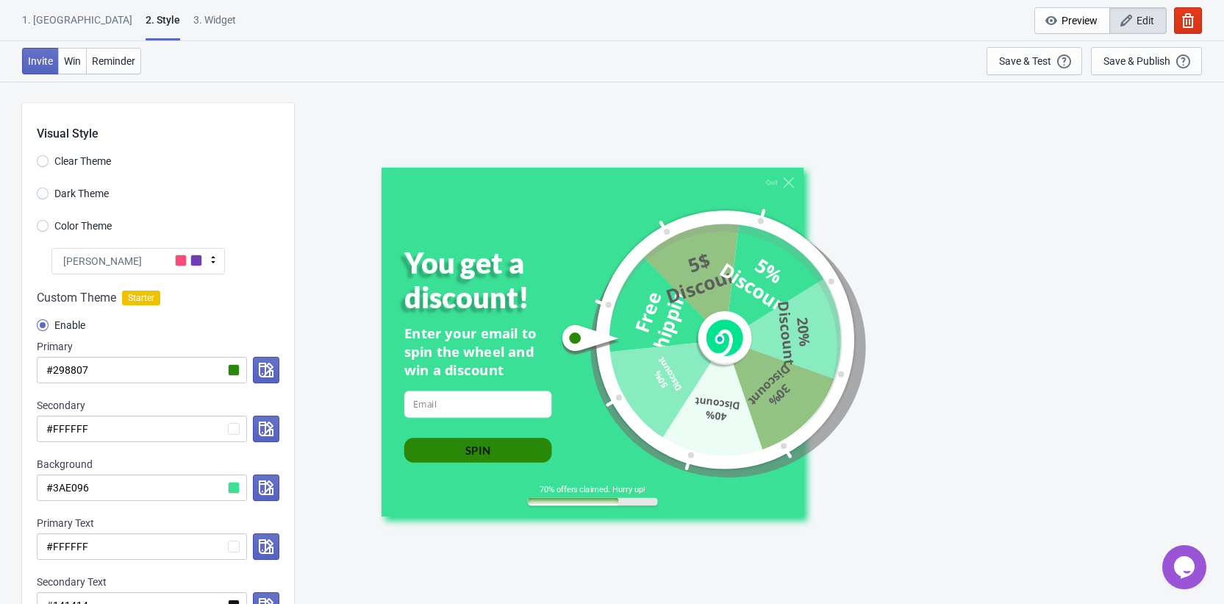
click at [146, 21] on div "2 . Style" at bounding box center [163, 27] width 35 height 28
radio input "true"
click at [235, 371] on input "#298807" at bounding box center [142, 370] width 210 height 26
click at [257, 371] on button "button" at bounding box center [266, 370] width 26 height 26
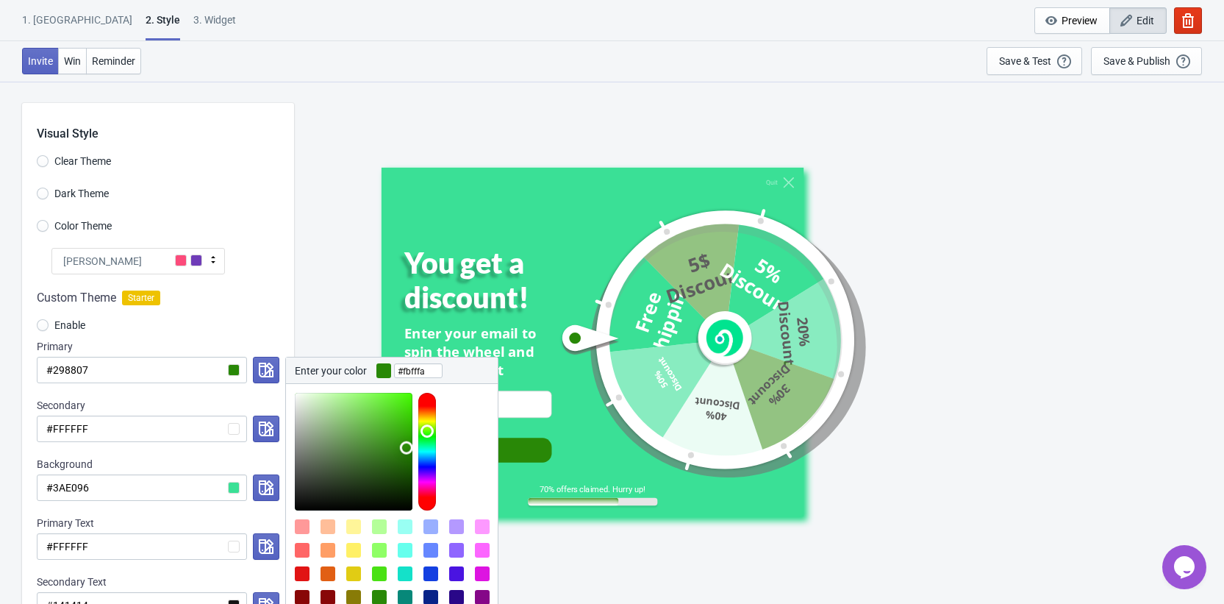
type input "#ffffff"
drag, startPoint x: 331, startPoint y: 406, endPoint x: 232, endPoint y: 364, distance: 107.8
click at [234, 366] on div "#298807 Enter your color #ffffff Cancel Accept" at bounding box center [158, 370] width 243 height 26
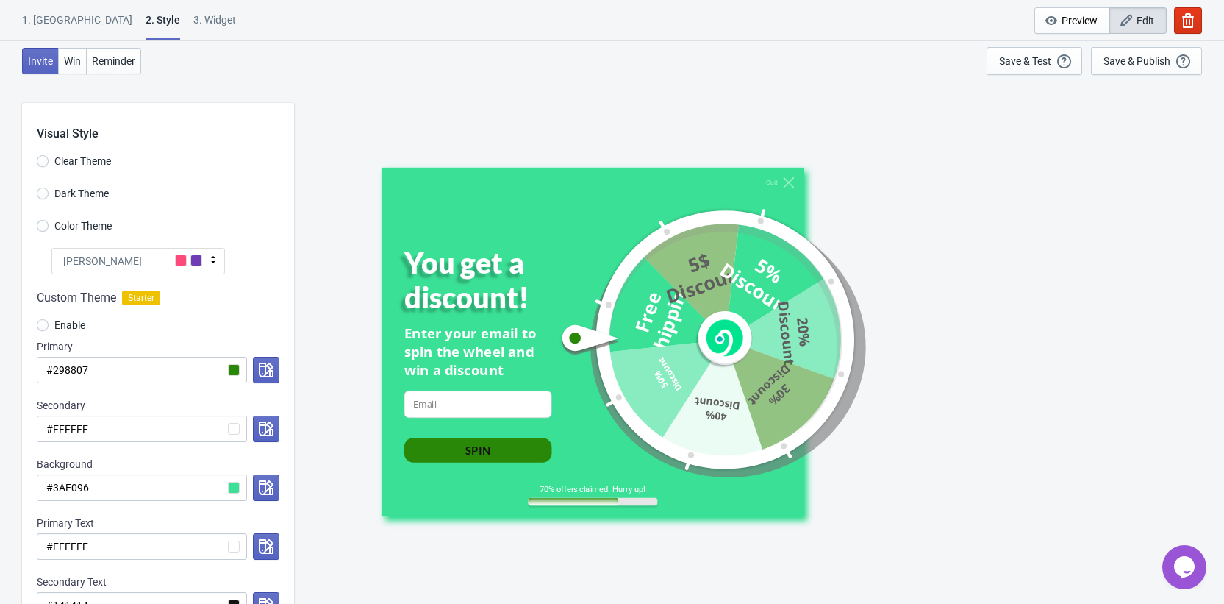
click at [214, 286] on div "Custom Theme Starter Enable Primary #298807 Secondary #FFFFFF Background #3AE09…" at bounding box center [158, 490] width 272 height 432
click at [226, 369] on input "#298807" at bounding box center [142, 370] width 210 height 26
click at [261, 365] on icon "button" at bounding box center [266, 370] width 15 height 15
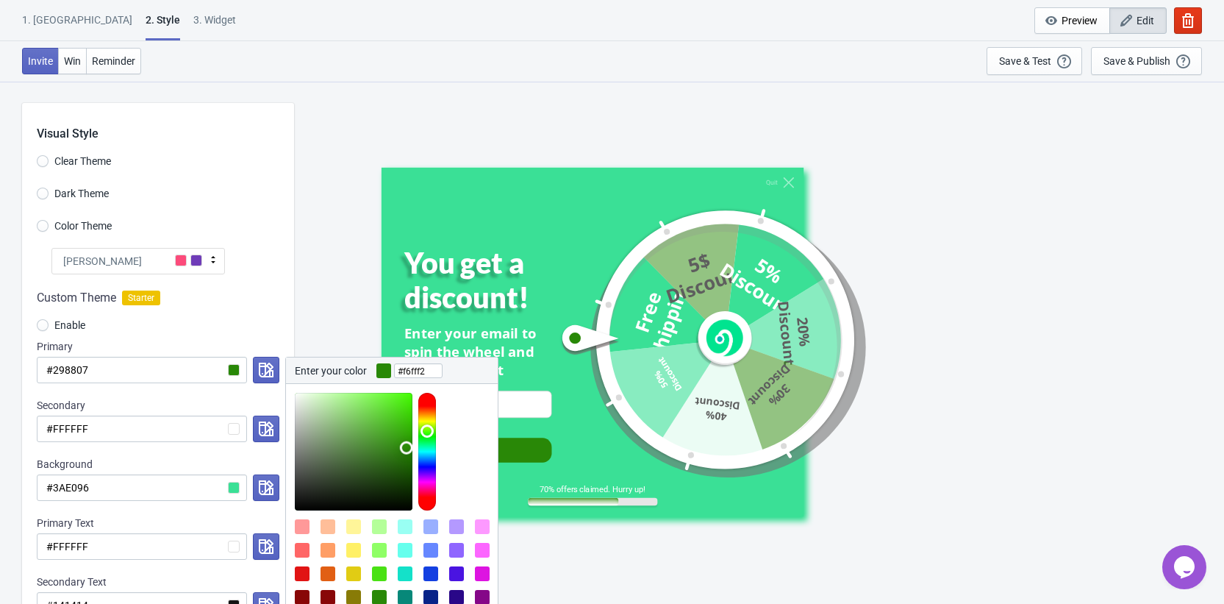
type input "#ffffff"
drag, startPoint x: 340, startPoint y: 438, endPoint x: 278, endPoint y: 356, distance: 102.9
click at [278, 357] on div "Enter your color #ffffff Cancel Accept" at bounding box center [263, 370] width 32 height 26
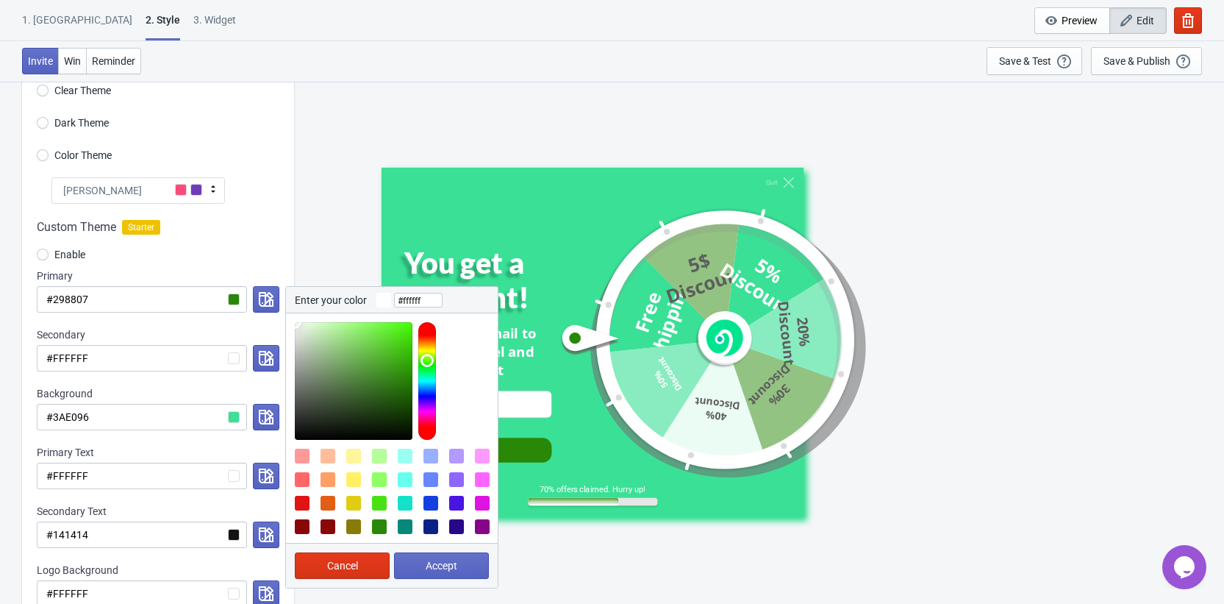
scroll to position [138, 0]
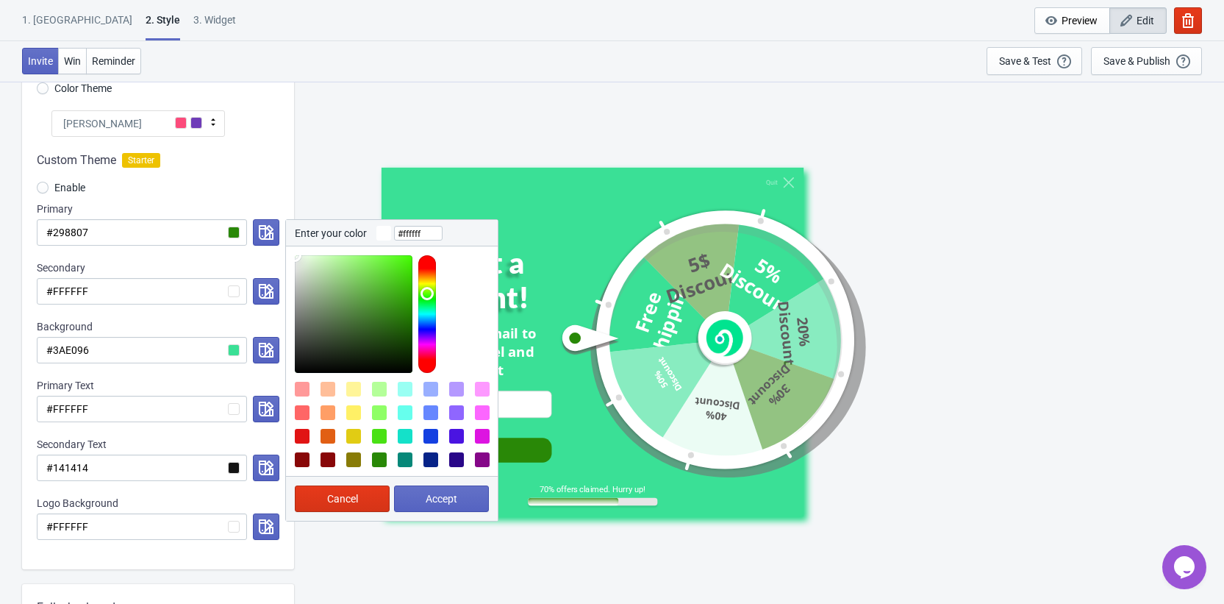
click at [432, 513] on div "Cancel Accept" at bounding box center [392, 498] width 212 height 45
click at [432, 505] on button "Accept" at bounding box center [441, 498] width 95 height 26
radio input "true"
type input "#ffffff"
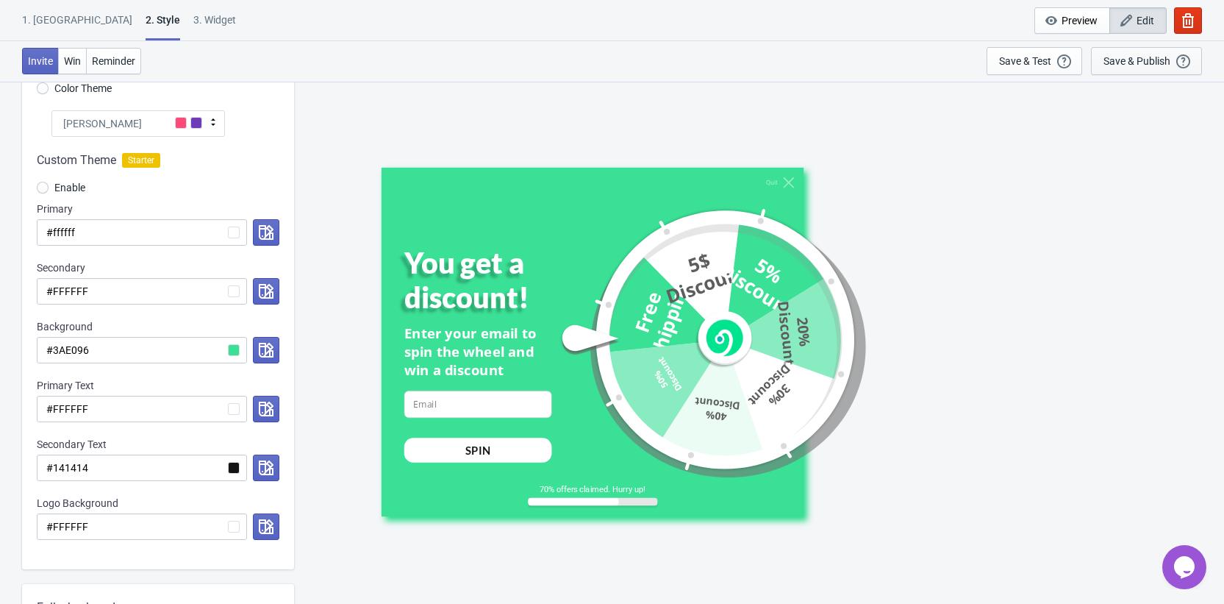
click at [1143, 64] on div "Save & Publish" at bounding box center [1137, 61] width 67 height 12
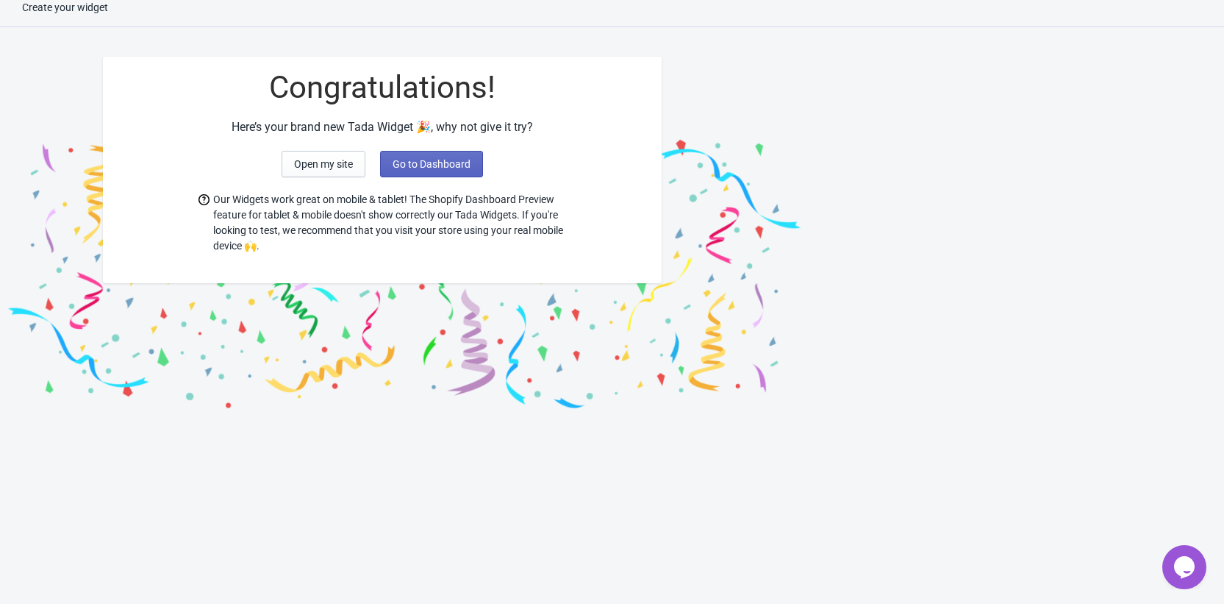
scroll to position [15, 0]
click at [390, 159] on button "Go to Dashboard" at bounding box center [431, 164] width 103 height 26
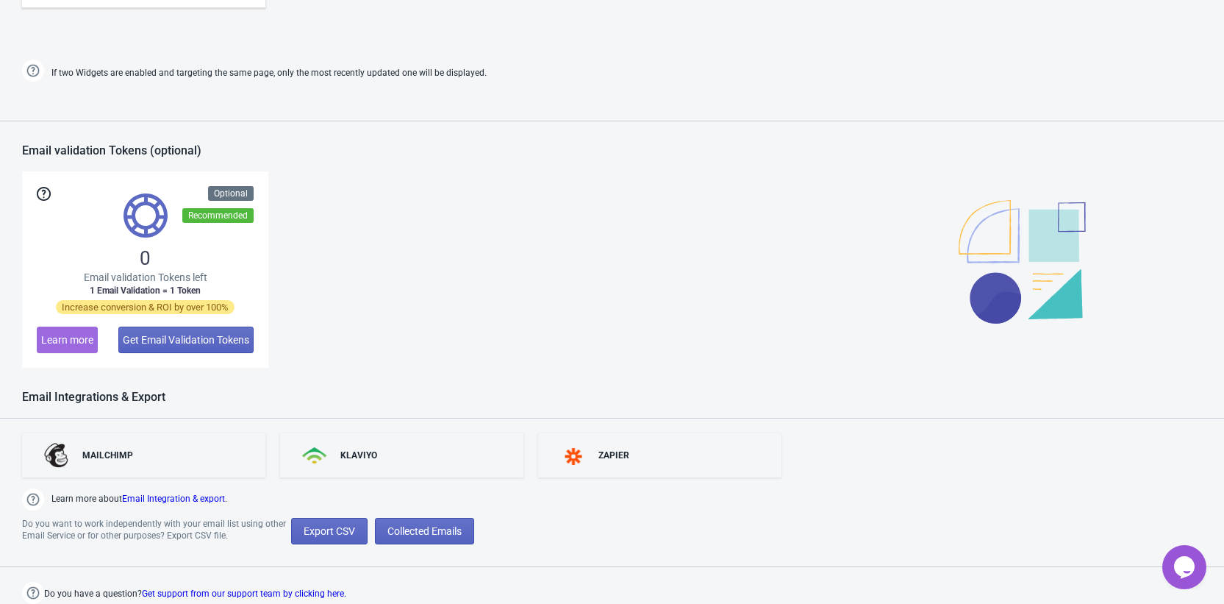
scroll to position [547, 0]
